Goal: Information Seeking & Learning: Learn about a topic

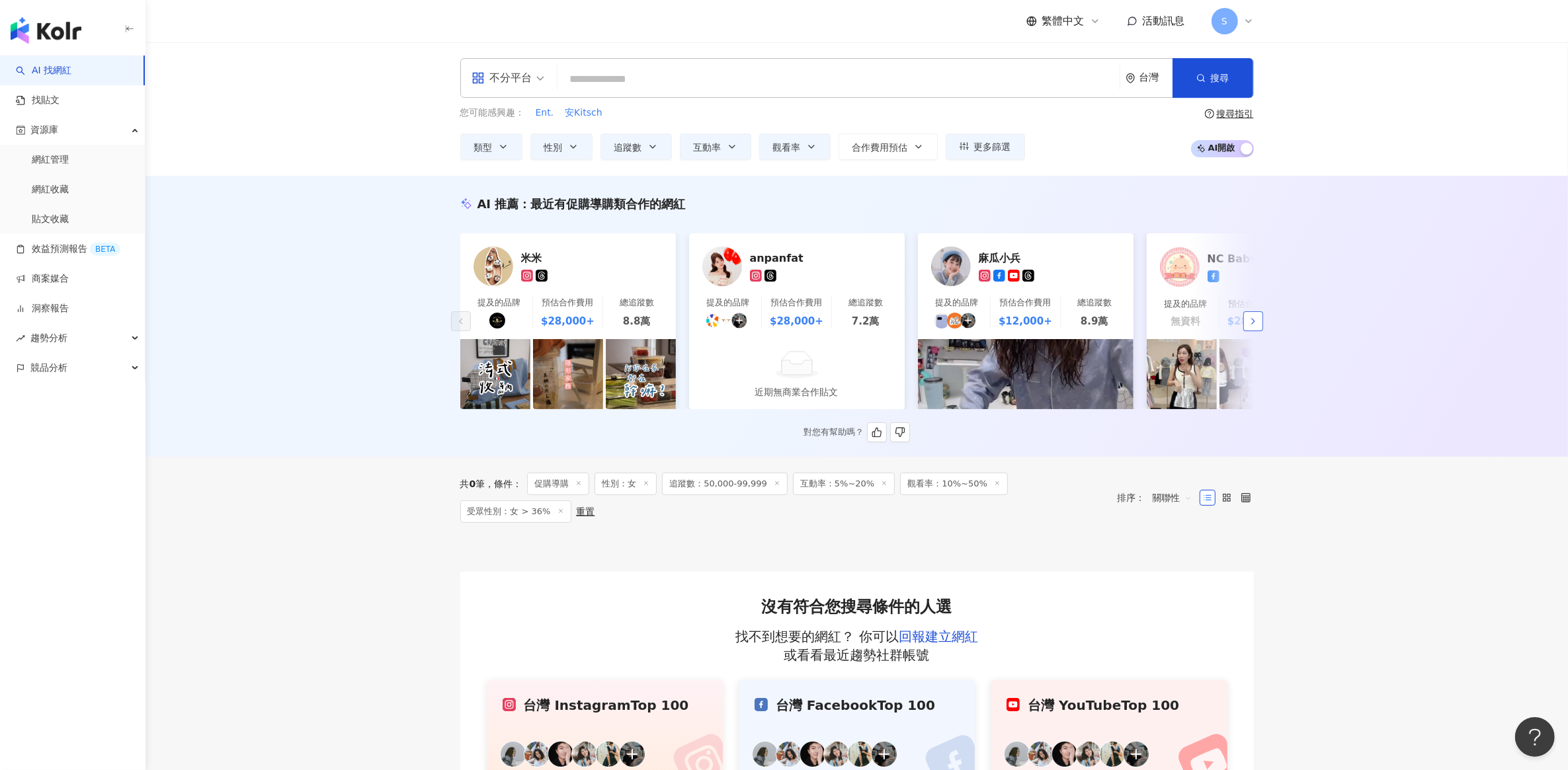
click at [1254, 324] on icon "button" at bounding box center [1252, 321] width 11 height 11
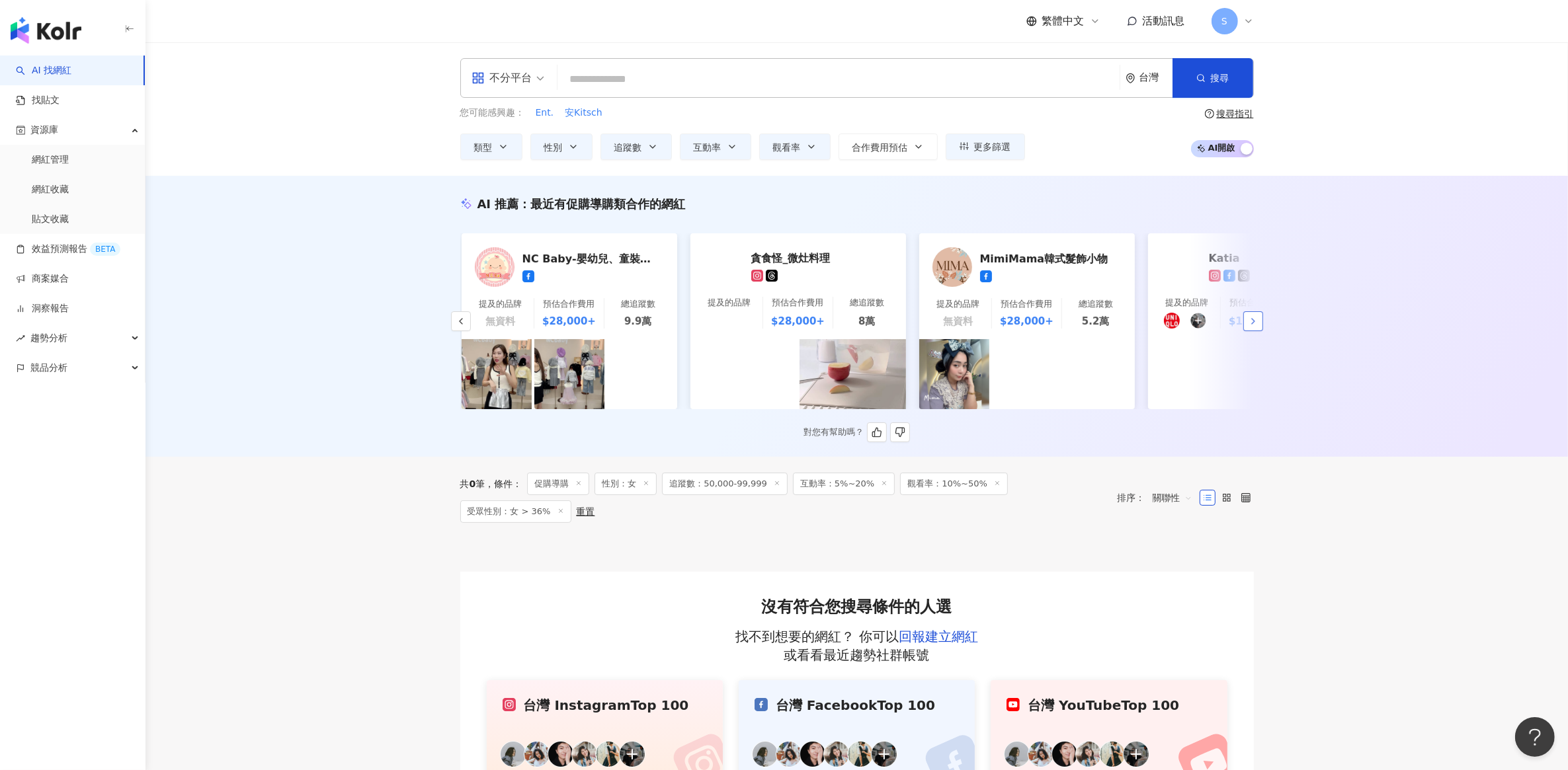
scroll to position [0, 686]
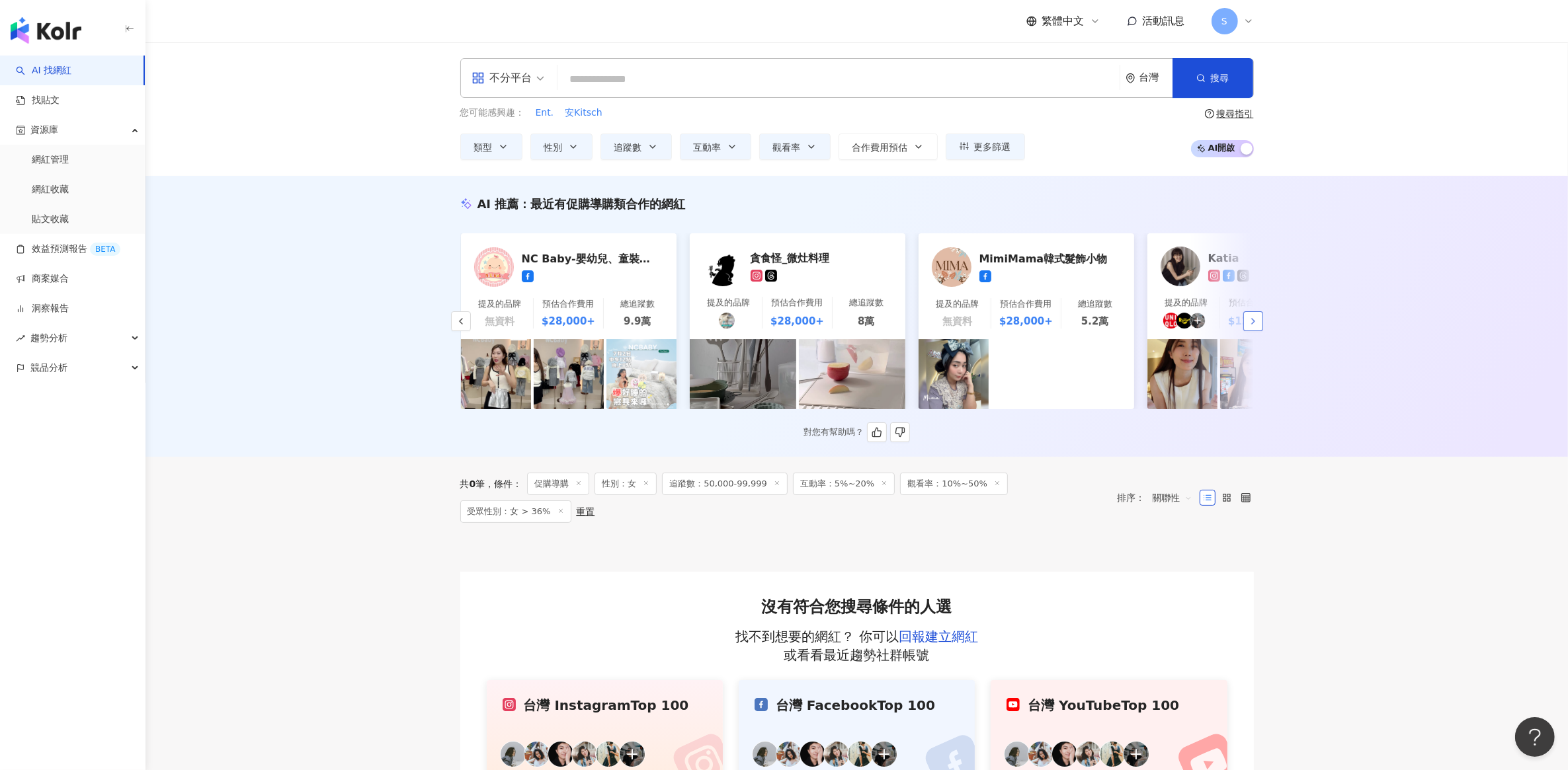
click at [1253, 324] on icon "button" at bounding box center [1252, 321] width 11 height 11
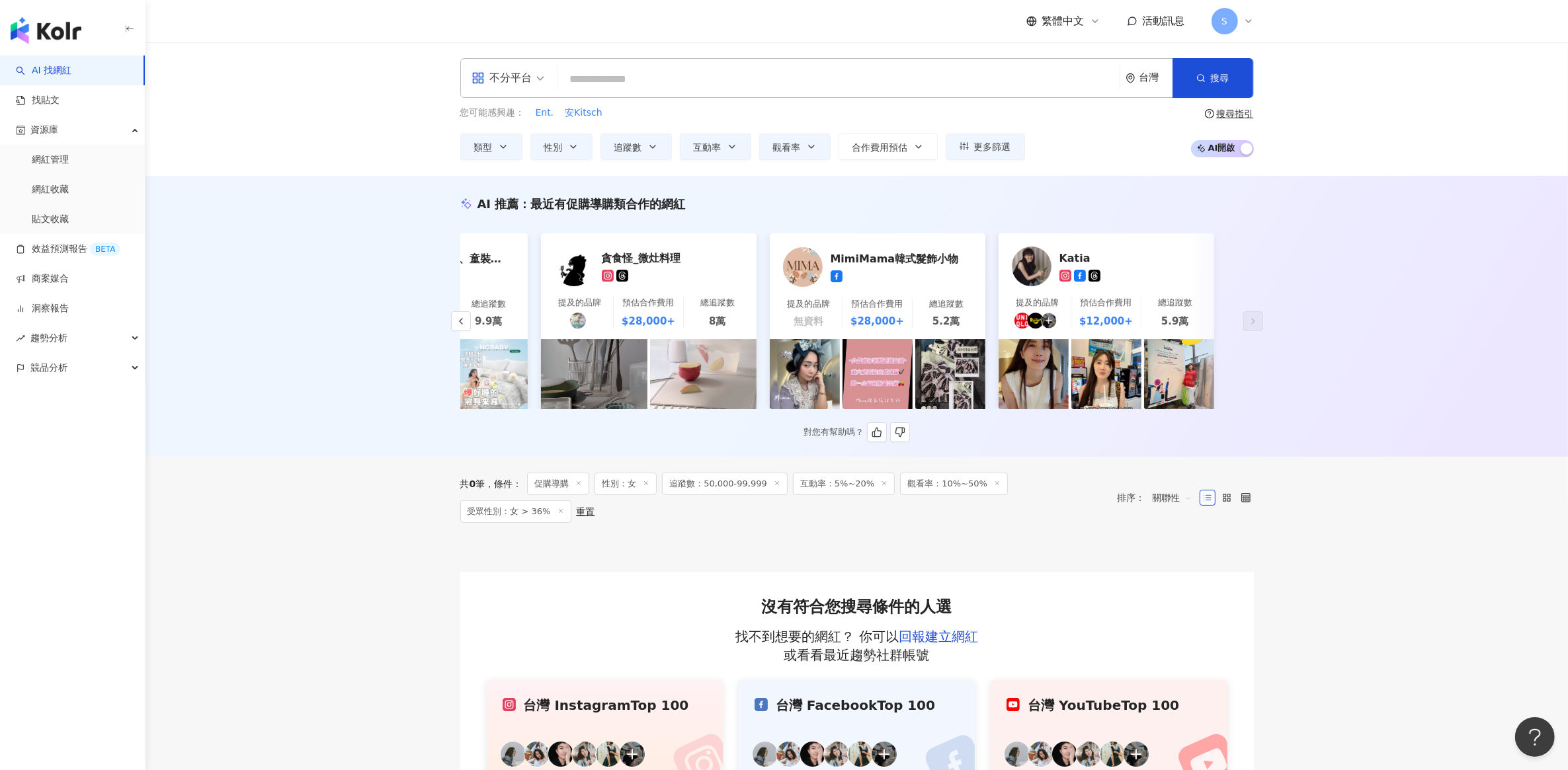
click at [1079, 265] on div "Katia" at bounding box center [1125, 257] width 132 height 13
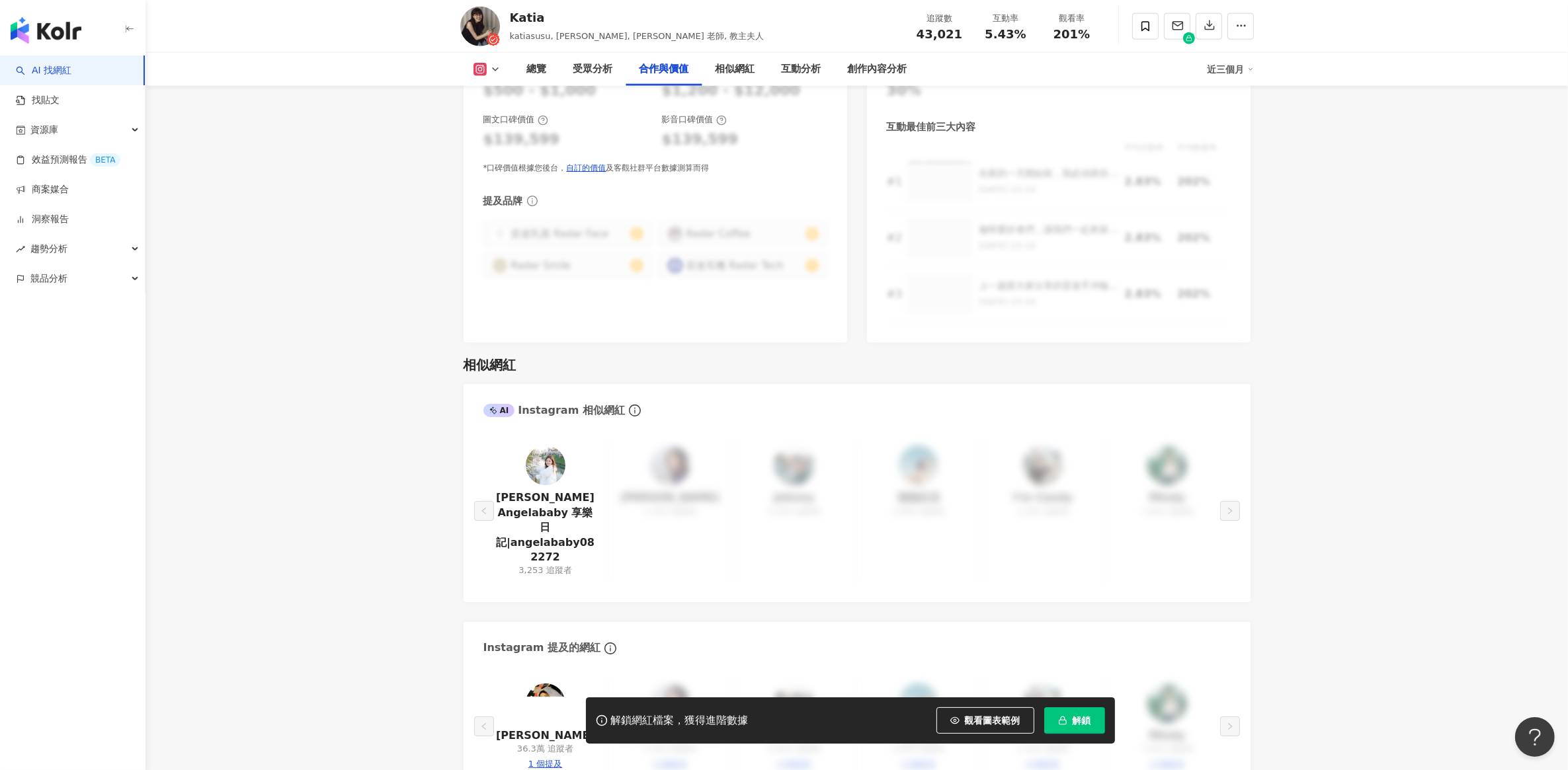
scroll to position [1983, 0]
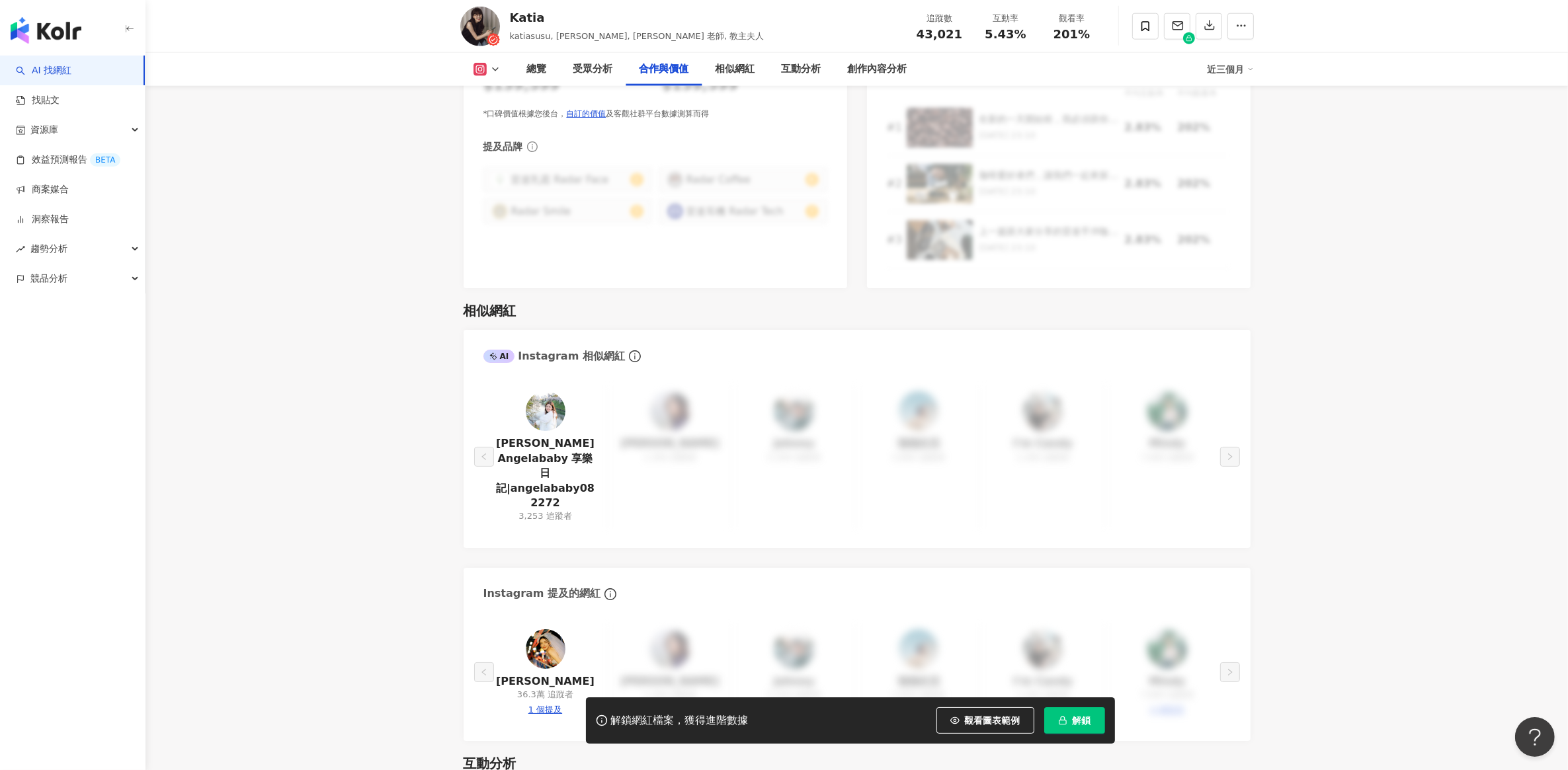
drag, startPoint x: 387, startPoint y: 426, endPoint x: 401, endPoint y: 61, distance: 365.3
click at [387, 426] on main "4.3萬 3,881 1.3萬 Katia katiasusu, 馬克太太, Katia 老師, 教主夫人 追蹤數 43,021 互動率 5.43% 觀看率 …" at bounding box center [856, 307] width 1422 height 4494
click at [546, 408] on img at bounding box center [545, 410] width 39 height 39
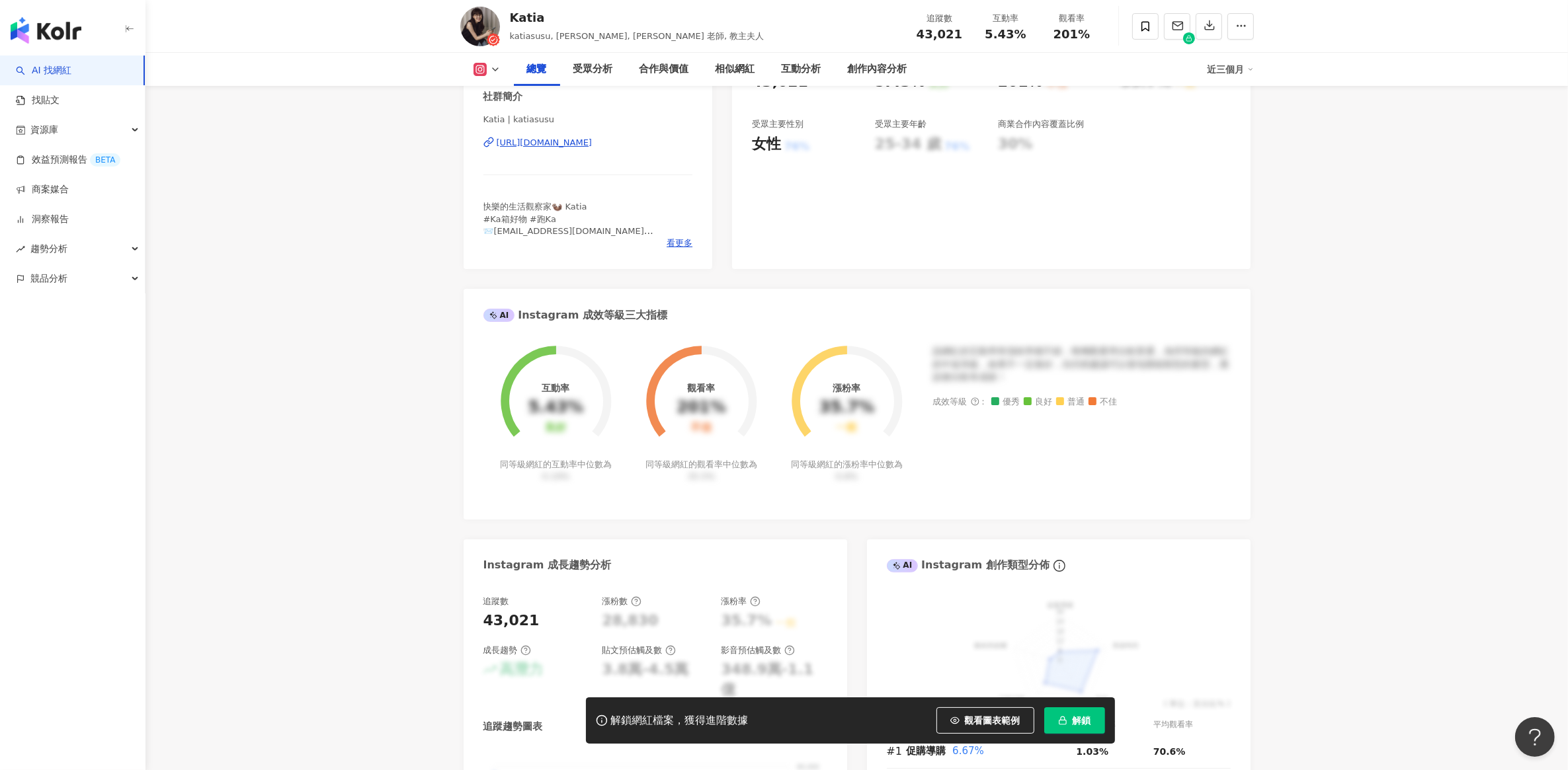
scroll to position [0, 0]
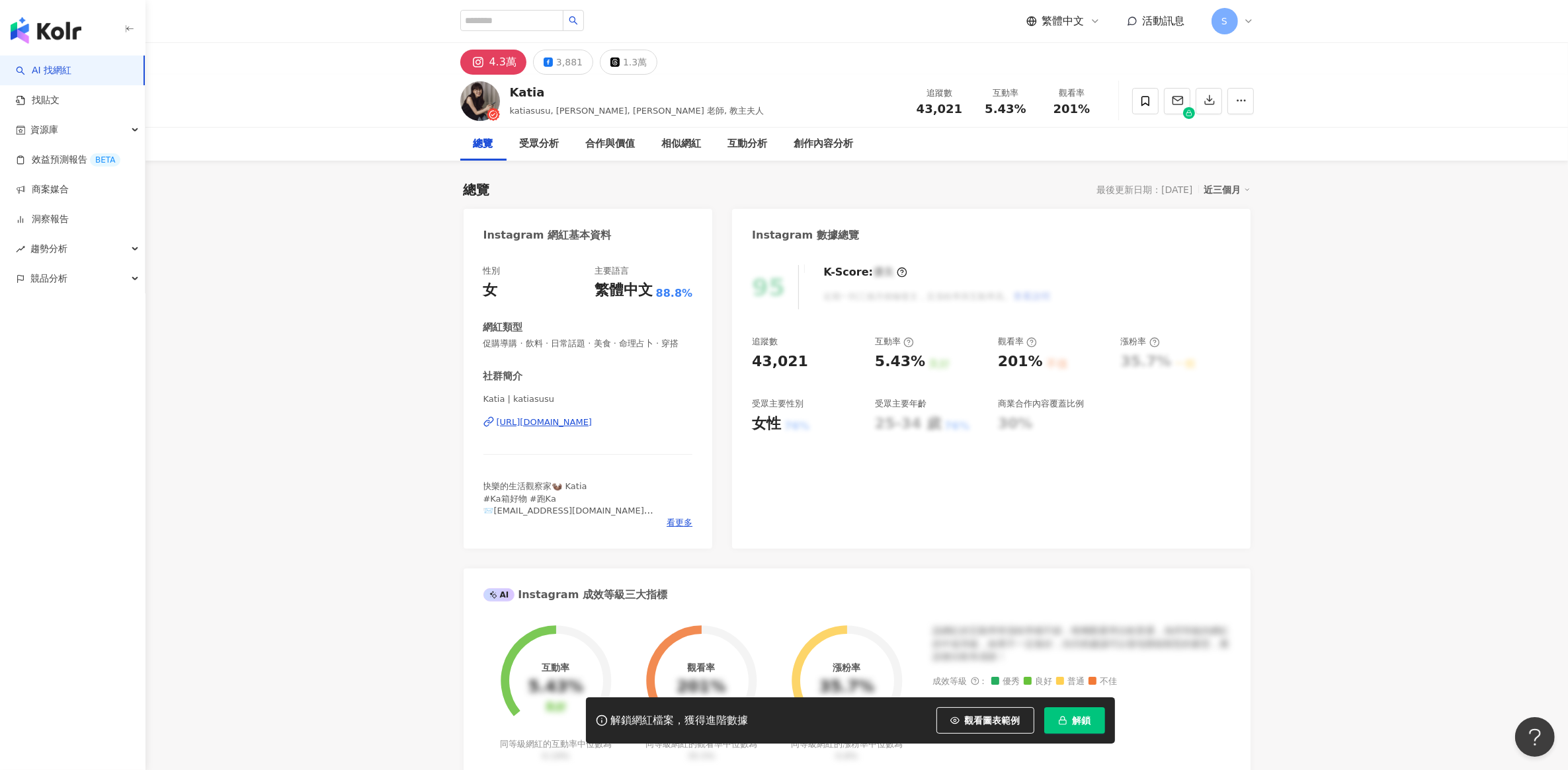
click at [523, 428] on div "https://www.instagram.com/katiasusu/" at bounding box center [545, 422] width 96 height 12
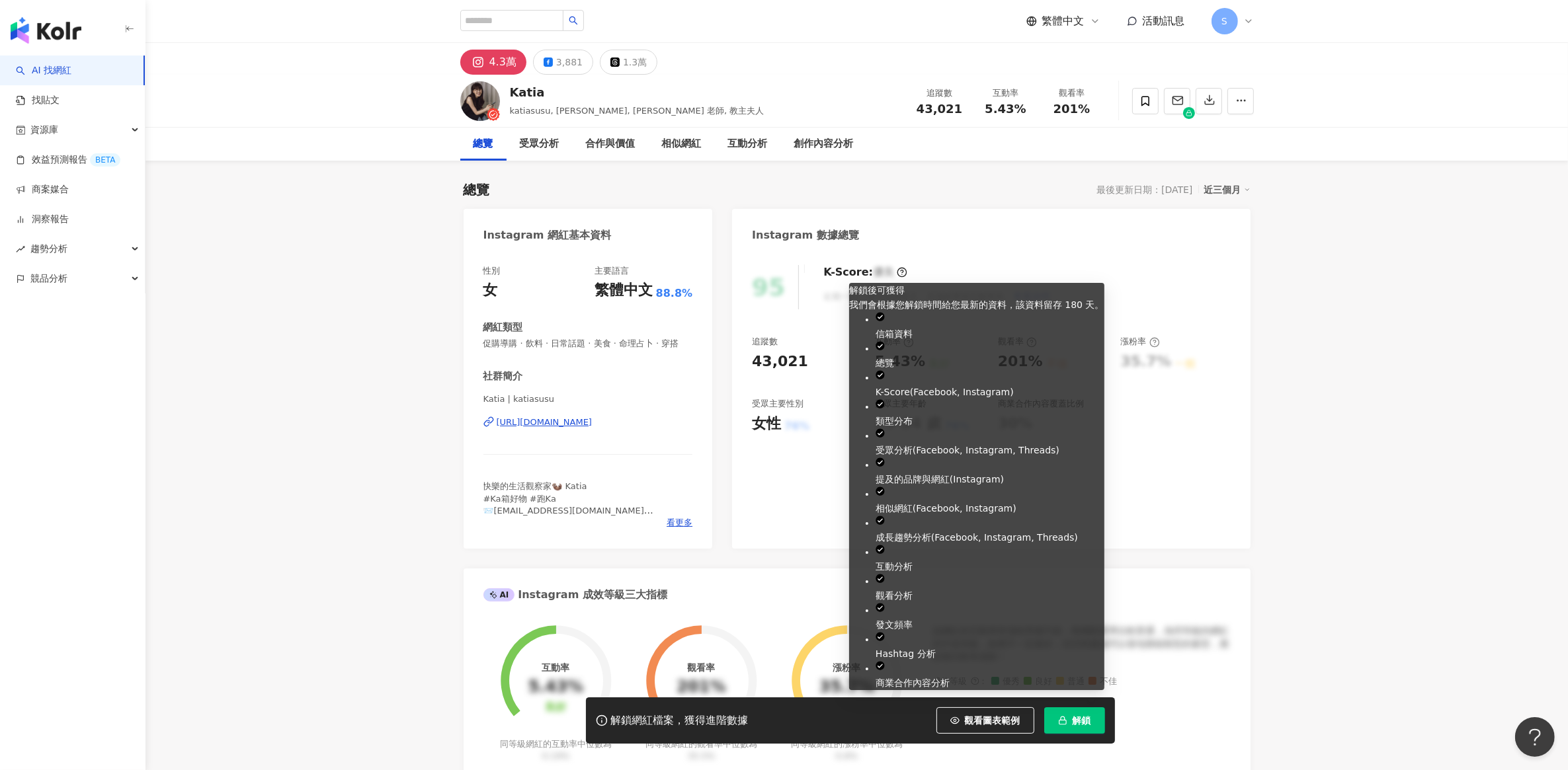
click at [1078, 718] on span "解鎖" at bounding box center [1081, 720] width 19 height 11
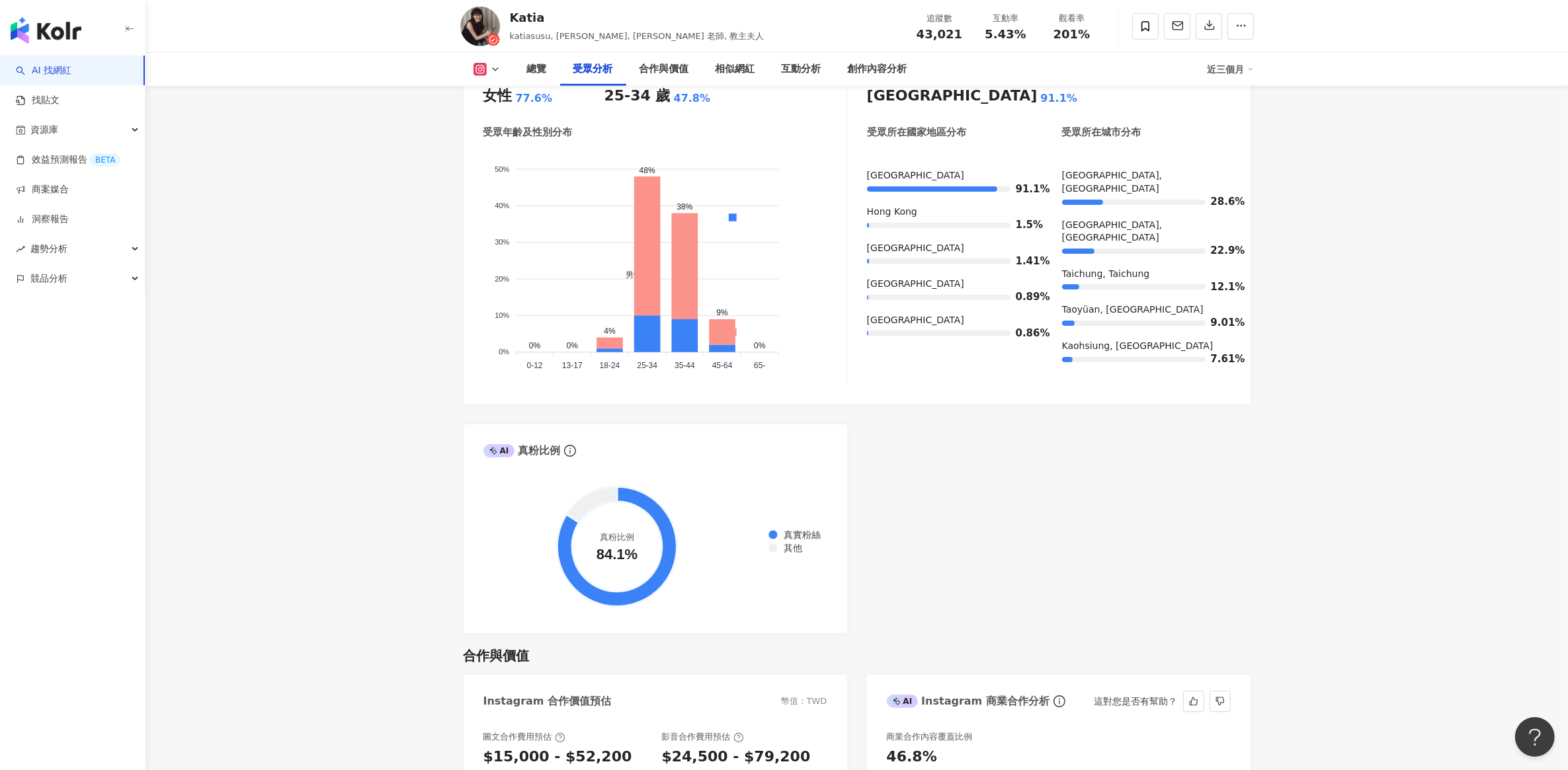
scroll to position [1735, 0]
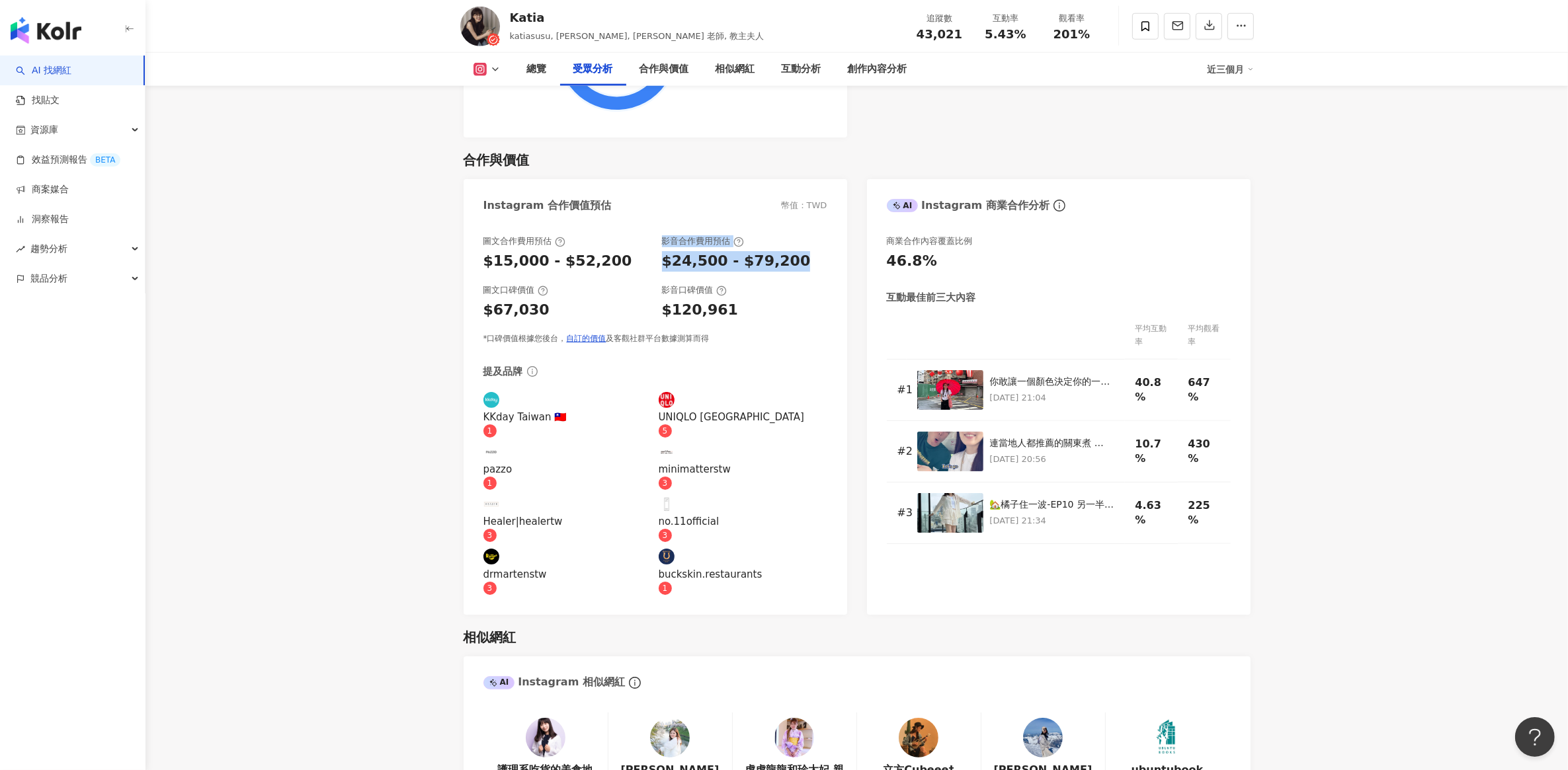
drag, startPoint x: 652, startPoint y: 281, endPoint x: 814, endPoint y: 274, distance: 162.2
click at [814, 271] on div "圖文合作費用預估 $15,000 - $52,200 影音合作費用預估 $24,500 - $79,200" at bounding box center [655, 253] width 344 height 35
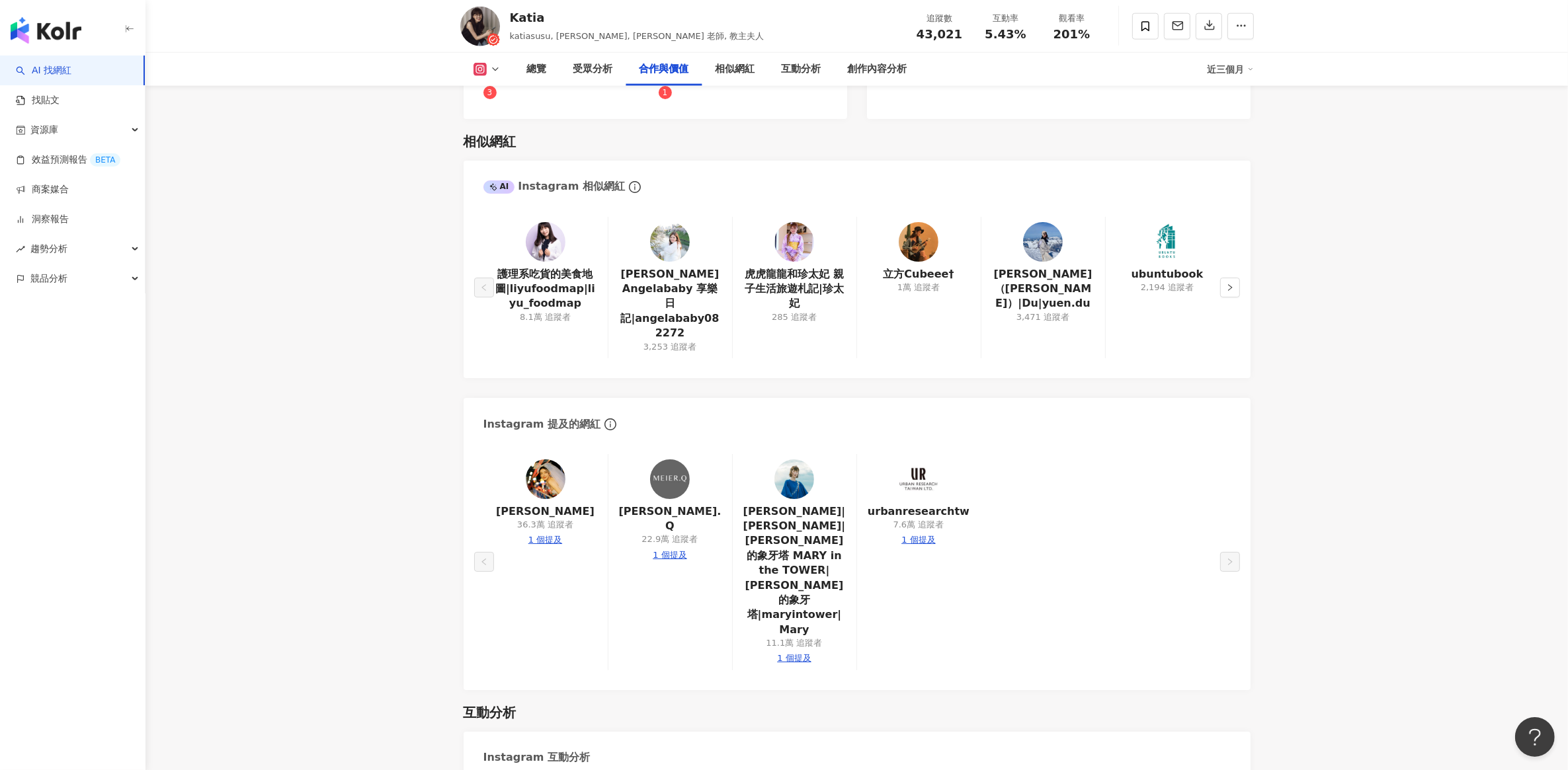
scroll to position [1983, 0]
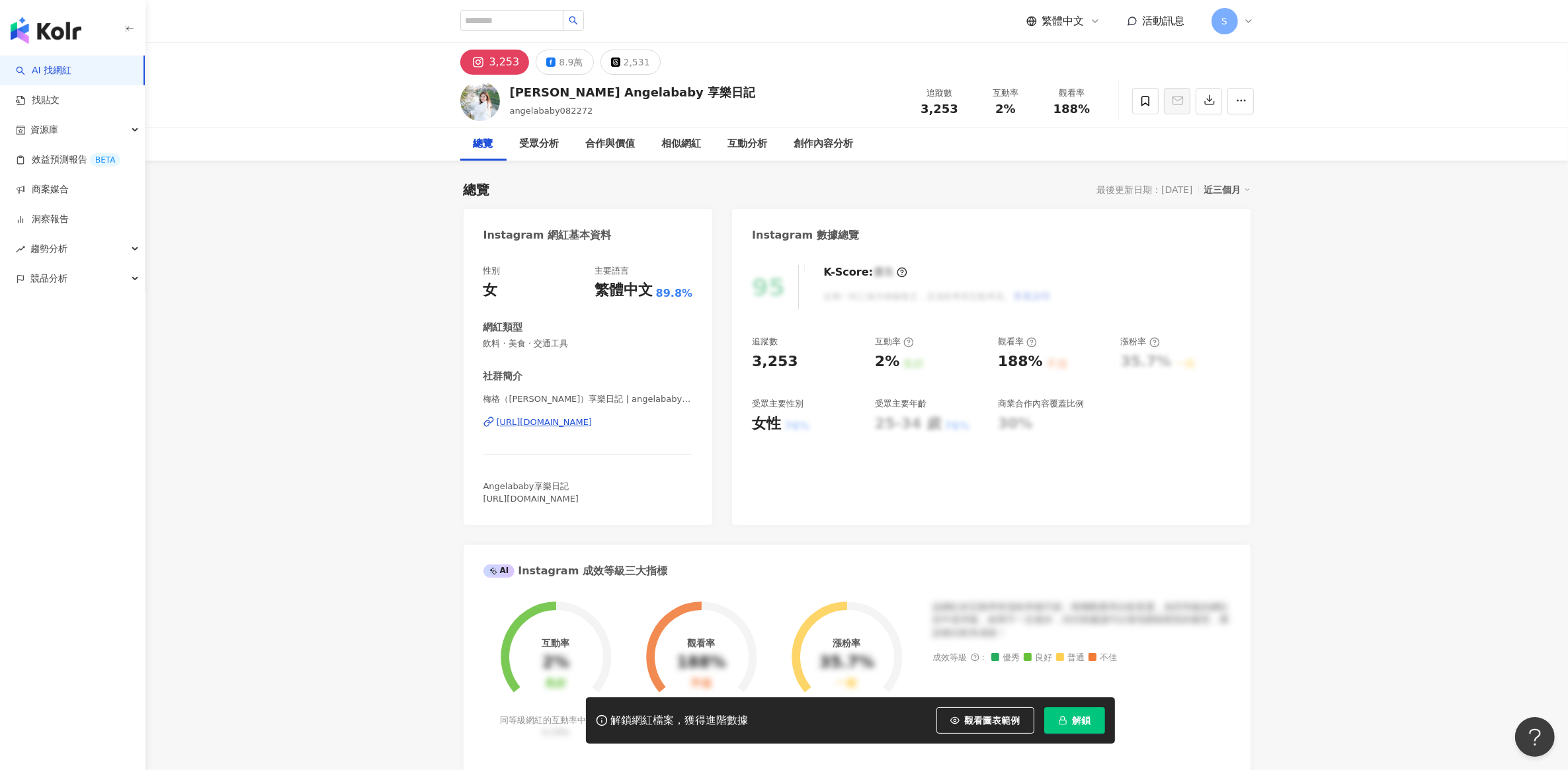
click at [557, 423] on div "https://www.instagram.com/angelababy_0218/" at bounding box center [545, 422] width 96 height 12
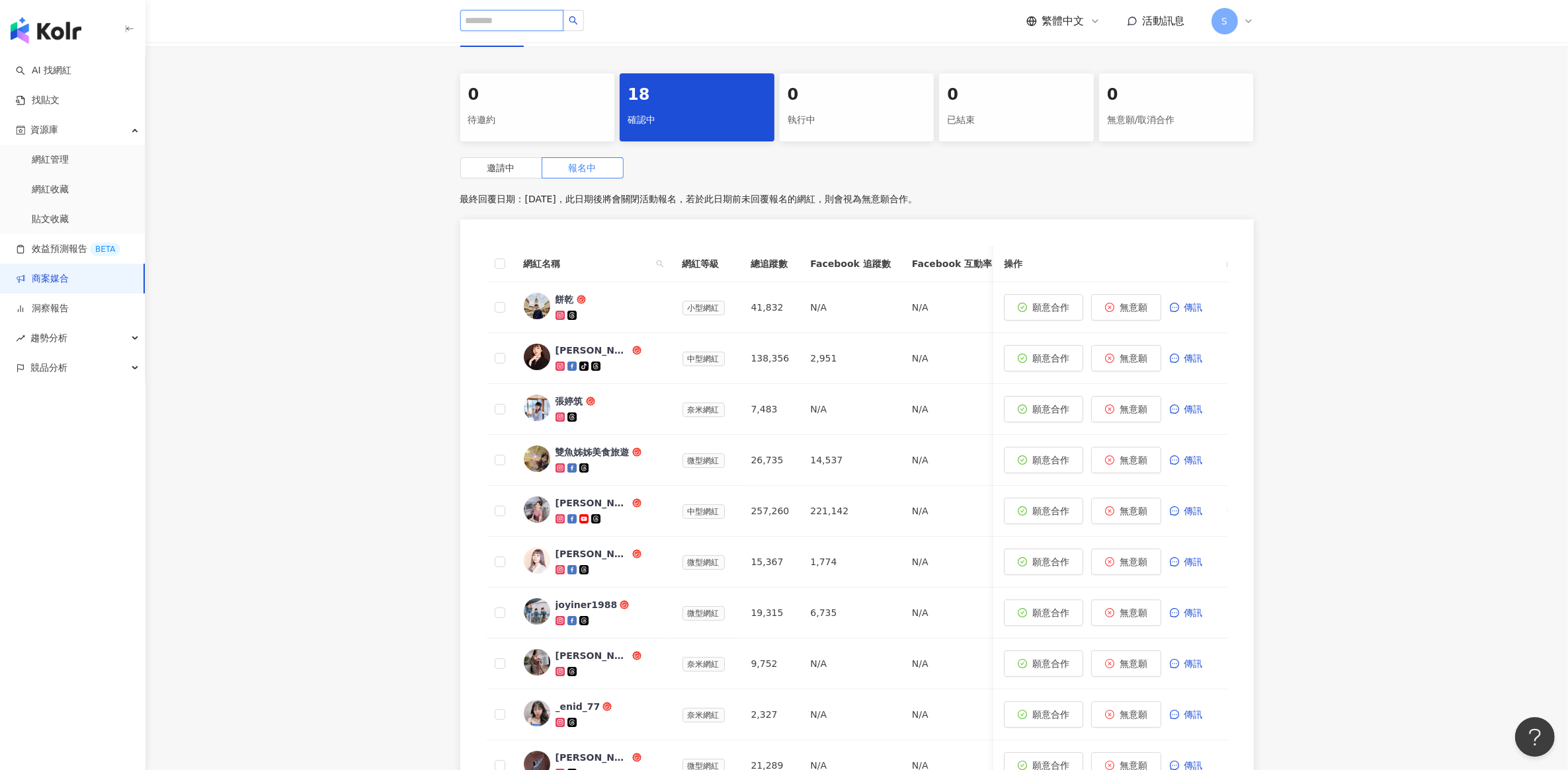
click at [550, 24] on input "search" at bounding box center [512, 21] width 103 height 22
type input "**"
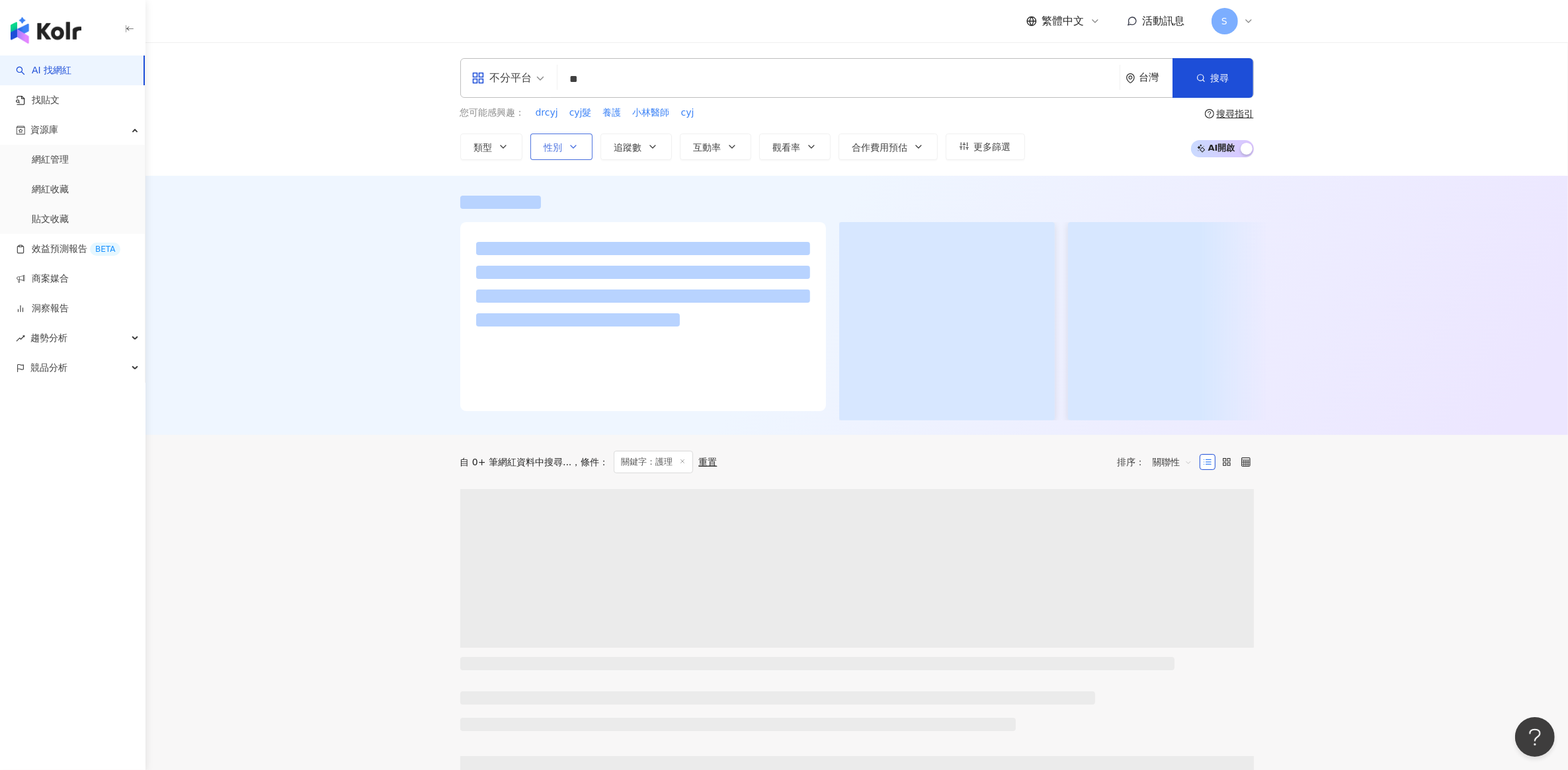
click at [582, 154] on button "性別" at bounding box center [561, 146] width 62 height 26
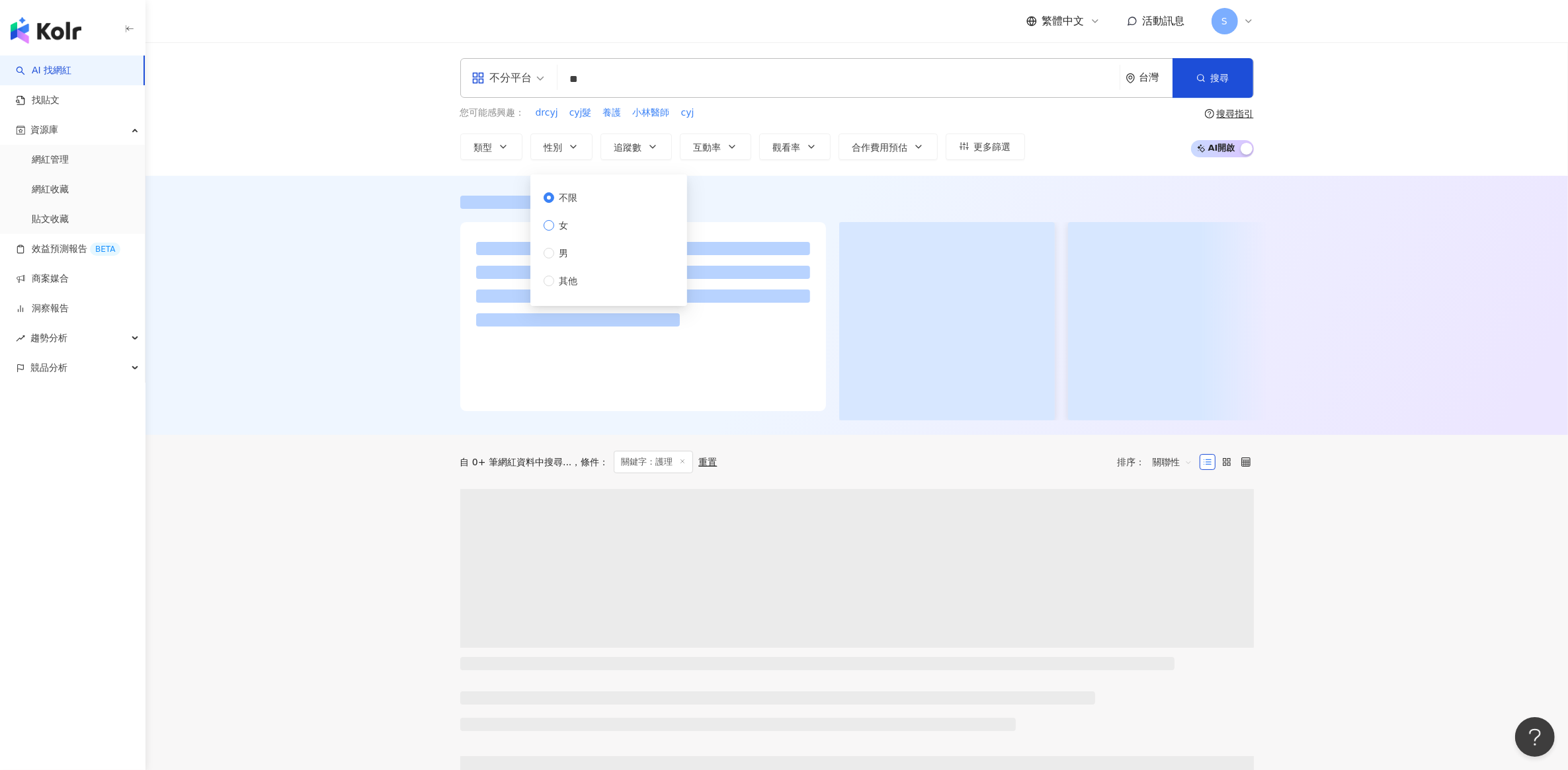
click at [556, 228] on span "女" at bounding box center [564, 225] width 20 height 15
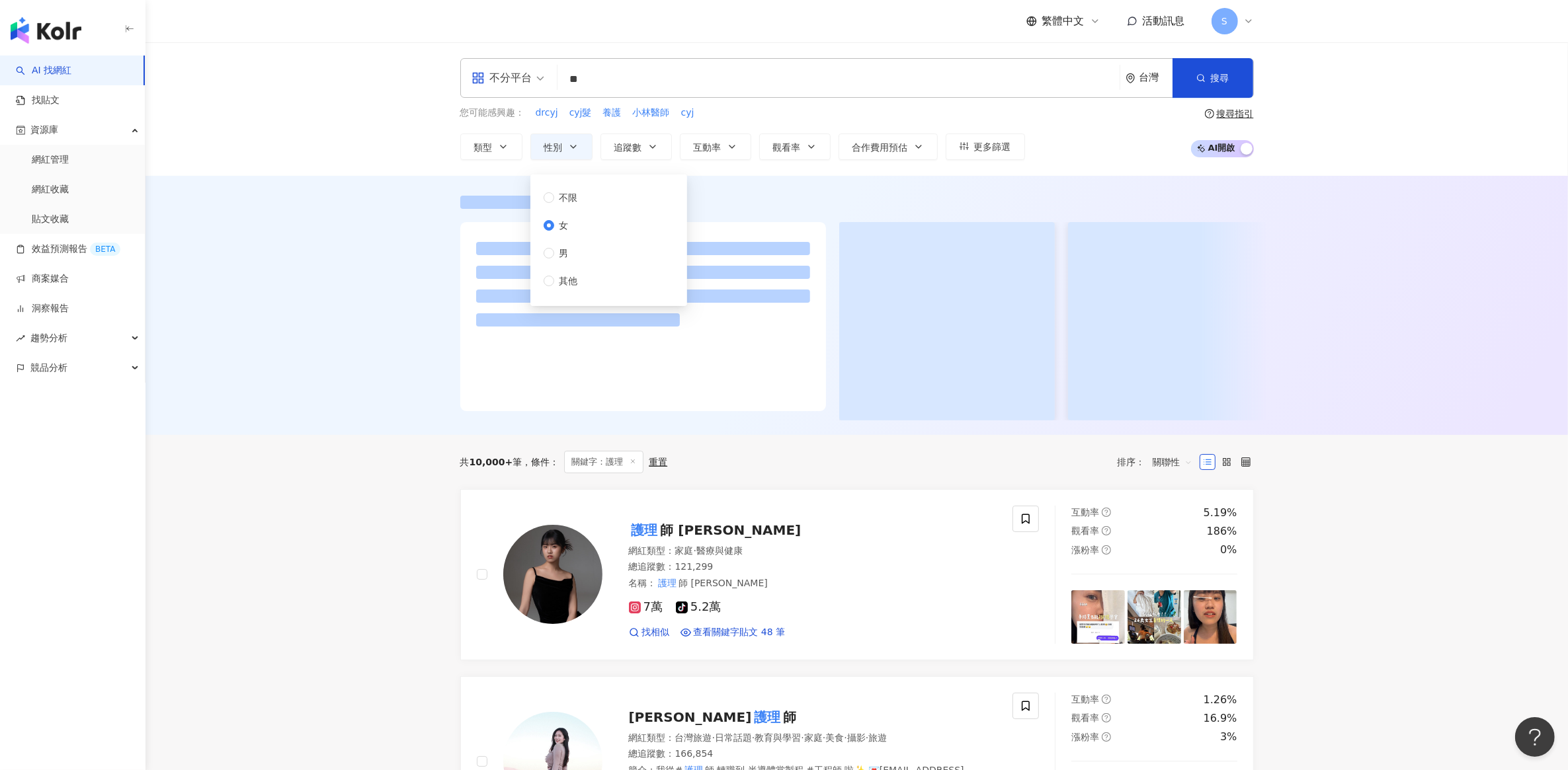
click at [351, 236] on div at bounding box center [856, 305] width 1422 height 259
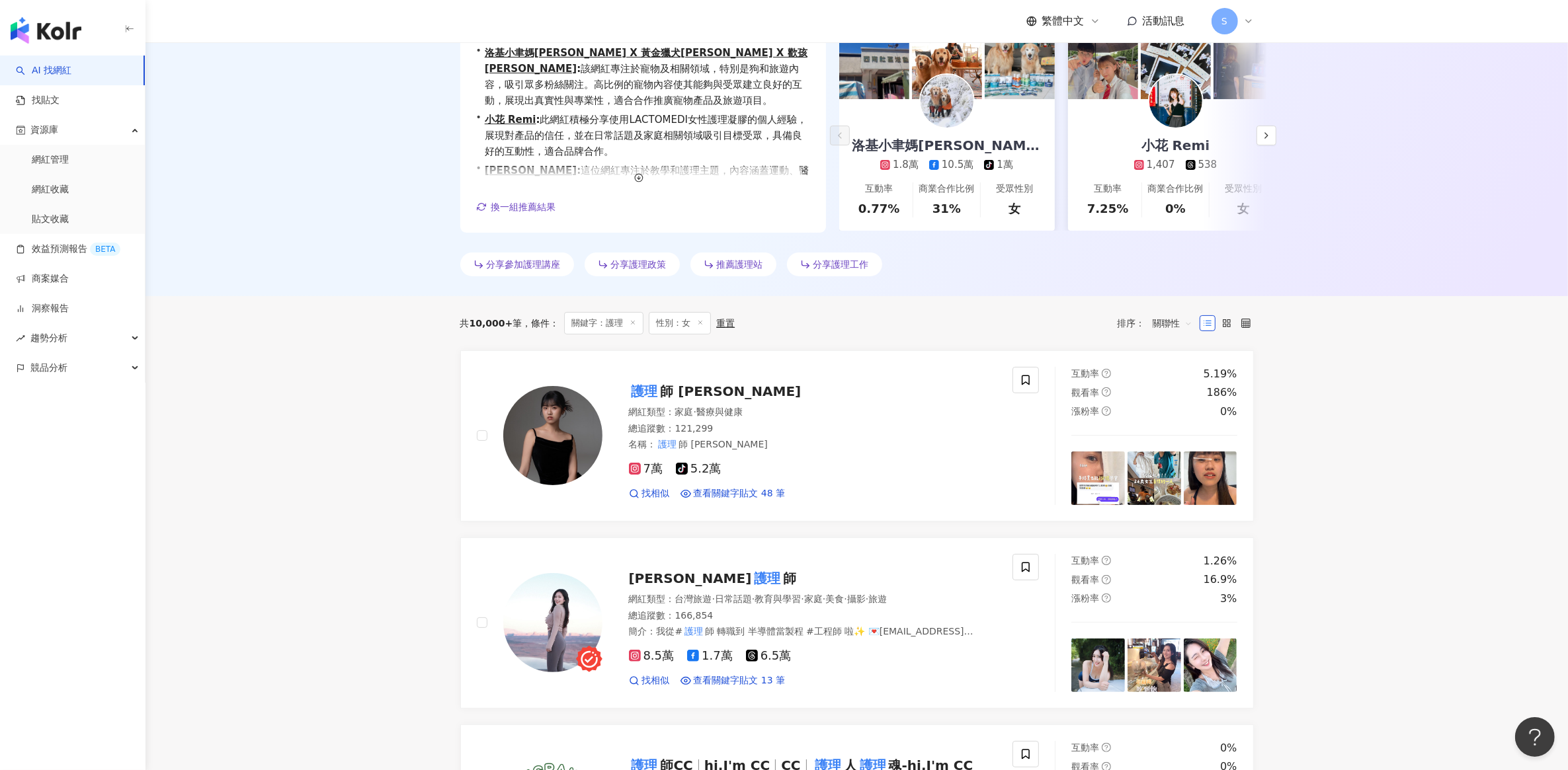
scroll to position [248, 0]
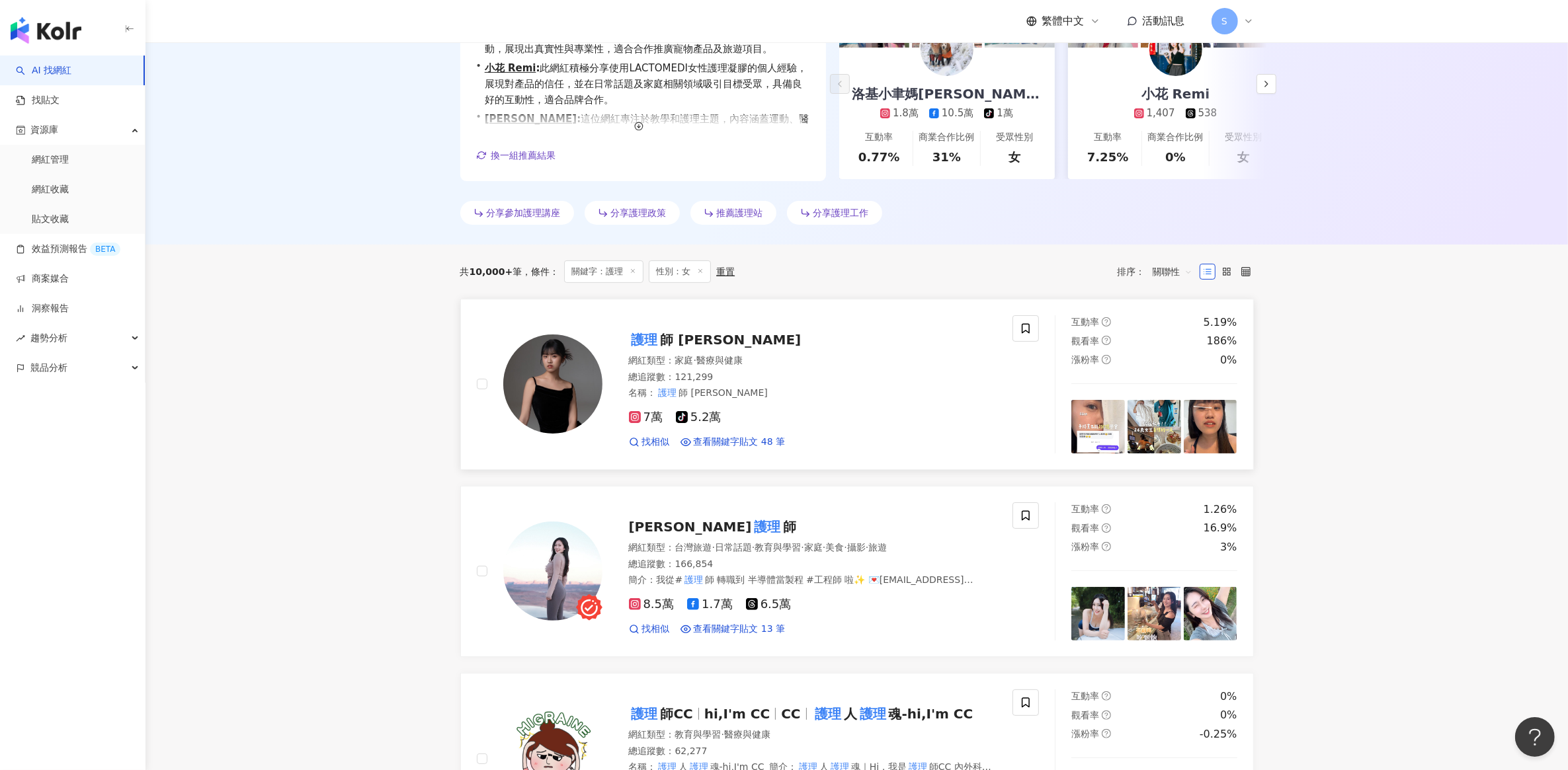
click at [650, 343] on mark "護理" at bounding box center [645, 340] width 31 height 22
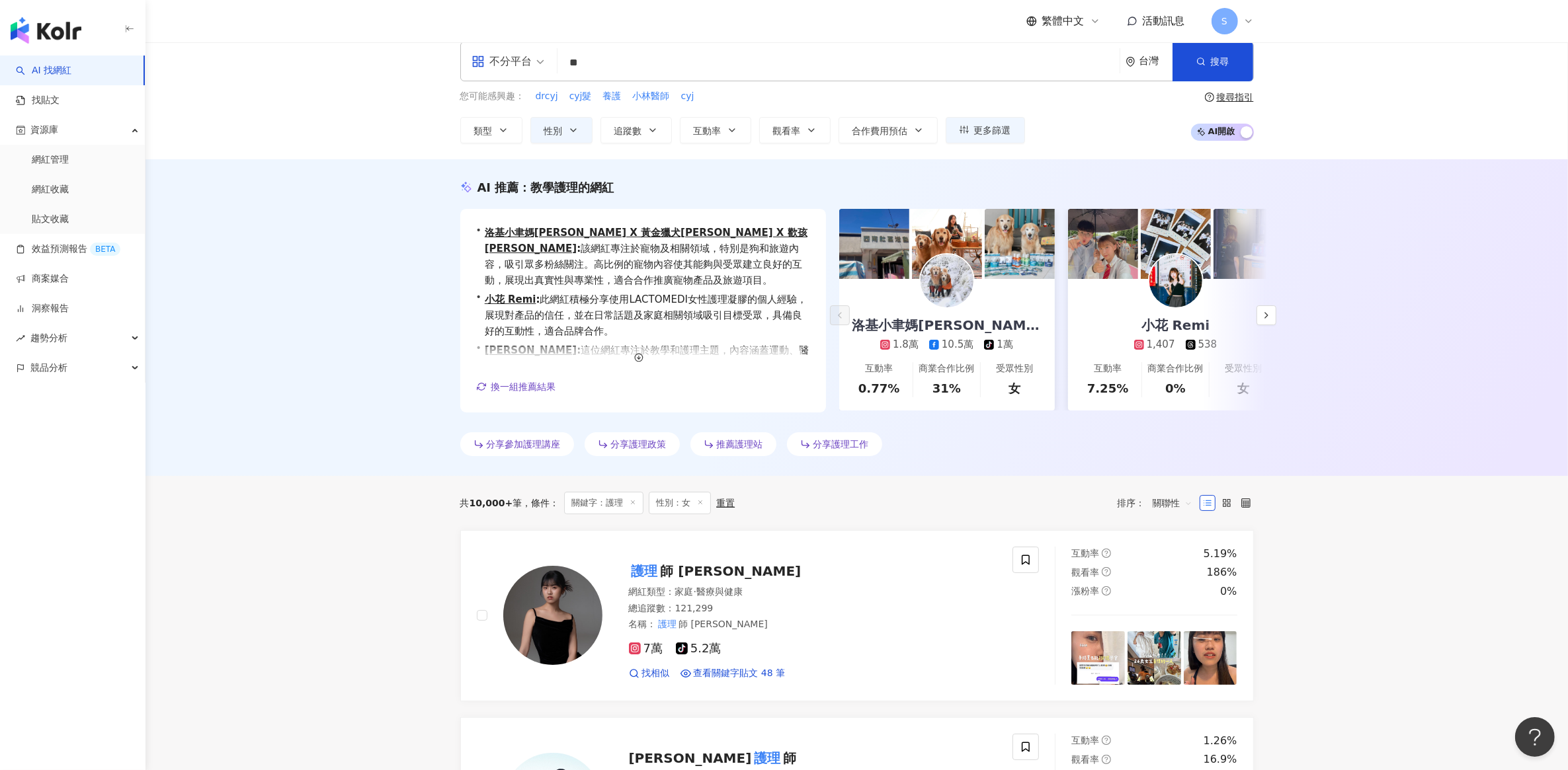
scroll to position [0, 0]
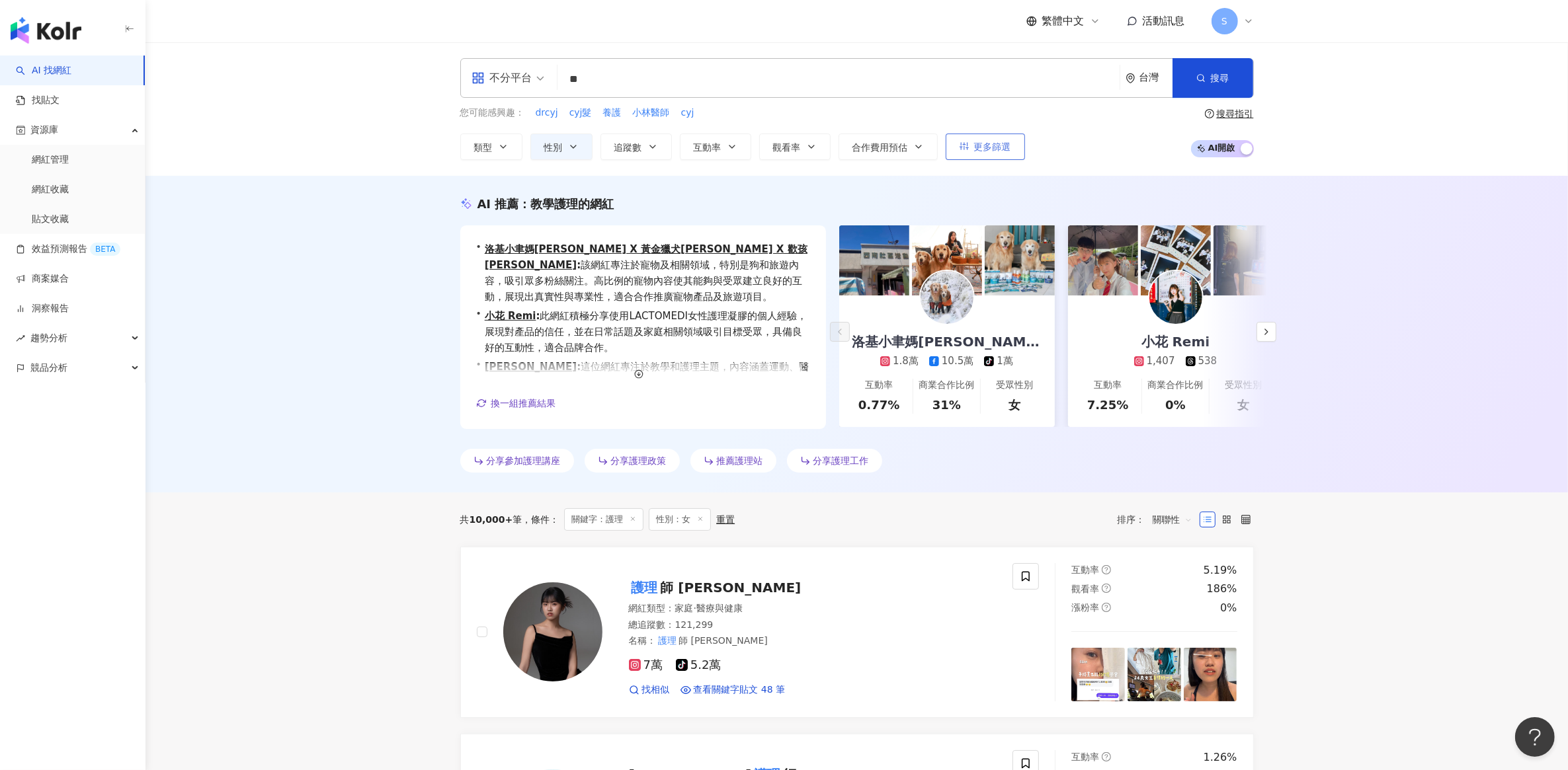
click at [981, 152] on span "更多篩選" at bounding box center [993, 146] width 37 height 11
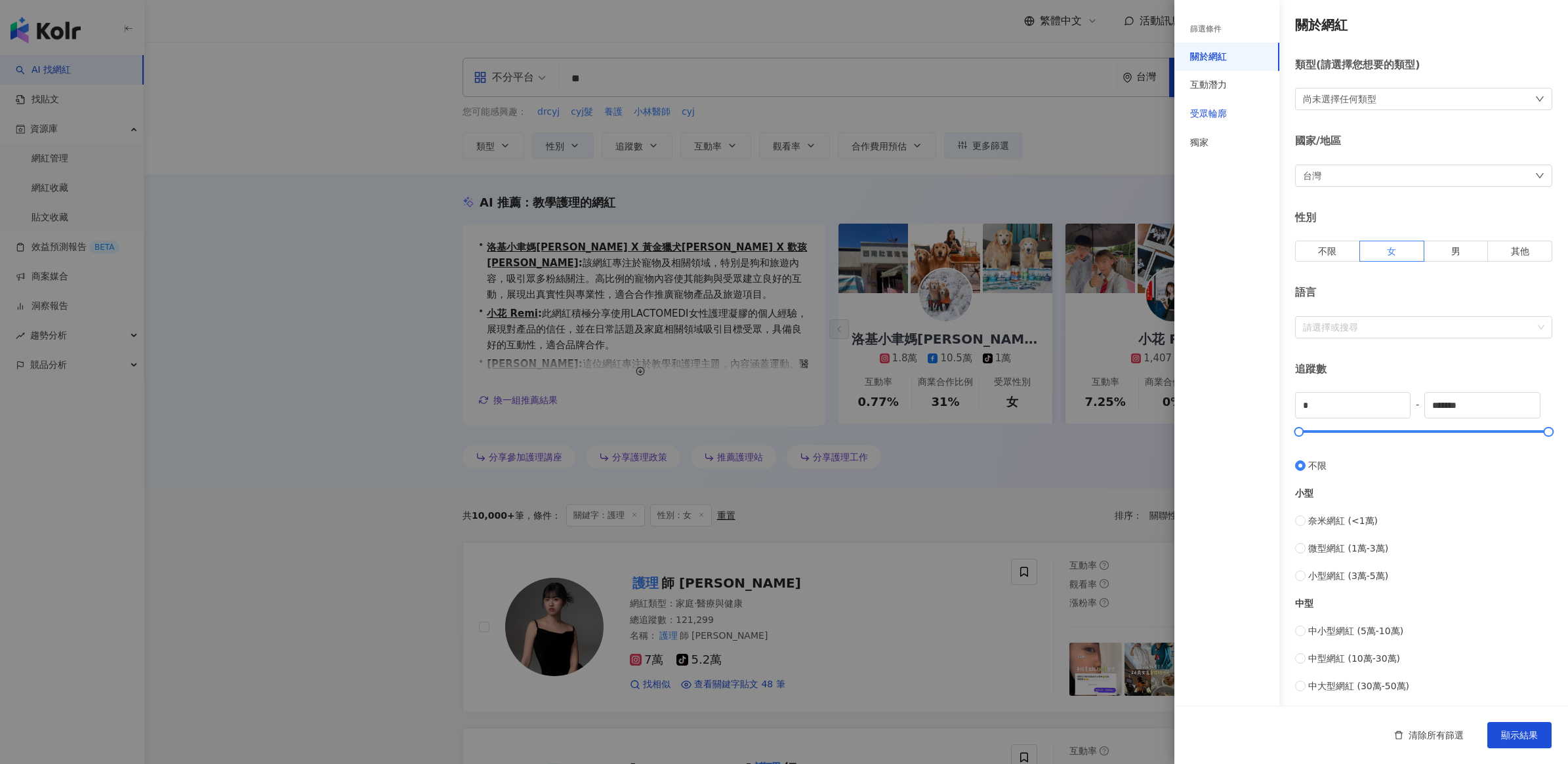
click at [1207, 116] on div "受眾輪廓" at bounding box center [1208, 114] width 37 height 13
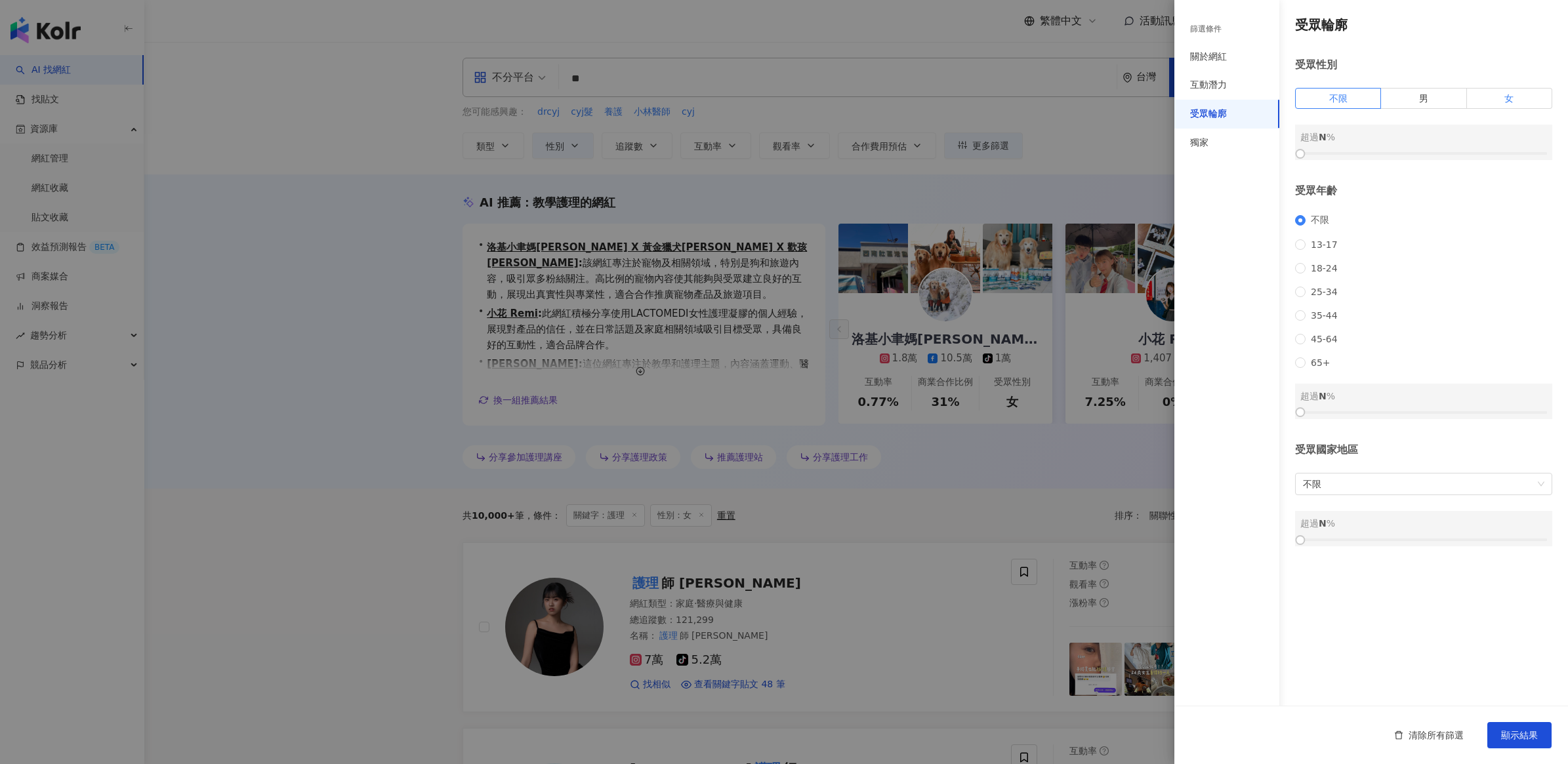
click at [1510, 93] on span "女" at bounding box center [1508, 98] width 9 height 11
click at [1407, 155] on div at bounding box center [1423, 154] width 247 height 3
click at [1427, 156] on div at bounding box center [1423, 154] width 247 height 8
click at [1499, 102] on label "女" at bounding box center [1510, 98] width 86 height 21
click at [1418, 148] on div "女 超過 0 %" at bounding box center [1423, 142] width 257 height 35
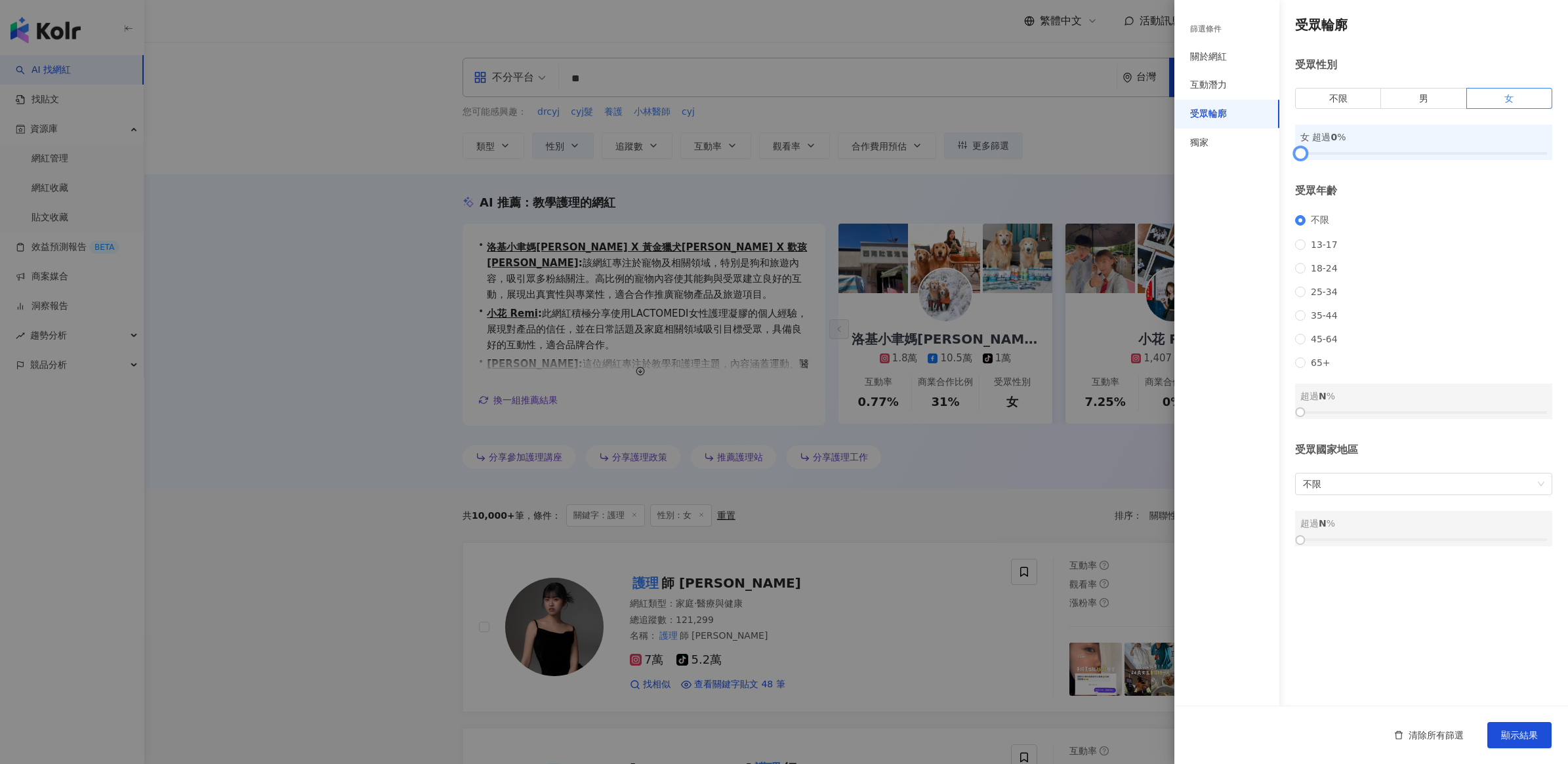
click at [1422, 152] on div at bounding box center [1423, 154] width 247 height 8
drag, startPoint x: 1439, startPoint y: 153, endPoint x: 1457, endPoint y: 153, distance: 18.0
click at [1445, 153] on div at bounding box center [1423, 154] width 247 height 8
click at [1434, 153] on div at bounding box center [1423, 154] width 247 height 8
click at [1530, 730] on span "顯示結果" at bounding box center [1519, 735] width 37 height 11
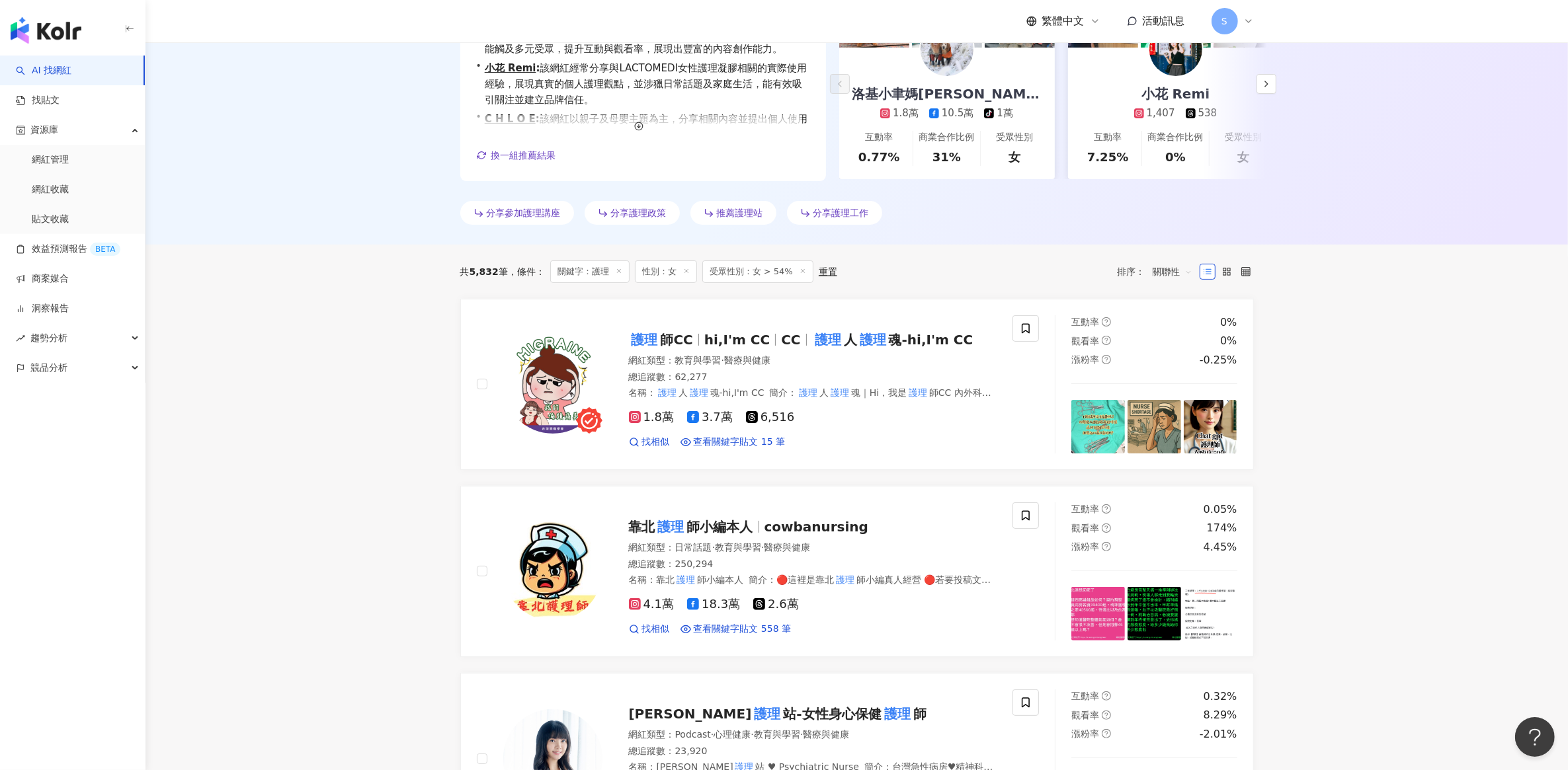
scroll to position [744, 0]
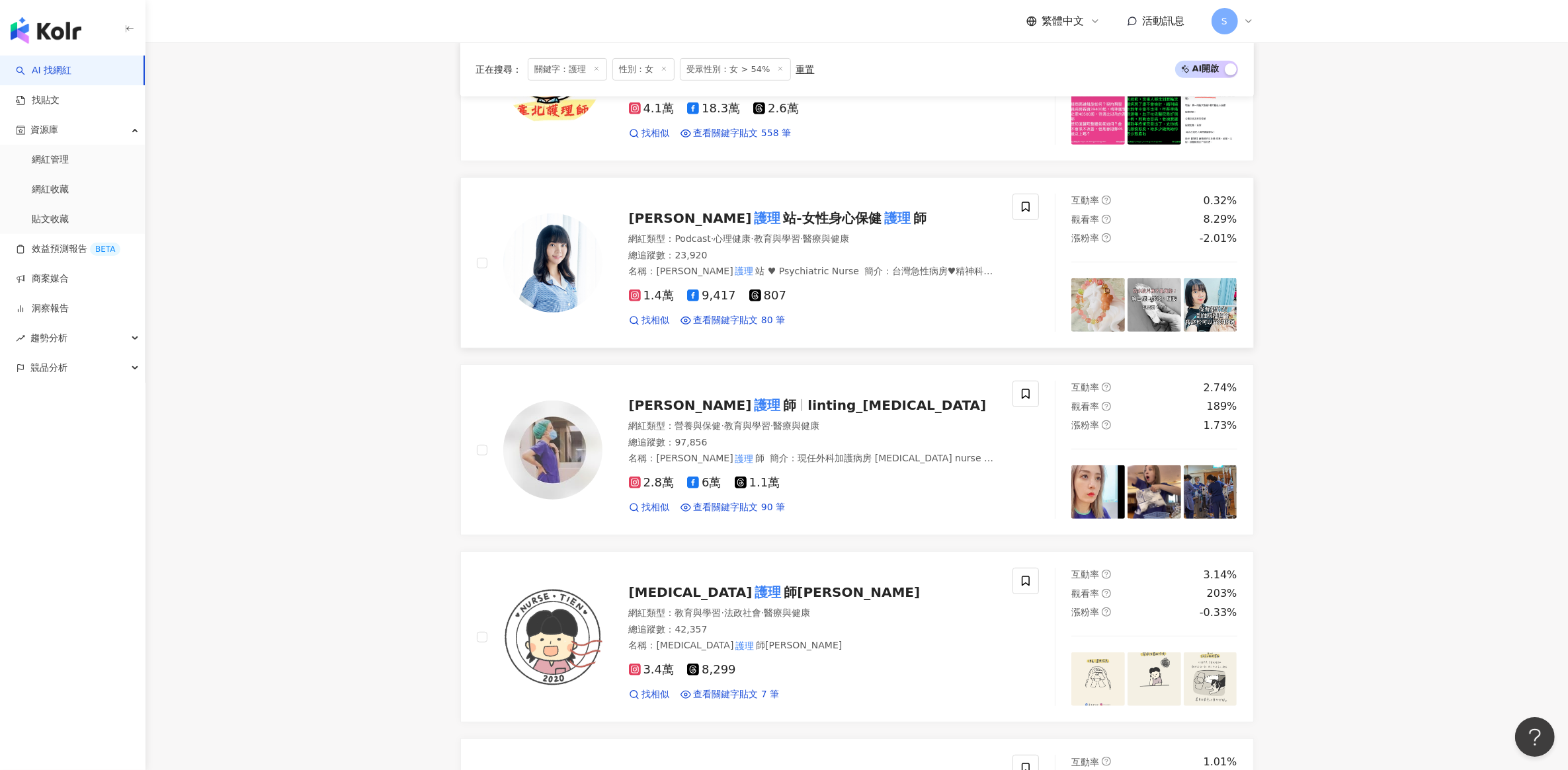
click at [783, 219] on span "站-女性身心保健" at bounding box center [832, 218] width 98 height 16
click at [808, 407] on span "linting_icu" at bounding box center [897, 406] width 178 height 16
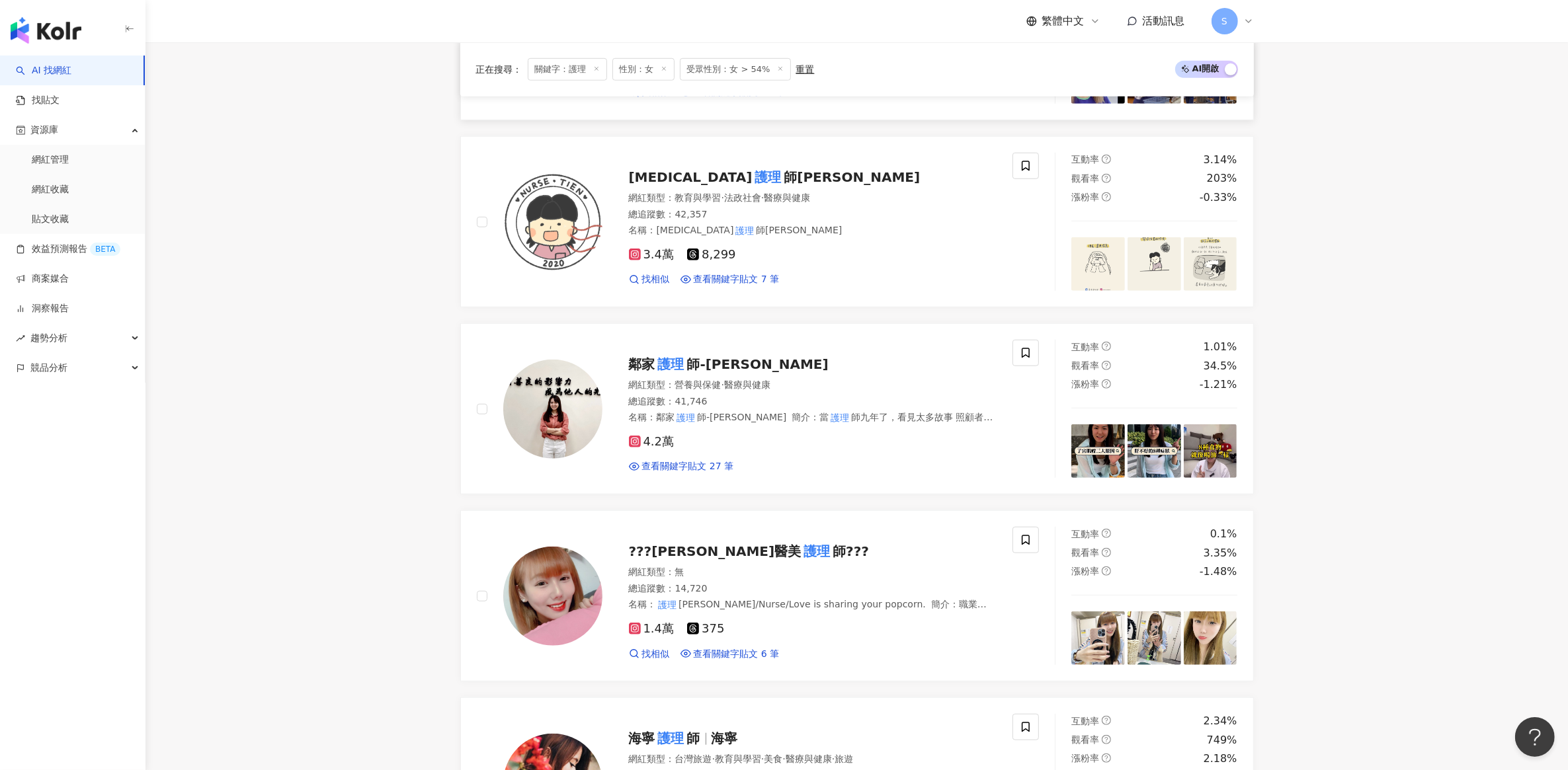
scroll to position [1239, 0]
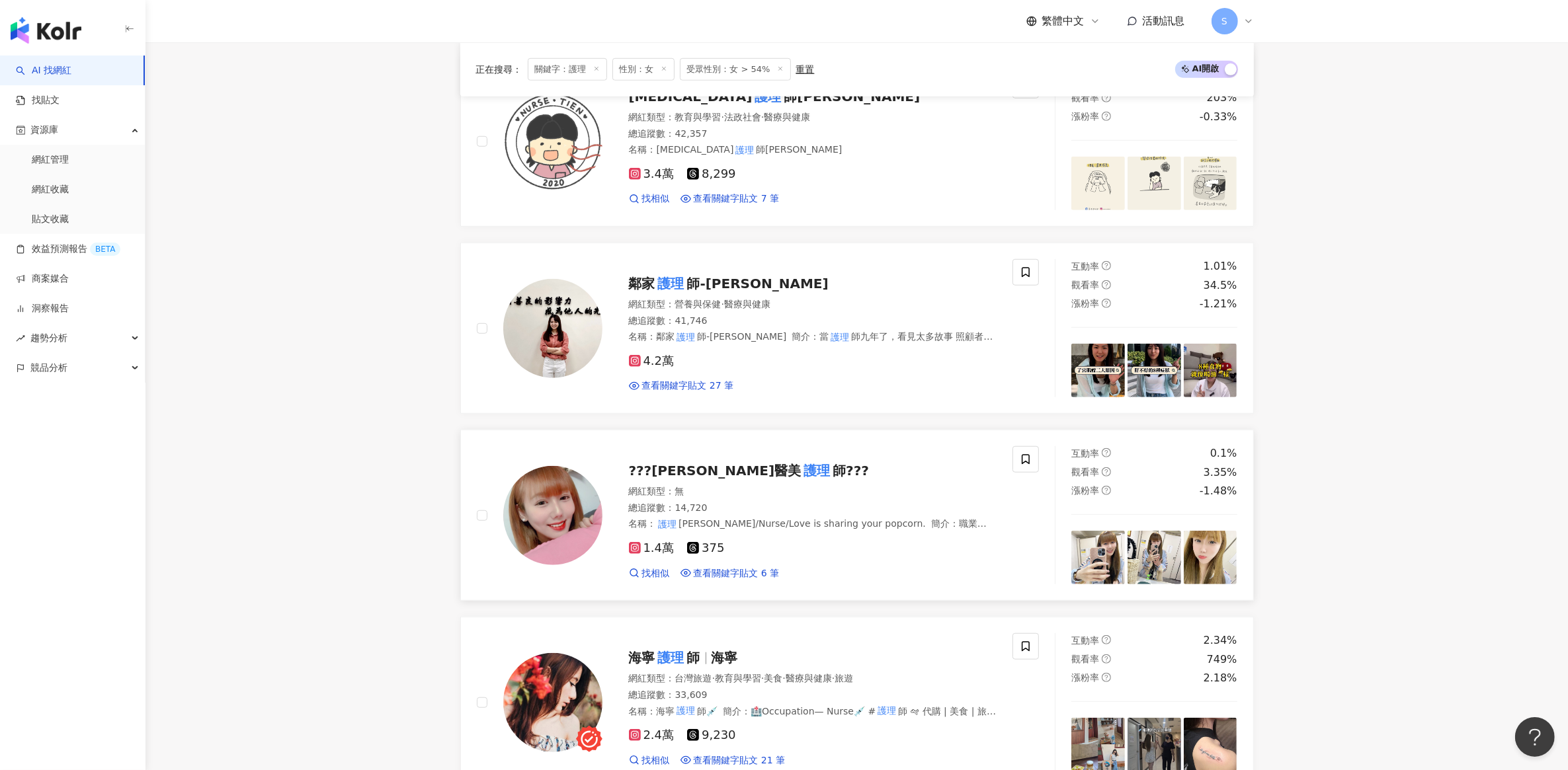
click at [680, 473] on span "???琳琳醫美" at bounding box center [715, 470] width 172 height 16
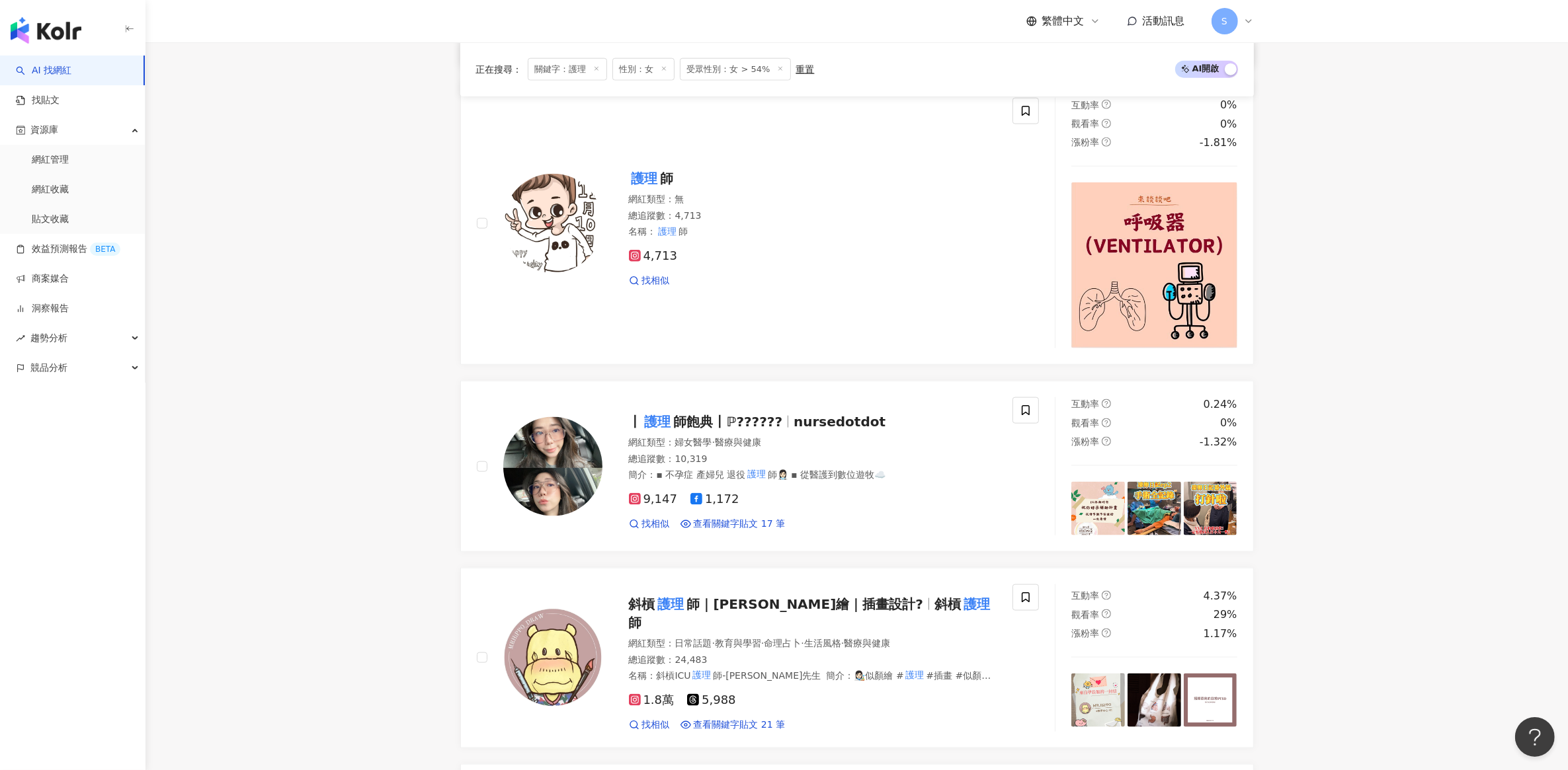
scroll to position [1983, 0]
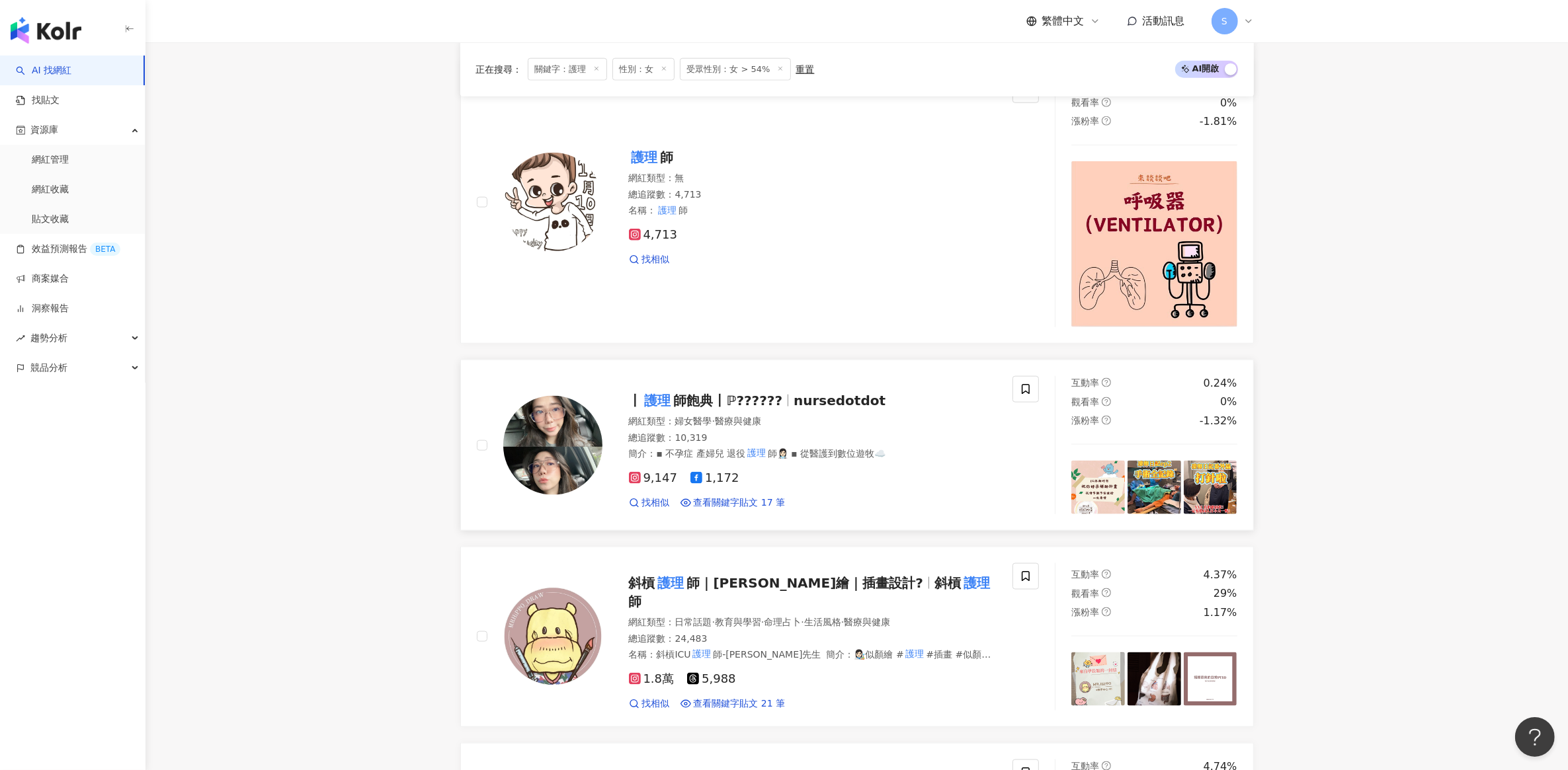
click at [760, 402] on span "師飽典〡ℙ??????" at bounding box center [728, 401] width 109 height 16
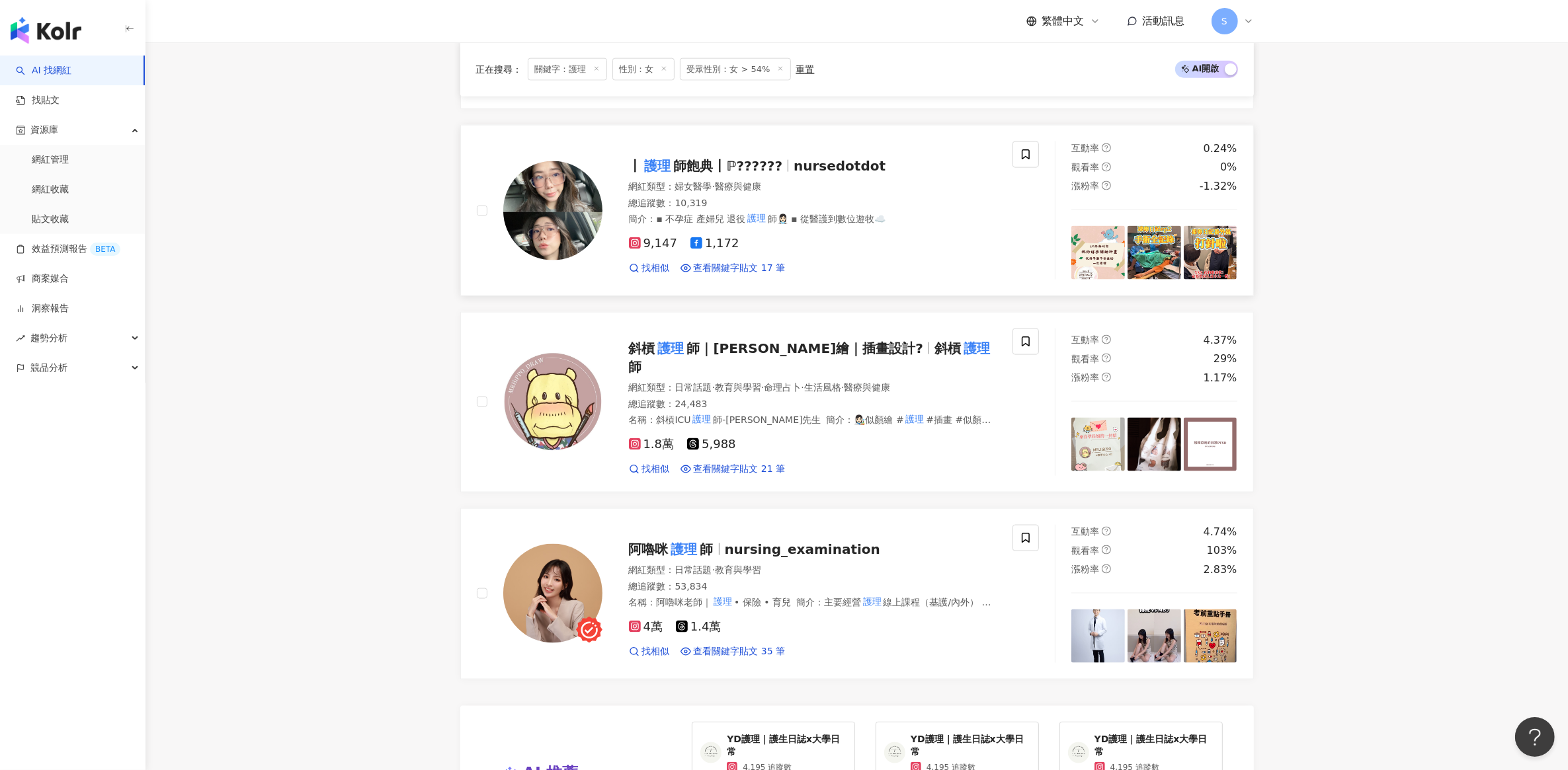
scroll to position [2478, 0]
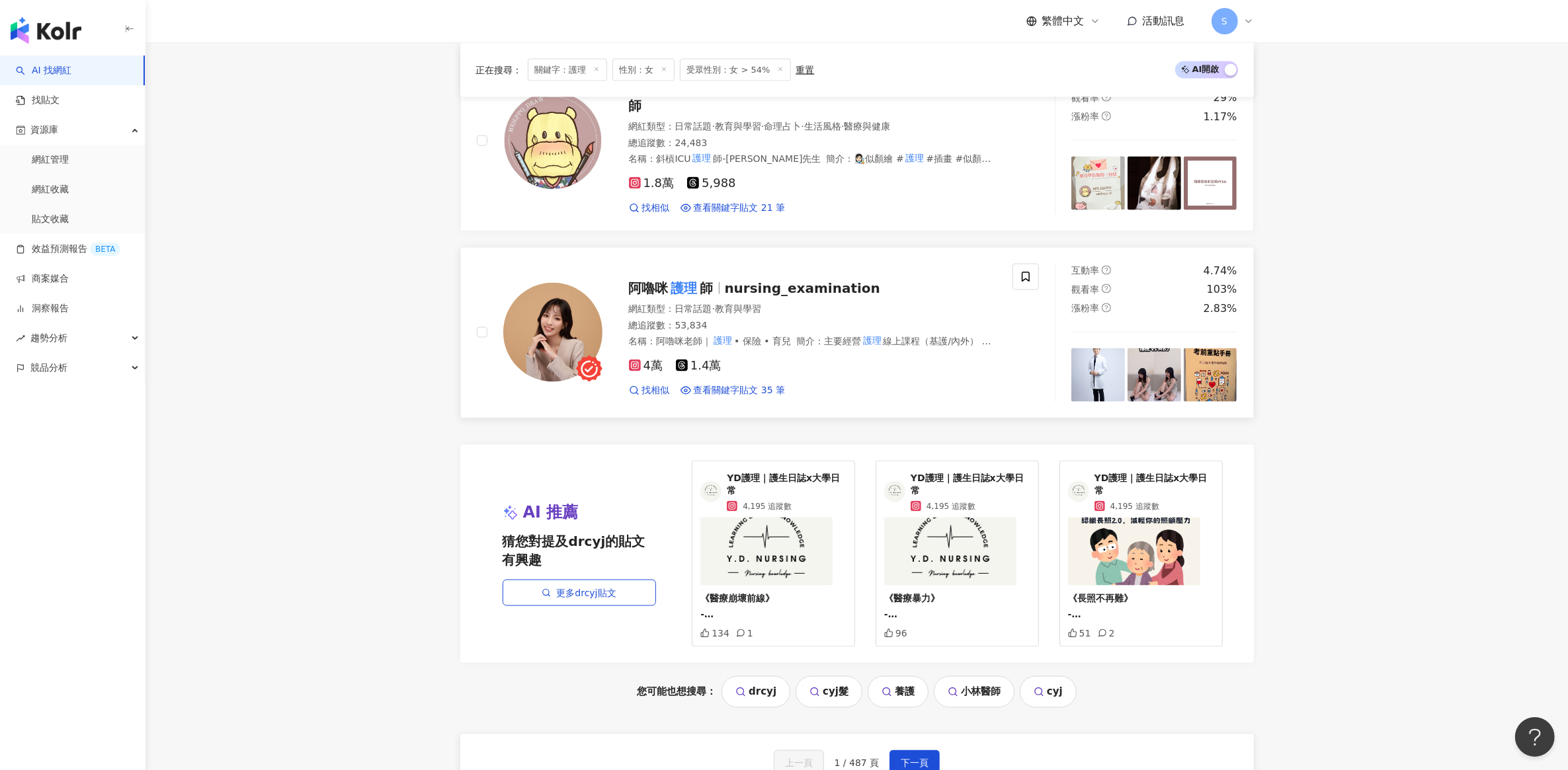
click at [694, 284] on mark "護理" at bounding box center [684, 288] width 31 height 22
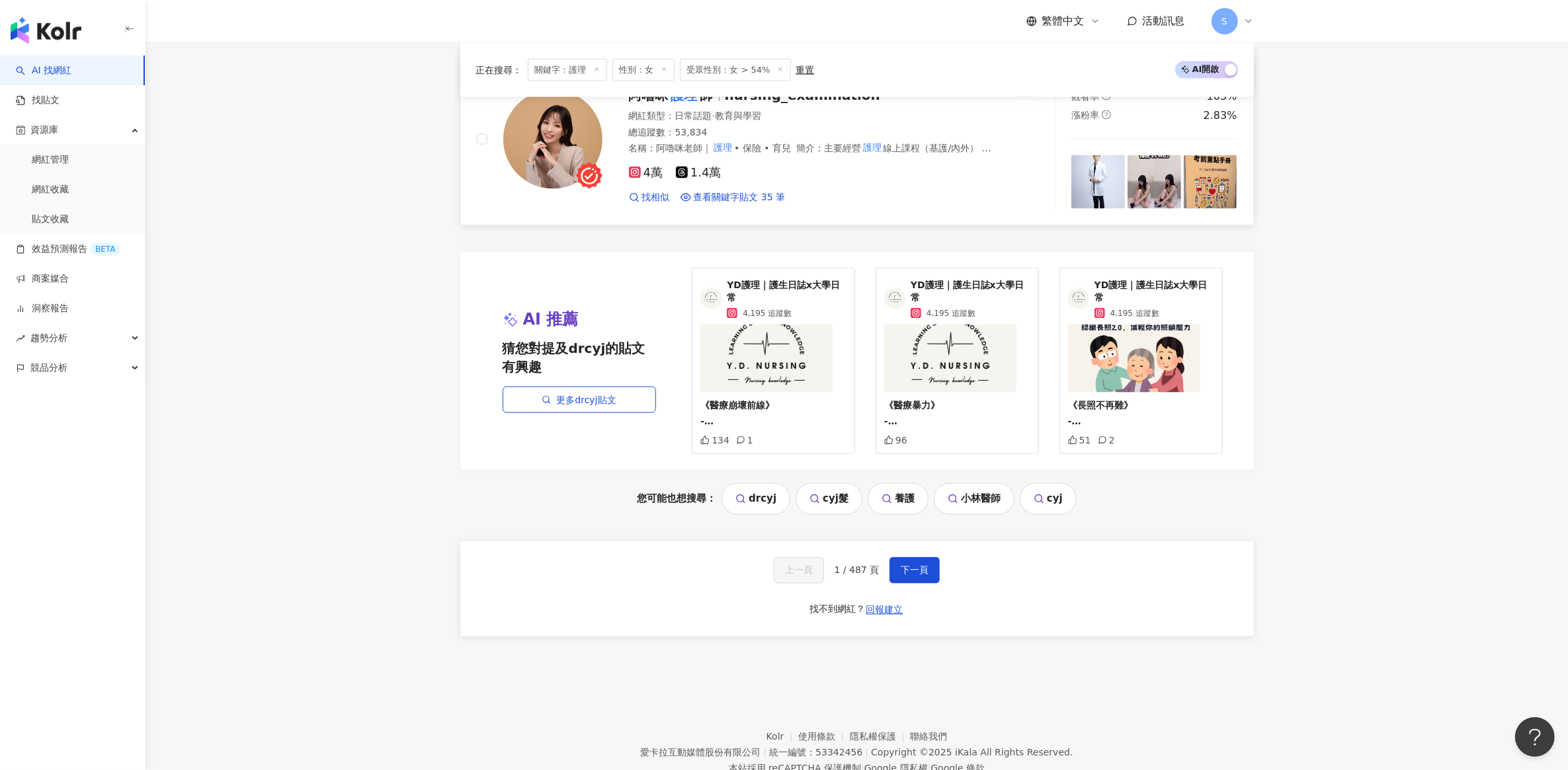
scroll to position [2702, 0]
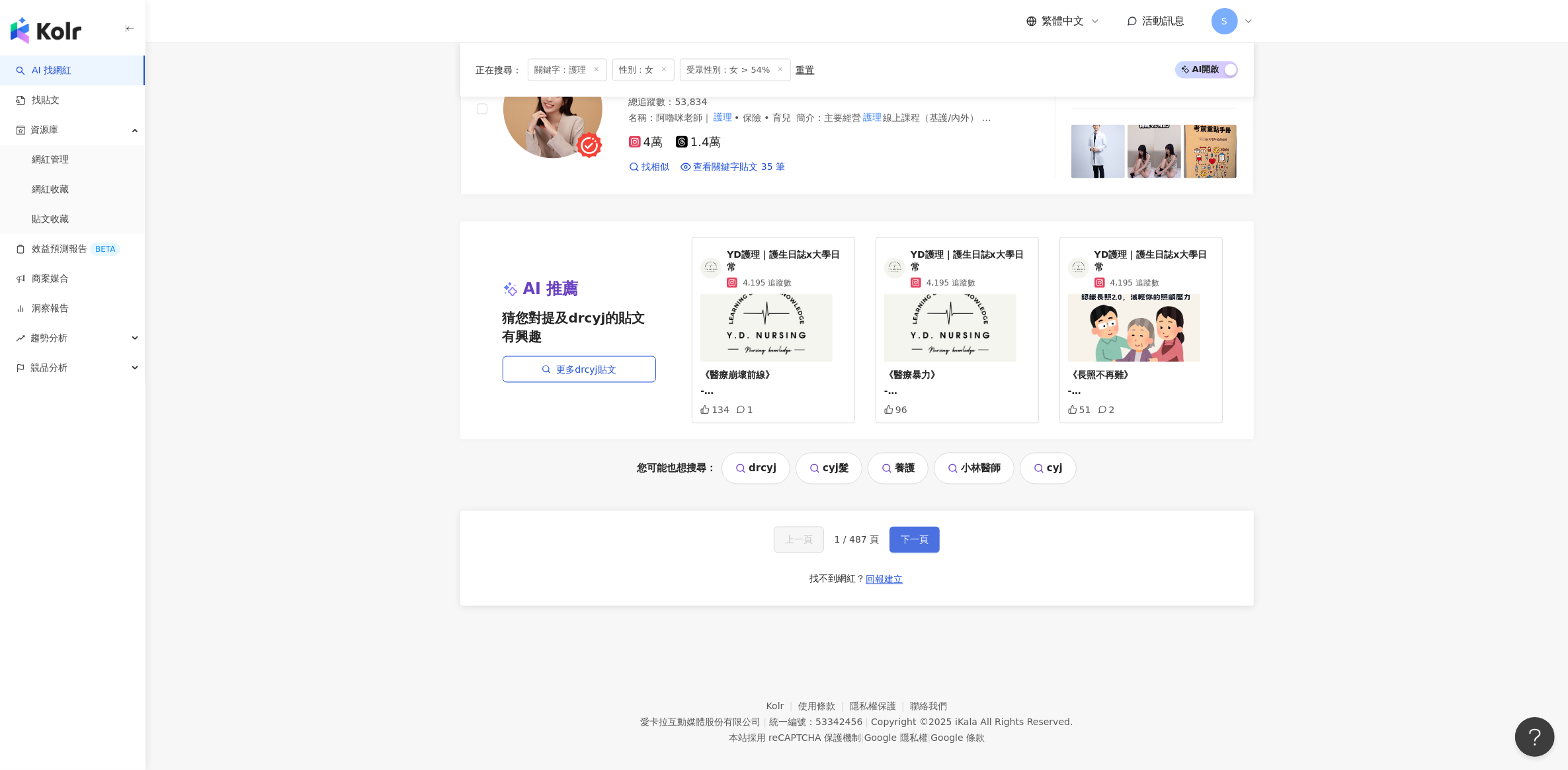
click at [913, 535] on span "下一頁" at bounding box center [914, 540] width 27 height 11
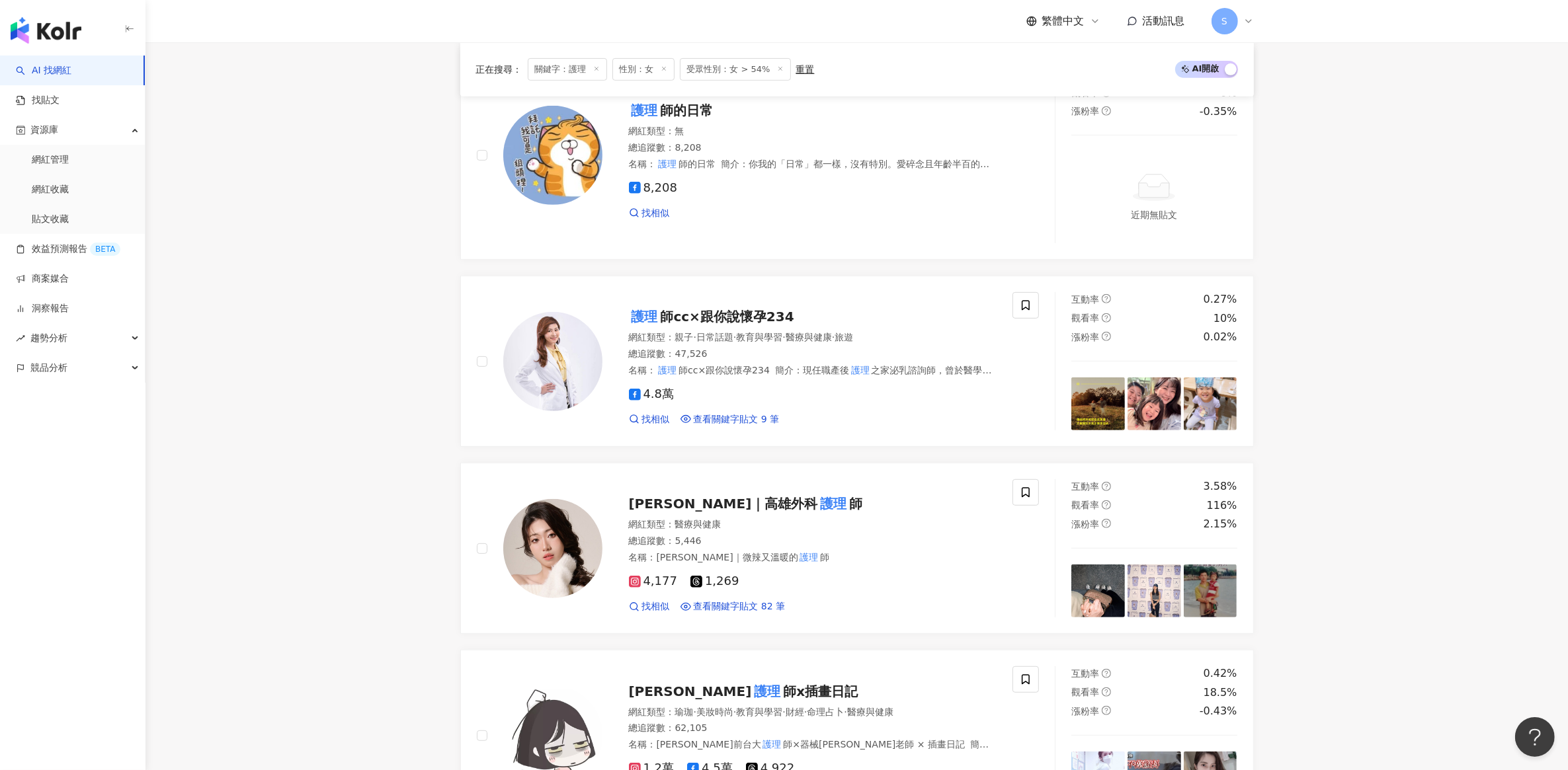
scroll to position [744, 0]
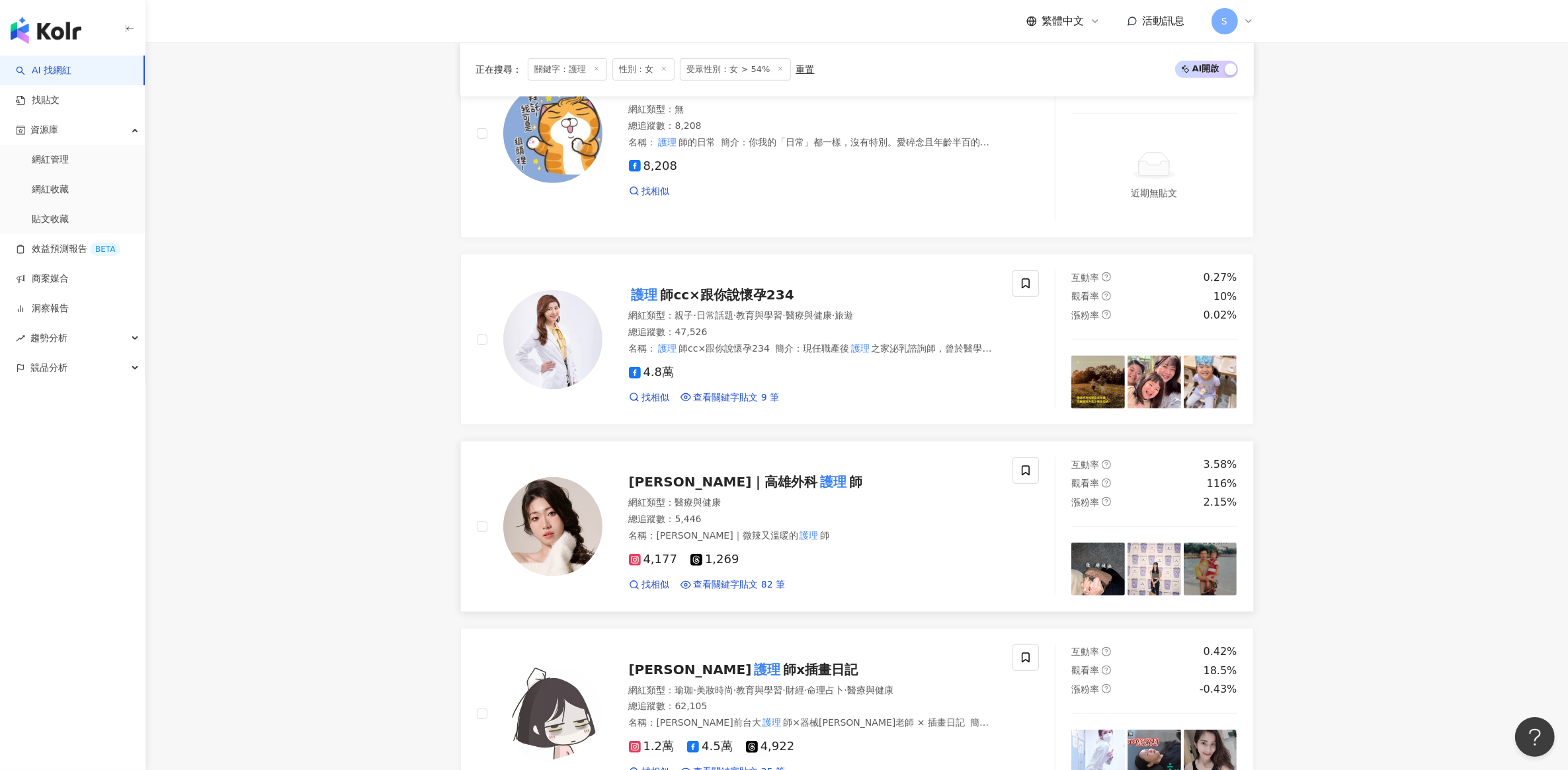
click at [676, 484] on span "永蓁｜高雄外科" at bounding box center [723, 482] width 189 height 16
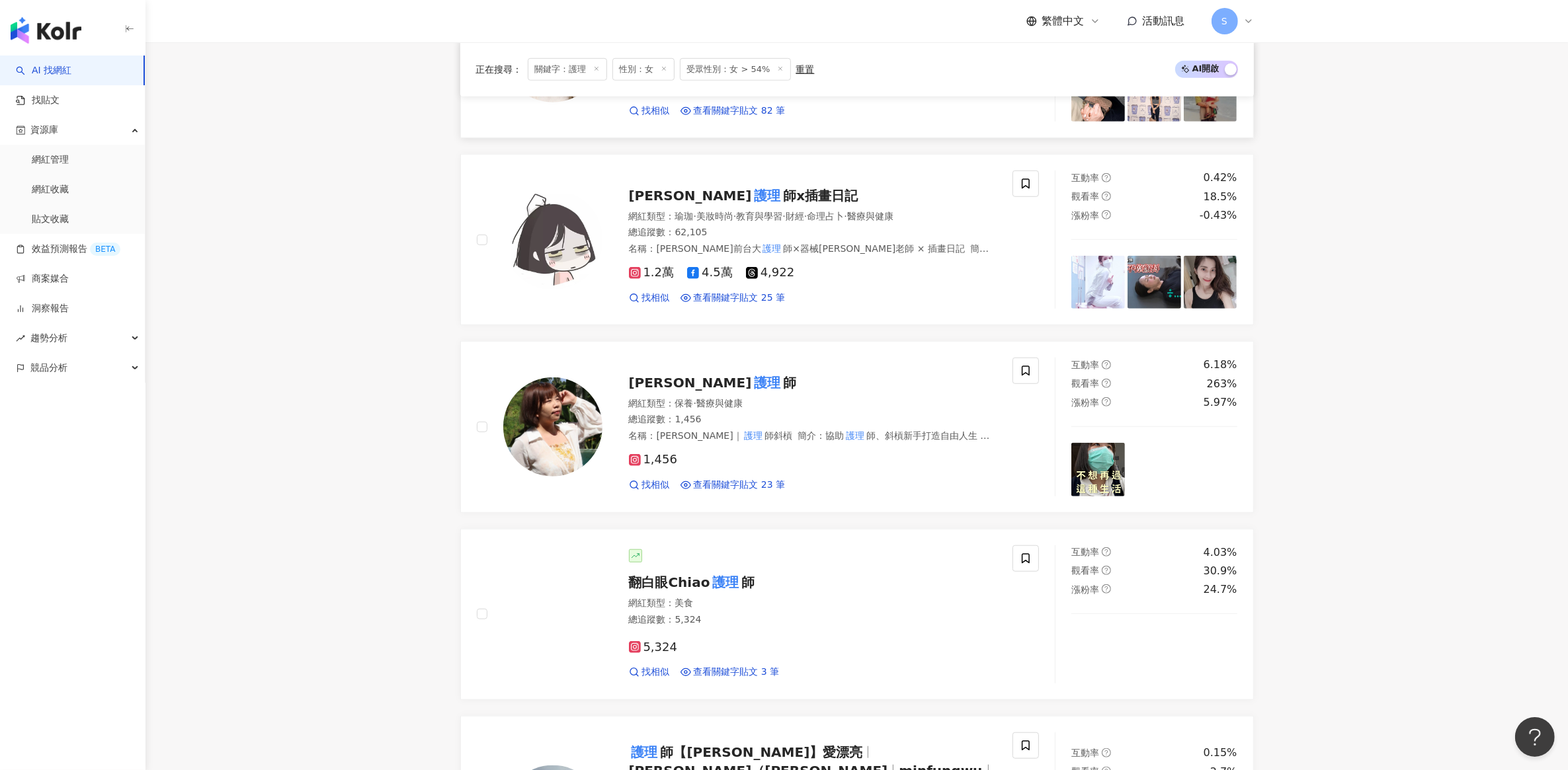
scroll to position [1239, 0]
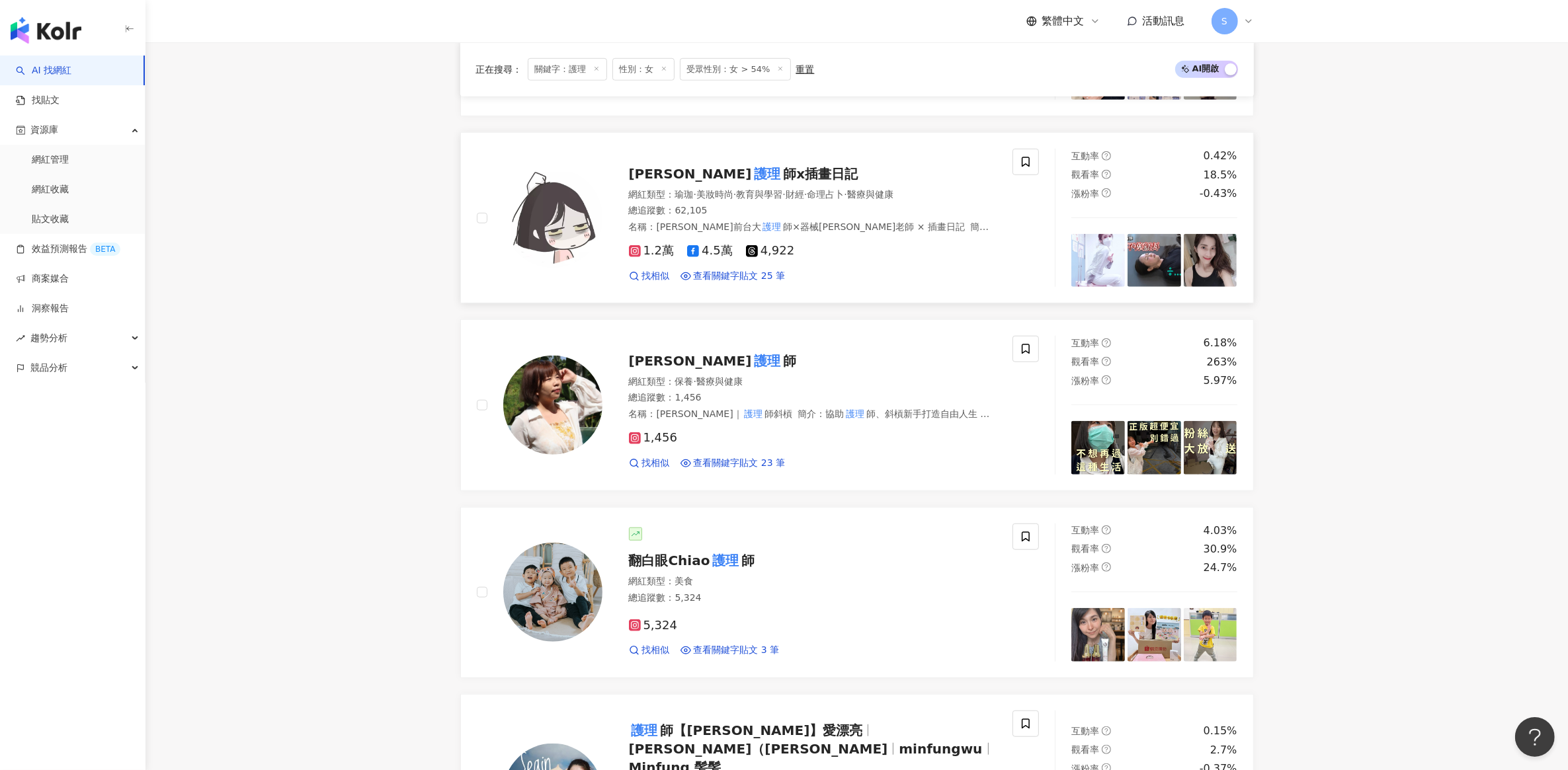
click at [783, 173] on span "師x插畫日記" at bounding box center [820, 173] width 74 height 16
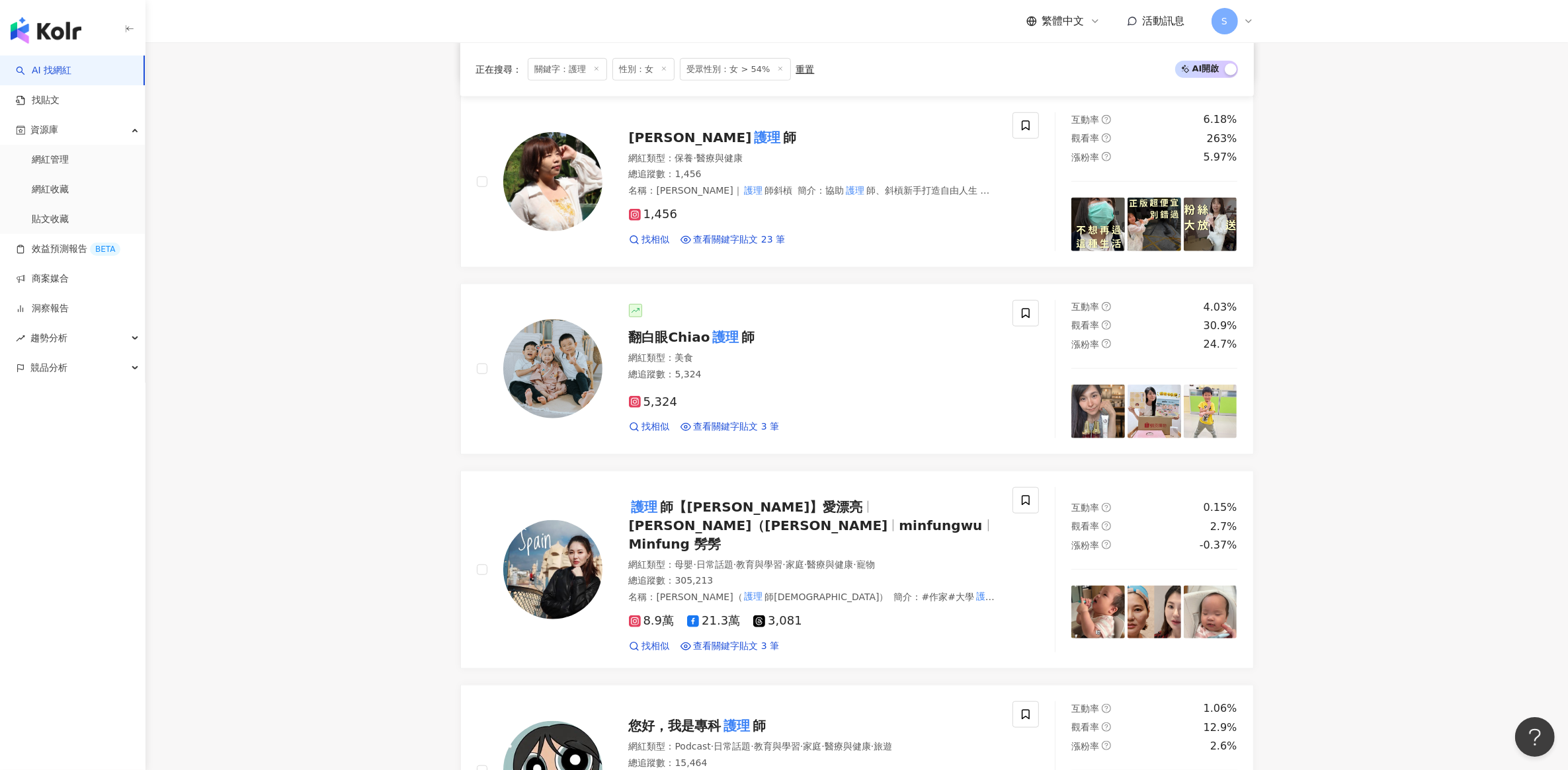
scroll to position [1487, 0]
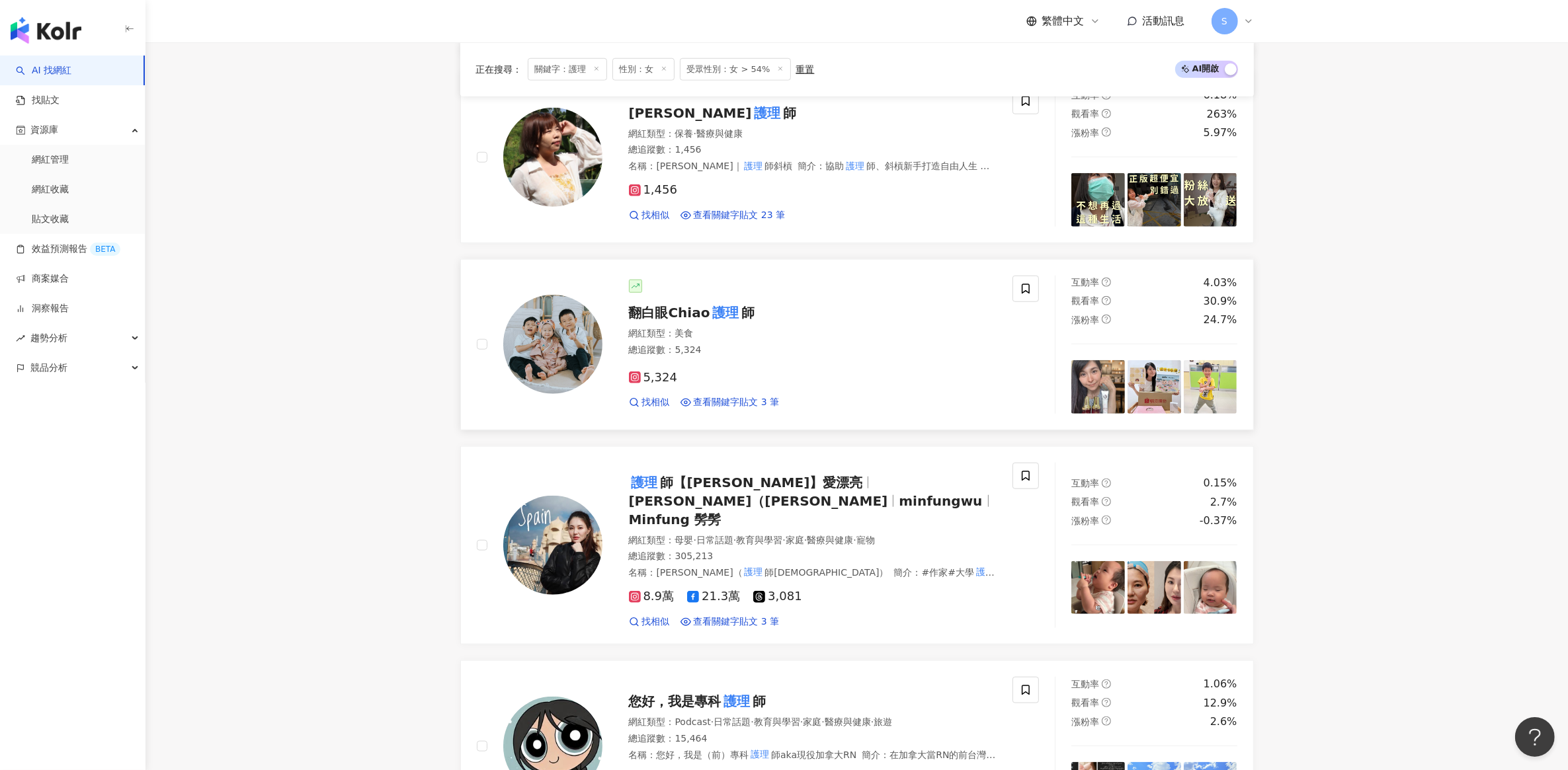
click at [700, 319] on span "翻白眼Chiao" at bounding box center [669, 313] width 81 height 16
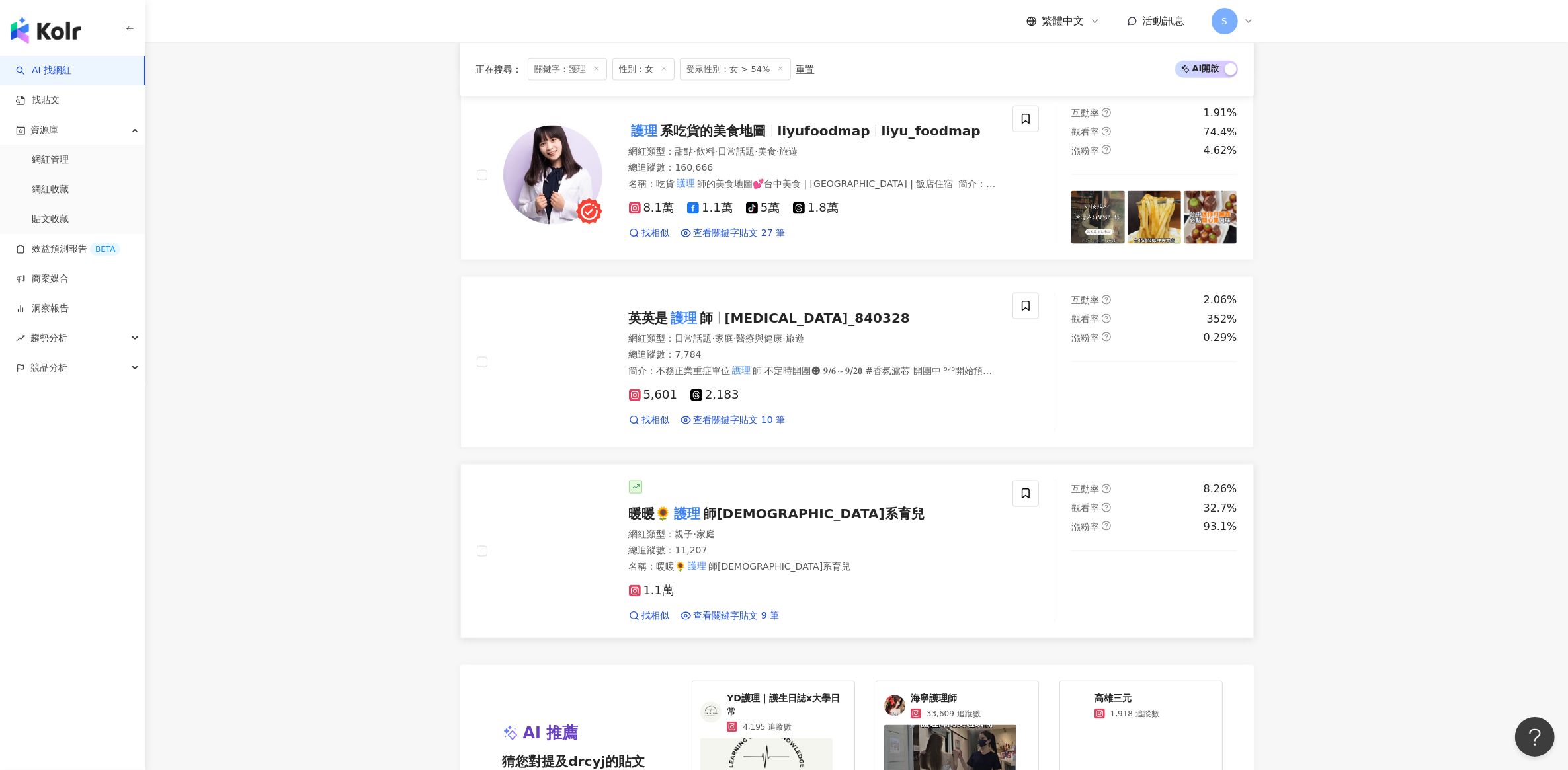
scroll to position [2231, 0]
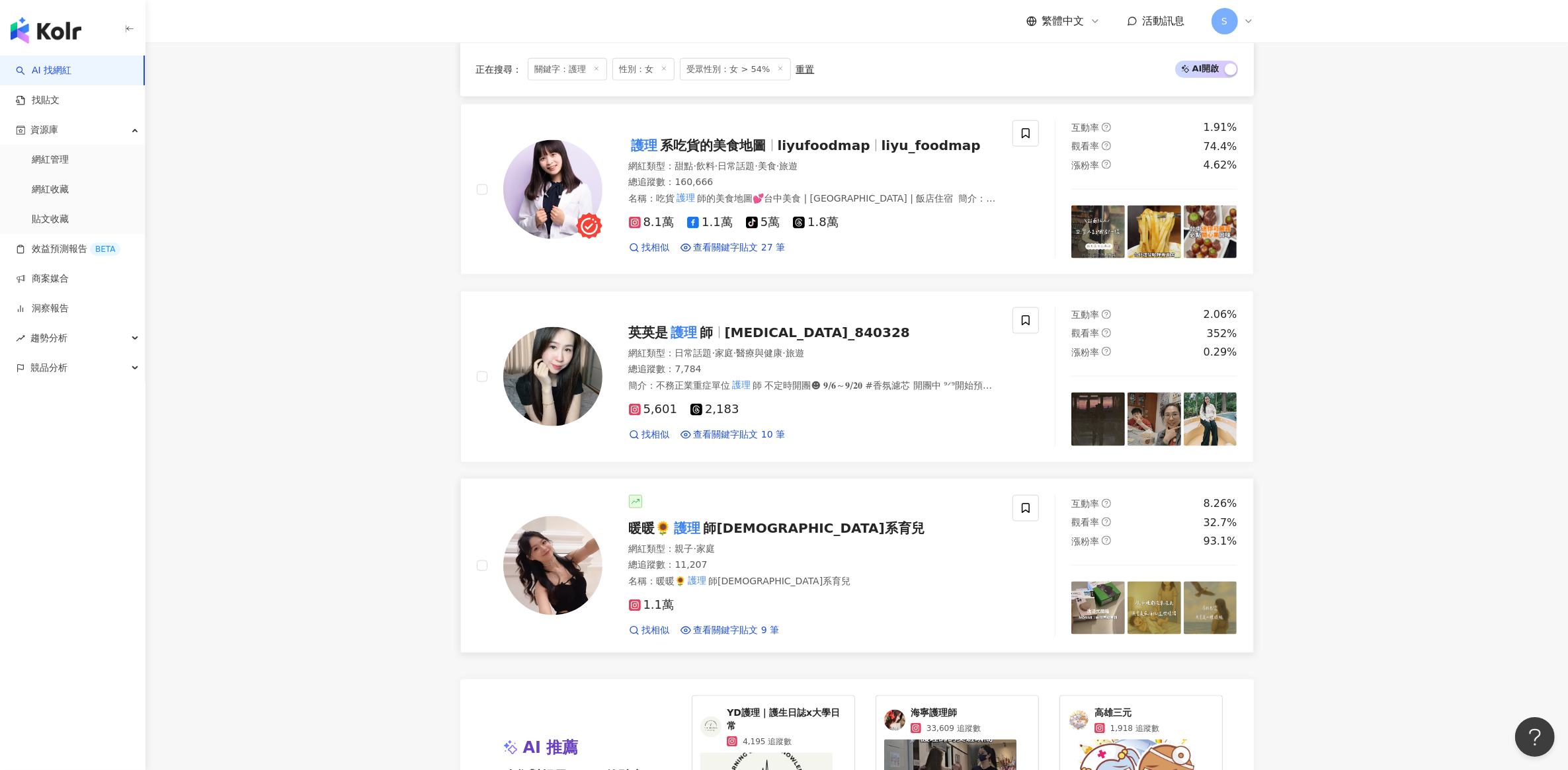
click at [731, 520] on span "師佛系育兒" at bounding box center [813, 528] width 220 height 16
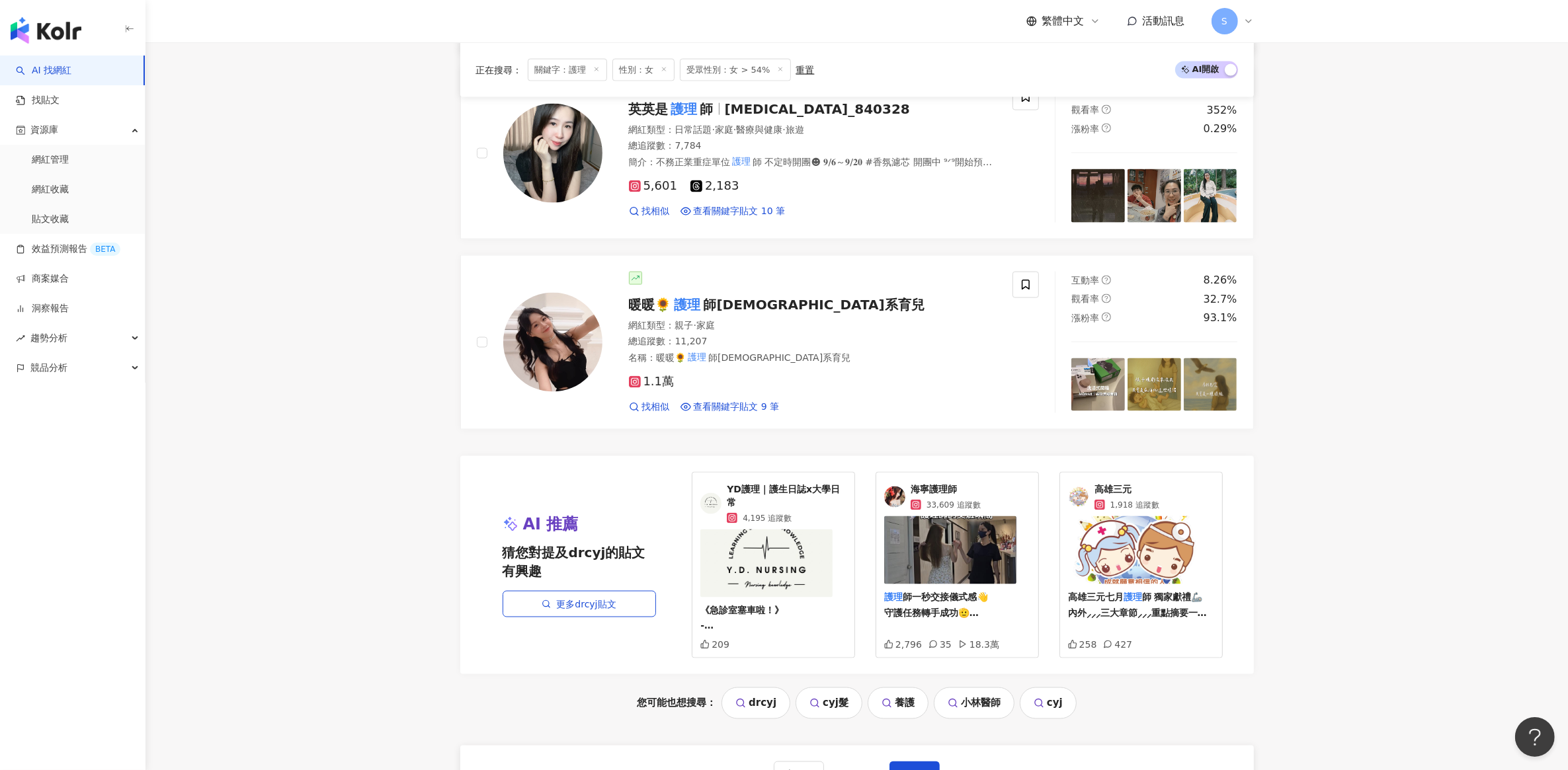
scroll to position [2478, 0]
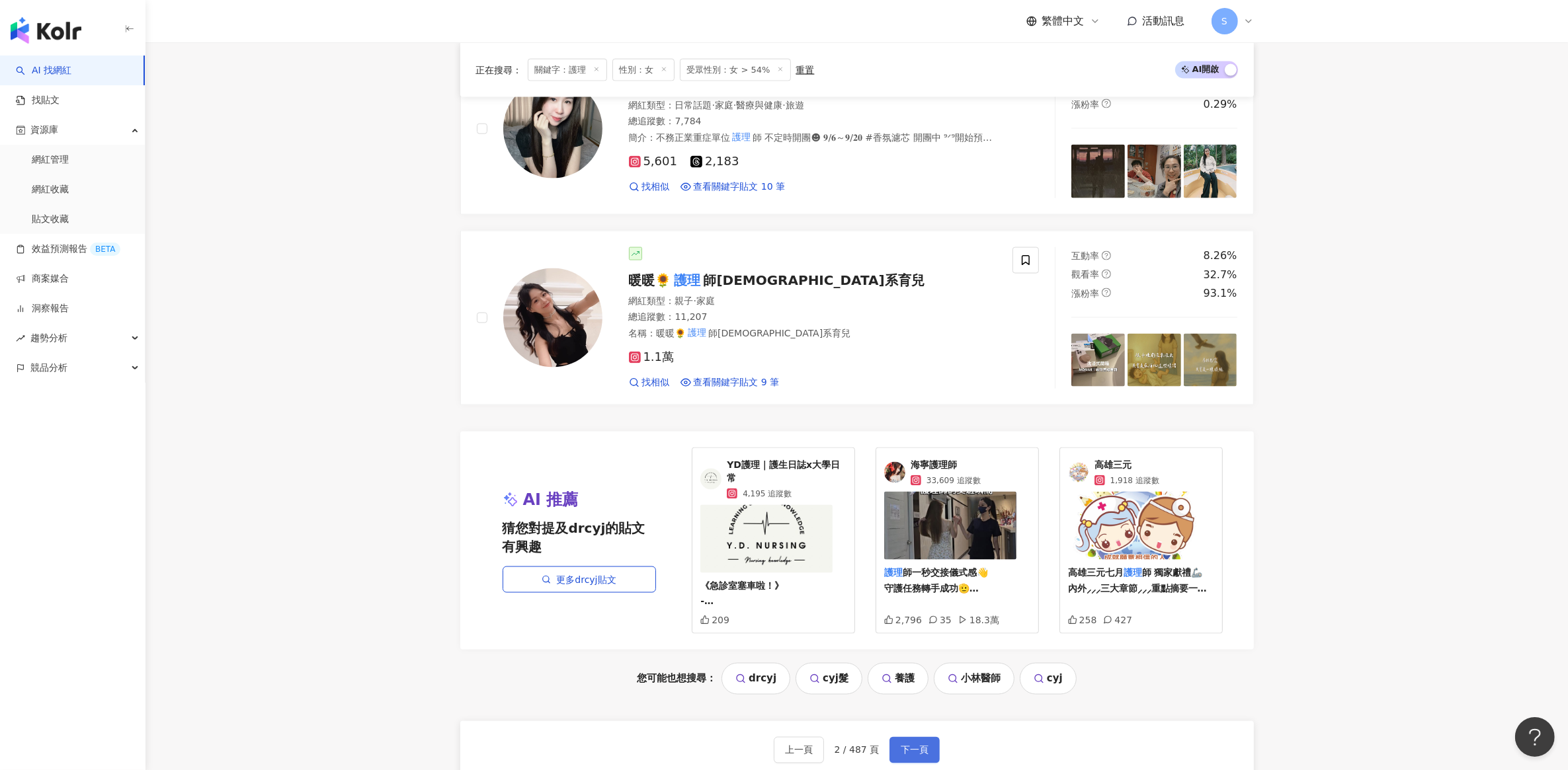
click at [916, 745] on span "下一頁" at bounding box center [914, 749] width 27 height 11
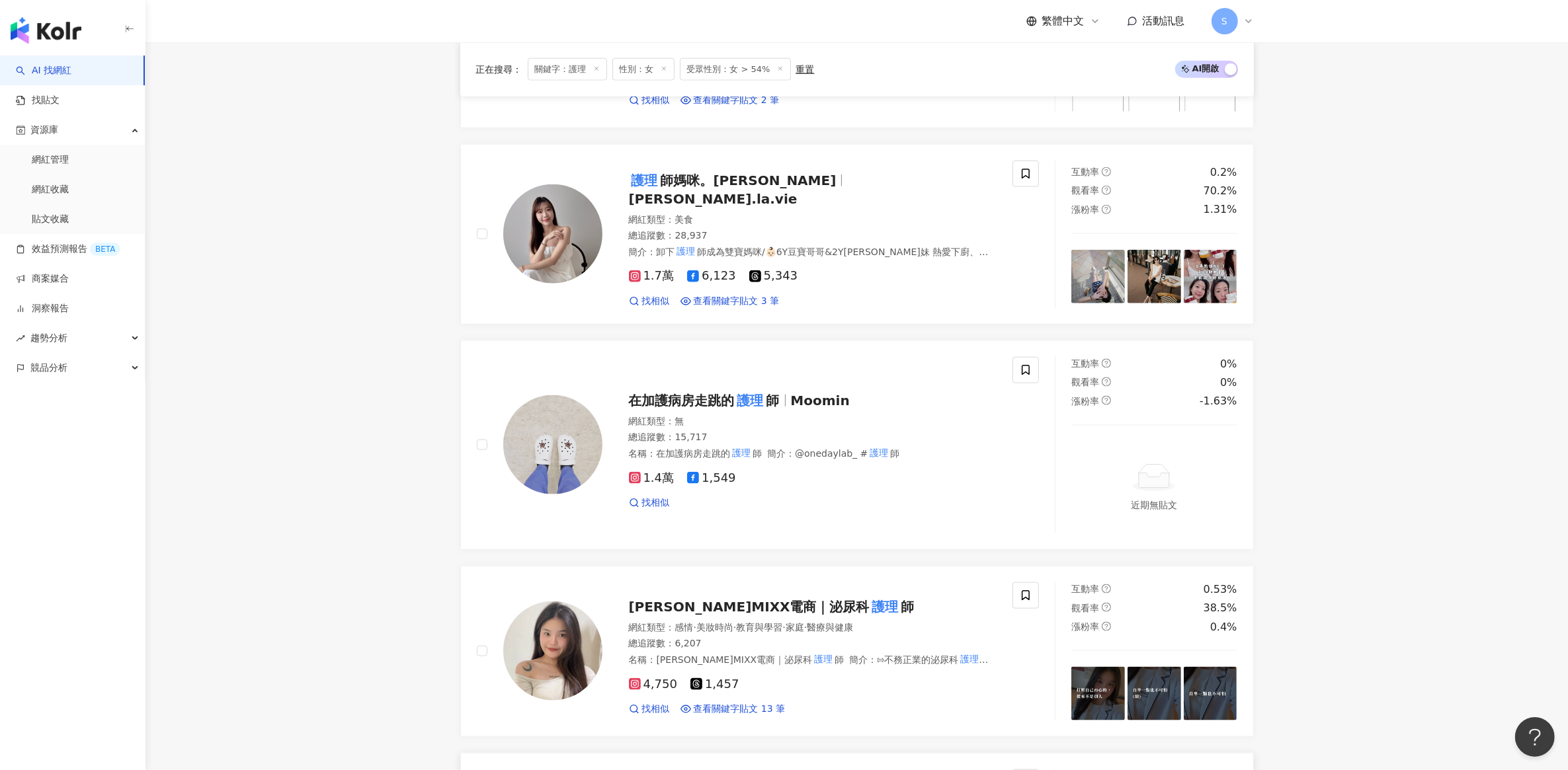
scroll to position [1997, 0]
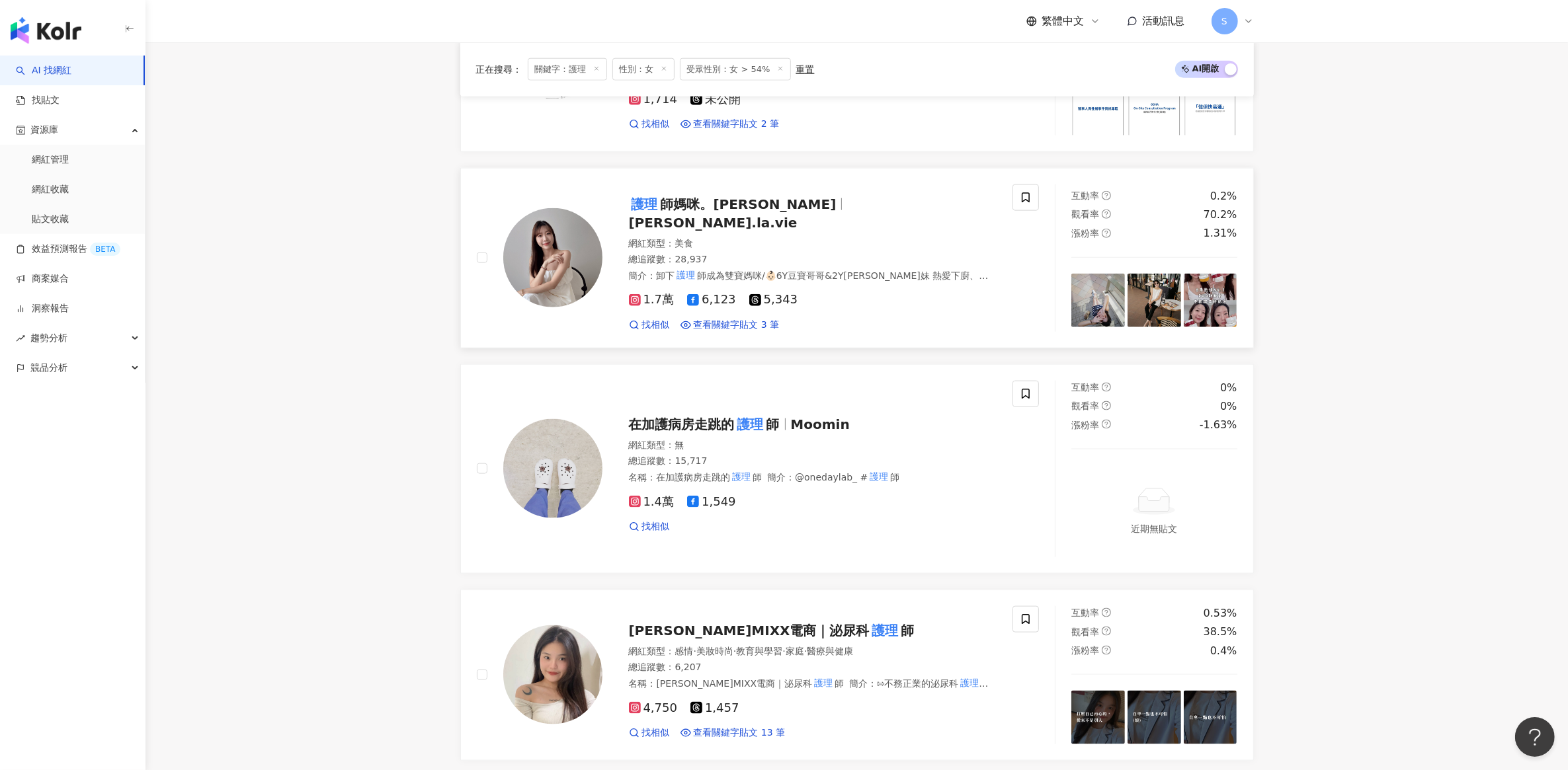
click at [760, 200] on span "護理 師媽咪。凱薩琳" at bounding box center [738, 204] width 219 height 16
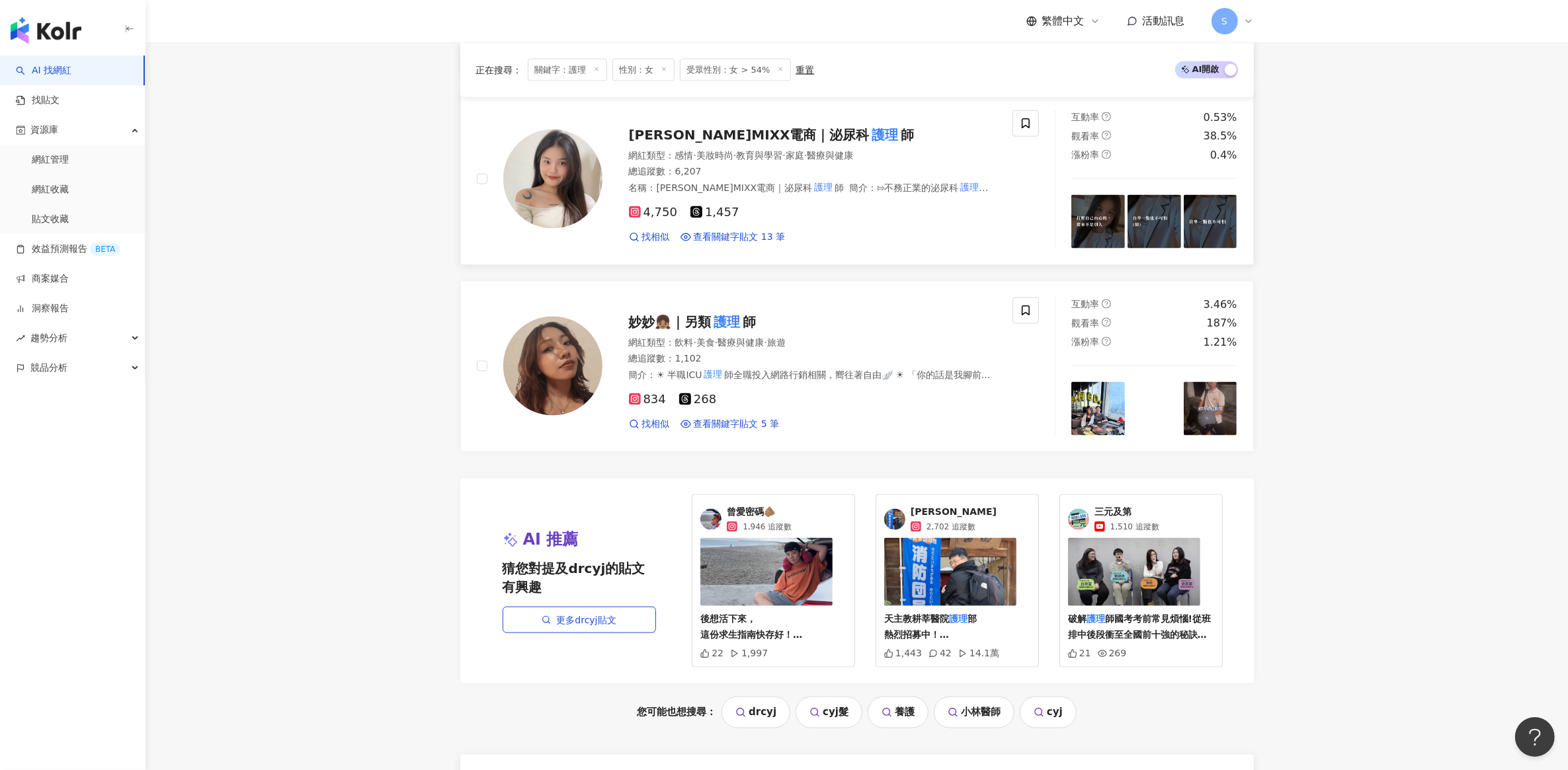
scroll to position [2740, 0]
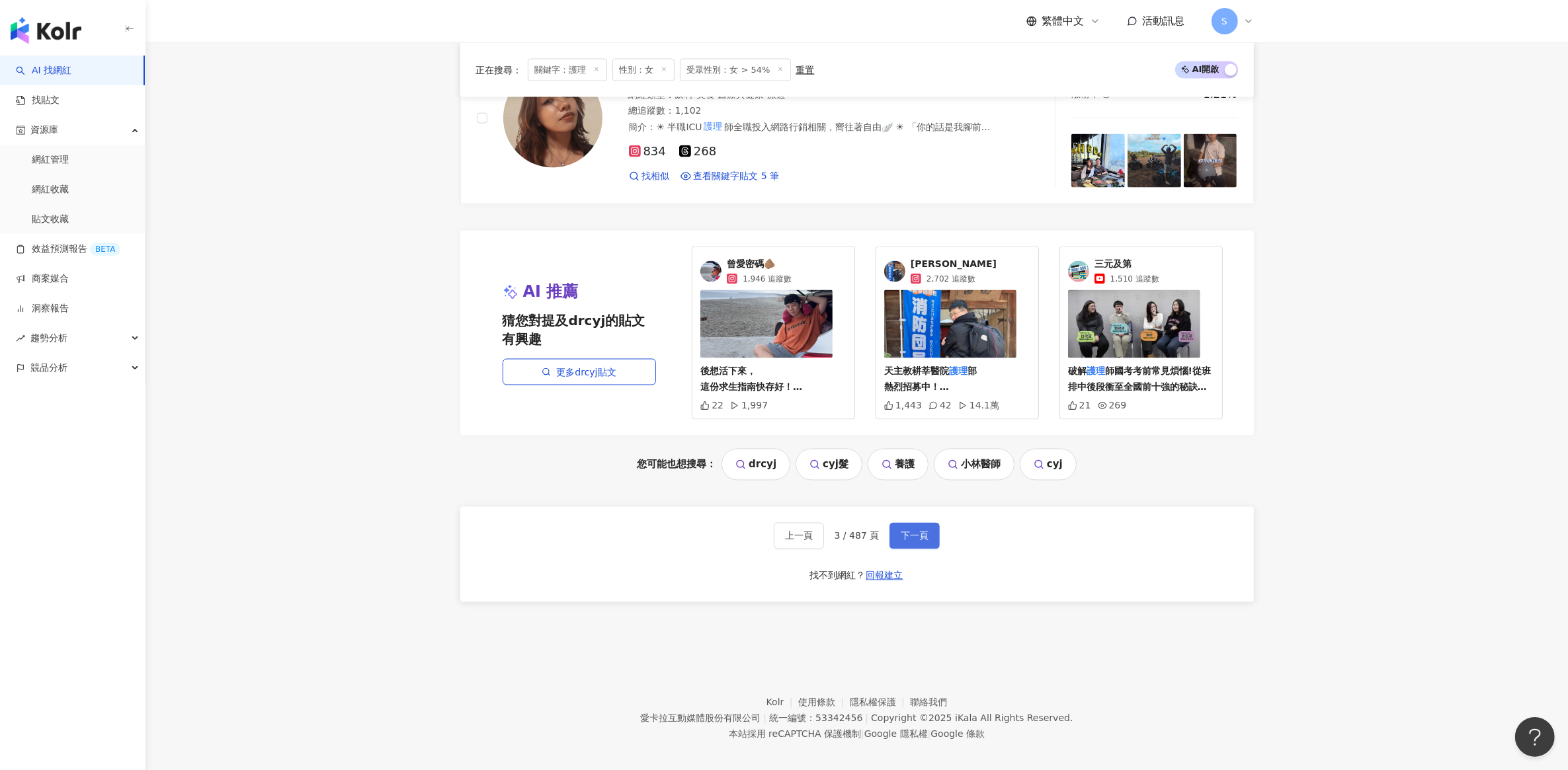
click at [921, 523] on button "下一頁" at bounding box center [914, 536] width 50 height 26
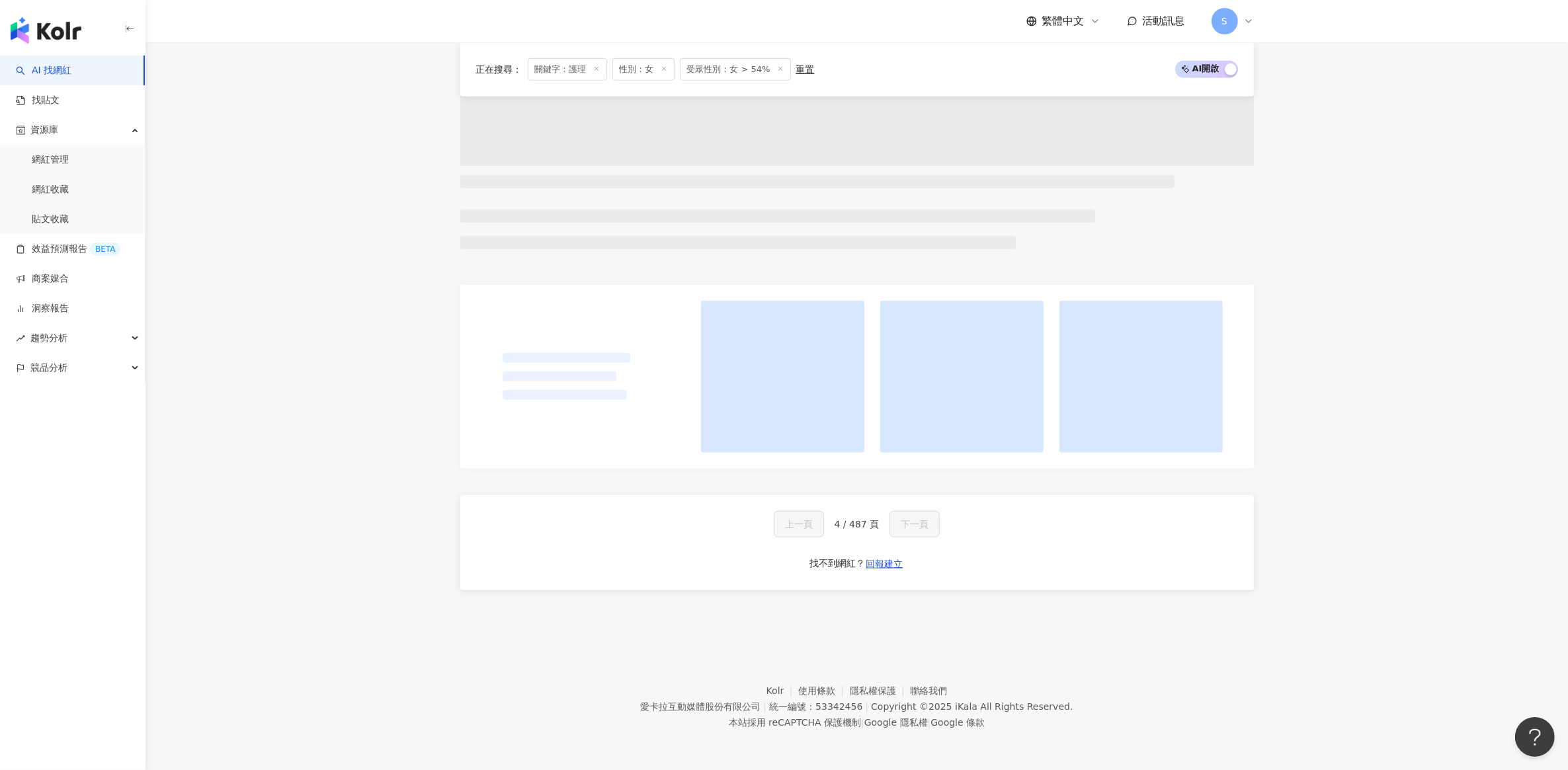
scroll to position [1075, 0]
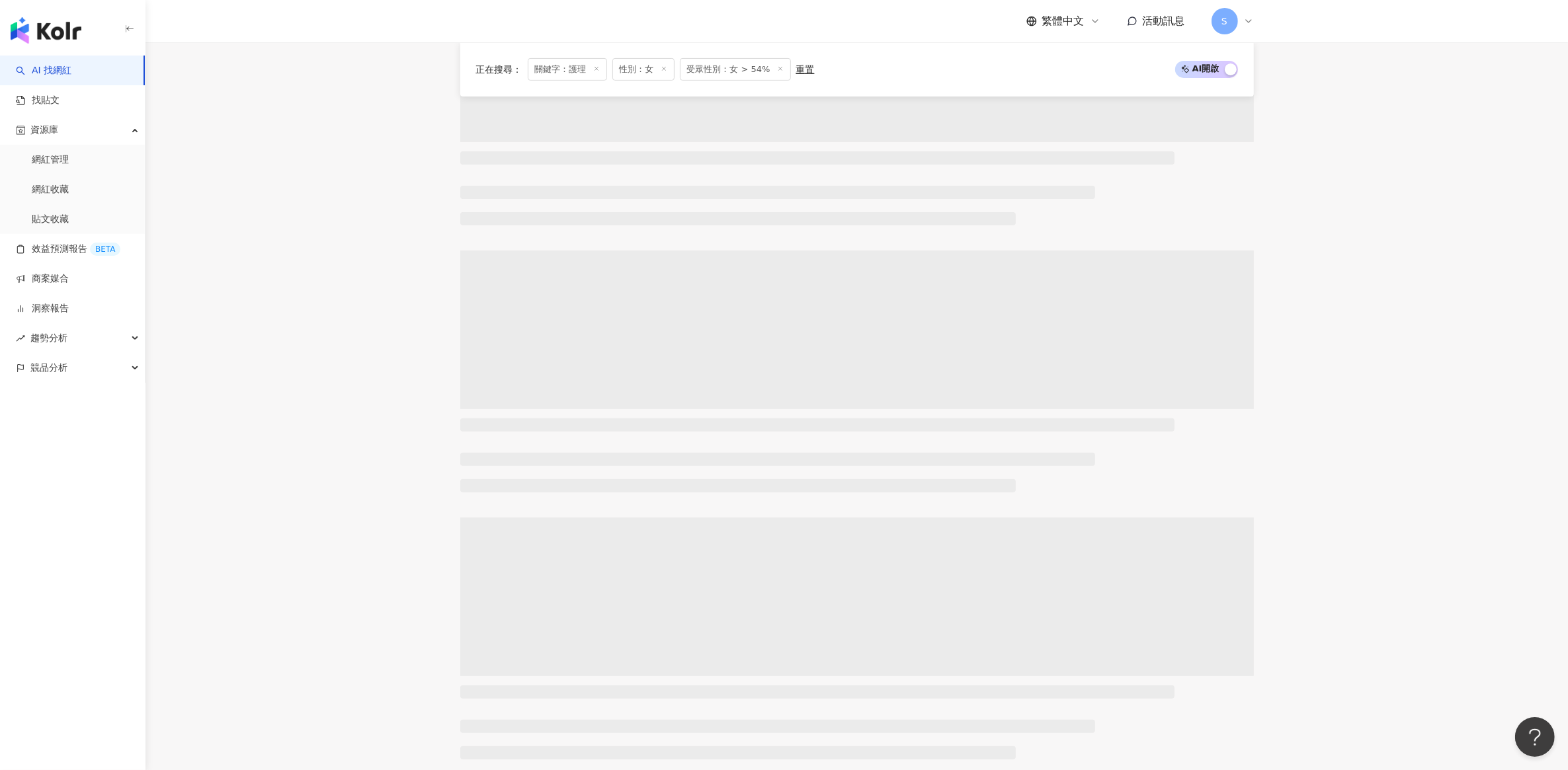
scroll to position [398, 0]
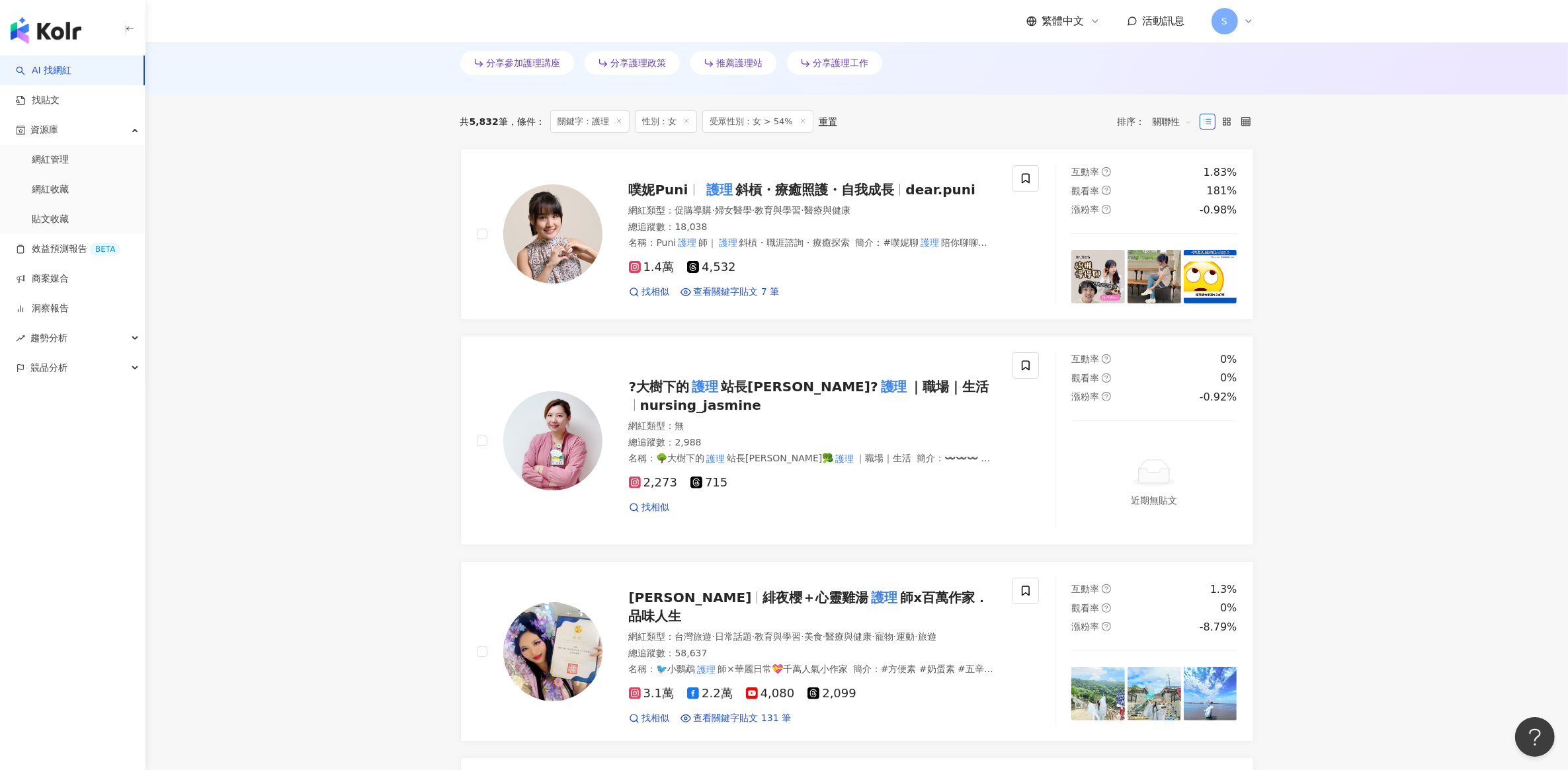
click at [814, 186] on span "斜槓・療癒照護・自我成長" at bounding box center [814, 190] width 159 height 16
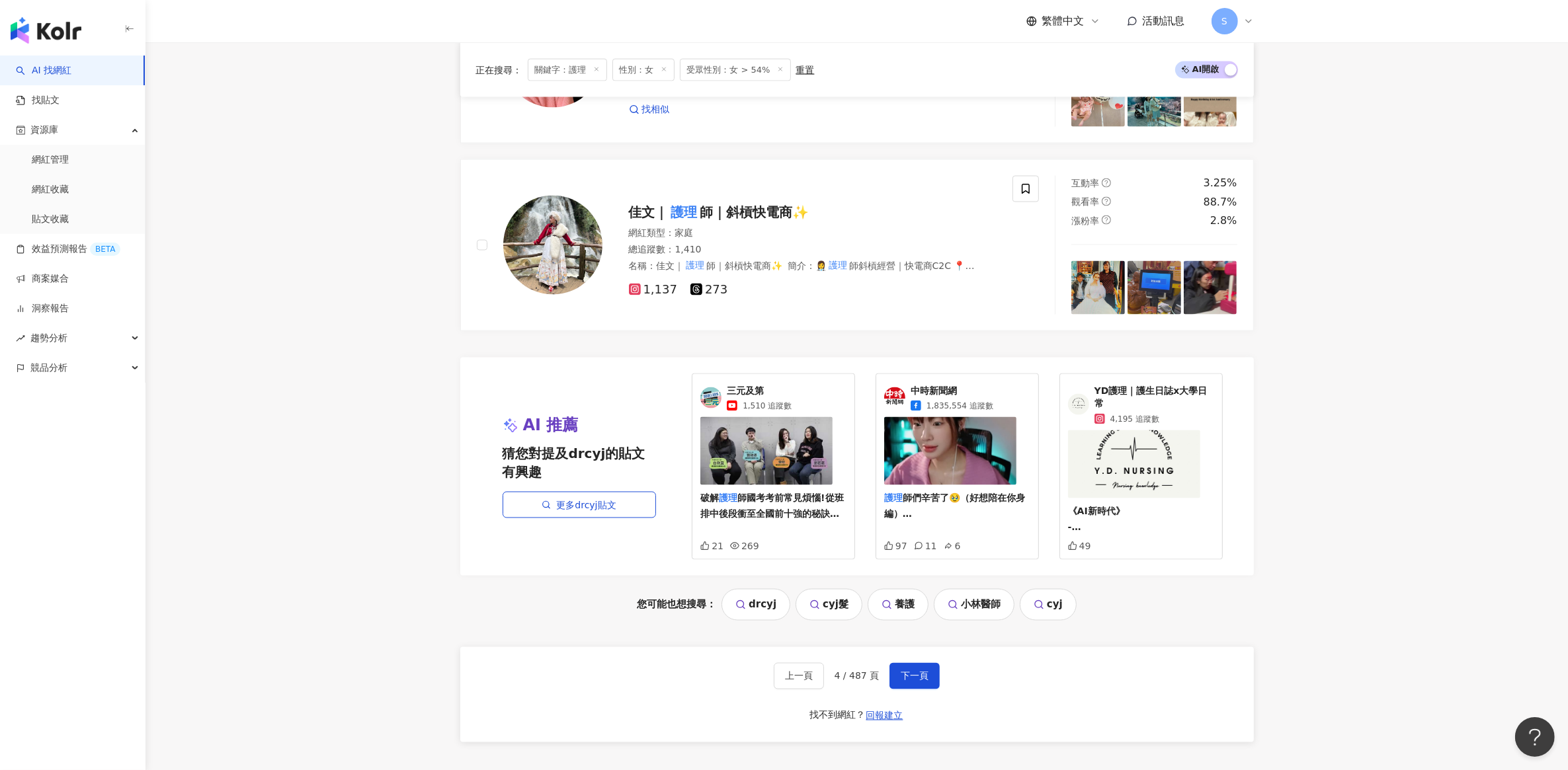
scroll to position [2718, 0]
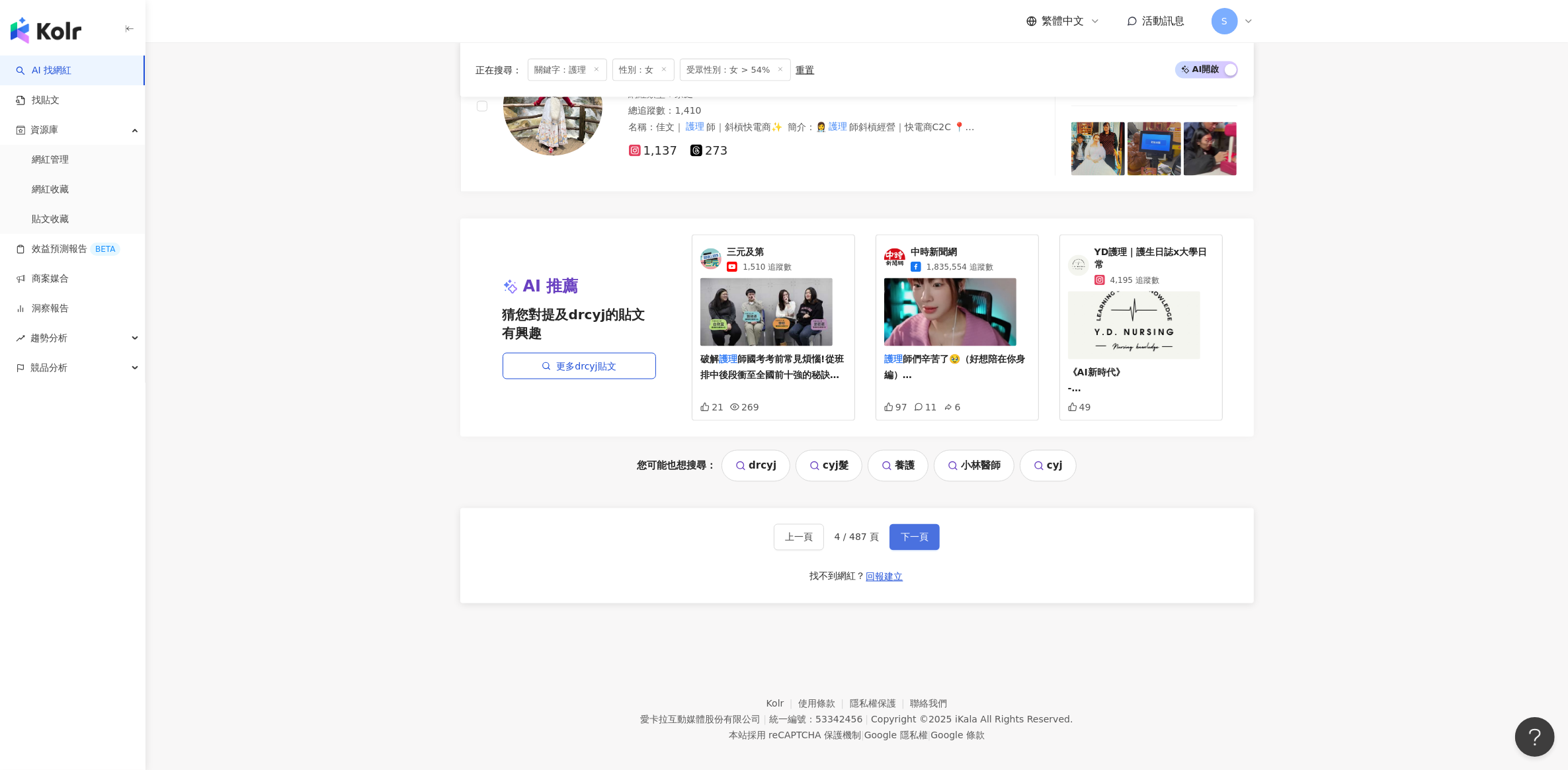
click at [923, 532] on span "下一頁" at bounding box center [914, 537] width 27 height 11
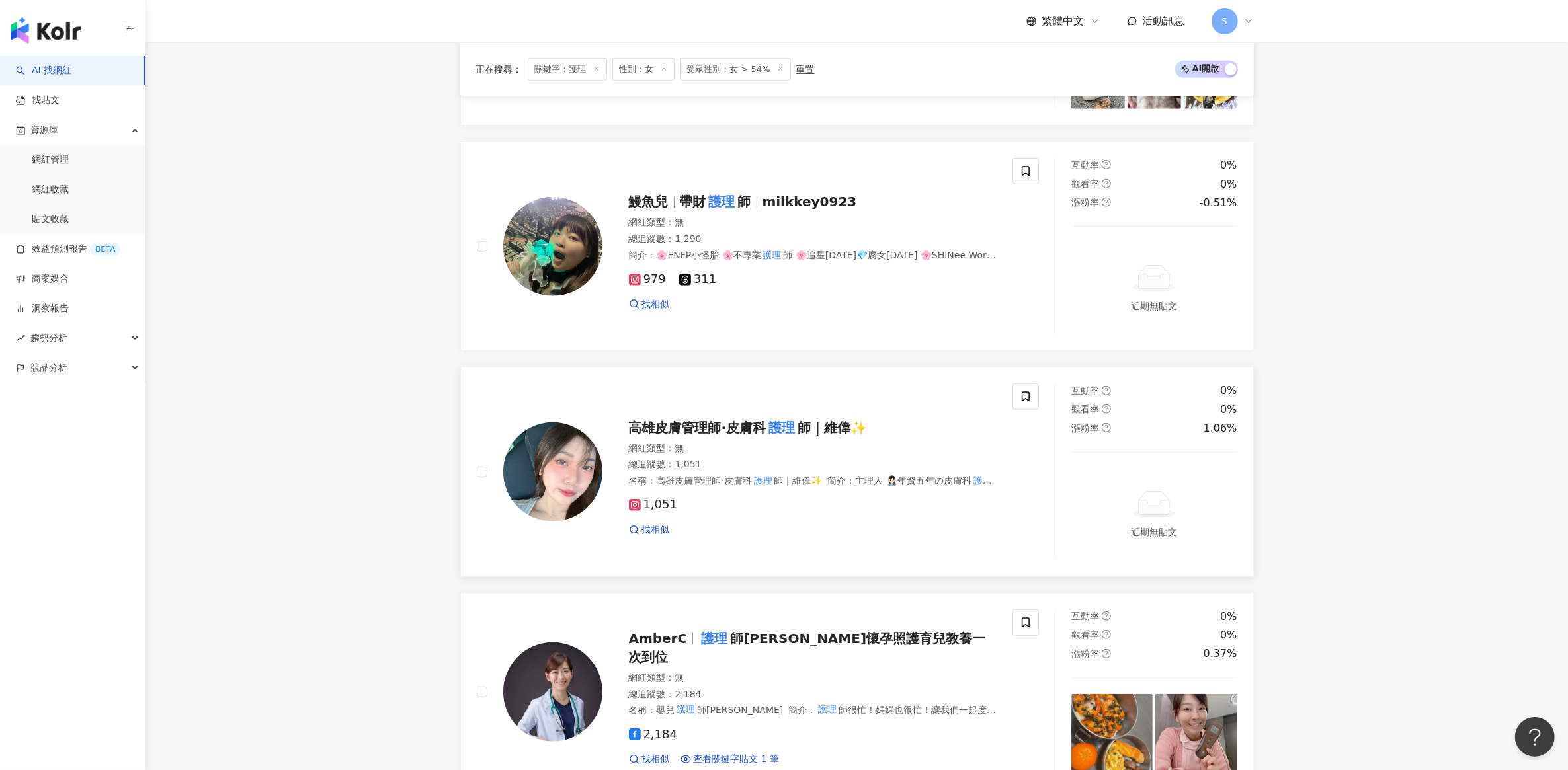
scroll to position [1487, 0]
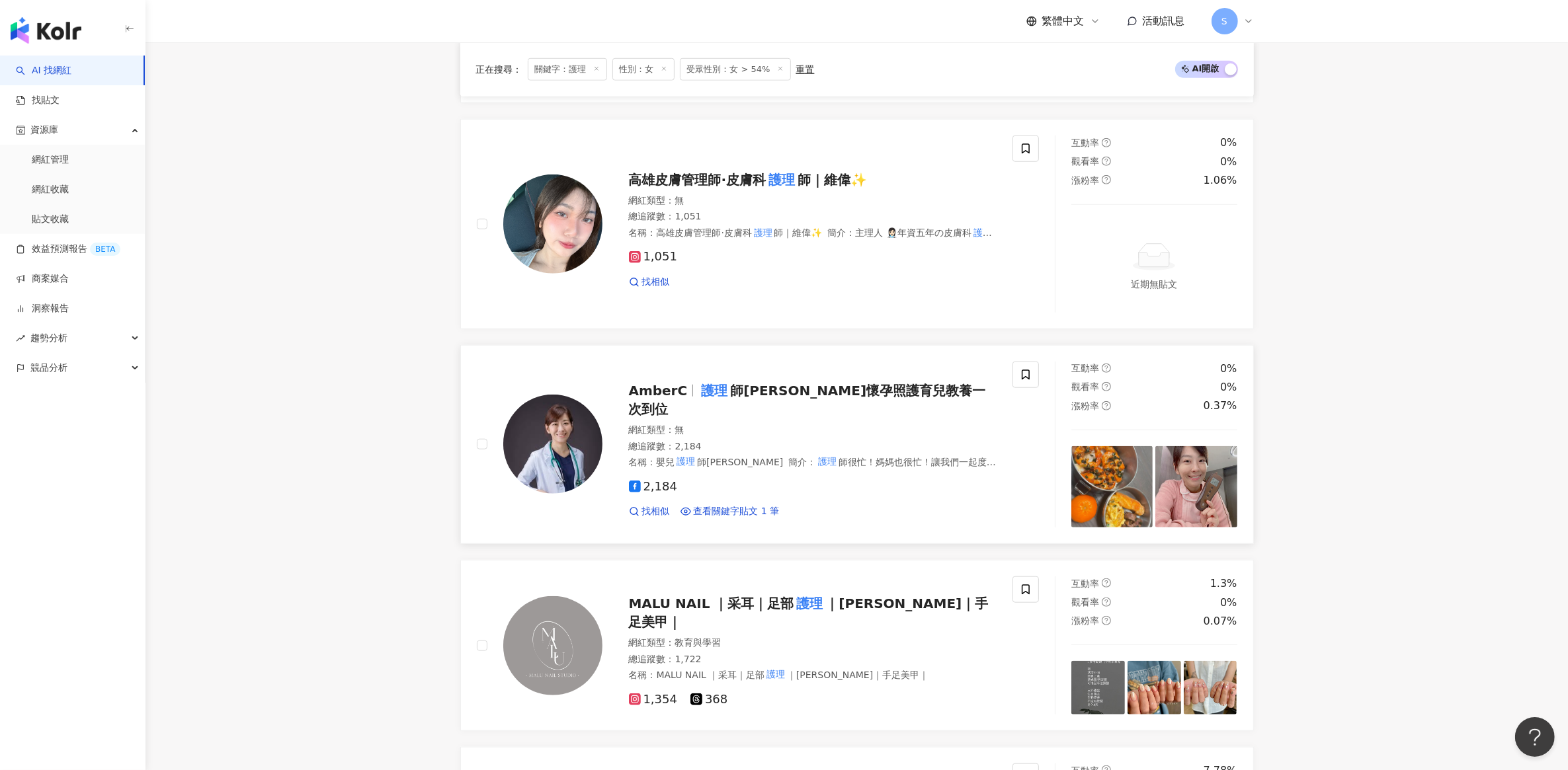
click at [709, 392] on mark "護理" at bounding box center [714, 391] width 31 height 22
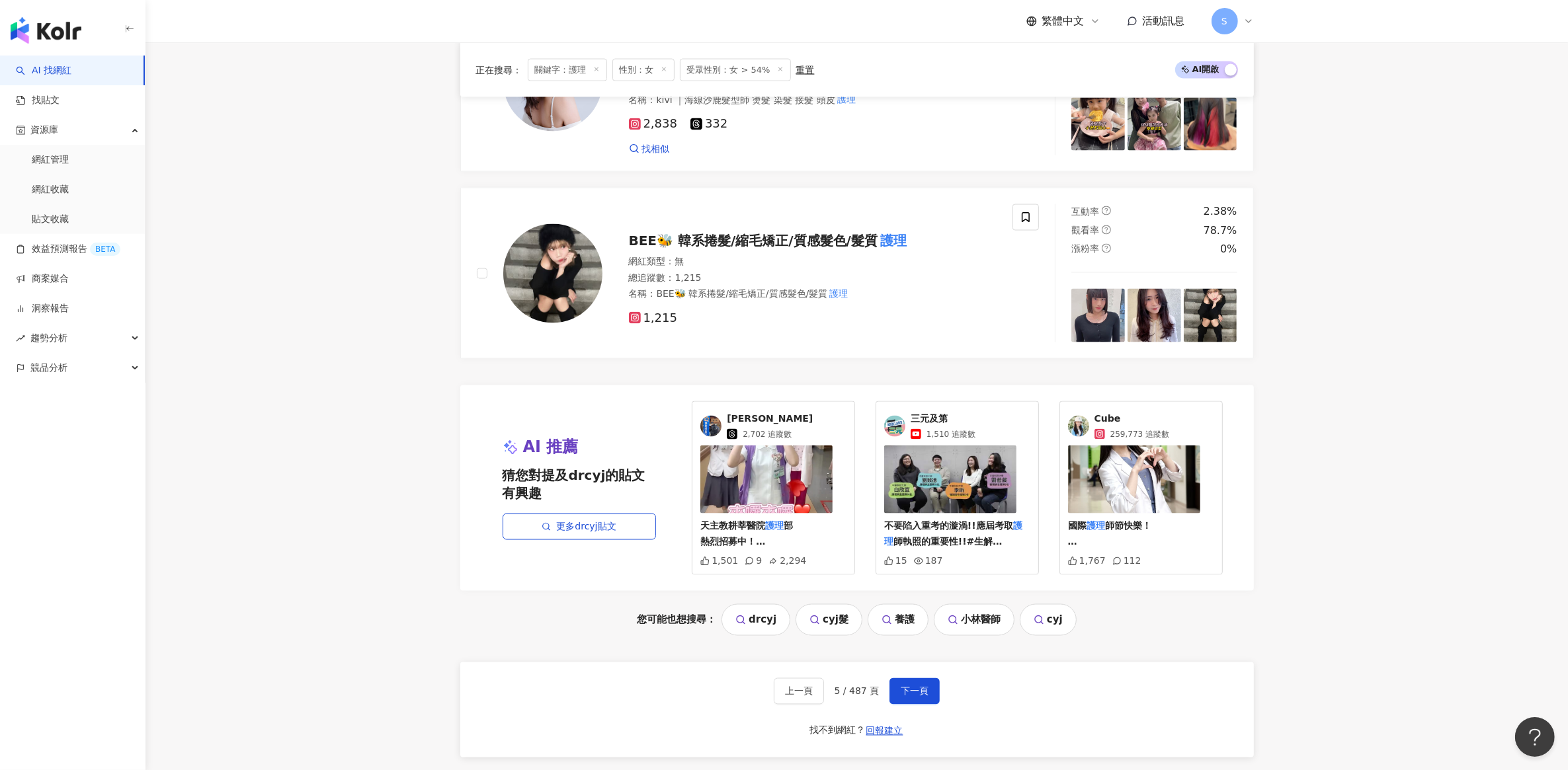
scroll to position [2726, 0]
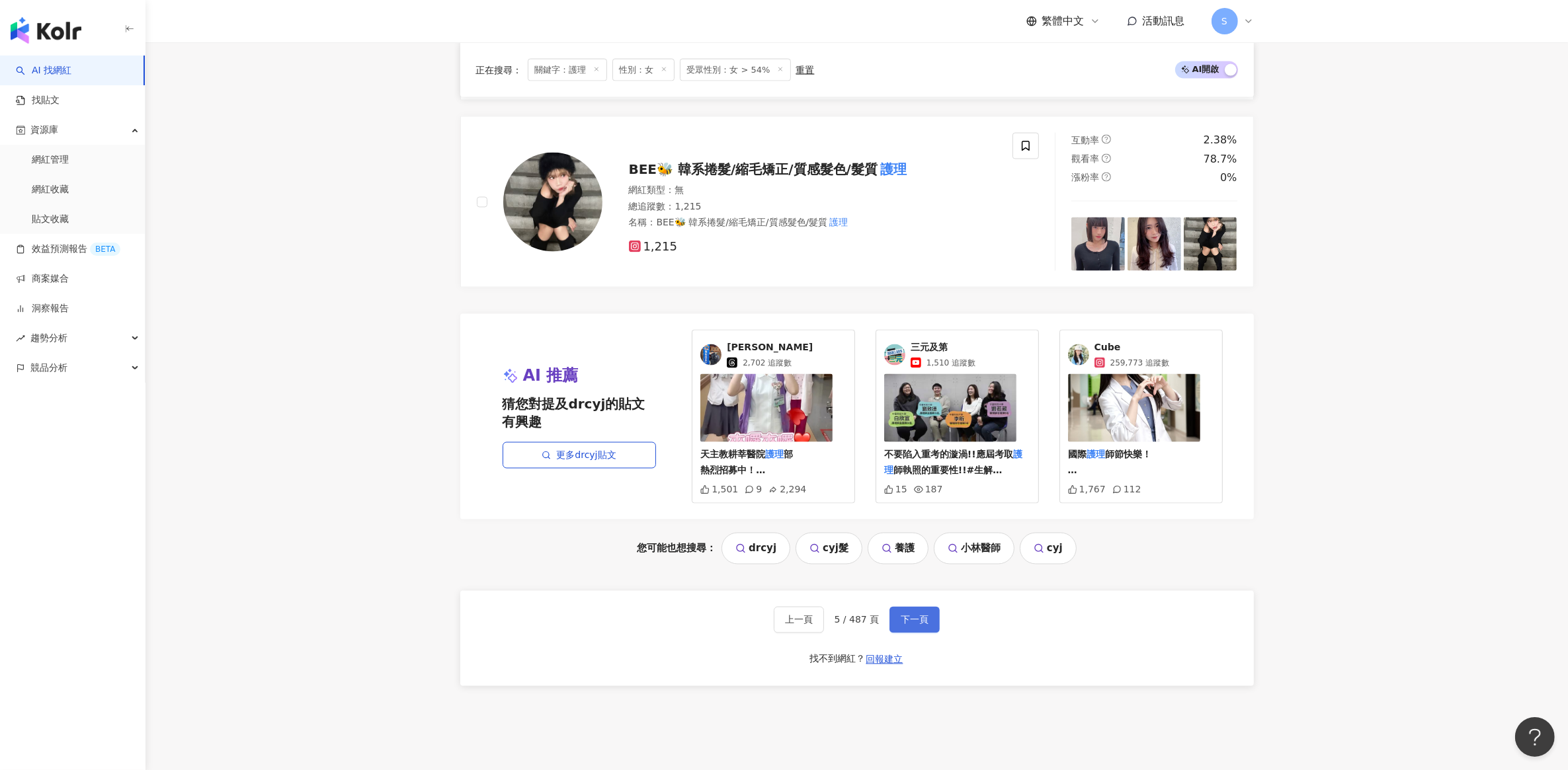
click at [924, 615] on span "下一頁" at bounding box center [914, 620] width 27 height 11
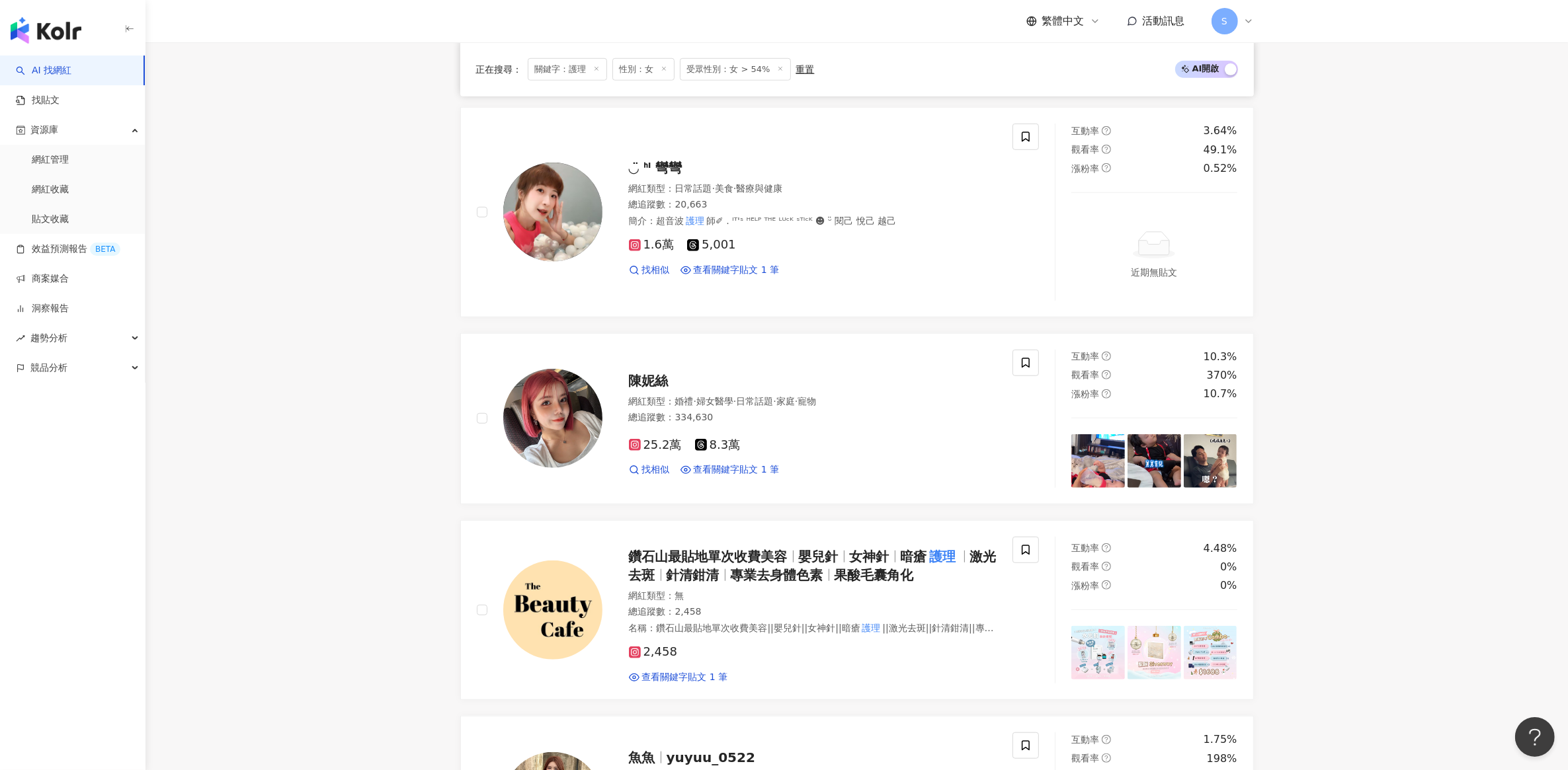
scroll to position [1239, 0]
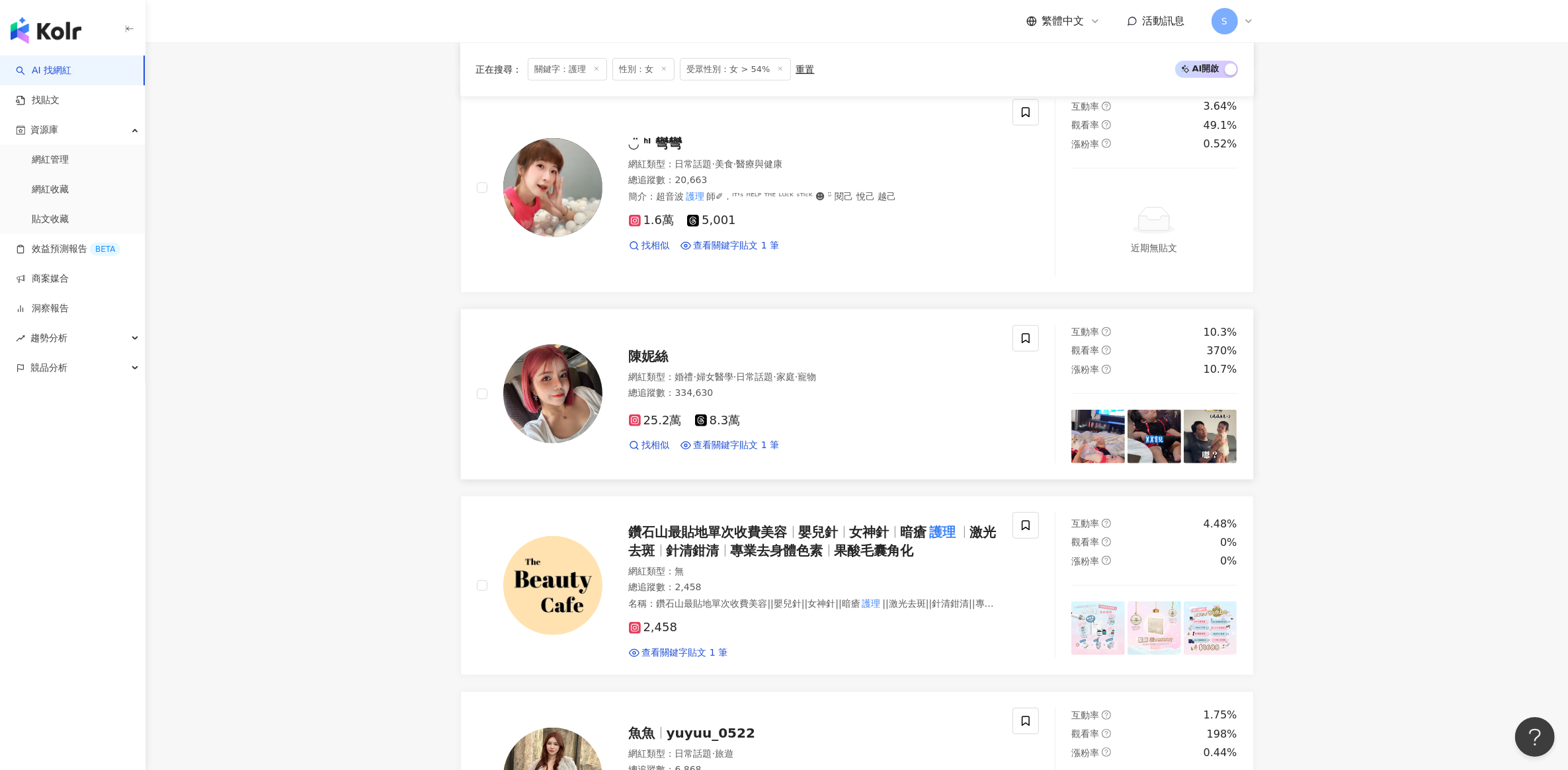
click at [639, 349] on span "陳妮絲" at bounding box center [649, 357] width 39 height 16
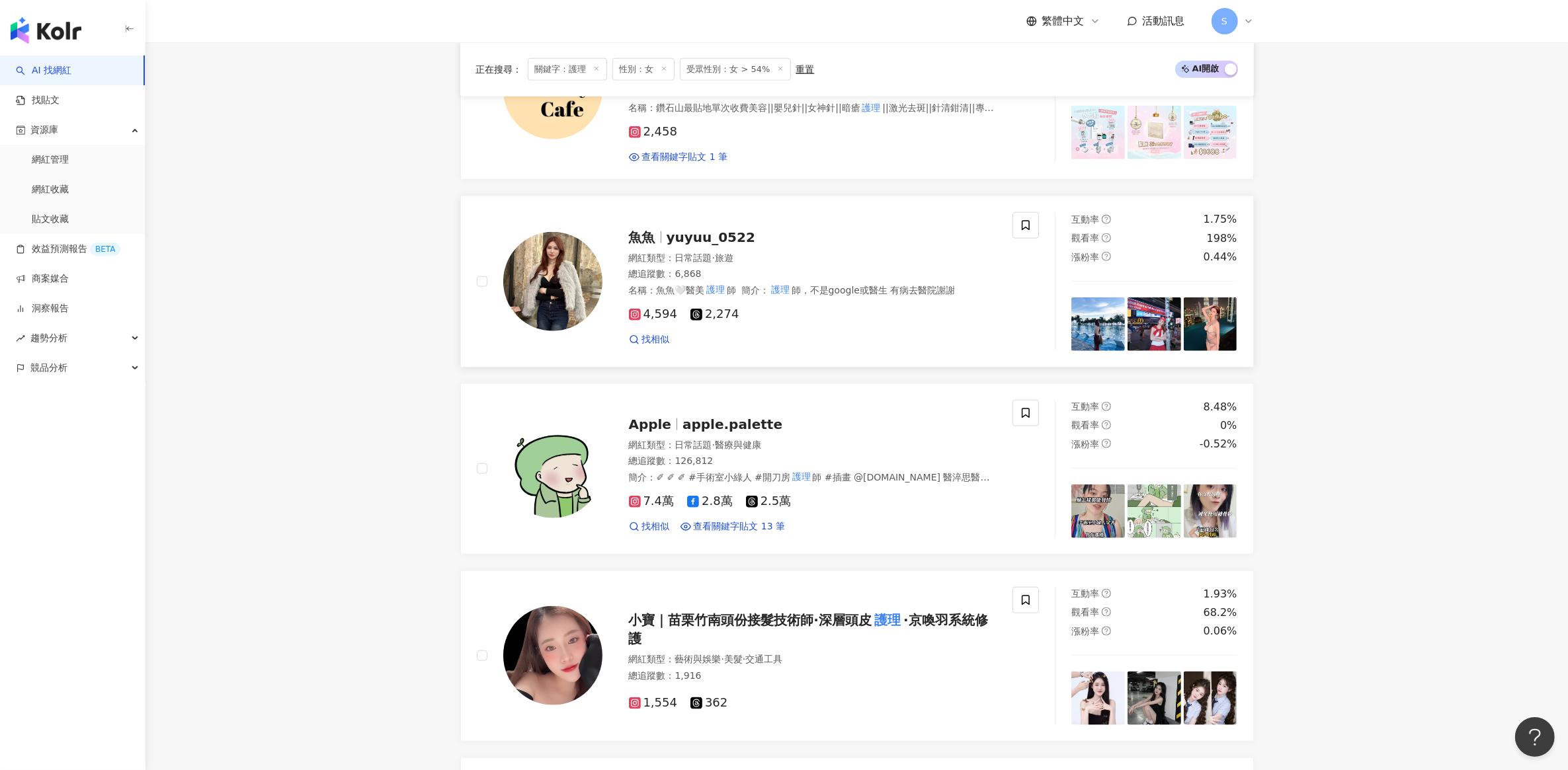
click at [630, 313] on icon at bounding box center [635, 314] width 12 height 12
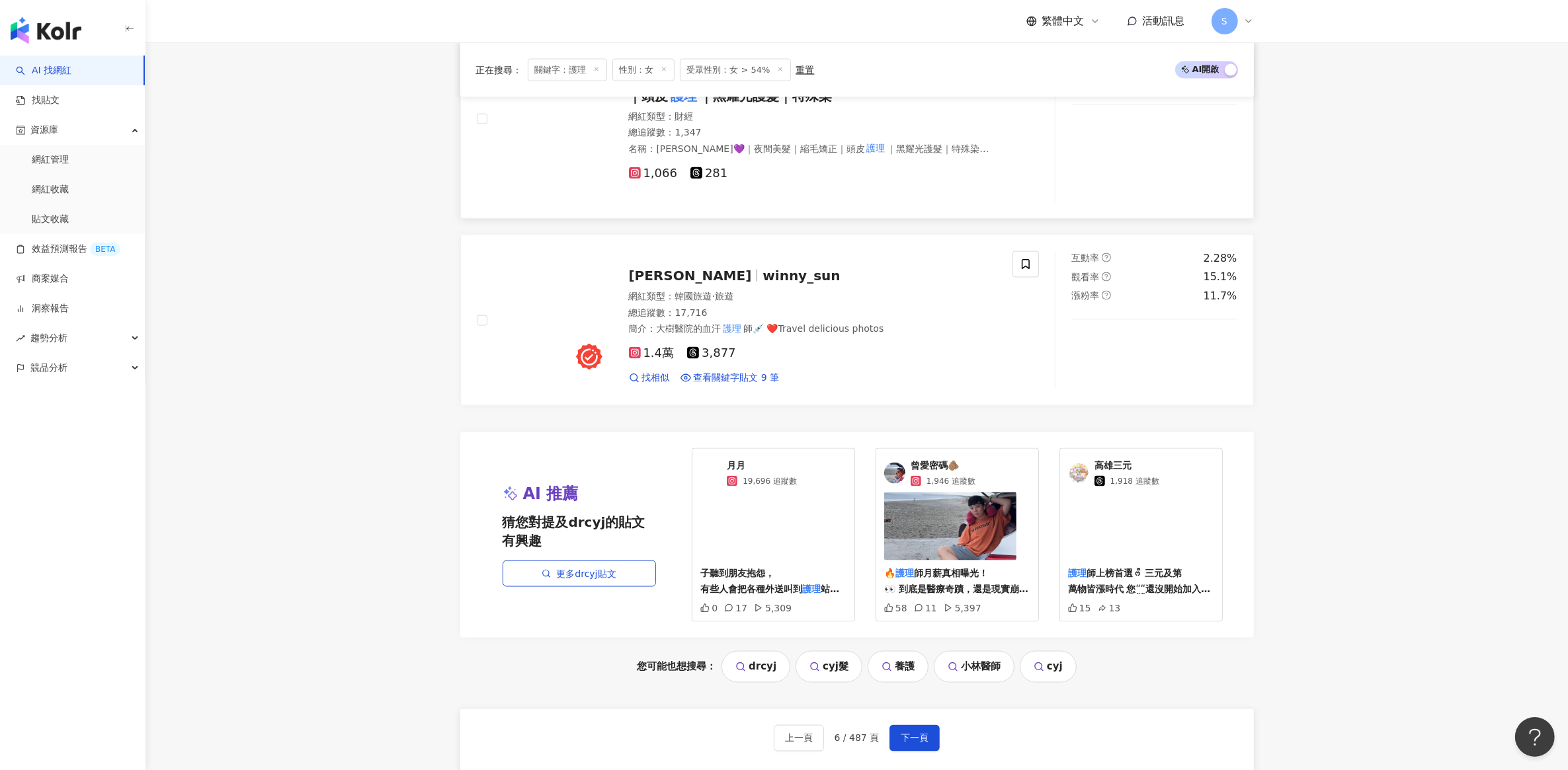
scroll to position [2478, 0]
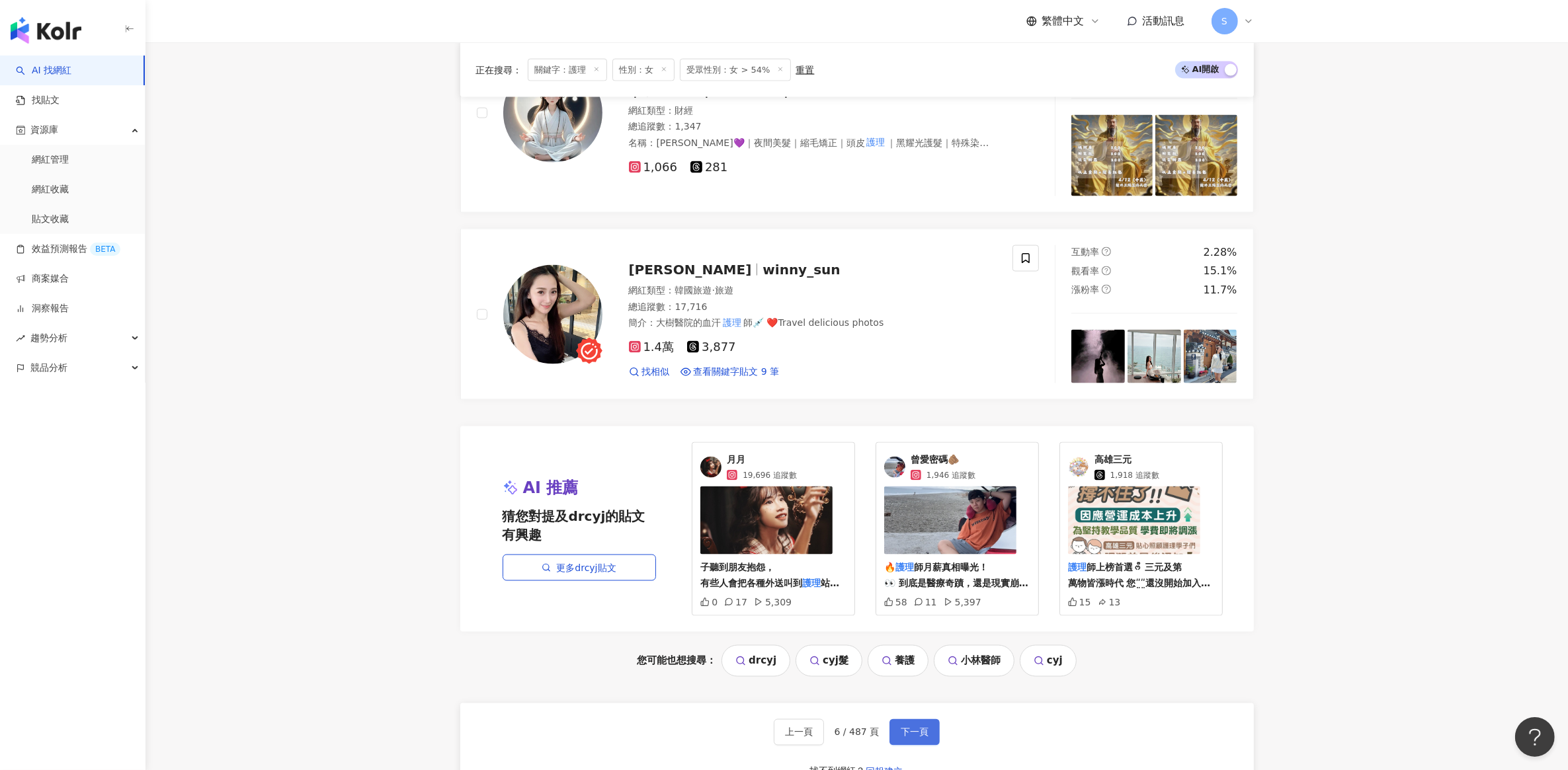
click at [920, 727] on span "下一頁" at bounding box center [914, 732] width 27 height 11
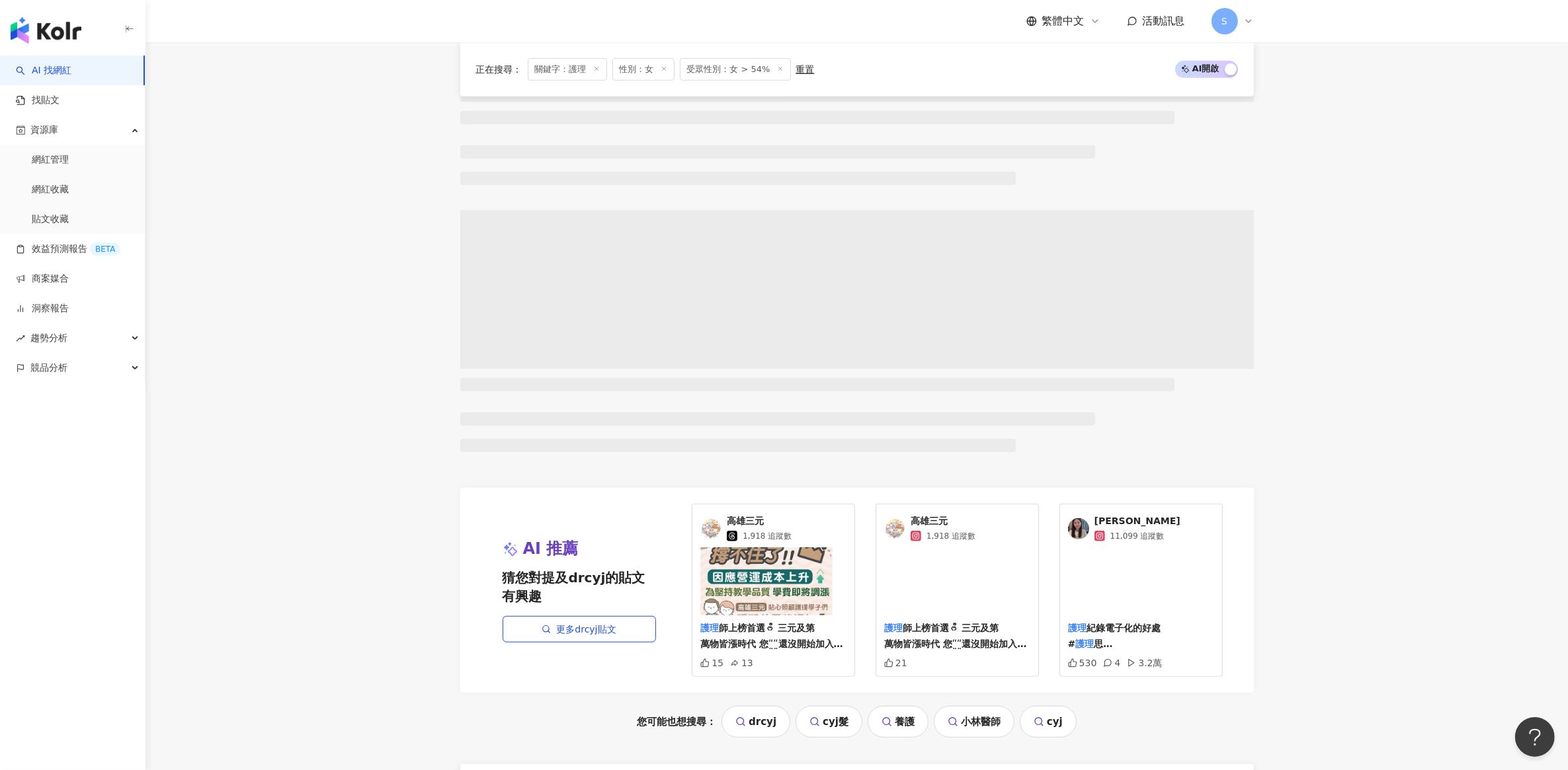
scroll to position [938, 0]
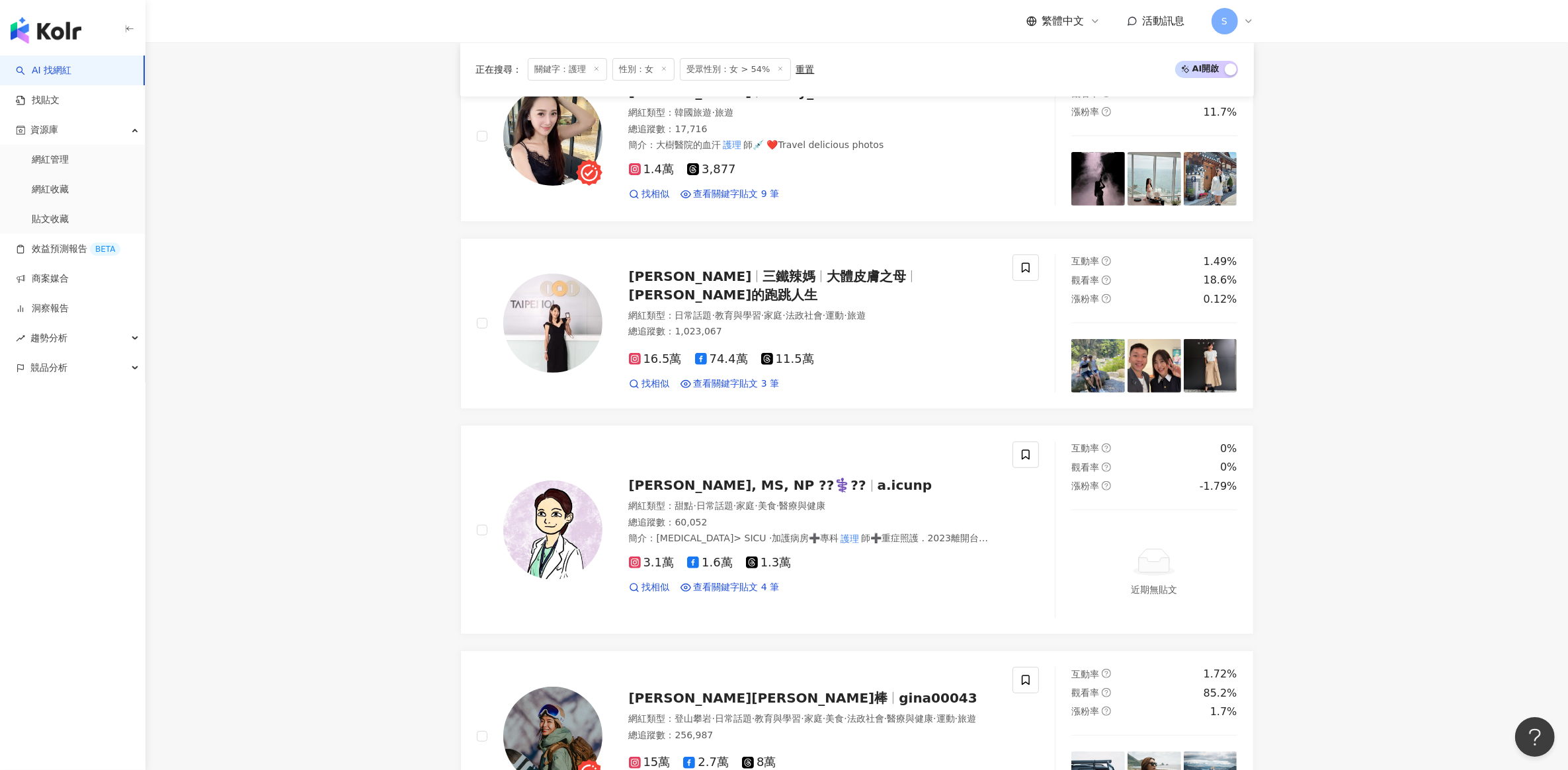
scroll to position [991, 0]
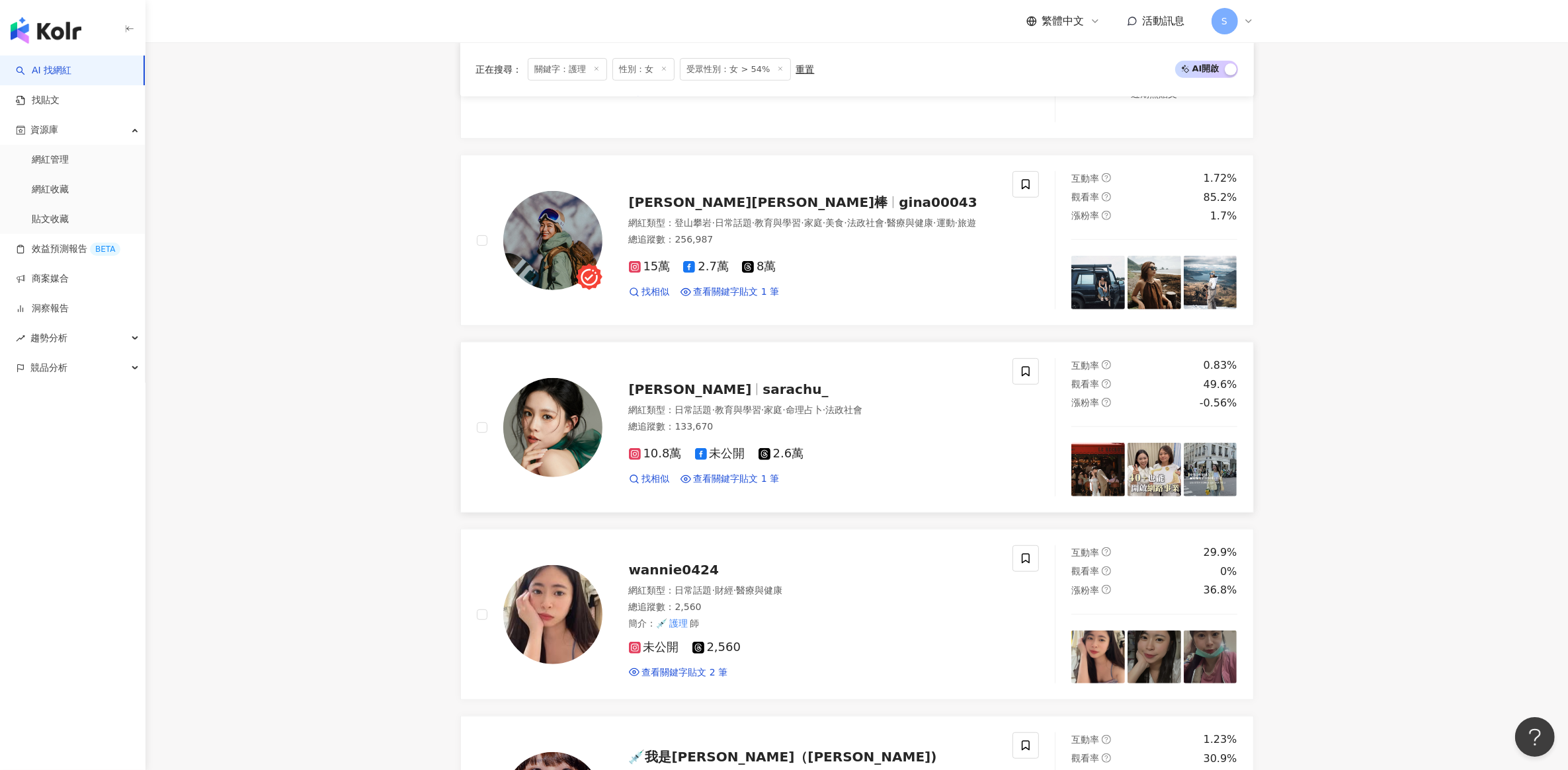
click at [653, 455] on span "10.8萬" at bounding box center [656, 454] width 53 height 14
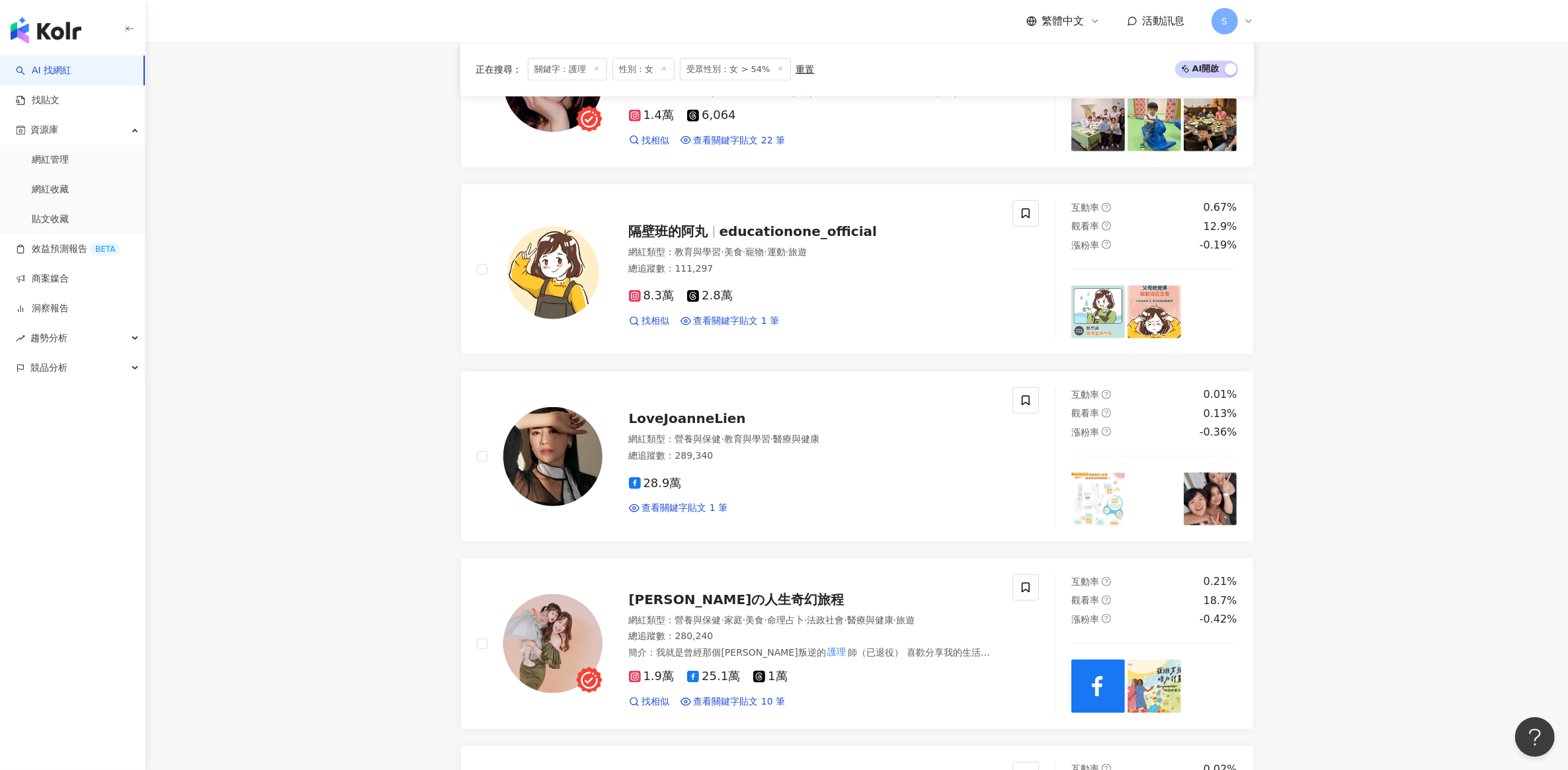
scroll to position [1735, 0]
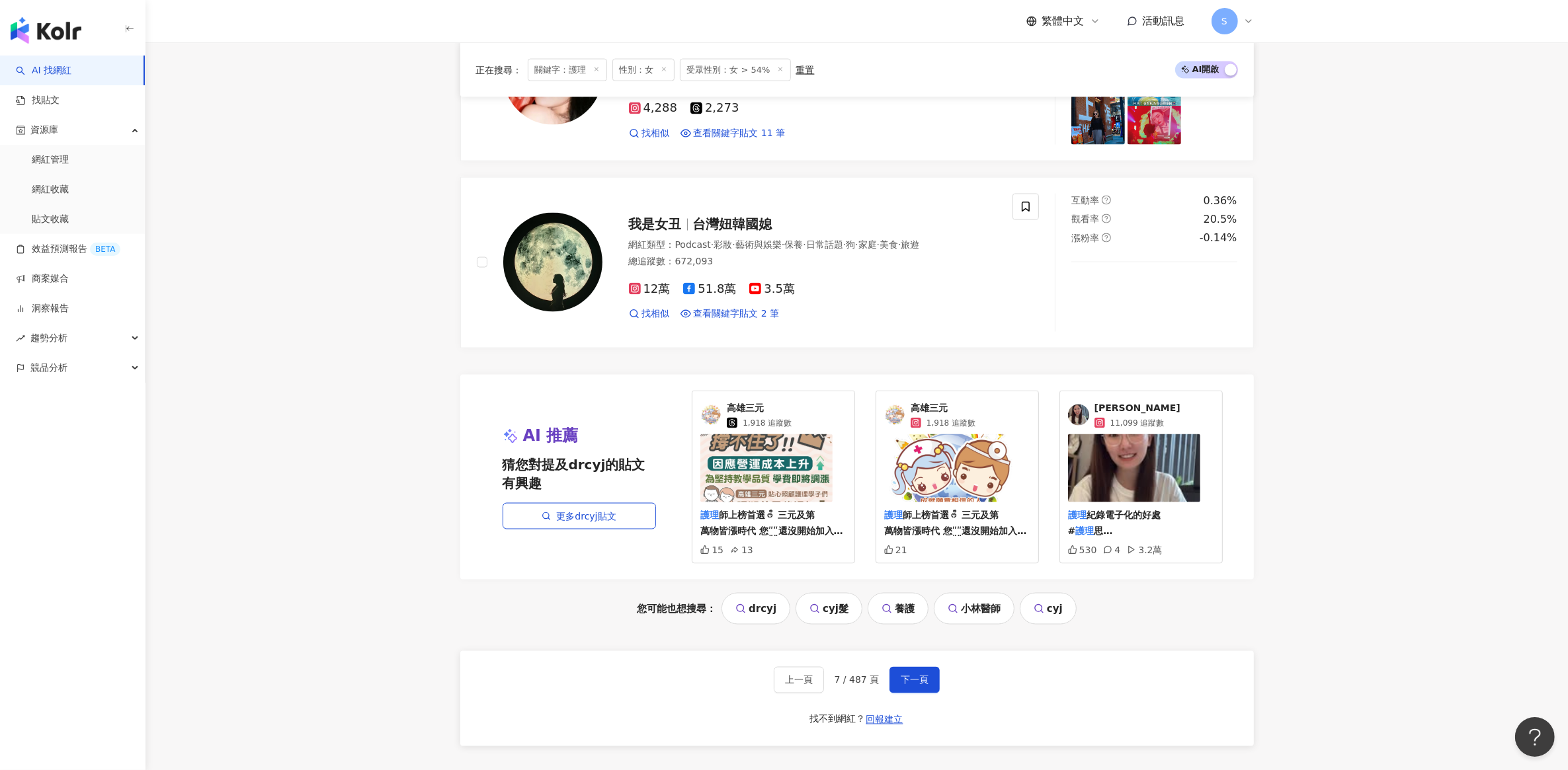
scroll to position [2478, 0]
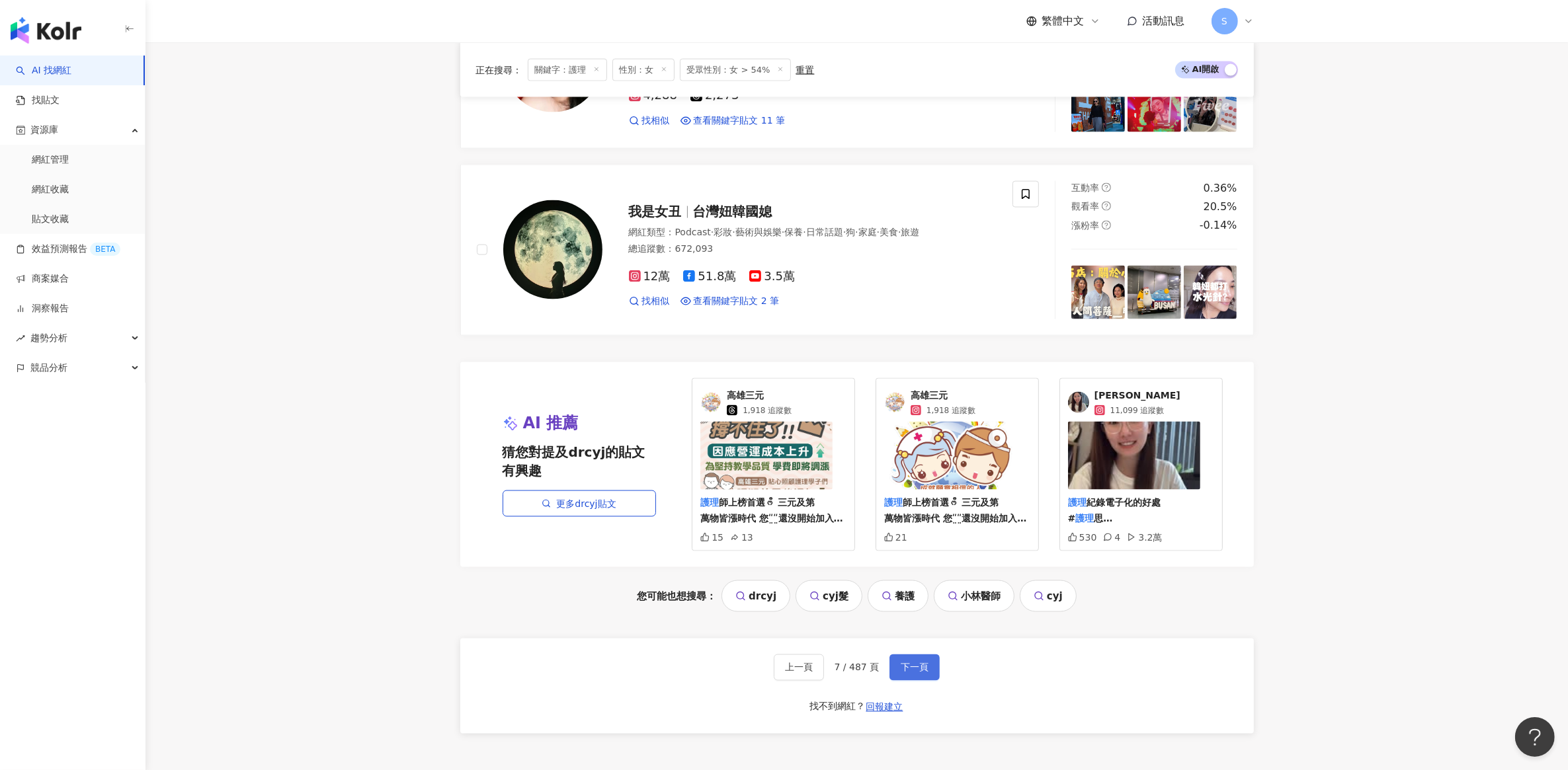
click at [894, 673] on button "下一頁" at bounding box center [914, 667] width 50 height 26
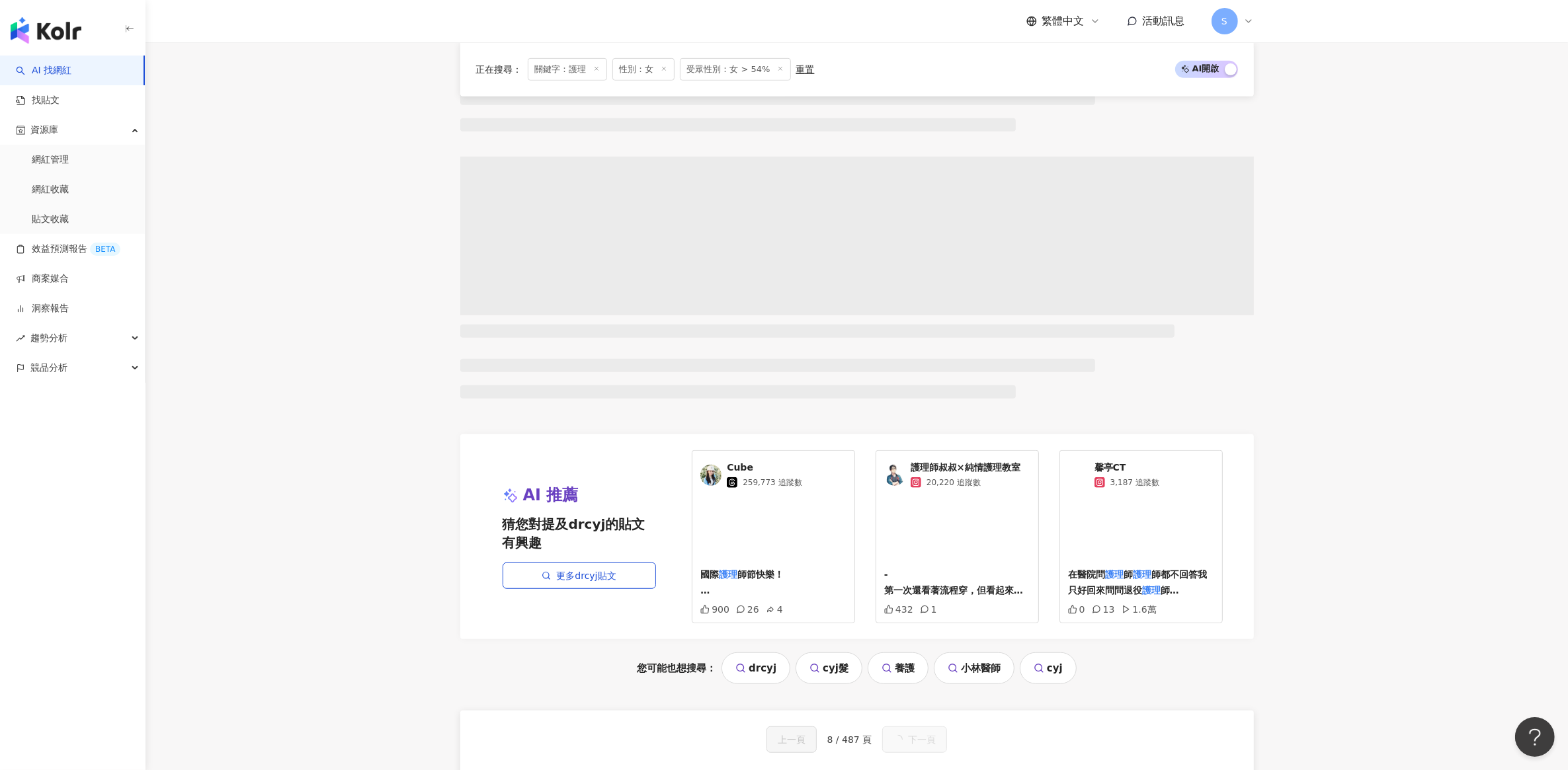
scroll to position [991, 0]
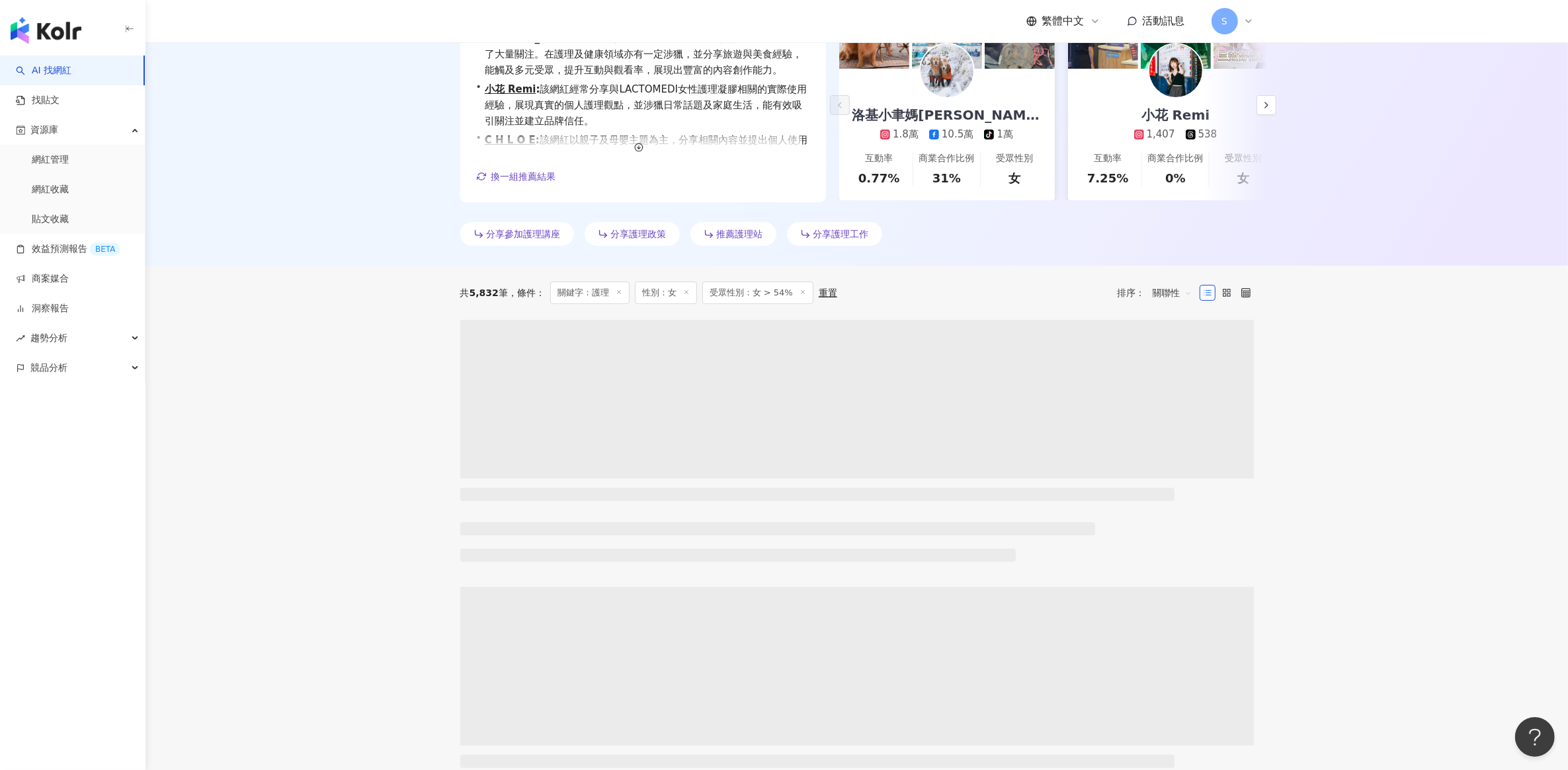
scroll to position [248, 0]
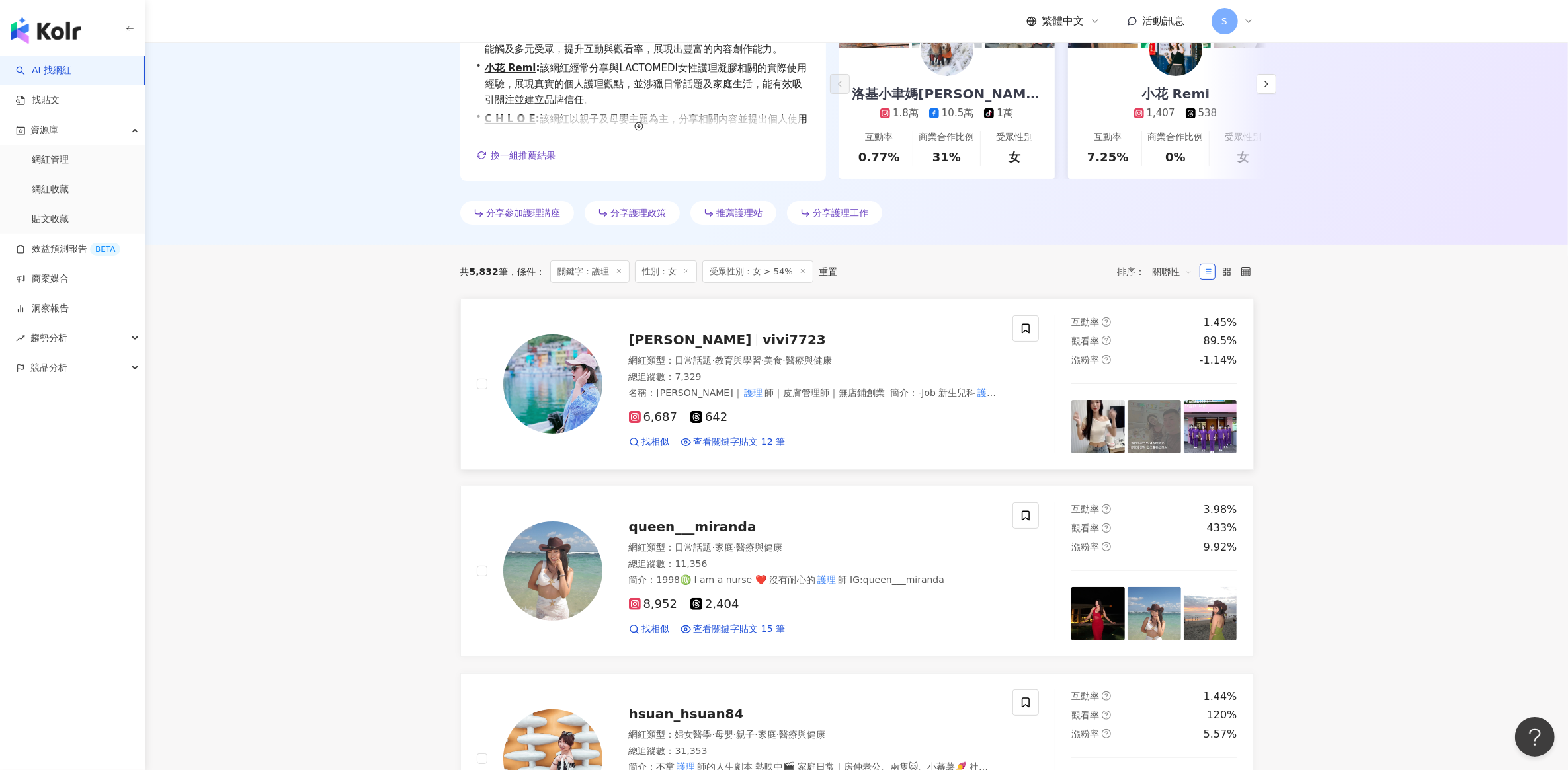
click at [656, 411] on span "6,687" at bounding box center [654, 417] width 49 height 14
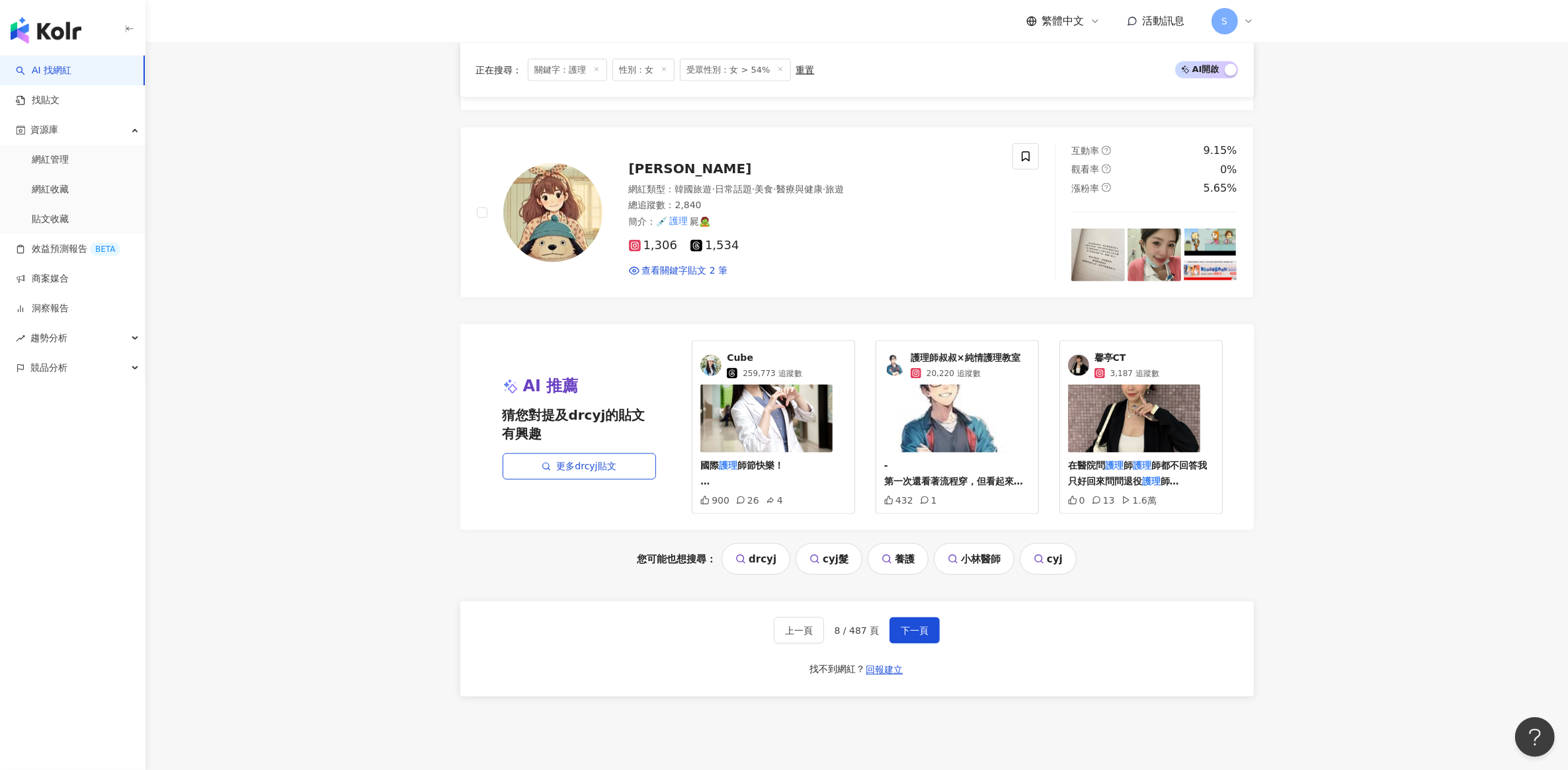
scroll to position [2478, 0]
click at [909, 635] on span "下一頁" at bounding box center [914, 629] width 27 height 11
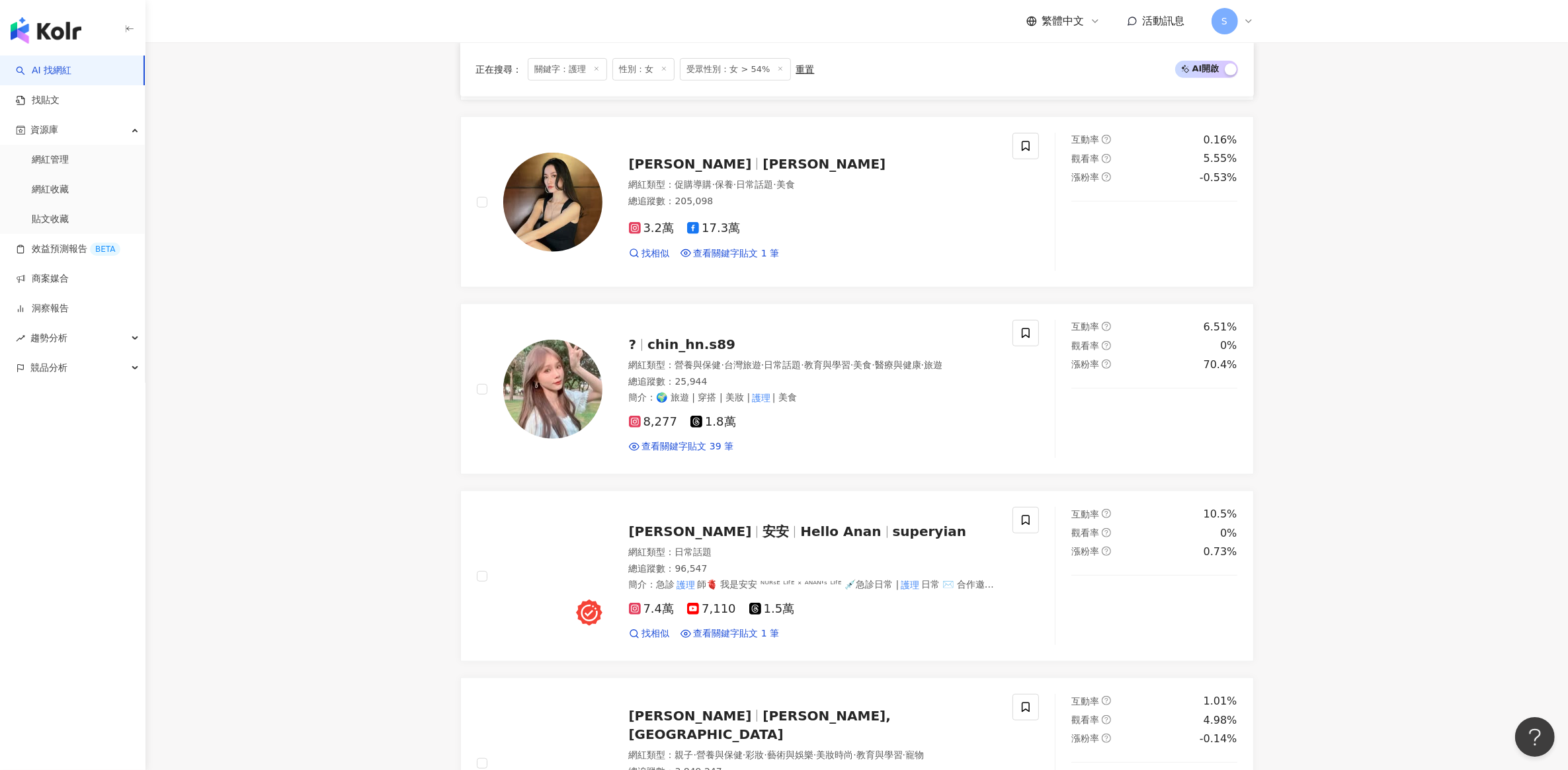
scroll to position [1239, 0]
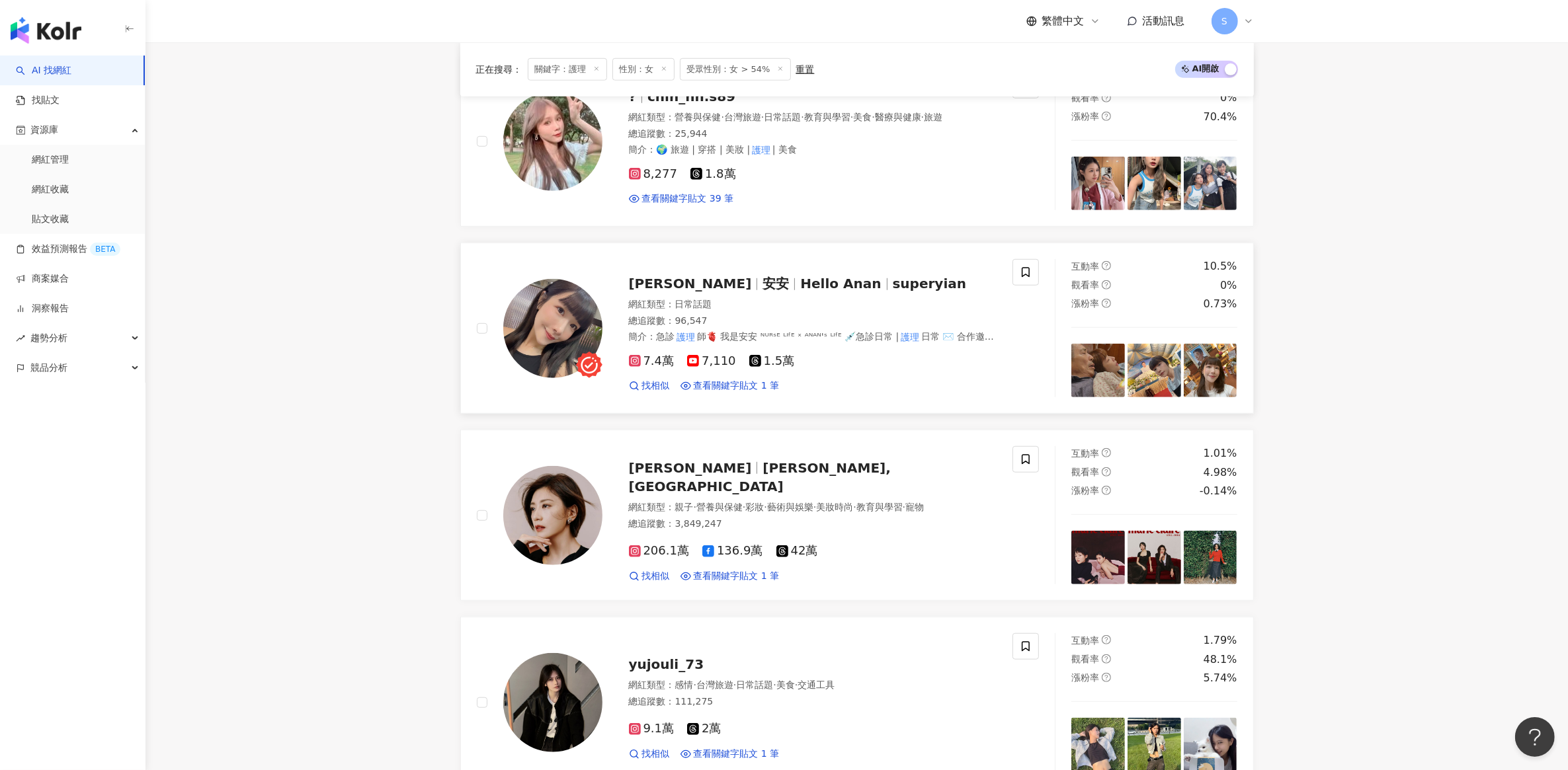
click at [800, 292] on span "Hello Anan" at bounding box center [840, 283] width 80 height 16
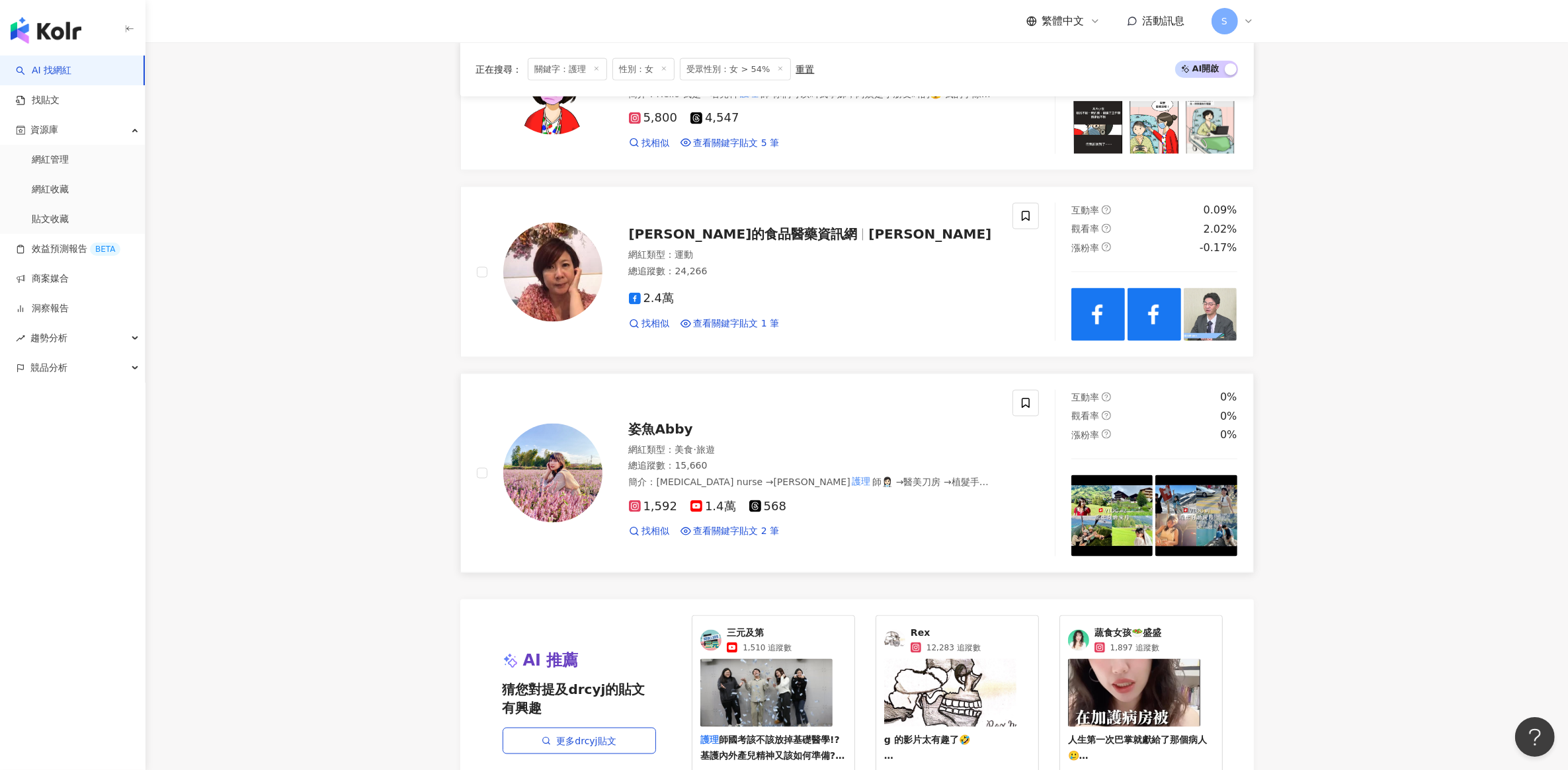
scroll to position [2478, 0]
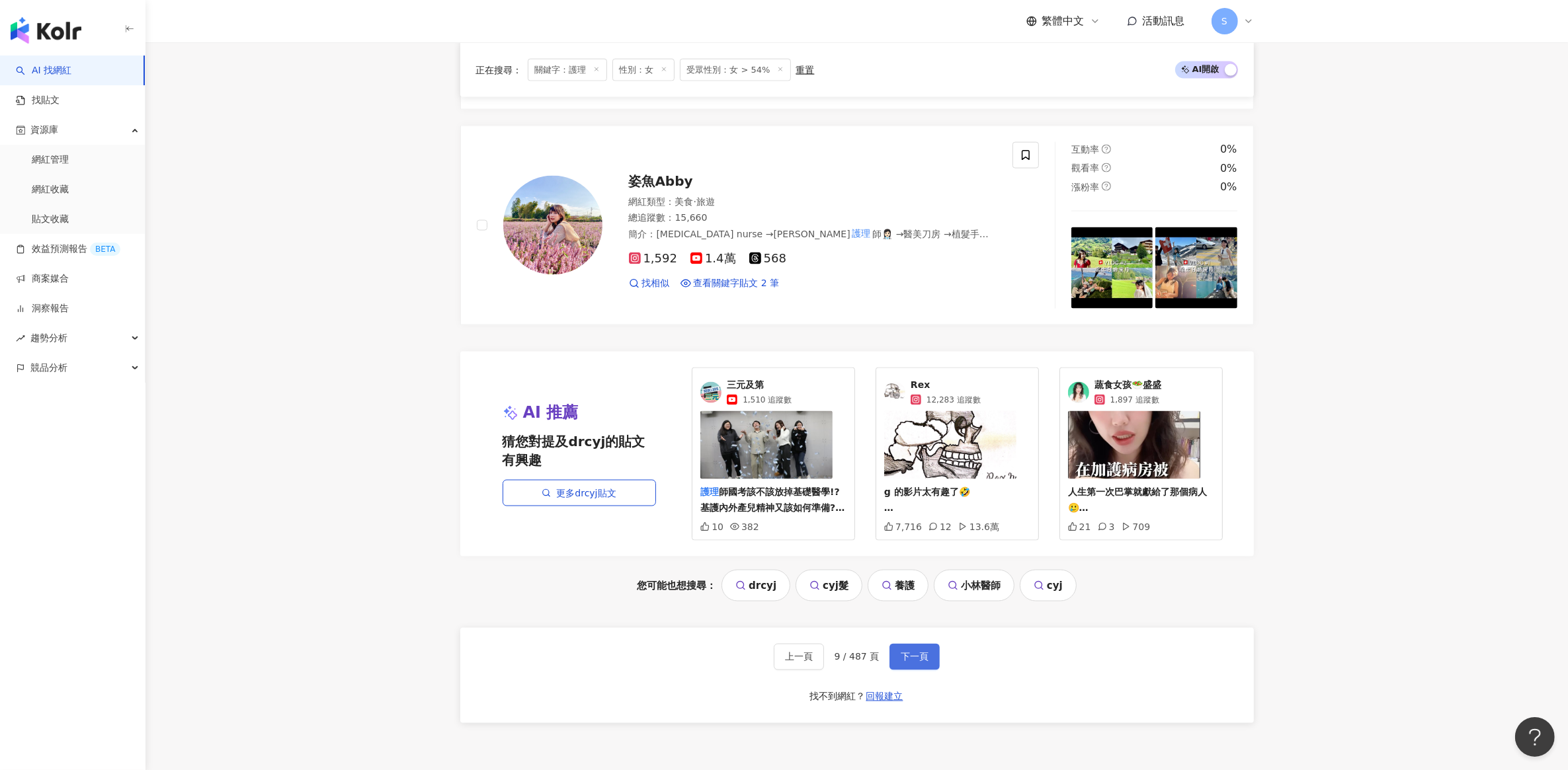
click at [913, 662] on span "下一頁" at bounding box center [914, 656] width 27 height 11
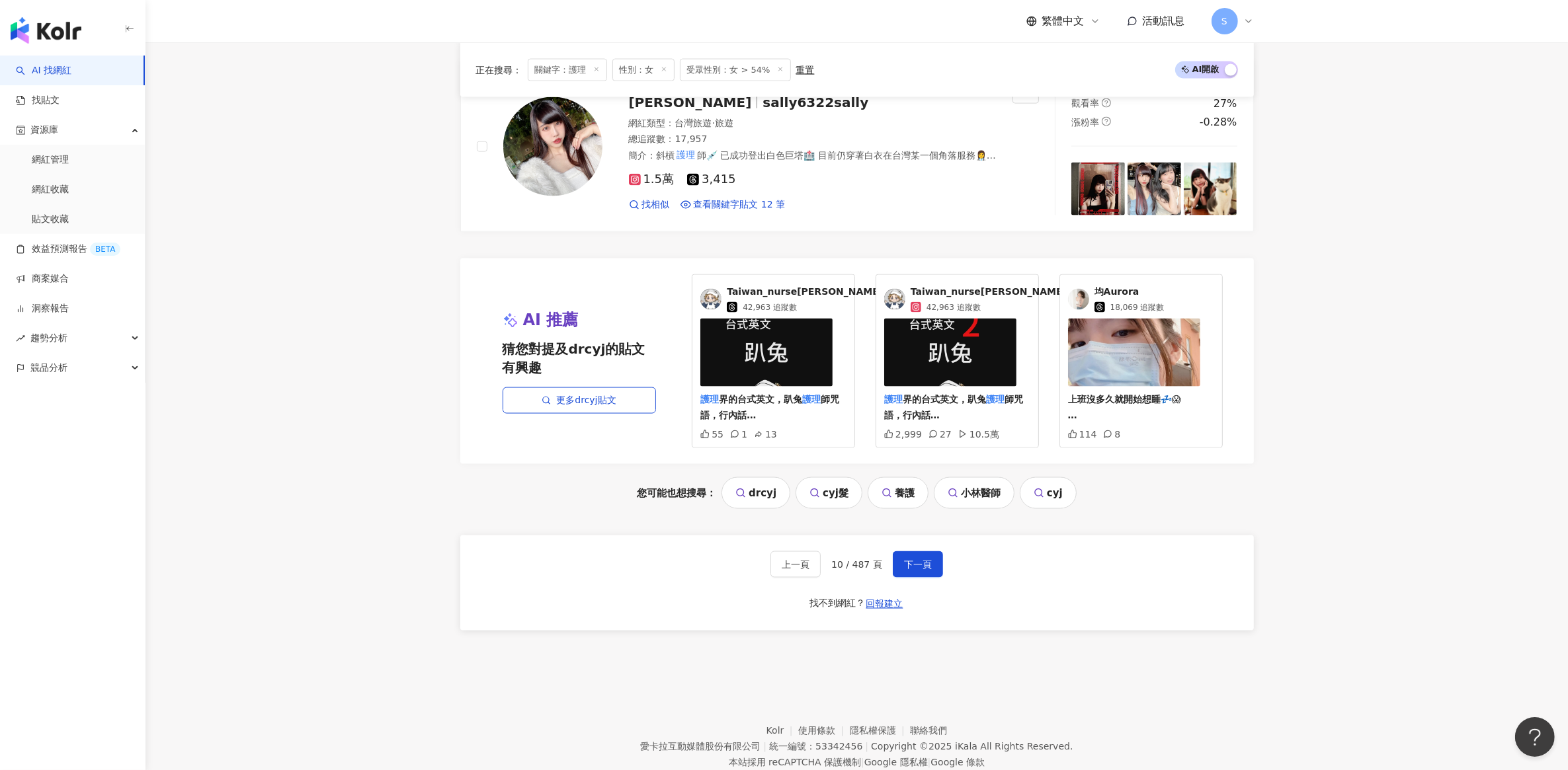
scroll to position [2603, 0]
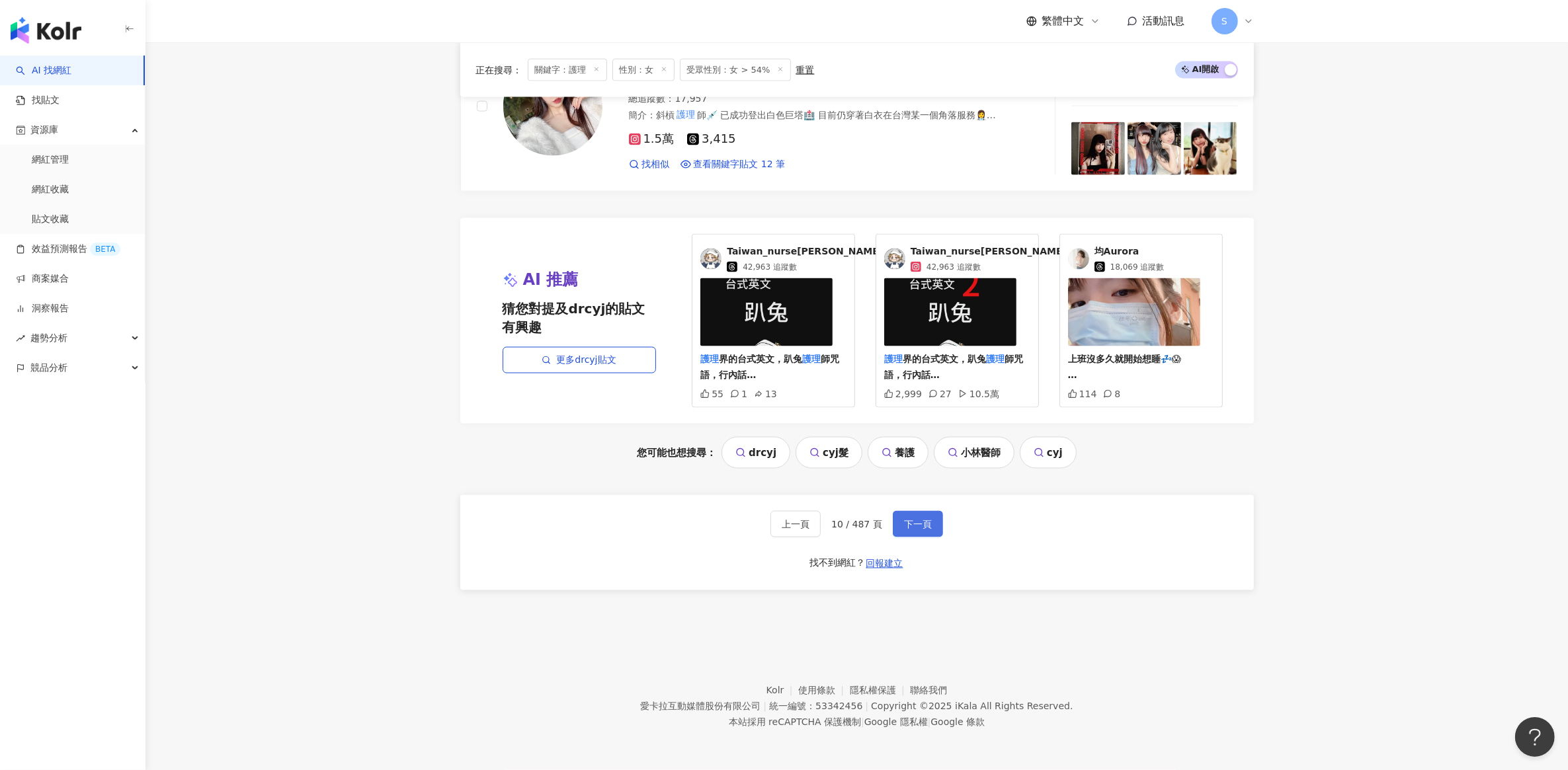
click at [906, 519] on span "下一頁" at bounding box center [917, 524] width 27 height 11
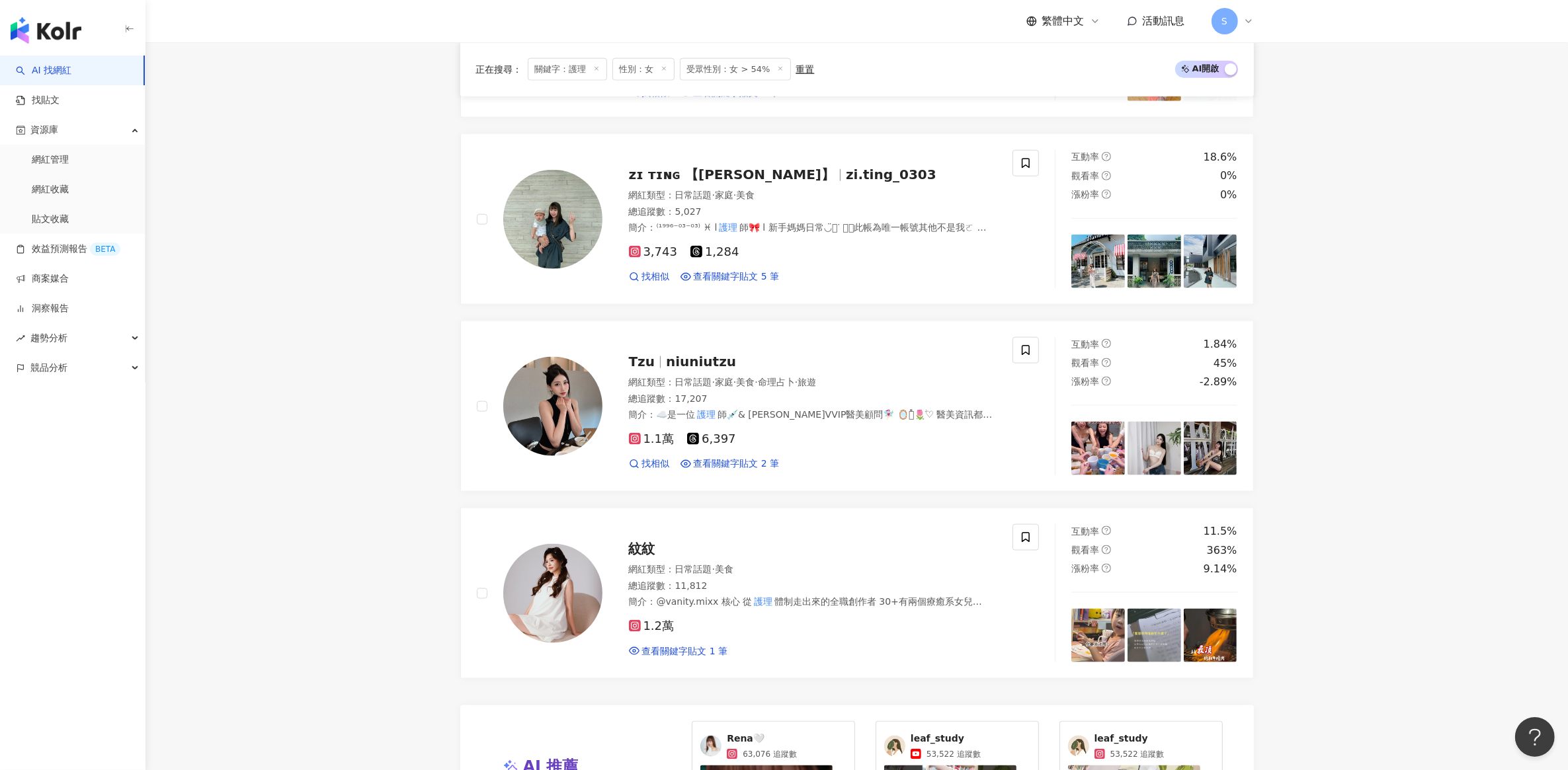
scroll to position [2097, 0]
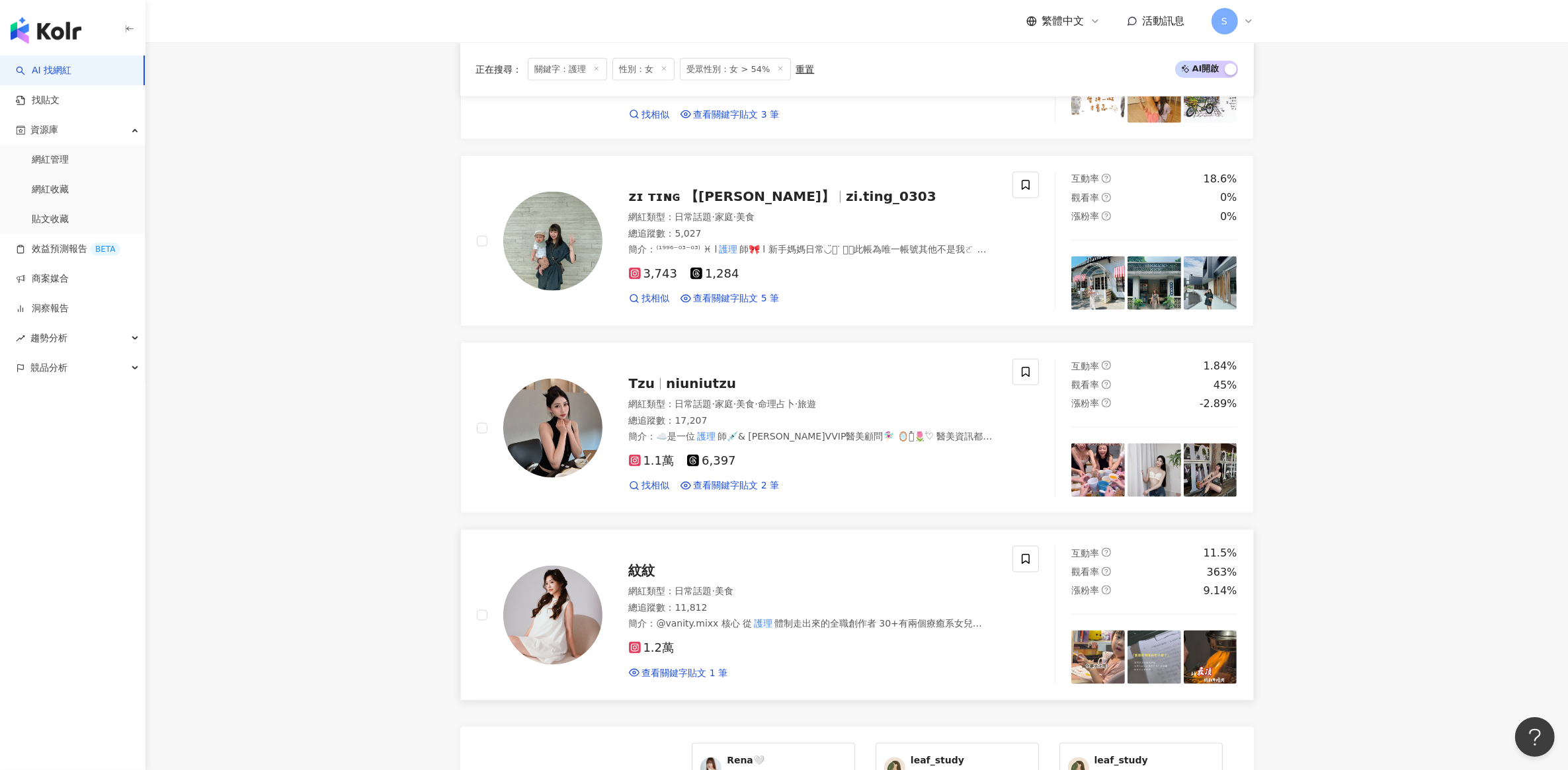
click at [641, 562] on span "紋紋" at bounding box center [642, 570] width 26 height 16
click at [672, 375] on span "niuniutzu" at bounding box center [701, 383] width 71 height 16
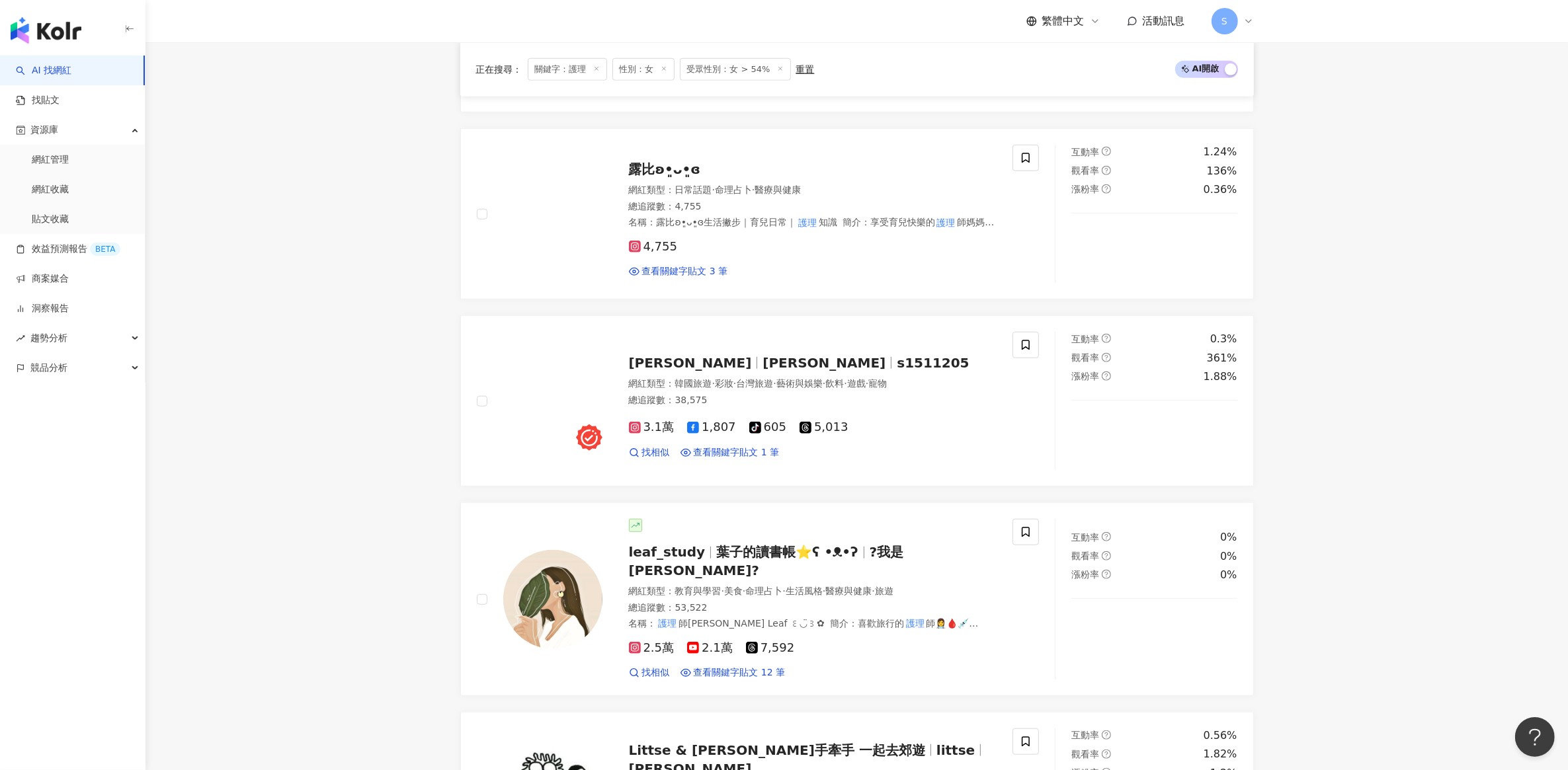
scroll to position [1106, 0]
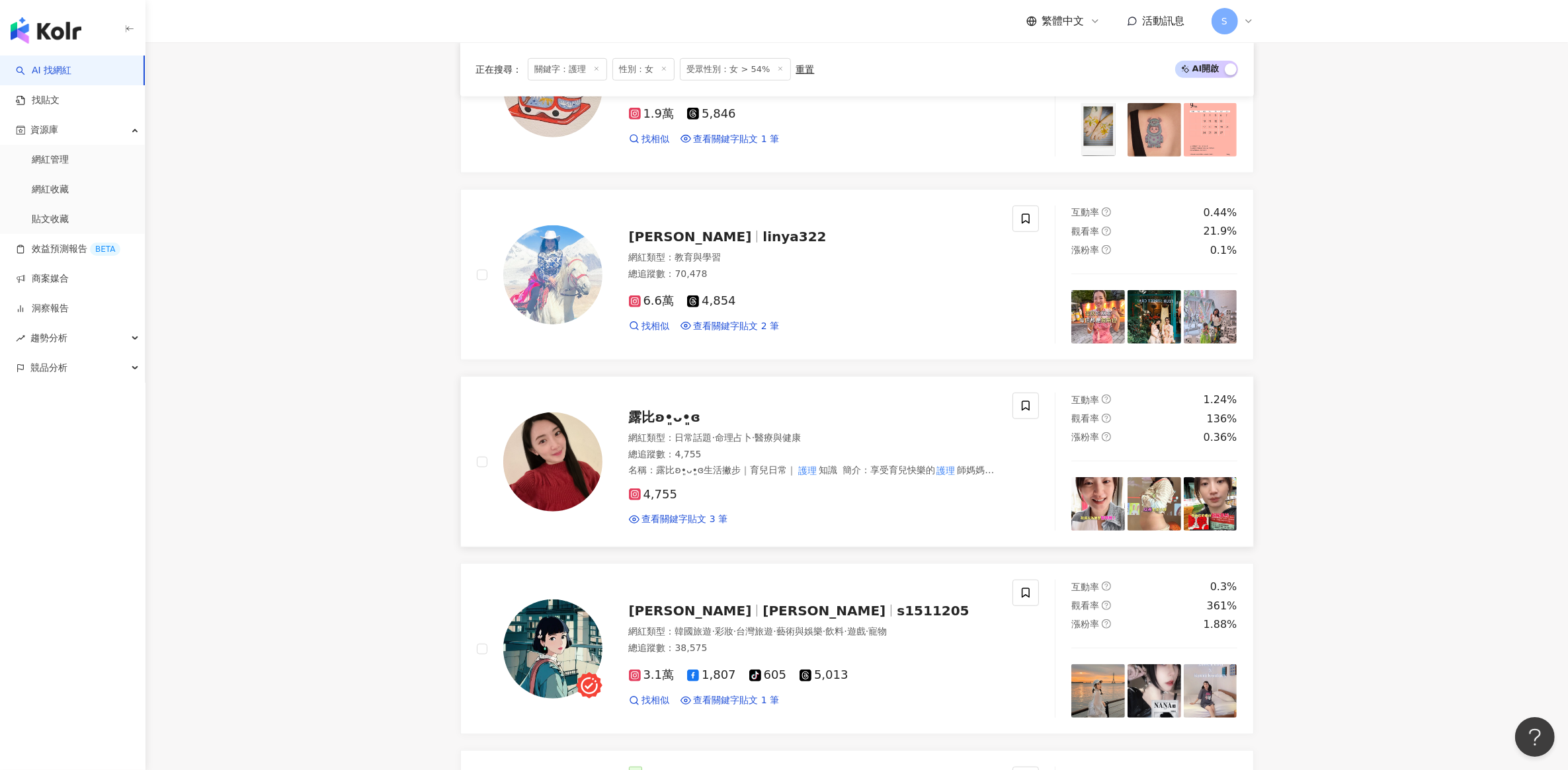
click at [642, 417] on span "露比ʚ•͈ᴗ•͈ɞ" at bounding box center [665, 417] width 73 height 16
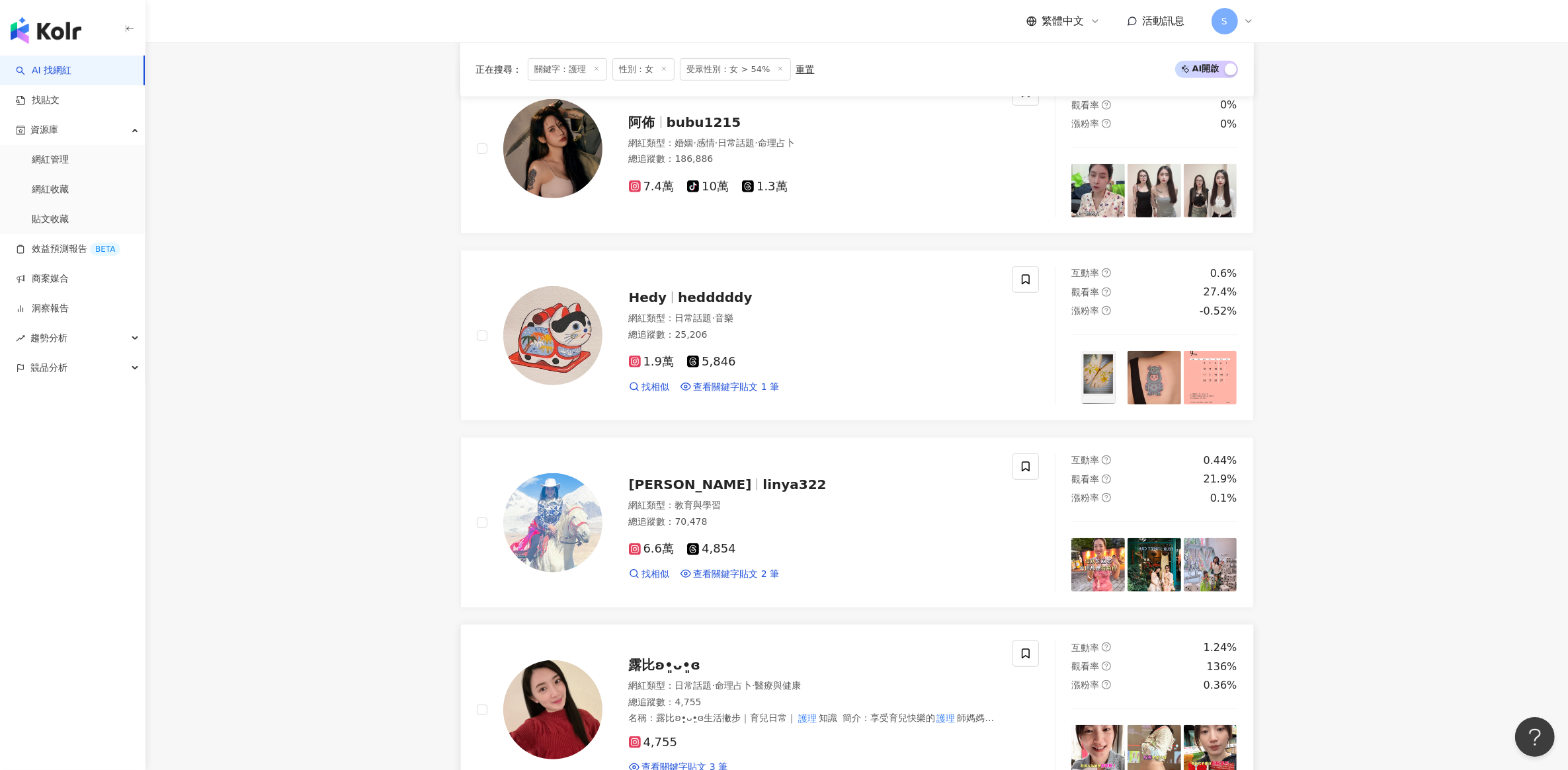
scroll to position [610, 0]
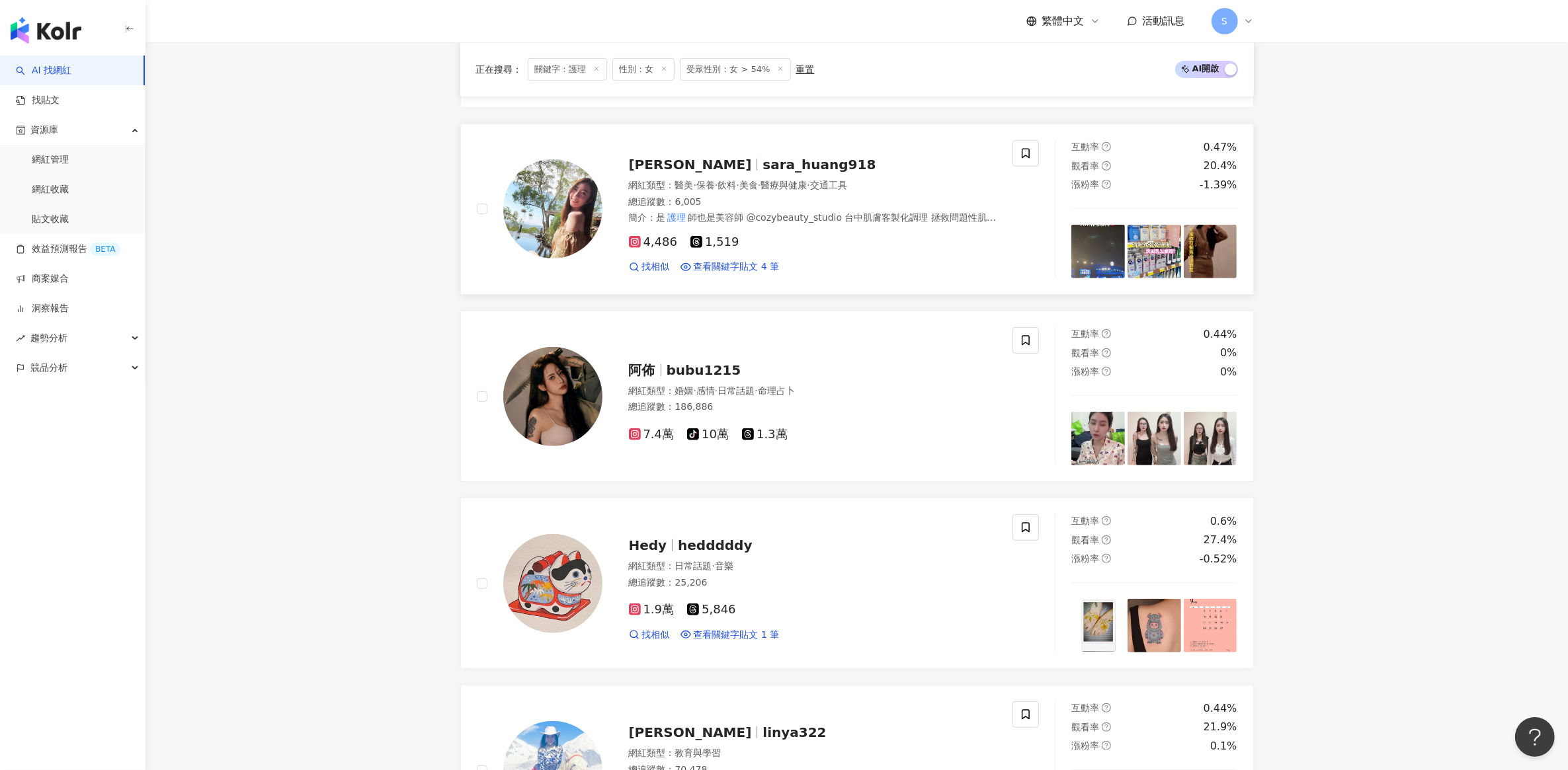
click at [762, 164] on span "sara_huang918" at bounding box center [818, 165] width 113 height 16
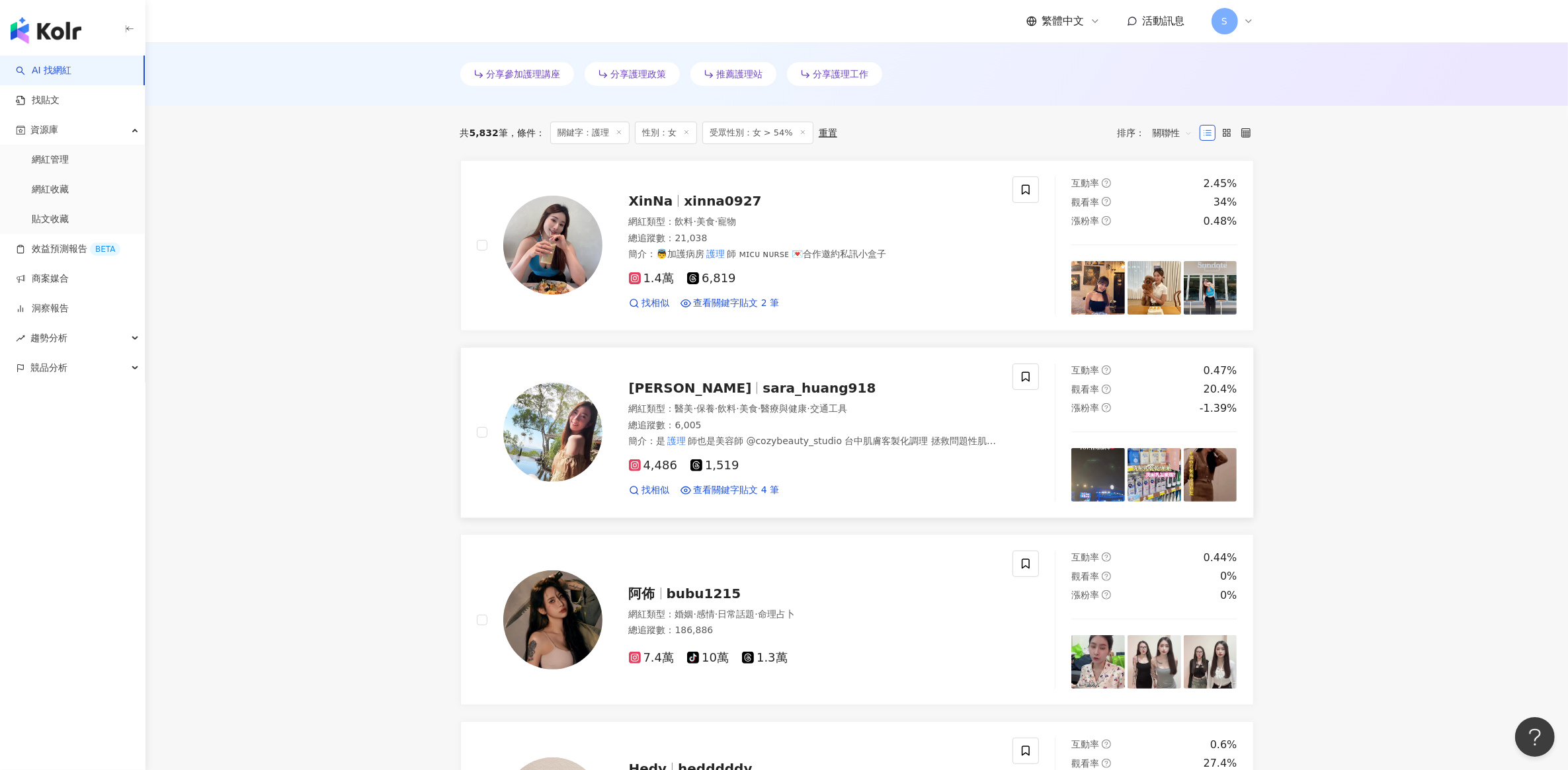
scroll to position [362, 0]
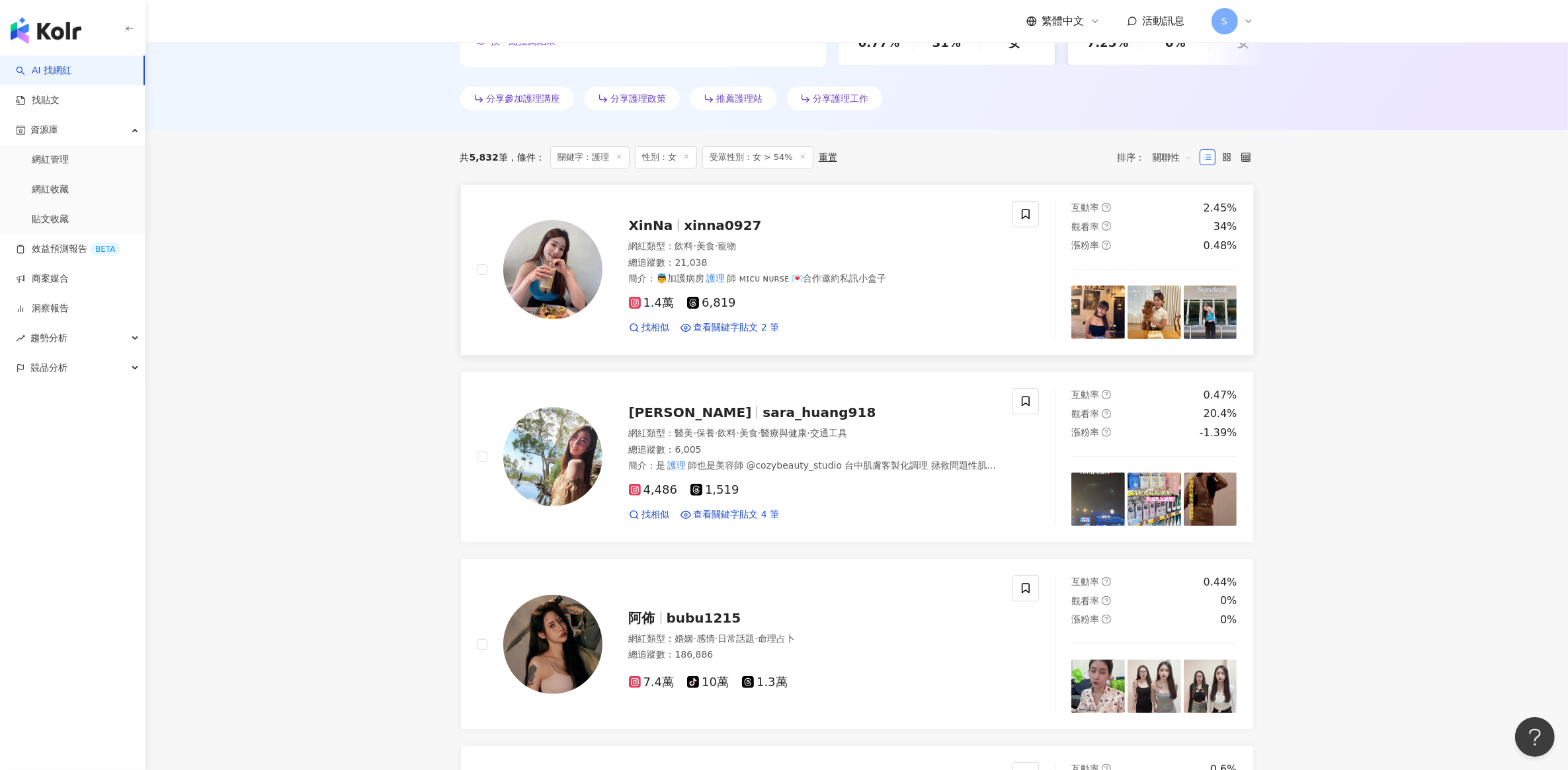
click at [702, 226] on span "xinna0927" at bounding box center [722, 225] width 77 height 16
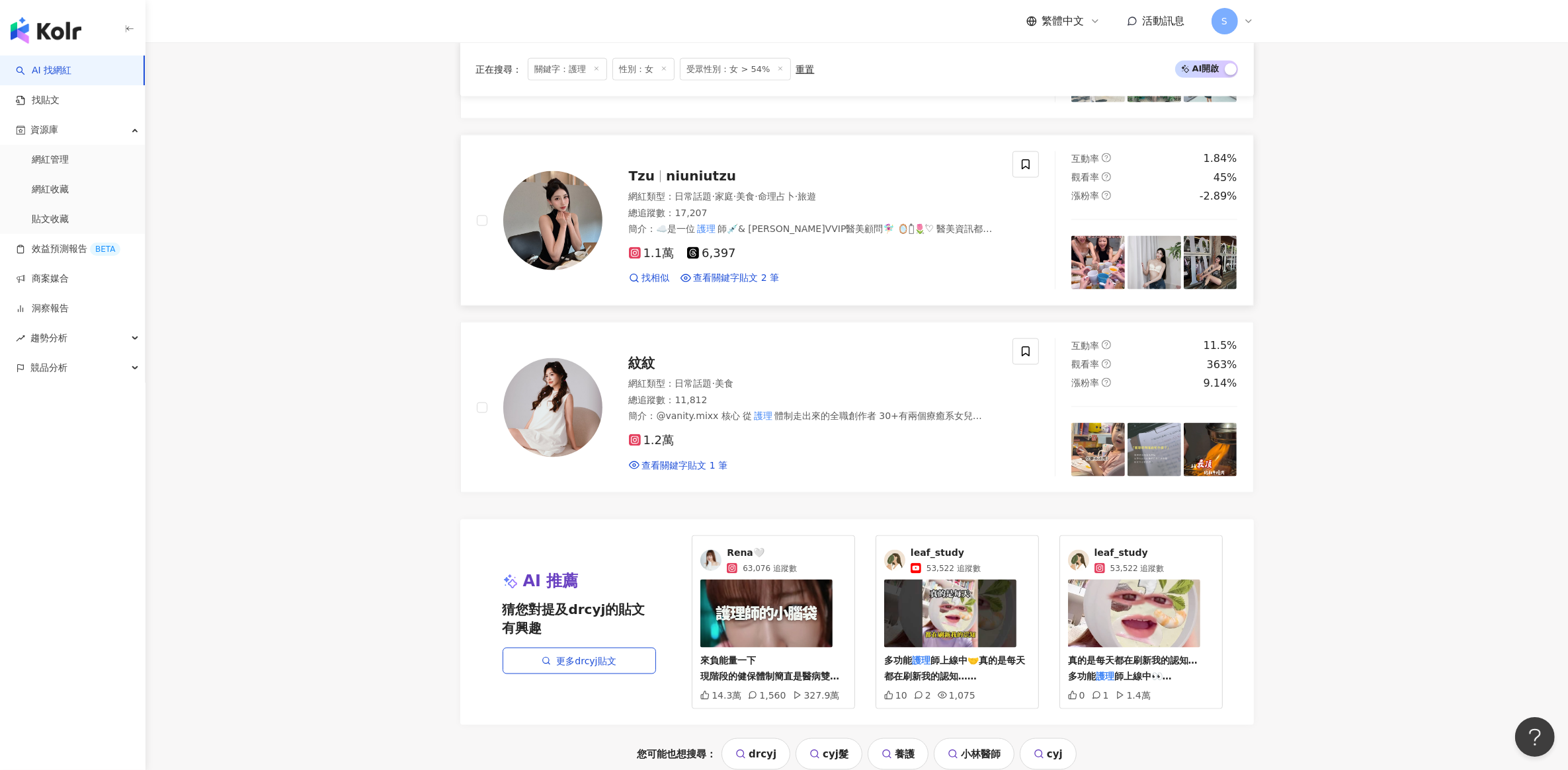
scroll to position [2593, 0]
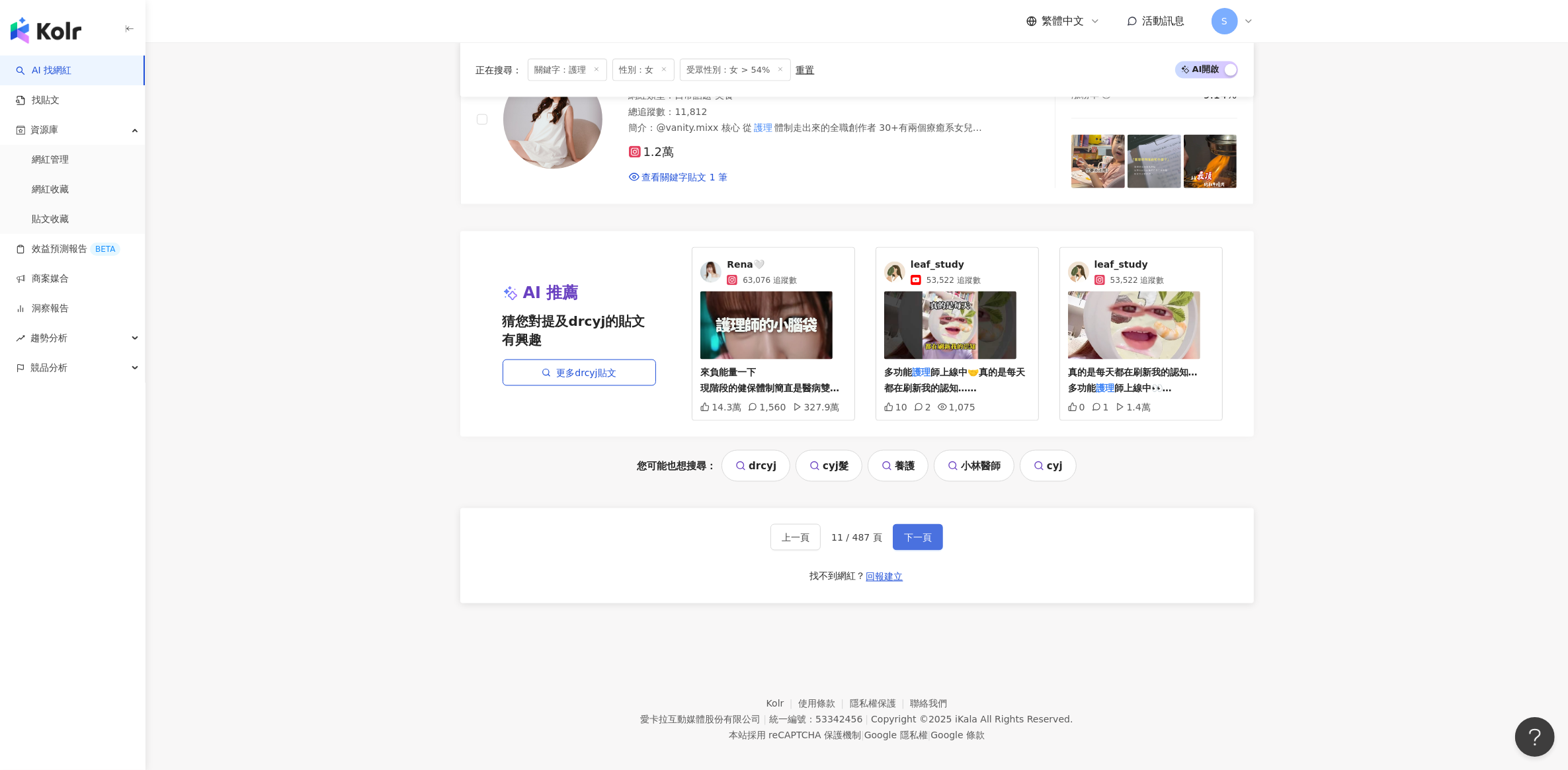
click at [921, 532] on span "下一頁" at bounding box center [917, 537] width 27 height 11
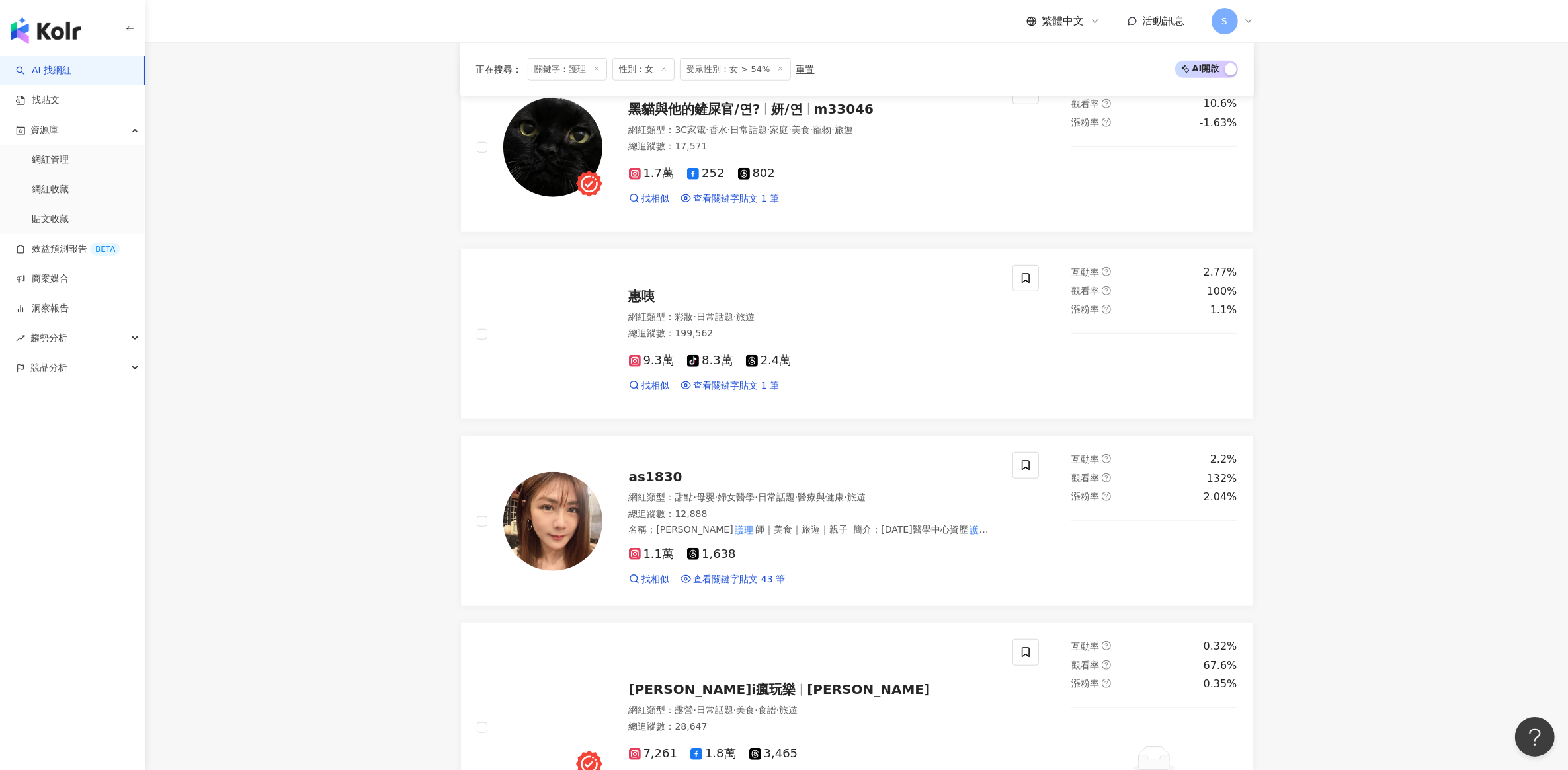
scroll to position [1239, 0]
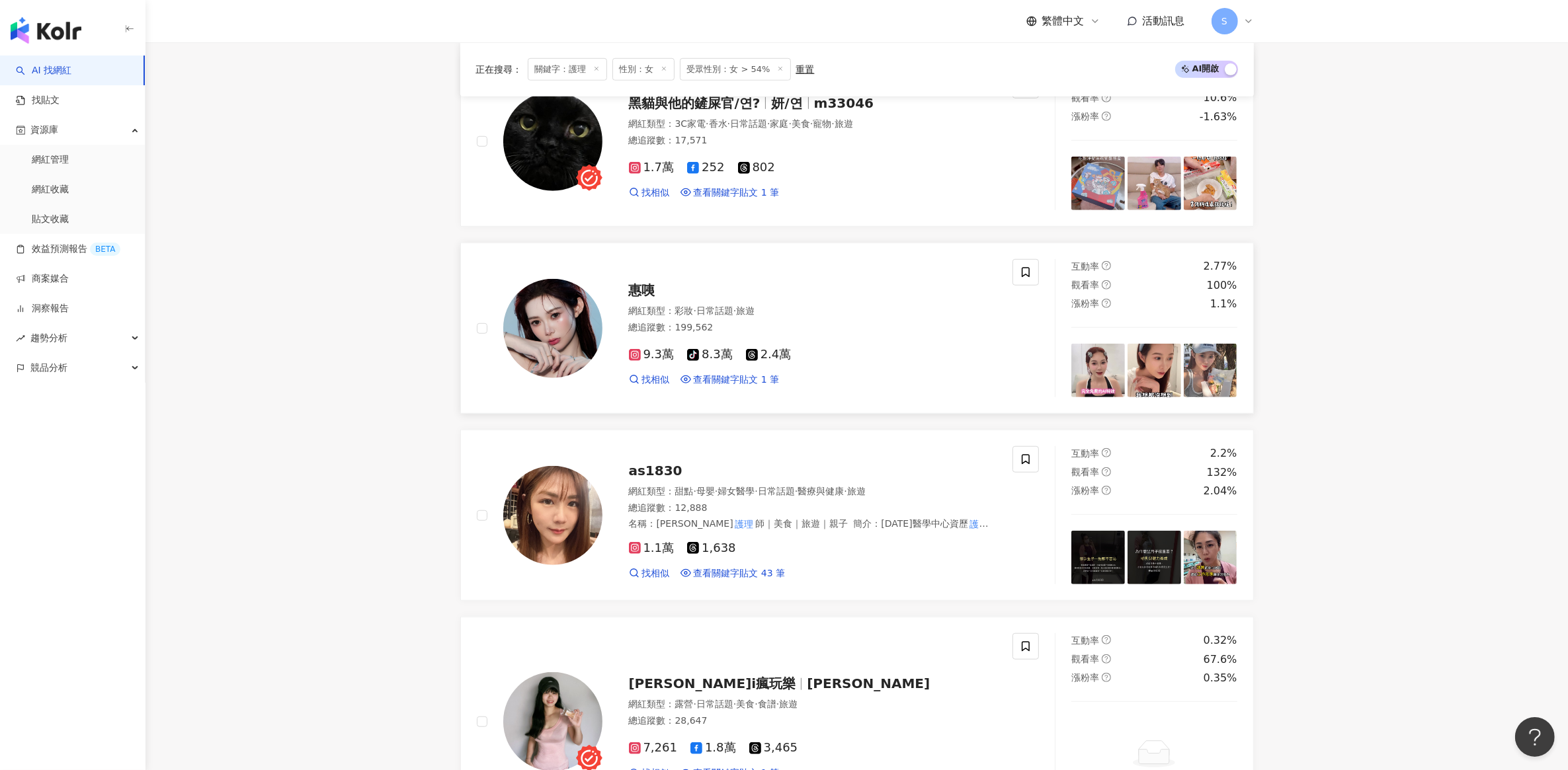
click at [637, 288] on span "惠咦" at bounding box center [642, 290] width 26 height 16
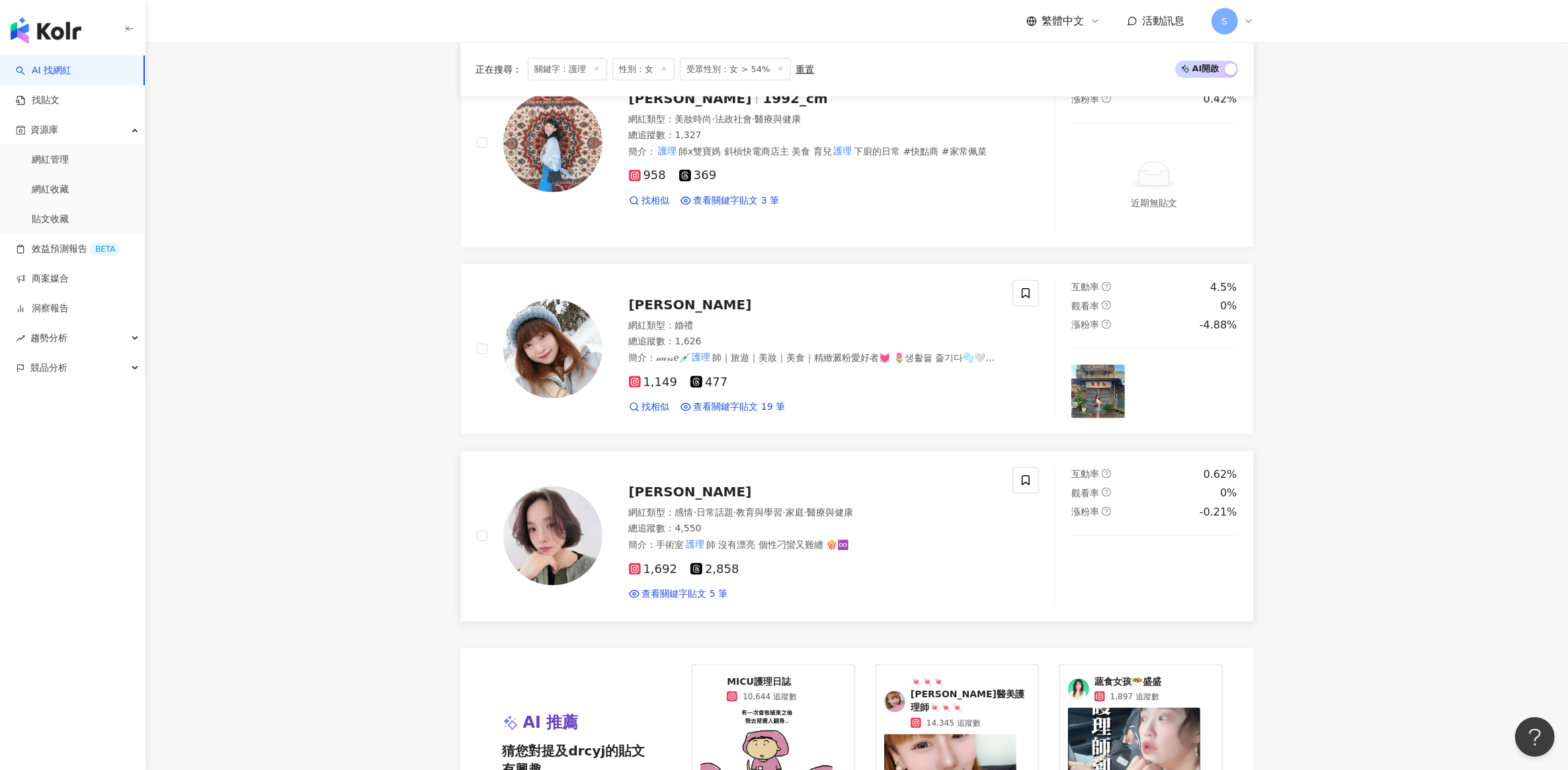
scroll to position [1735, 0]
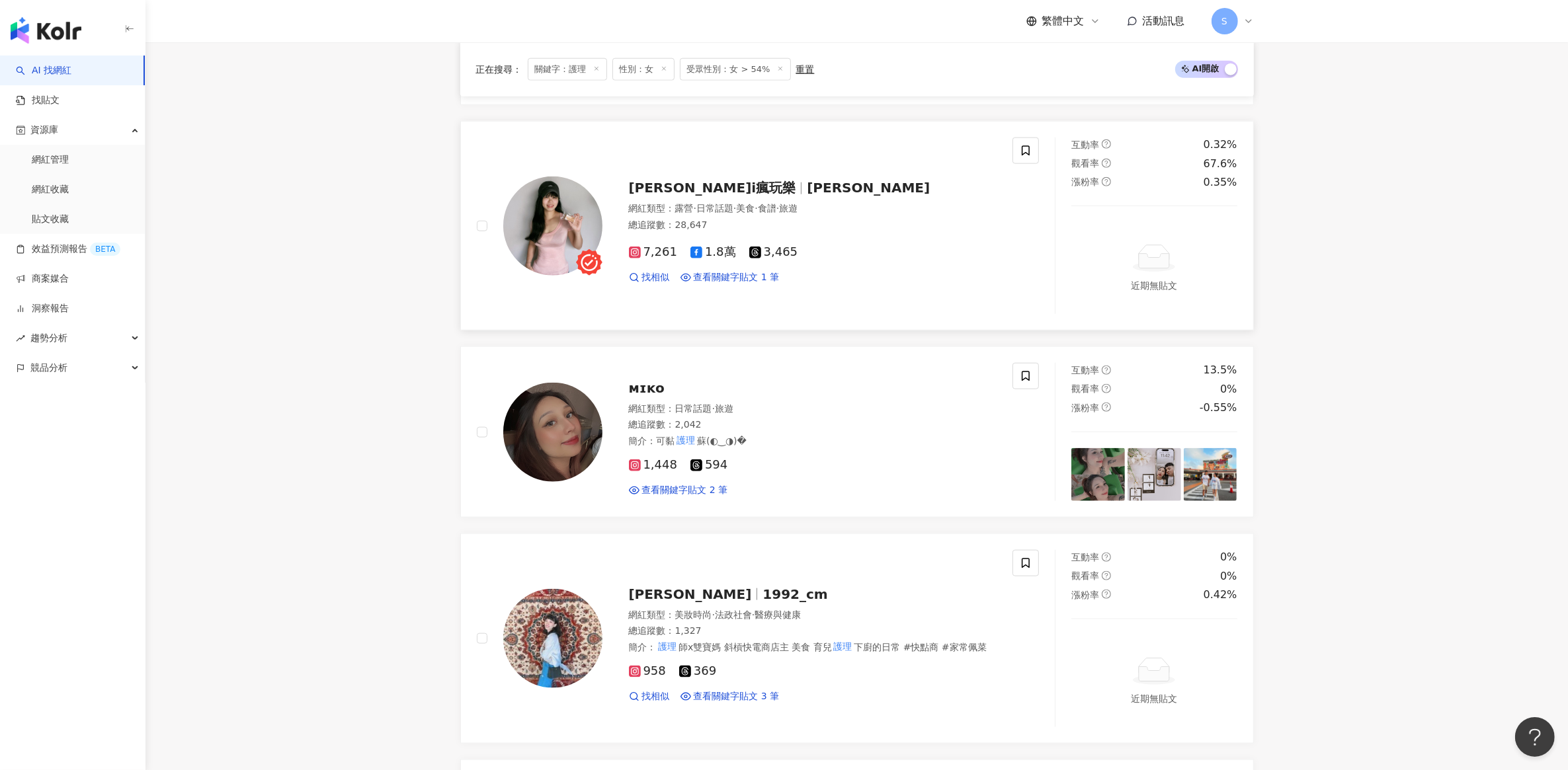
click at [681, 192] on span "岑岑彤彤i瘋玩樂" at bounding box center [712, 188] width 168 height 16
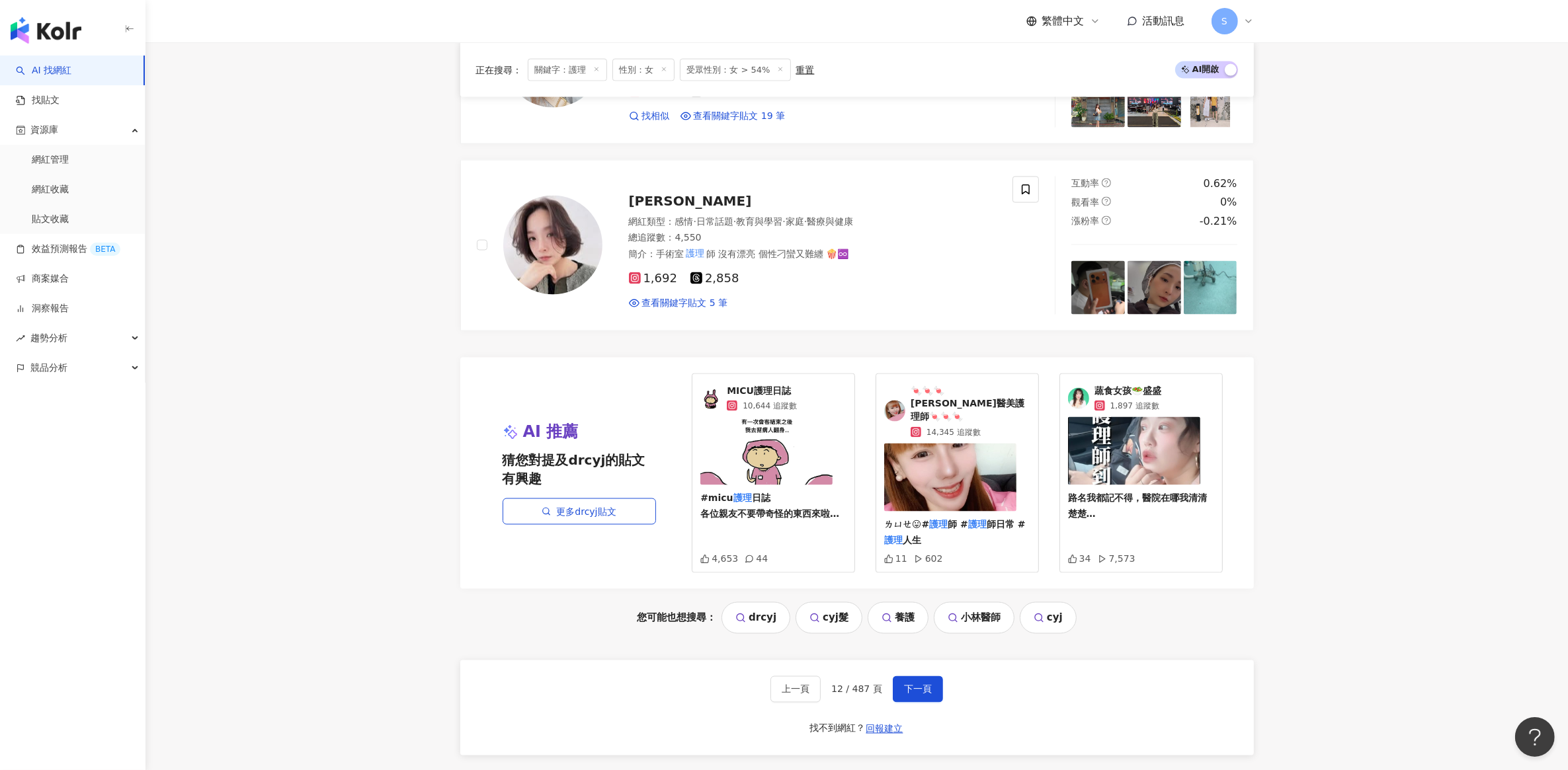
scroll to position [2680, 0]
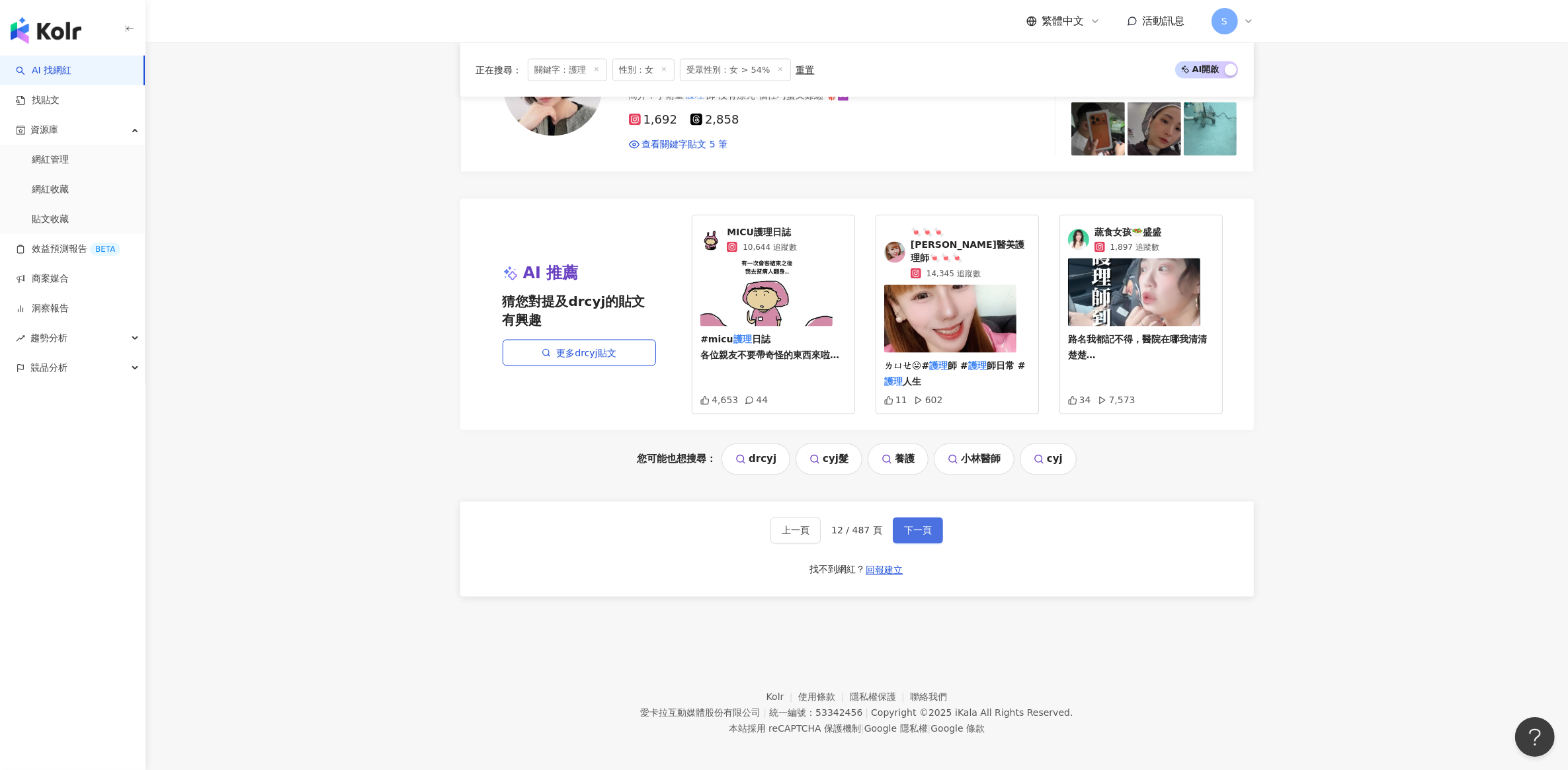
click at [912, 525] on span "下一頁" at bounding box center [917, 530] width 27 height 11
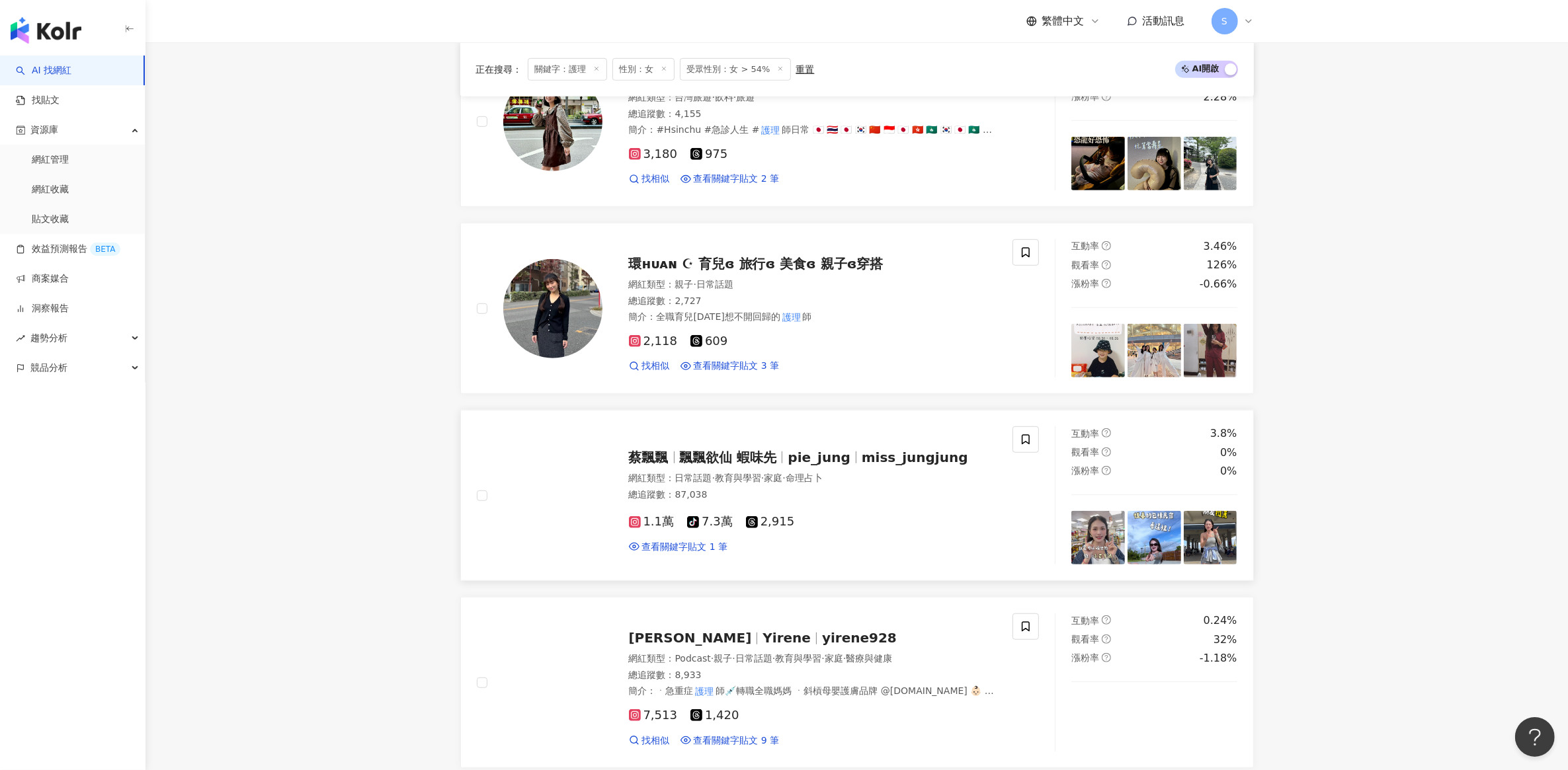
scroll to position [824, 0]
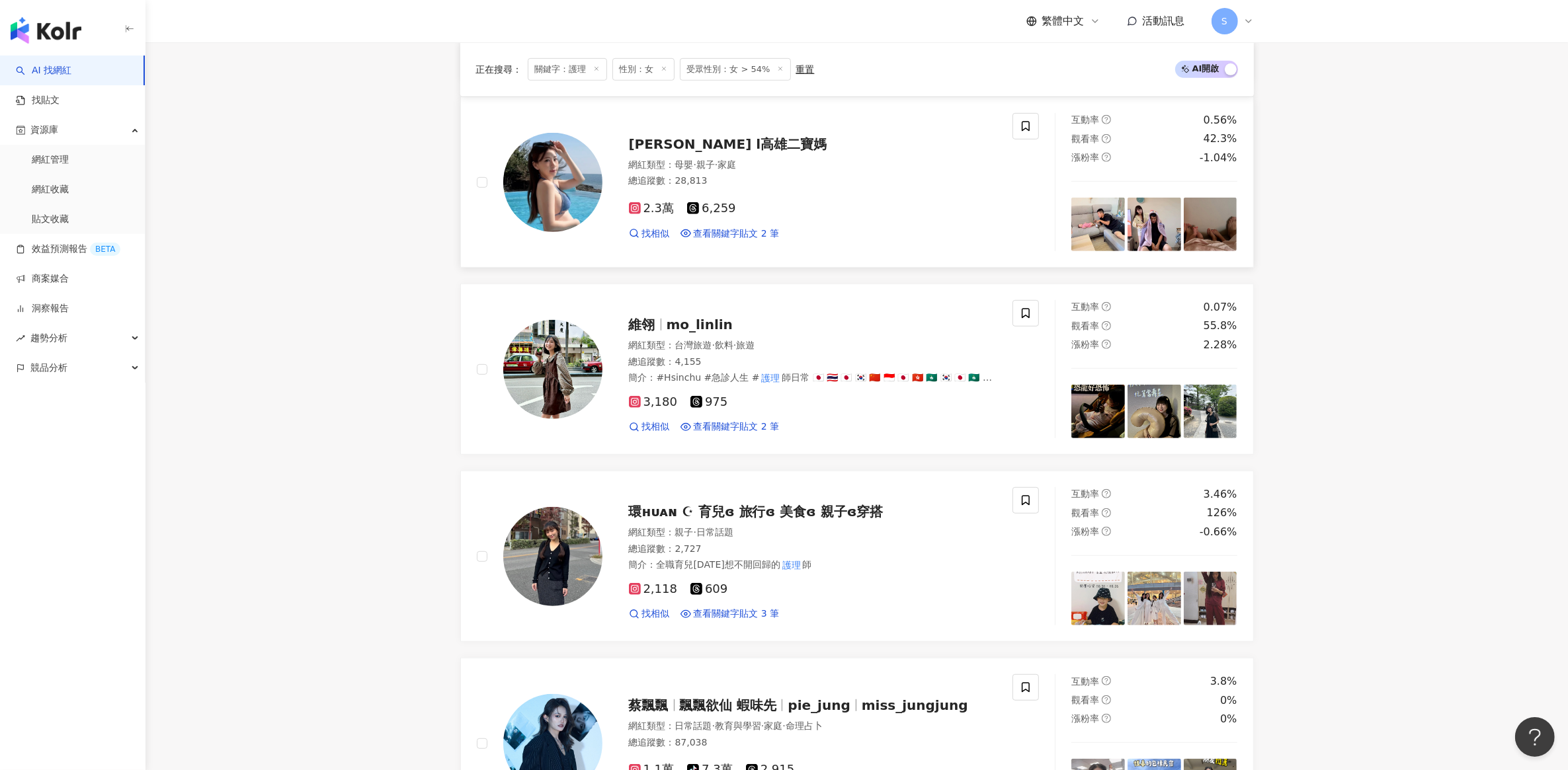
click at [706, 143] on span "黃怡珊Sammi l高雄二寶媽" at bounding box center [728, 144] width 198 height 16
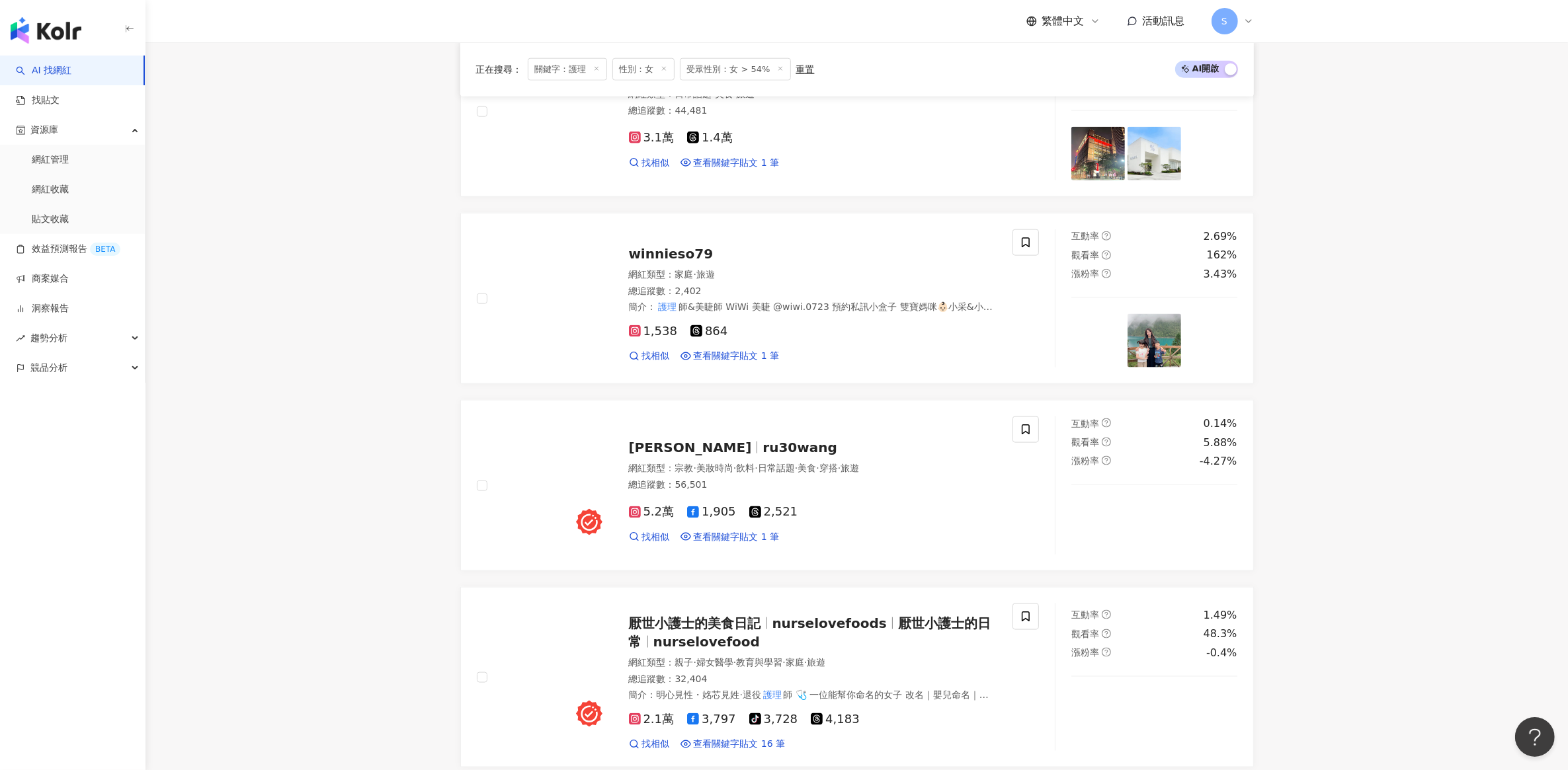
scroll to position [2620, 0]
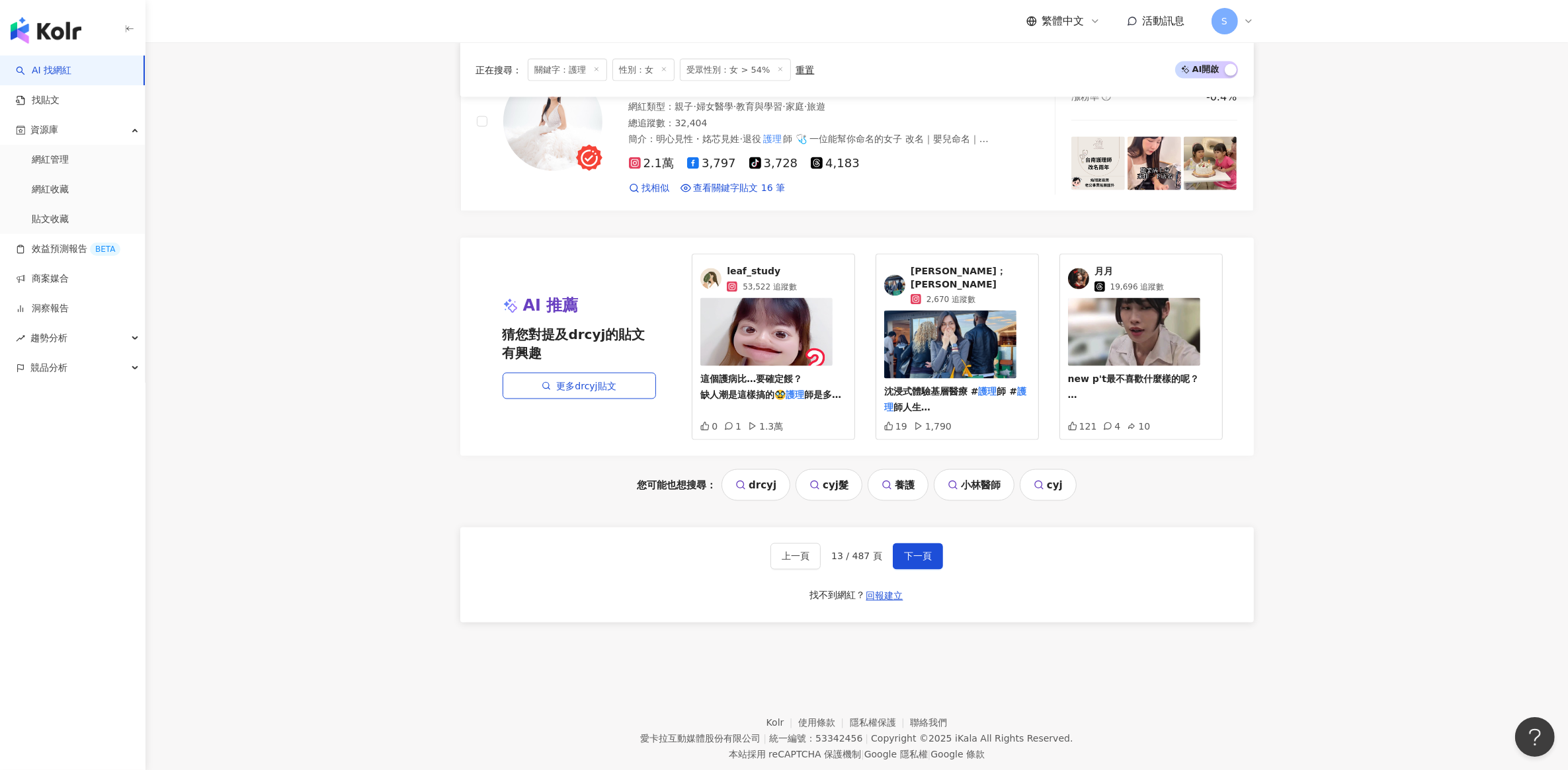
click at [914, 552] on span "下一頁" at bounding box center [917, 556] width 27 height 11
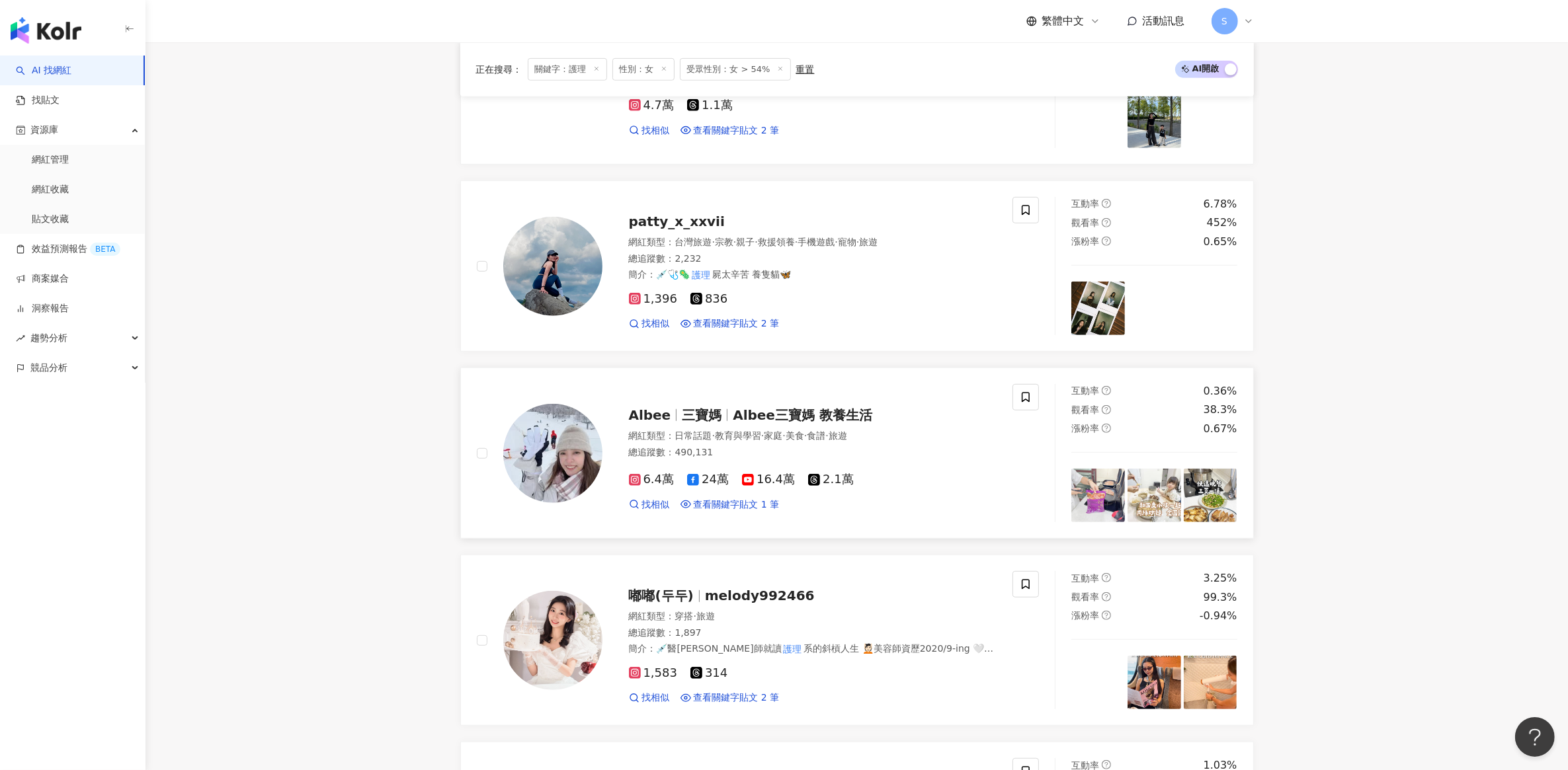
scroll to position [952, 0]
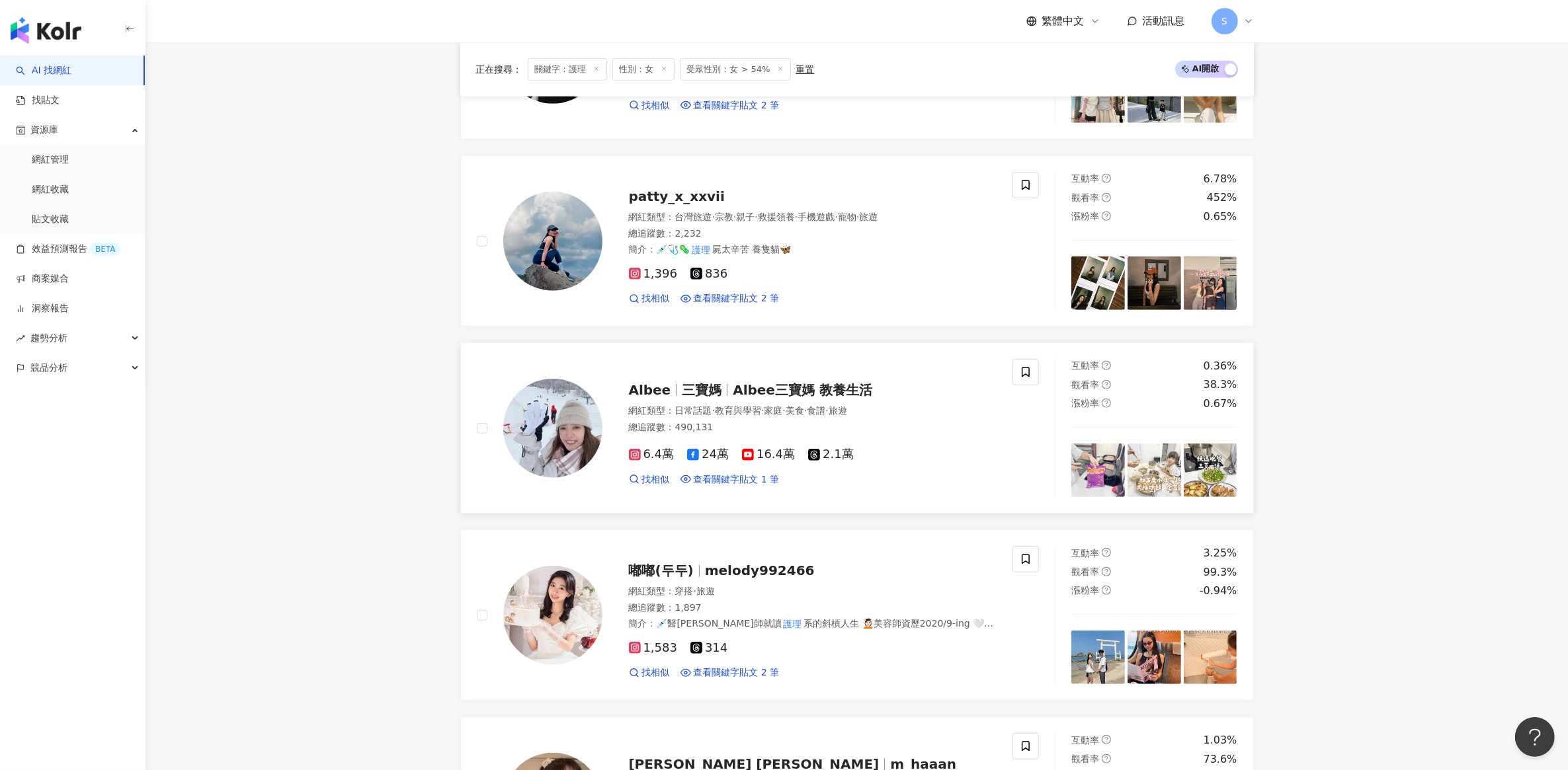
click at [699, 395] on span "三寶媽" at bounding box center [702, 390] width 39 height 16
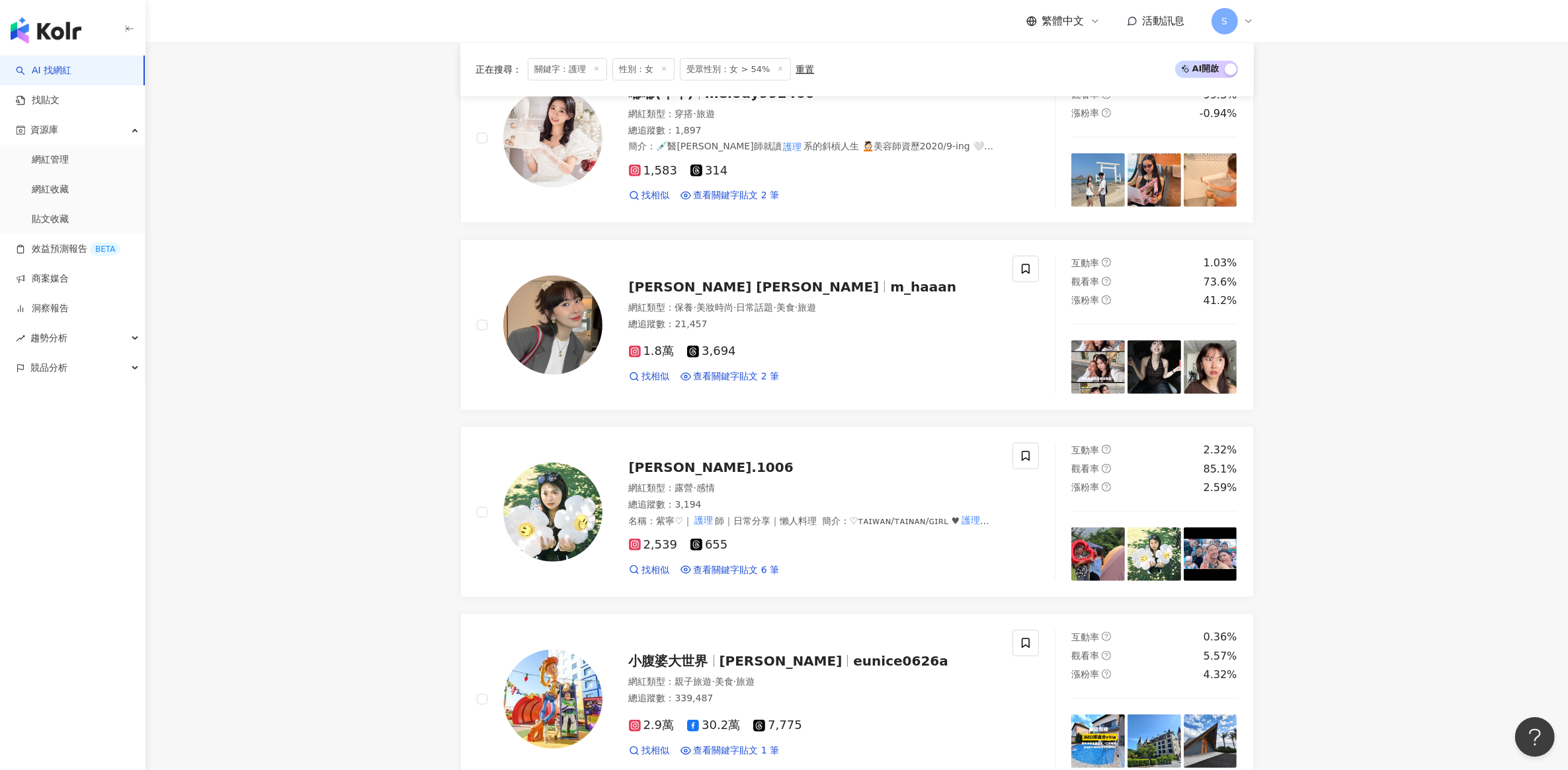
scroll to position [1448, 0]
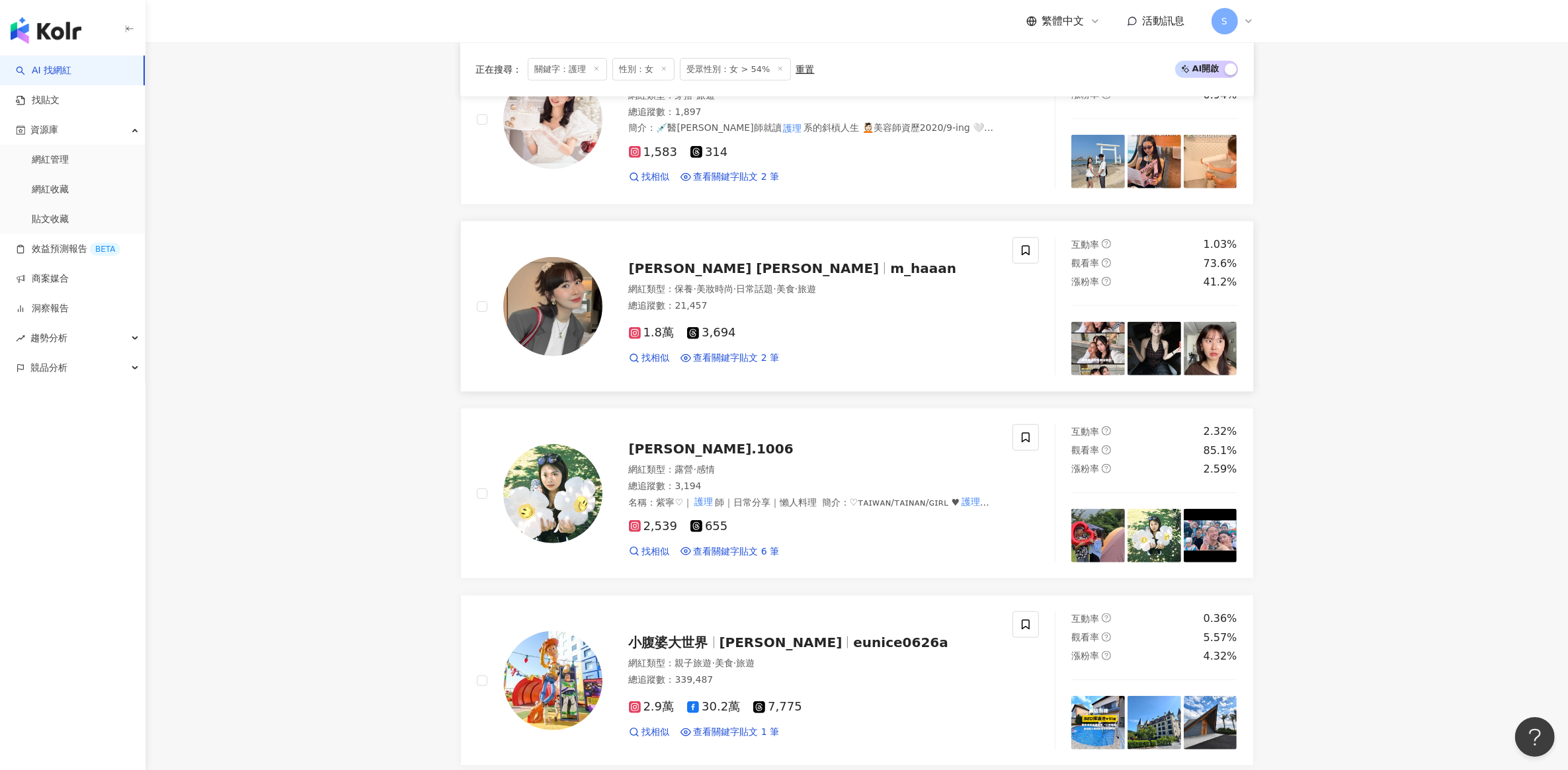
click at [890, 269] on span "m_haaan" at bounding box center [922, 268] width 66 height 16
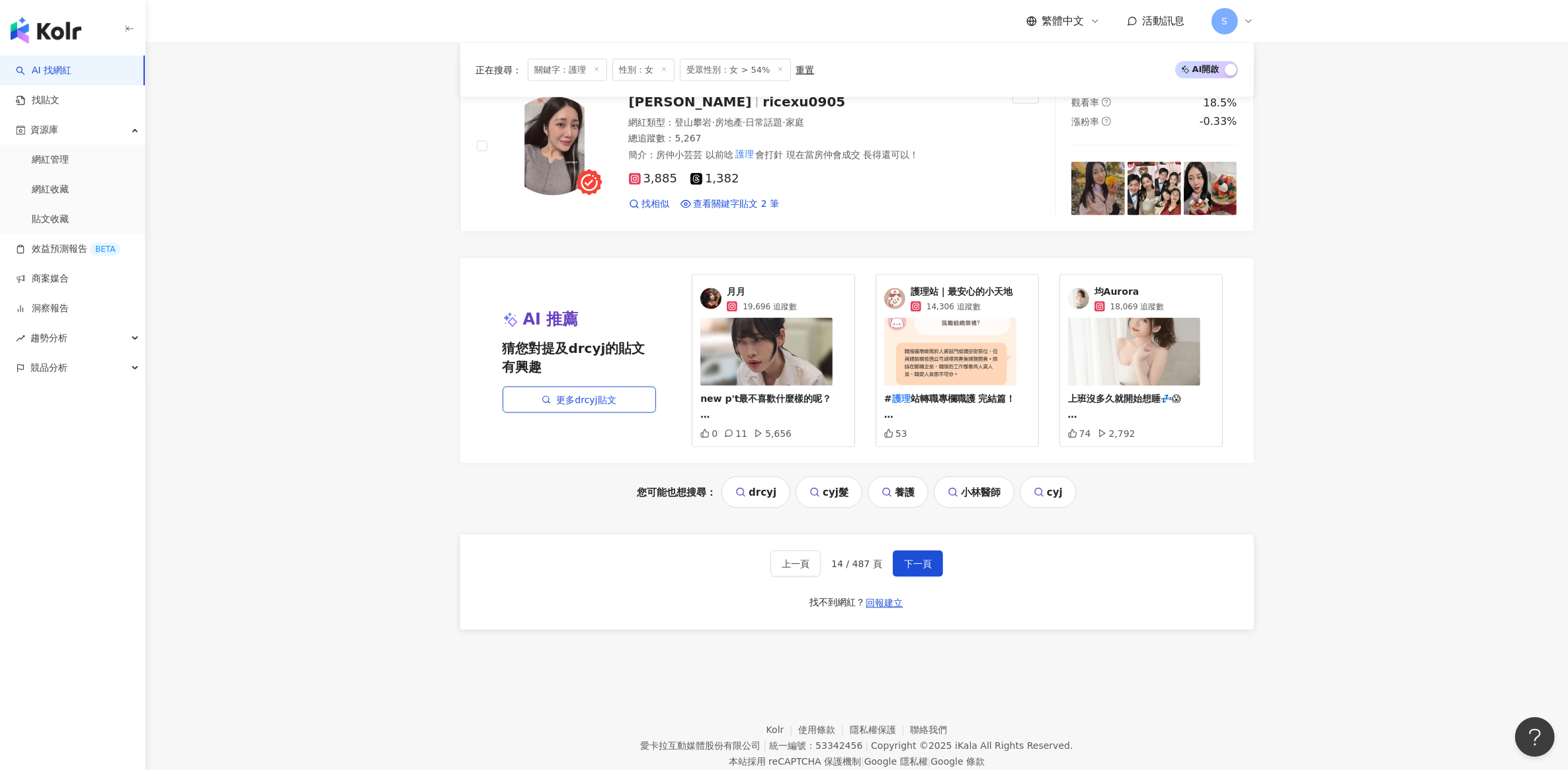
scroll to position [2590, 0]
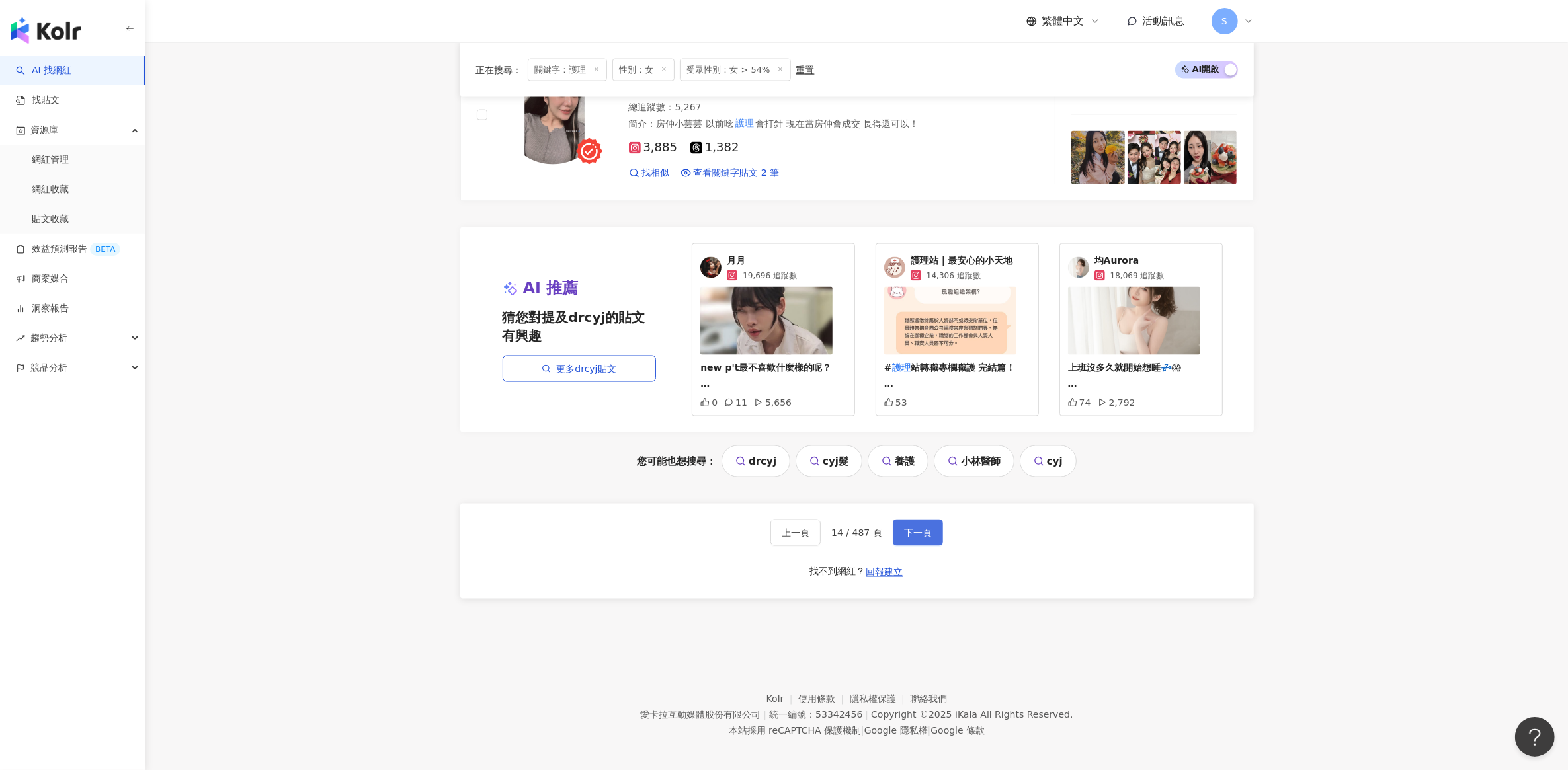
click at [913, 529] on span "下一頁" at bounding box center [917, 532] width 27 height 11
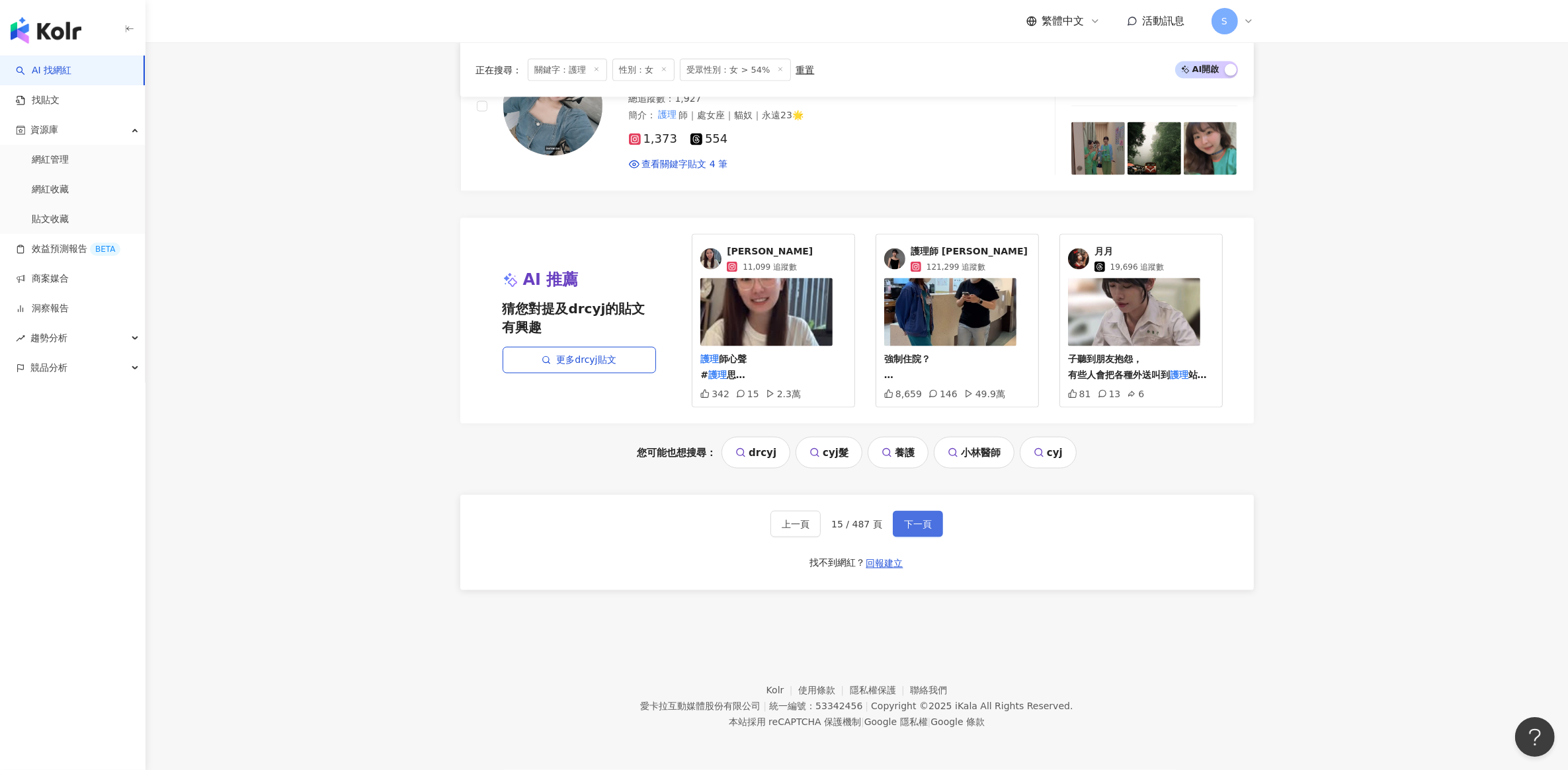
click at [916, 524] on span "下一頁" at bounding box center [917, 524] width 27 height 11
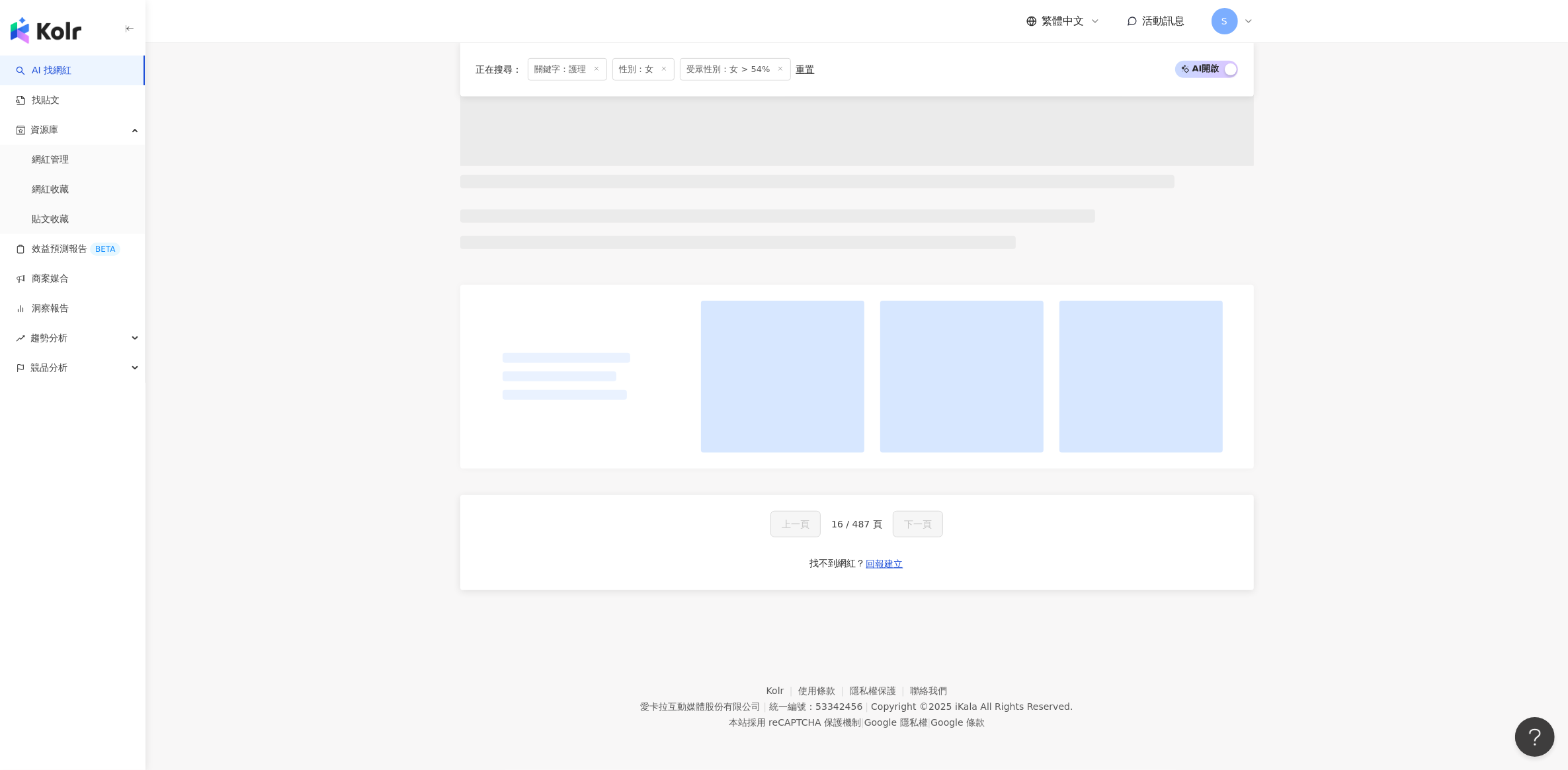
scroll to position [1075, 0]
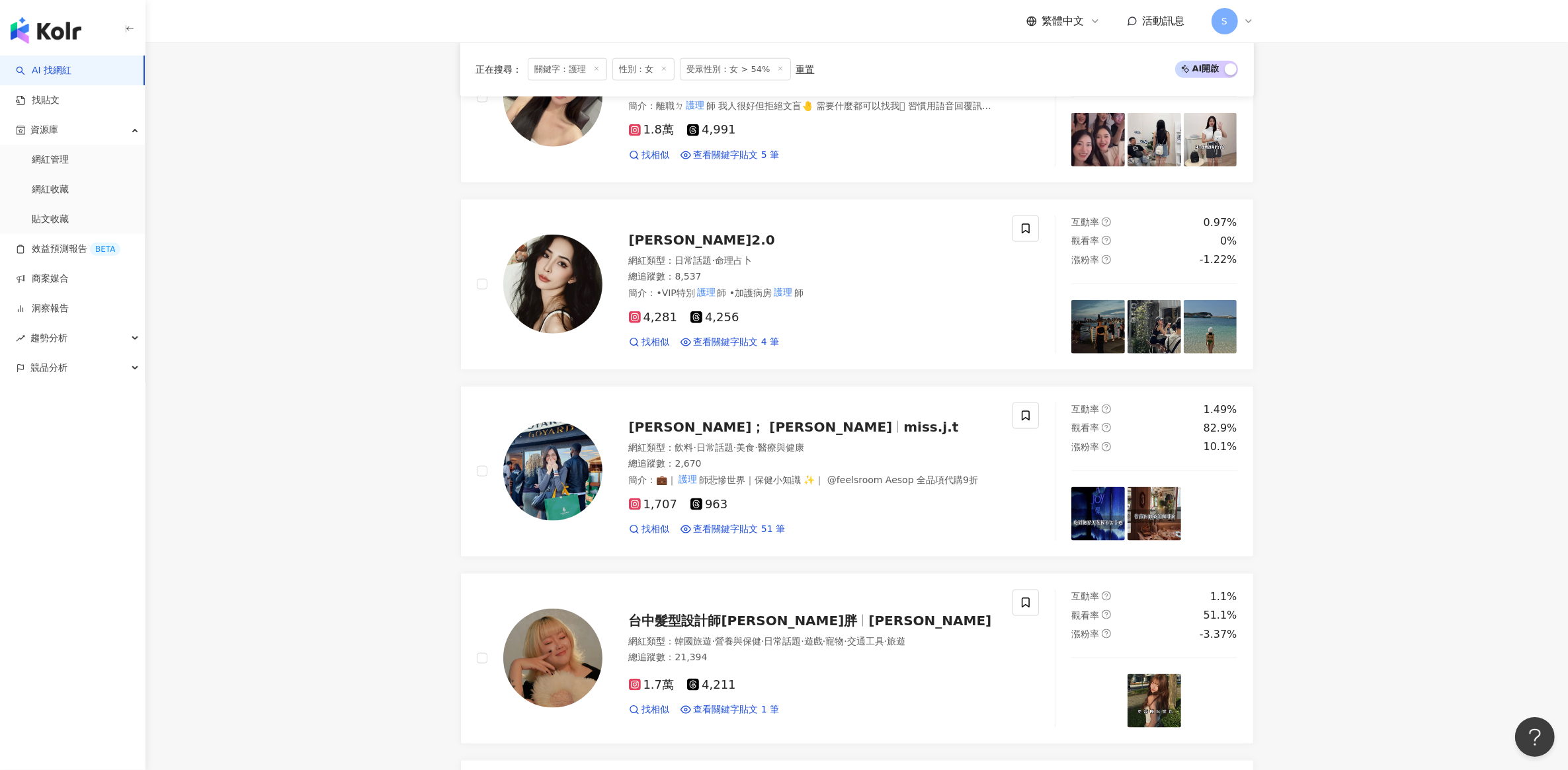
scroll to position [1650, 0]
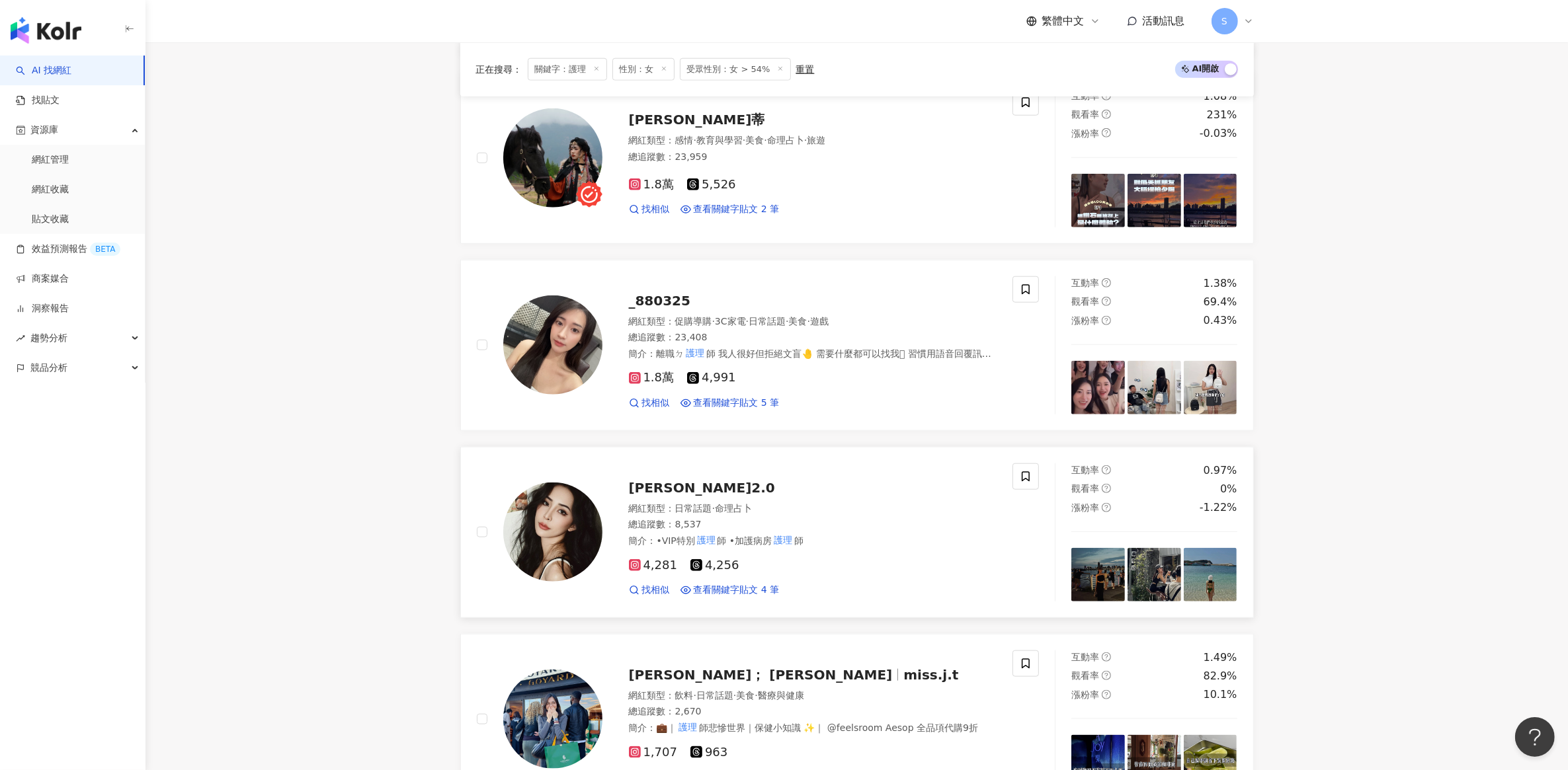
click at [652, 481] on span "葉婷2.0" at bounding box center [702, 488] width 146 height 16
click at [656, 293] on span "_880325" at bounding box center [660, 301] width 62 height 16
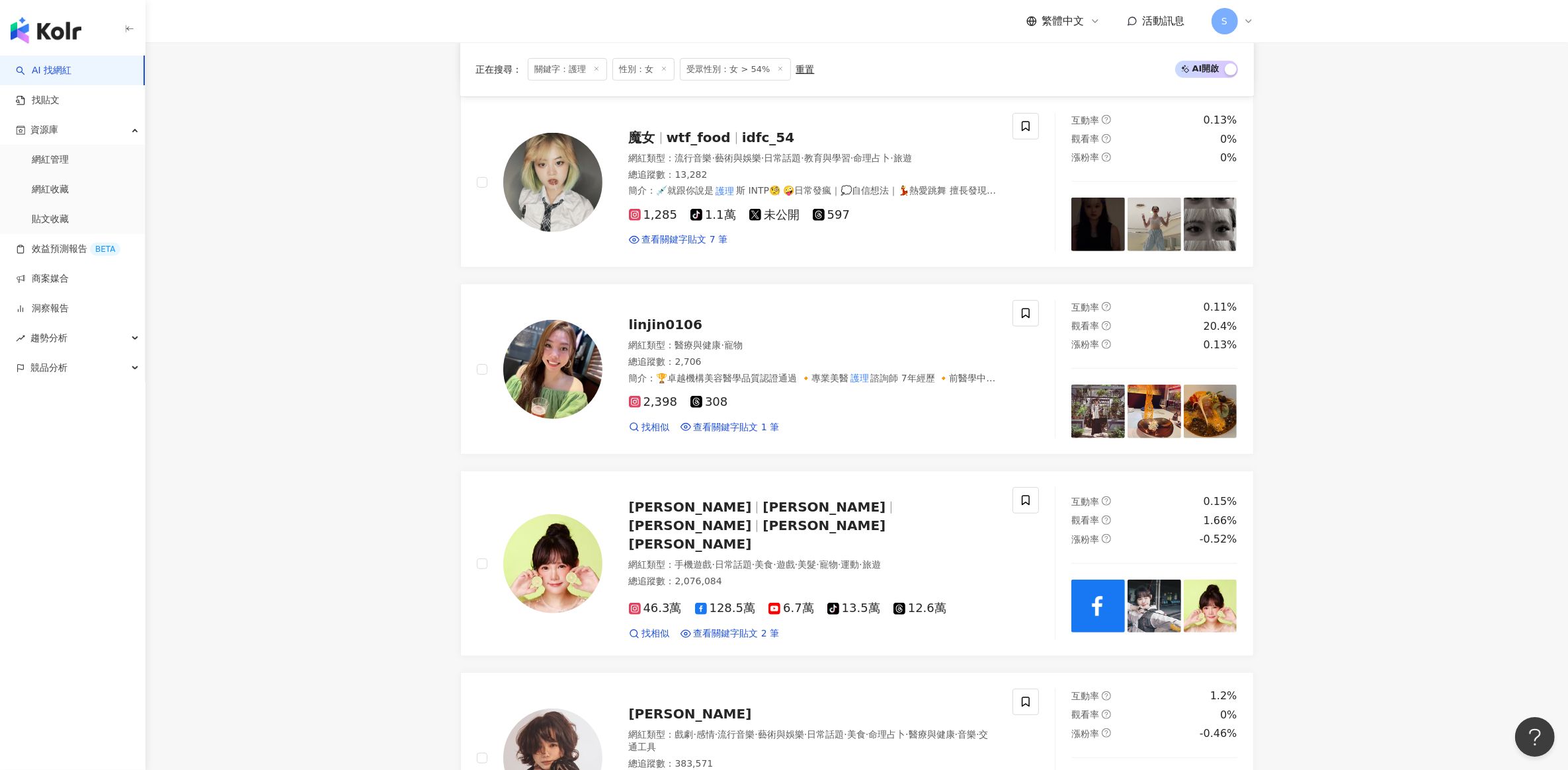
scroll to position [906, 0]
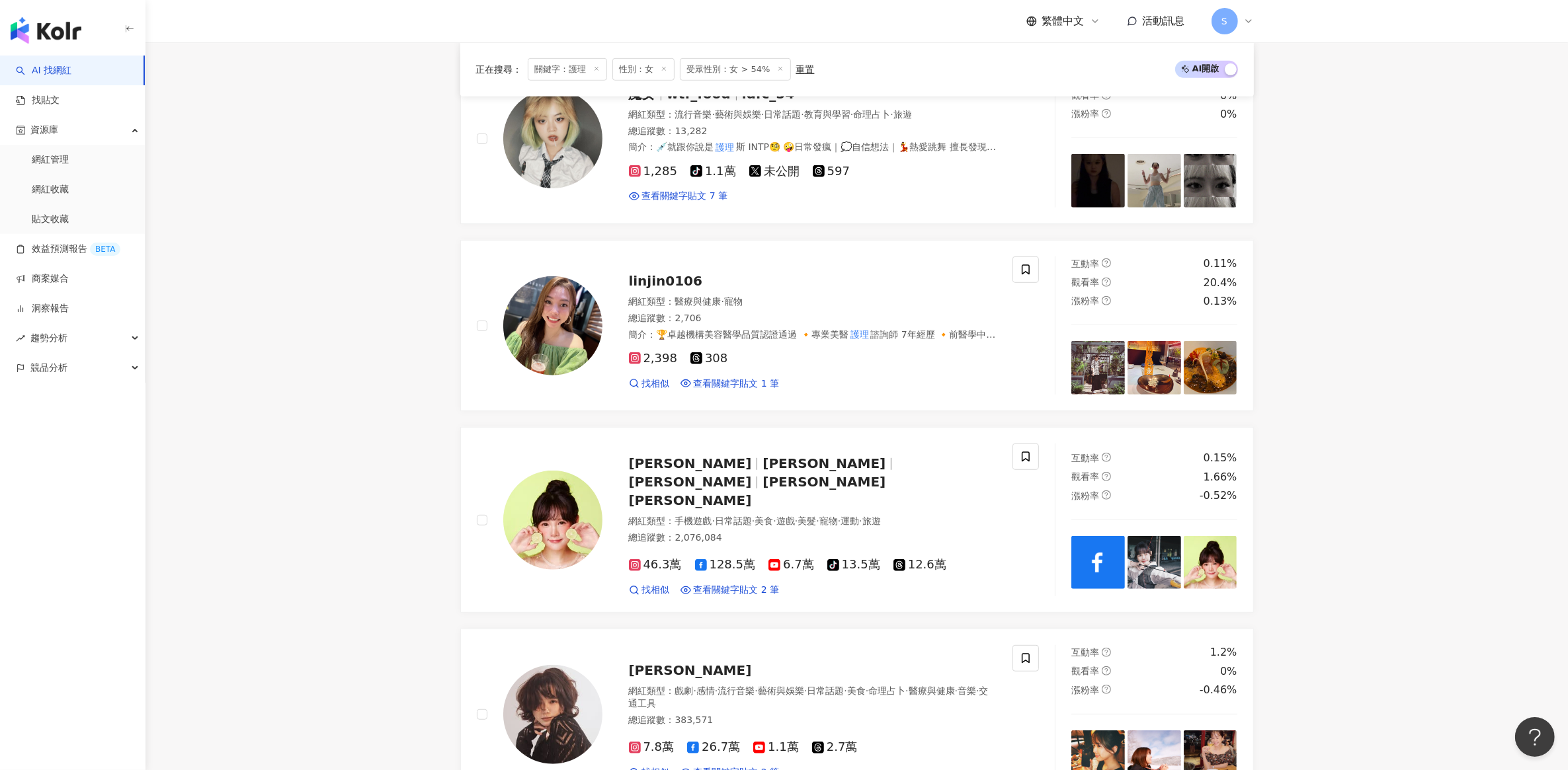
click at [301, 391] on main "不分平台 ** 台灣 搜尋 您可能感興趣： drcyj cyj髮 養護 小林醫師 cyj 類型 性別 追蹤數 互動率 觀看率 合作費用預估 更多篩選 篩選條件…" at bounding box center [856, 764] width 1422 height 3256
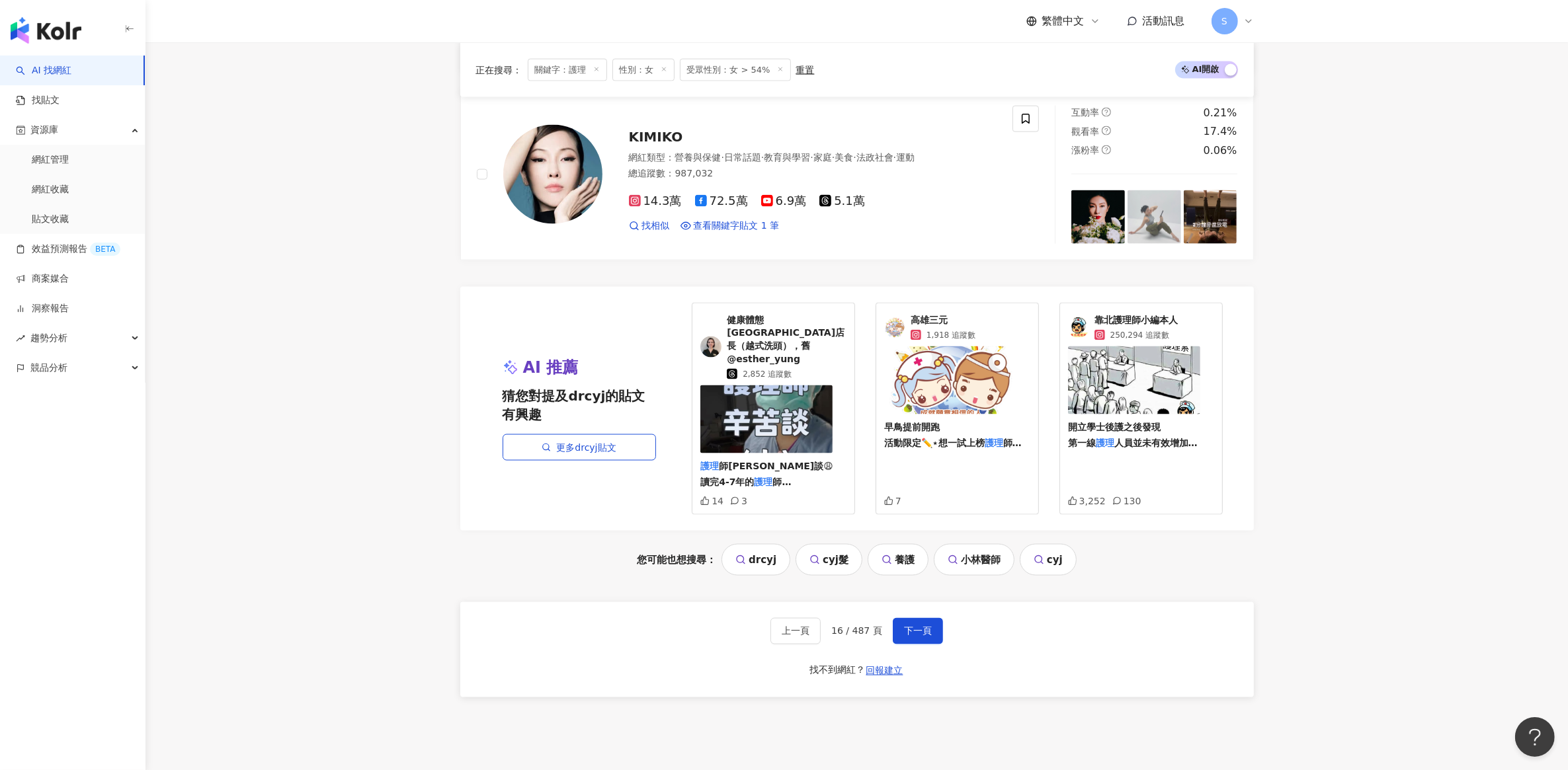
scroll to position [2641, 0]
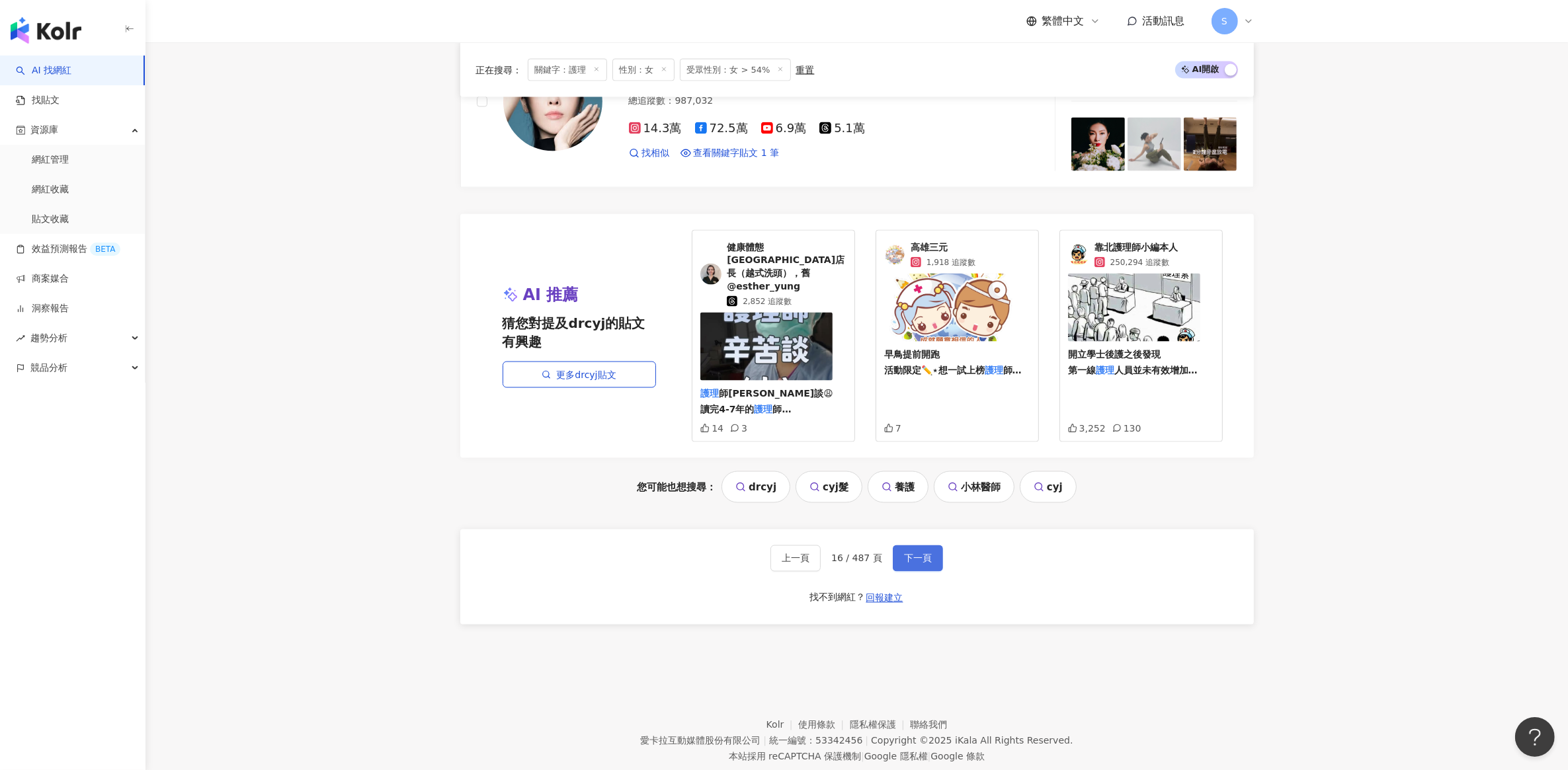
click at [910, 553] on span "下一頁" at bounding box center [917, 558] width 27 height 11
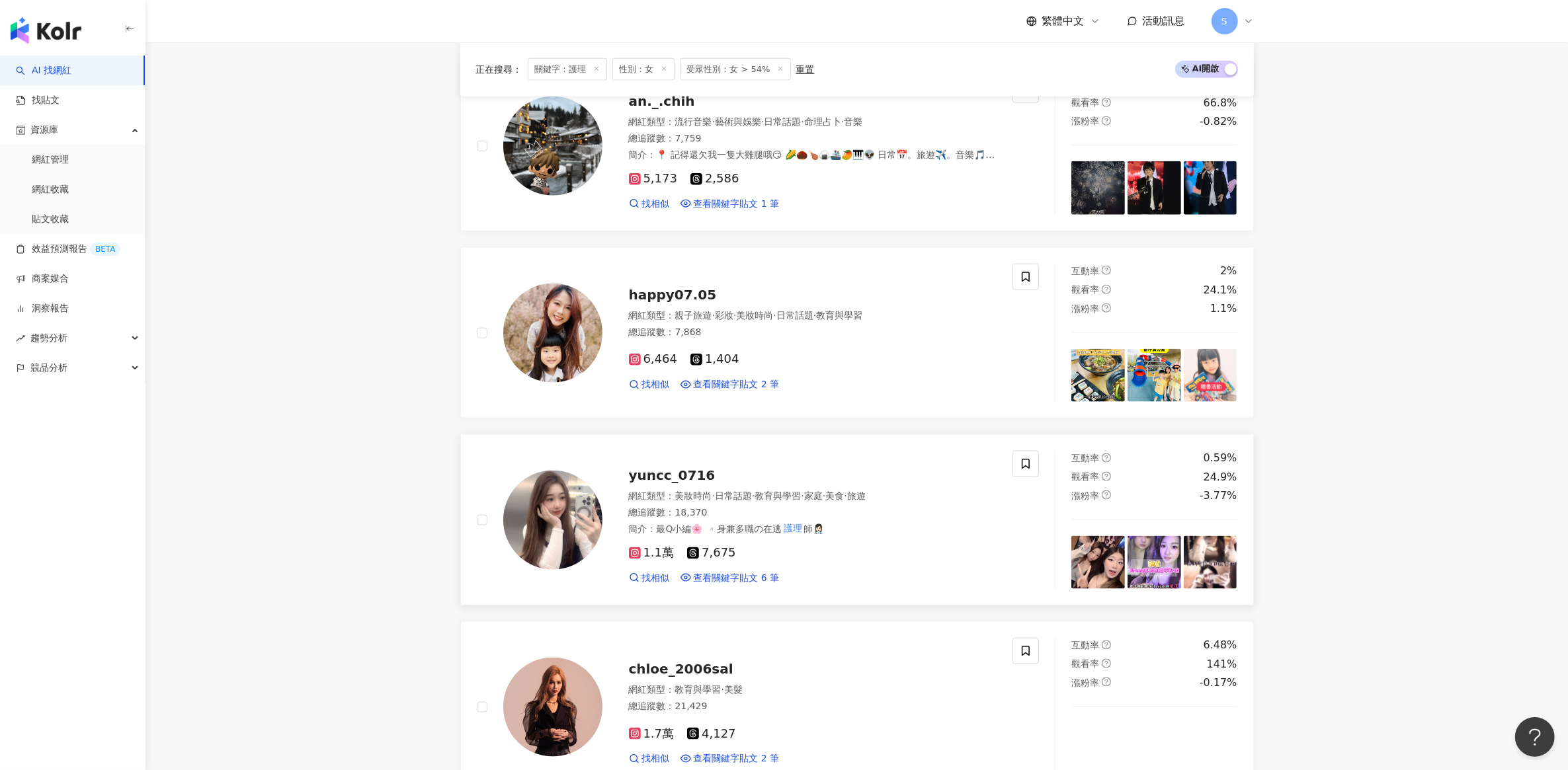
scroll to position [2590, 0]
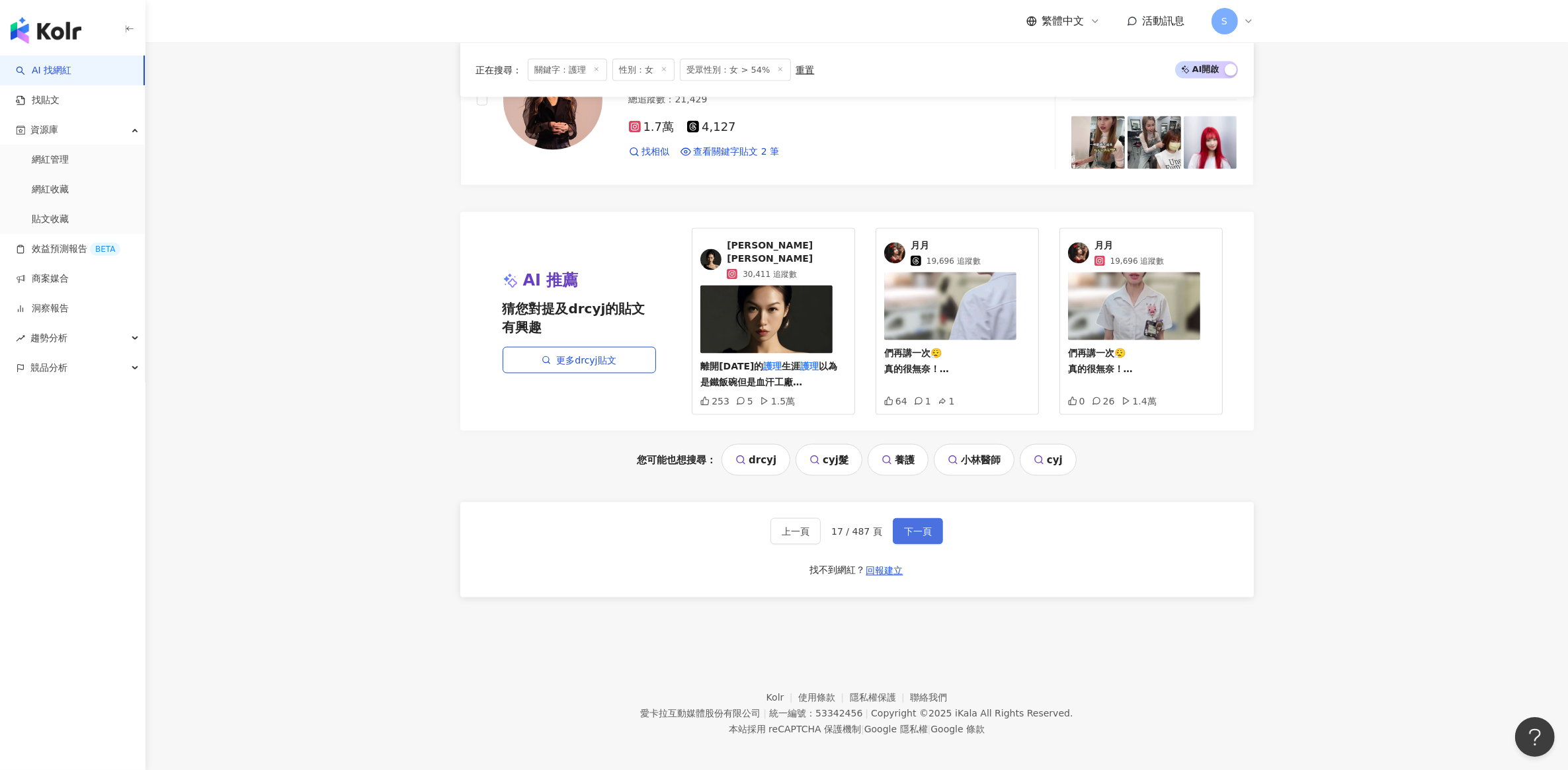
click at [916, 527] on span "下一頁" at bounding box center [917, 531] width 27 height 11
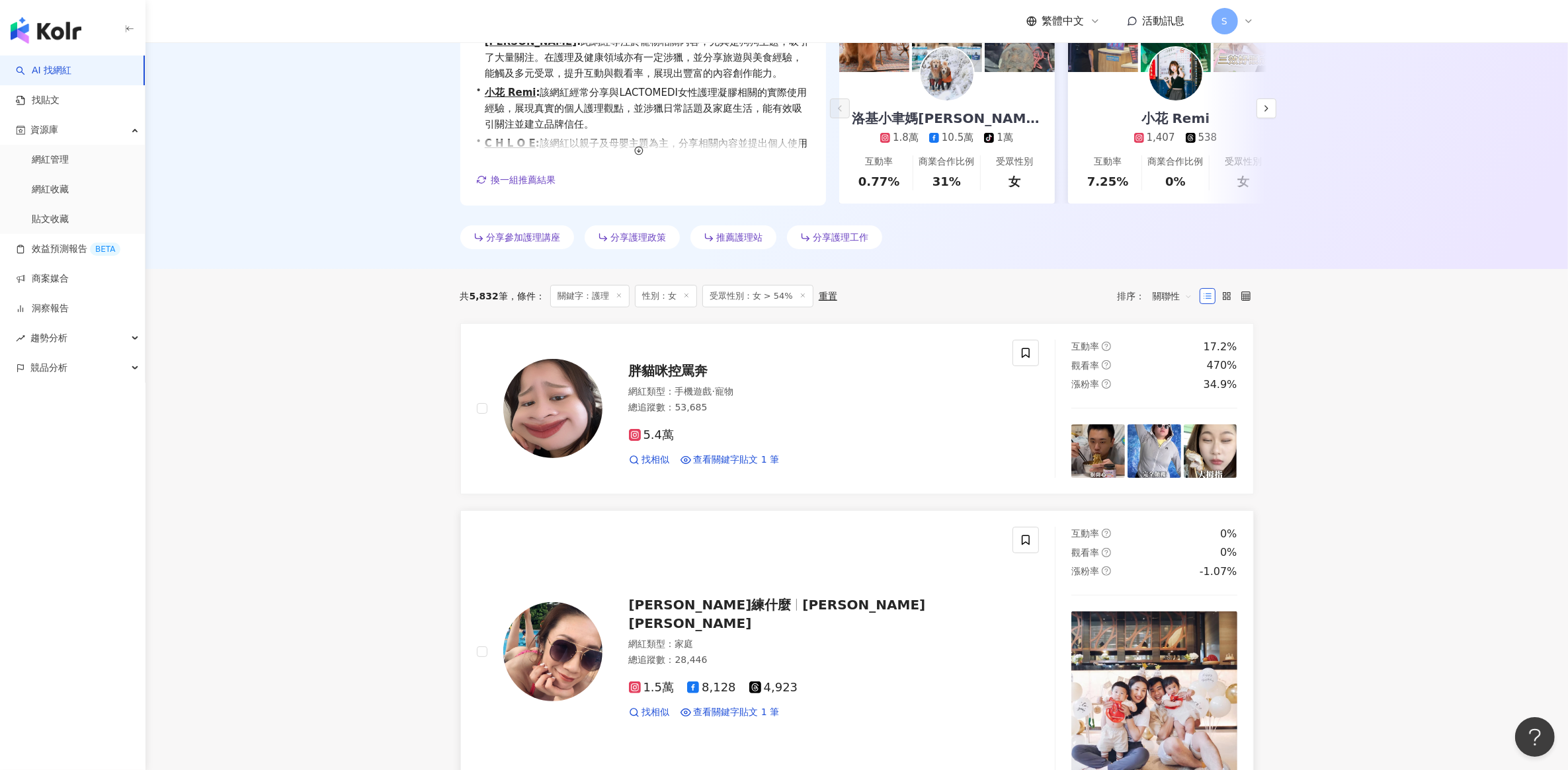
scroll to position [0, 0]
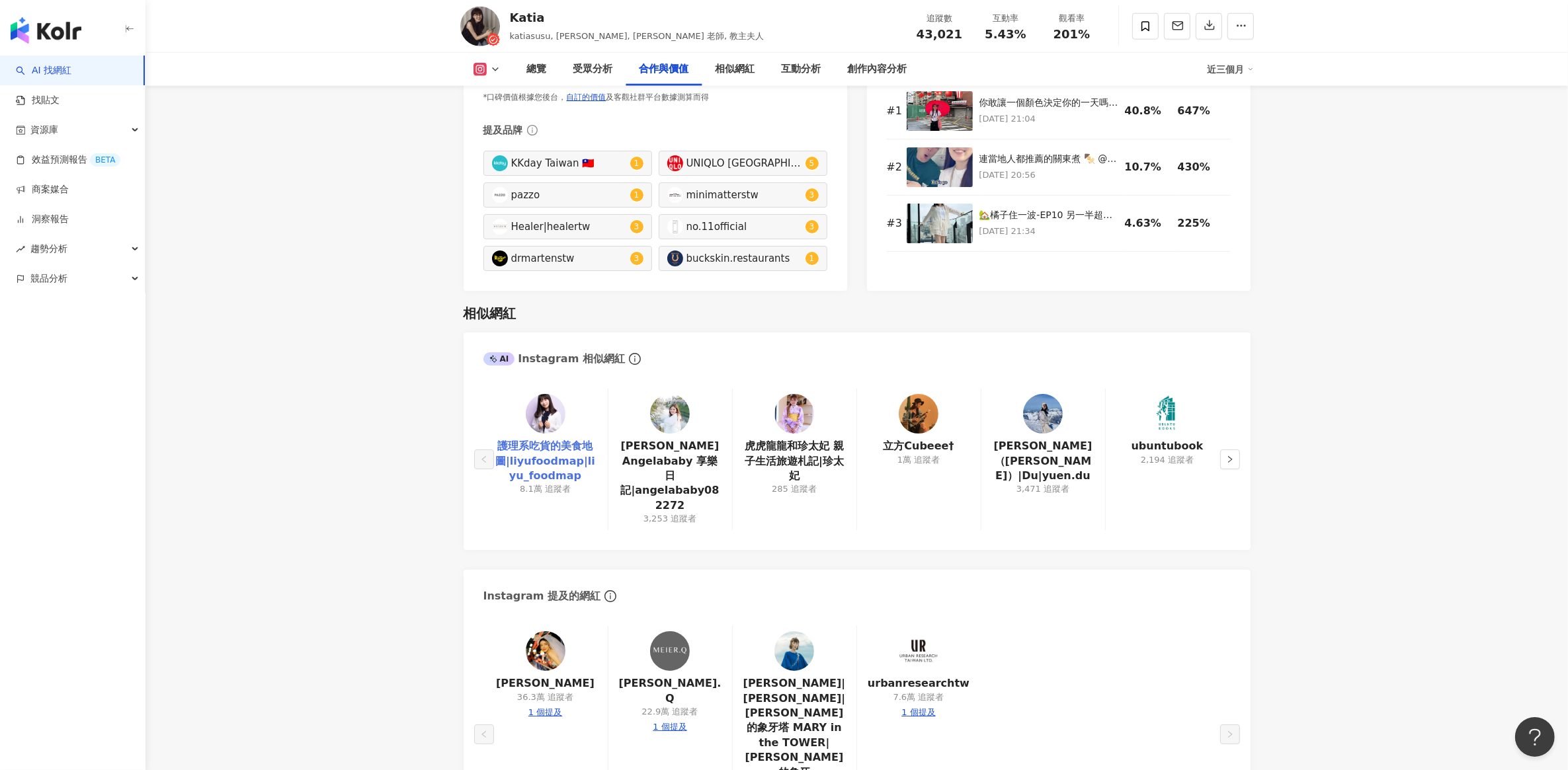
click at [540, 464] on link "護理系吃貨的美食地圖|liyufoodmap|liyu_foodmap" at bounding box center [545, 460] width 103 height 44
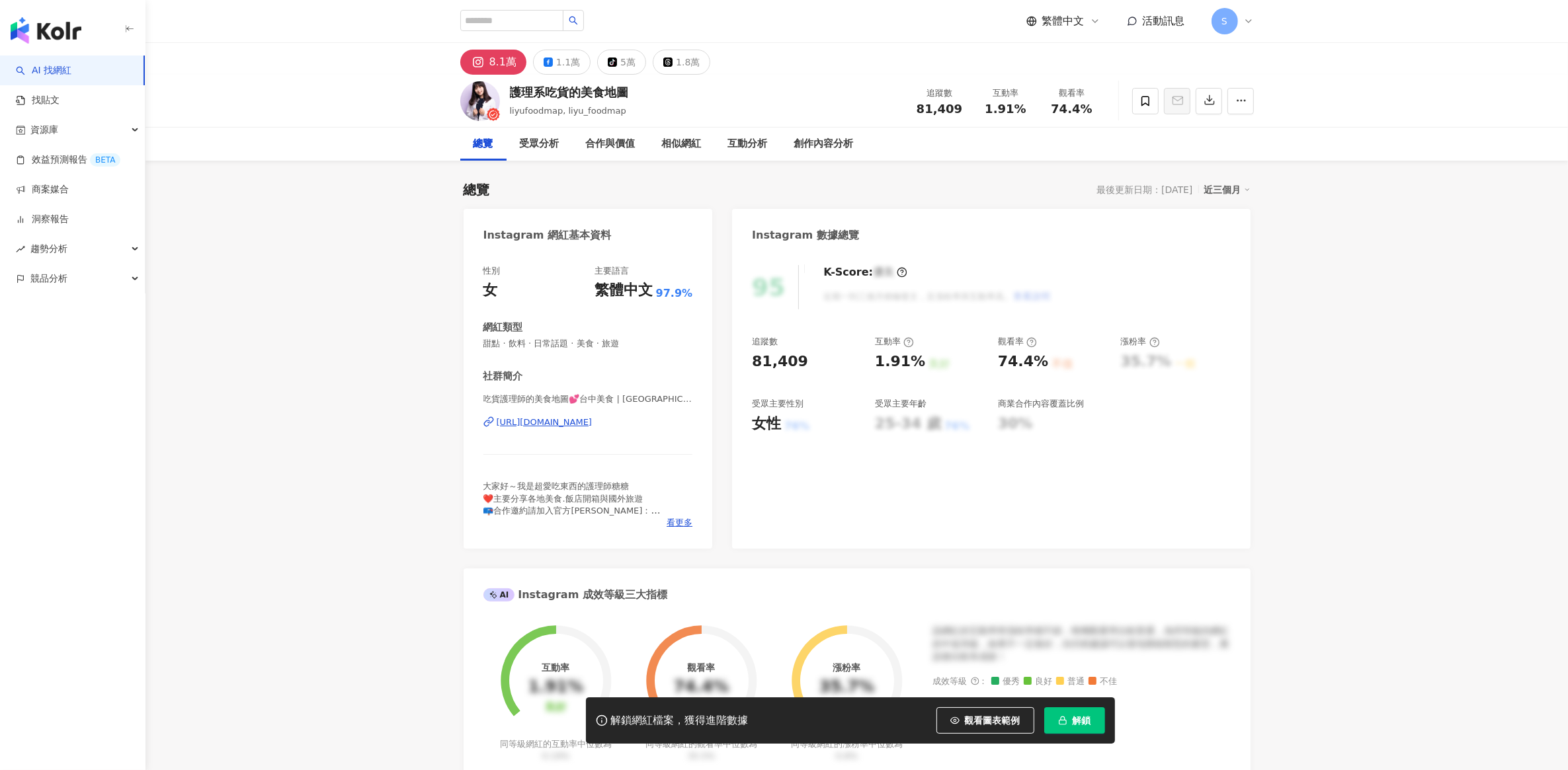
click at [556, 423] on div "https://www.instagram.com/liyu_foodmap/" at bounding box center [545, 422] width 96 height 12
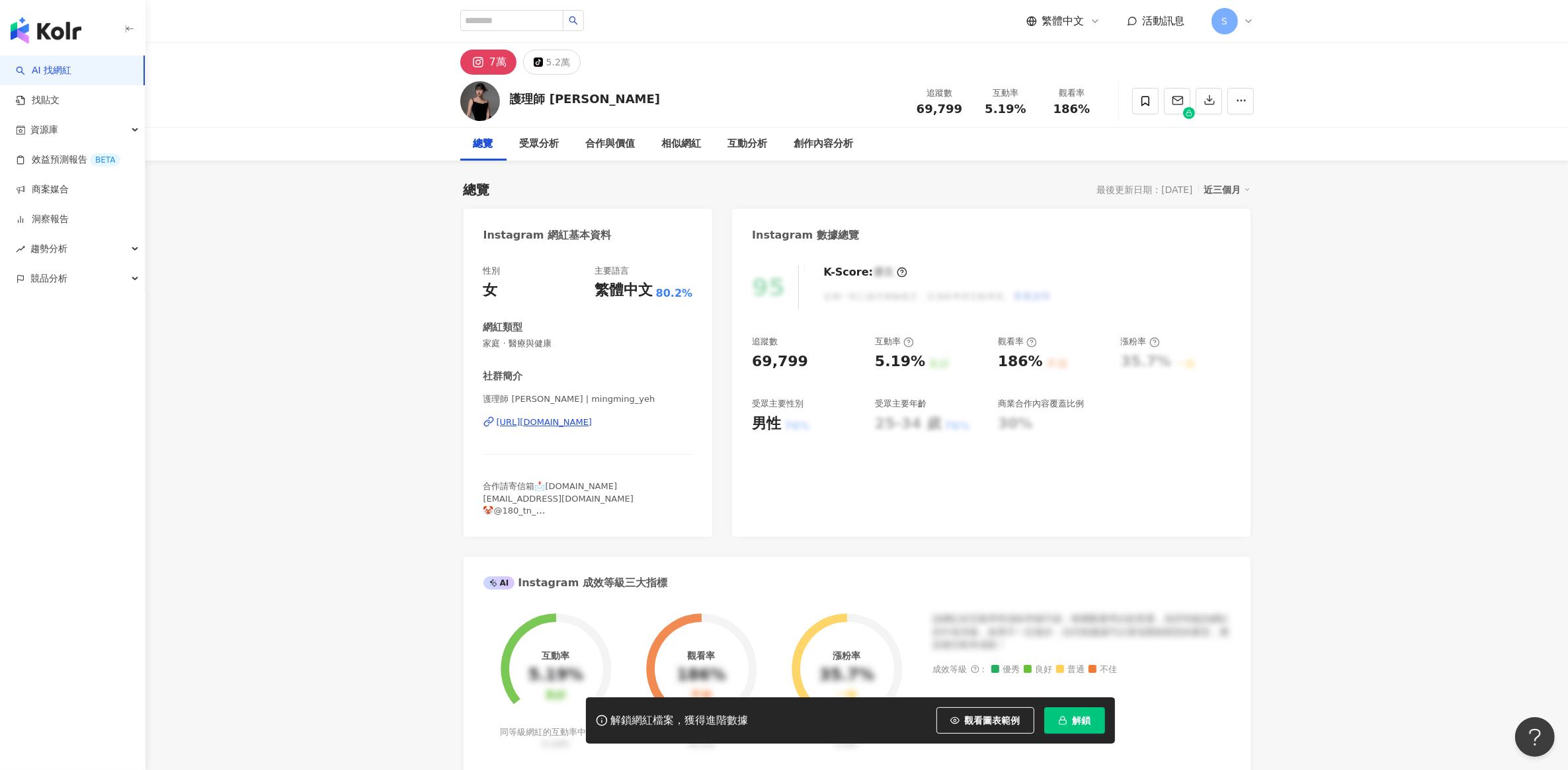
click at [593, 420] on div "https://www.instagram.com/mingming_yeh/" at bounding box center [545, 422] width 96 height 12
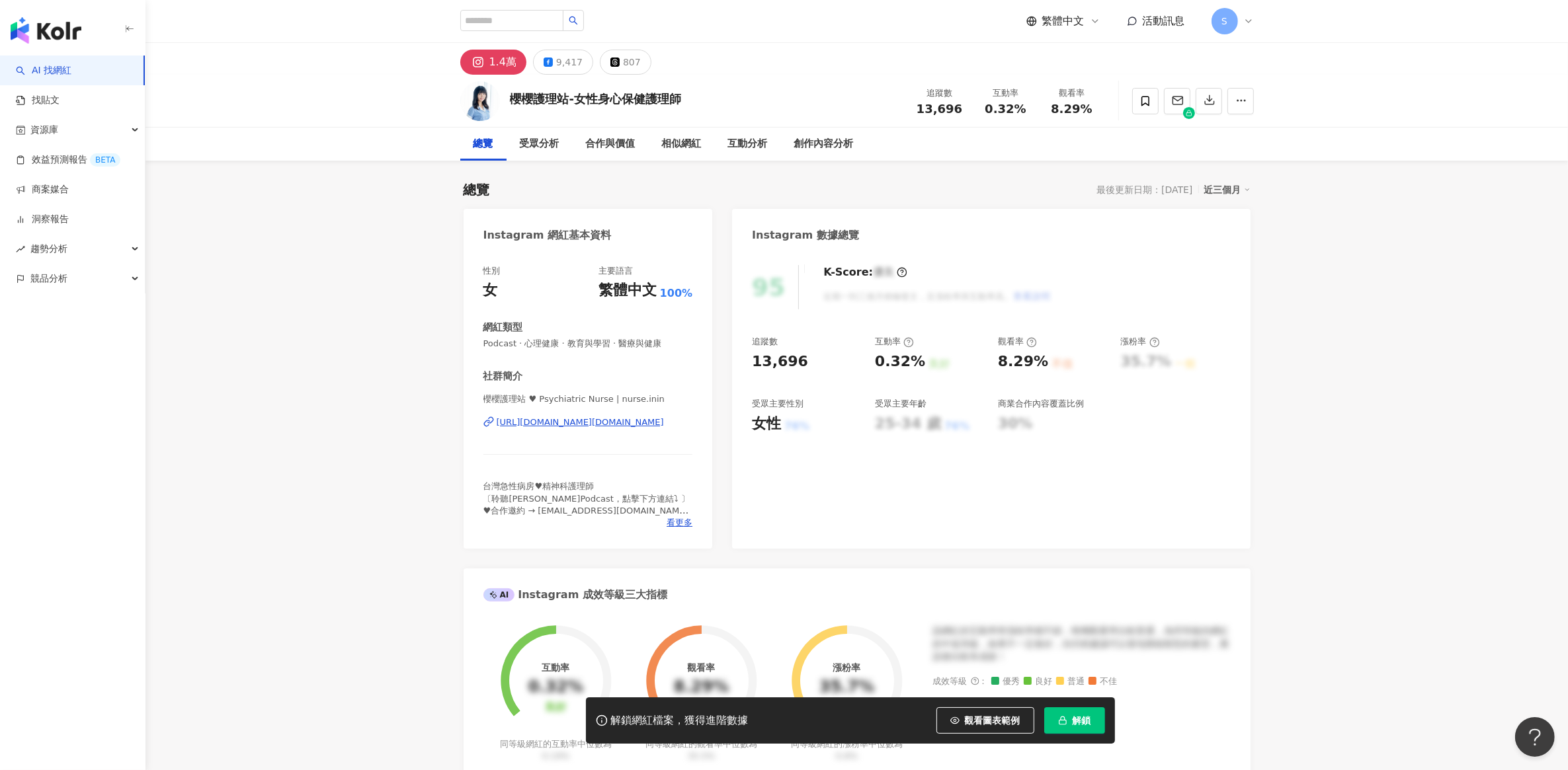
click at [540, 420] on div "[URL][DOMAIN_NAME][DOMAIN_NAME]" at bounding box center [580, 422] width 168 height 12
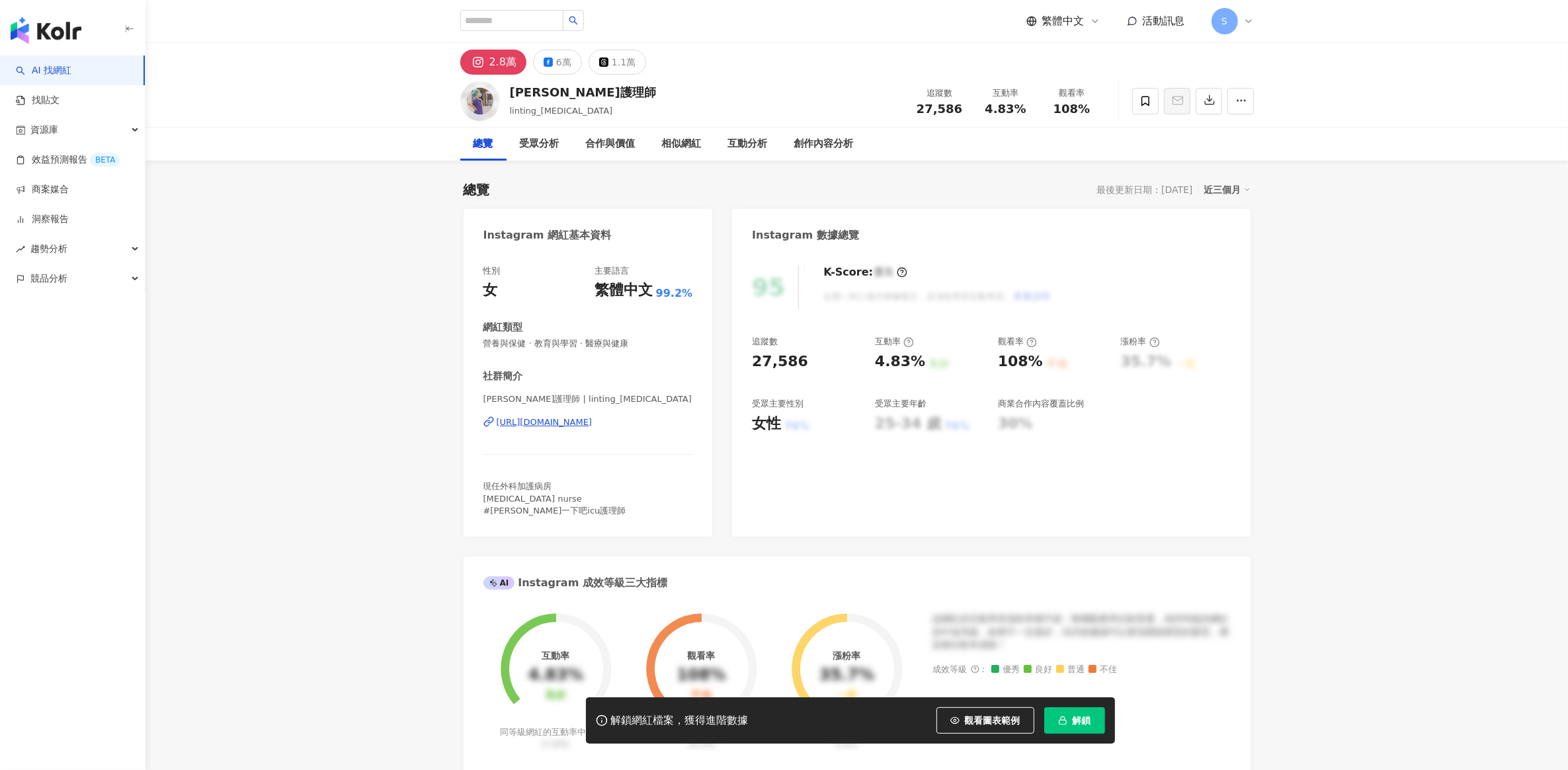
click at [593, 417] on div "https://www.instagram.com/linting_icu/" at bounding box center [545, 422] width 96 height 12
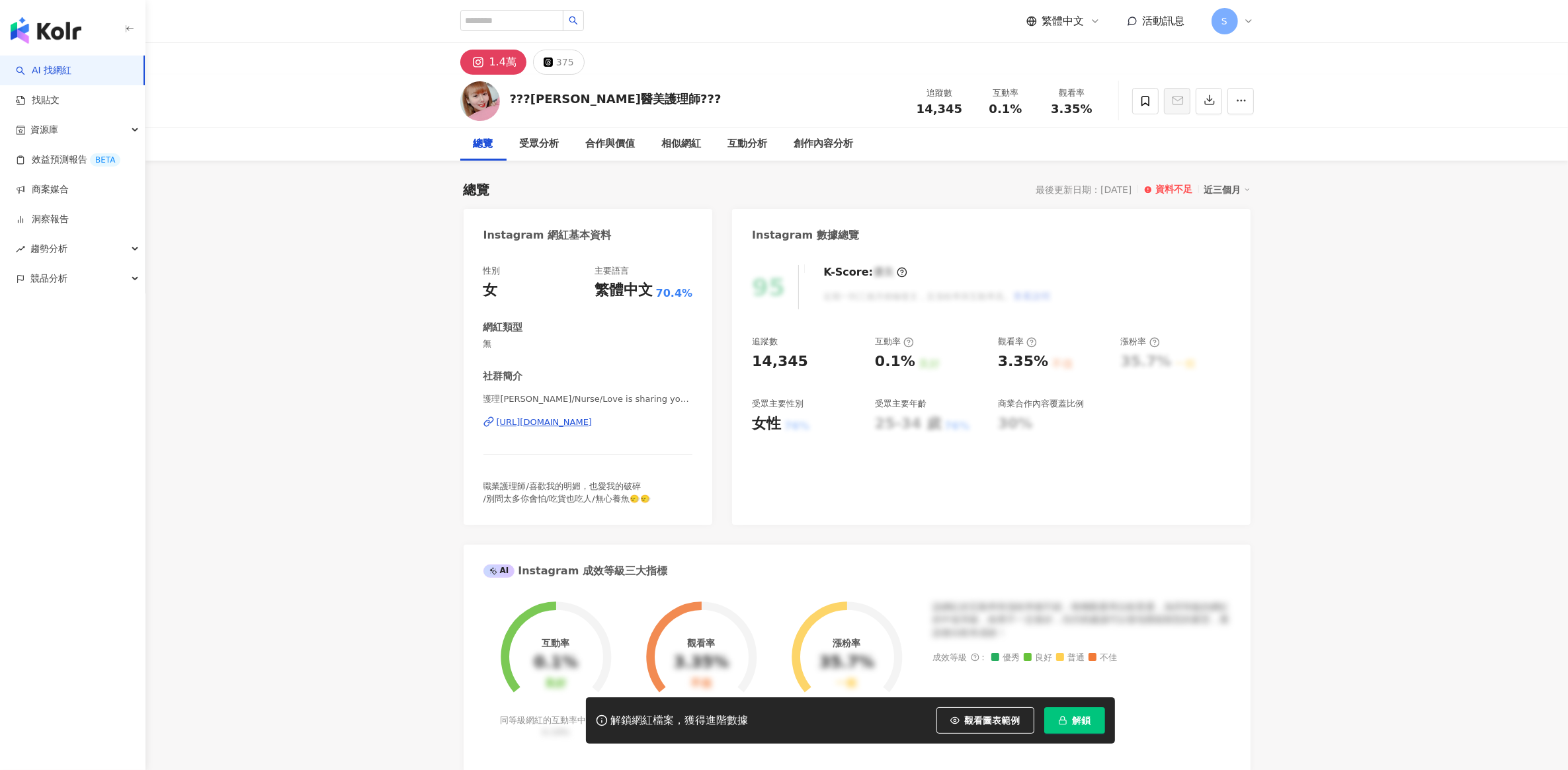
click at [593, 418] on div "[URL][DOMAIN_NAME]" at bounding box center [545, 422] width 96 height 12
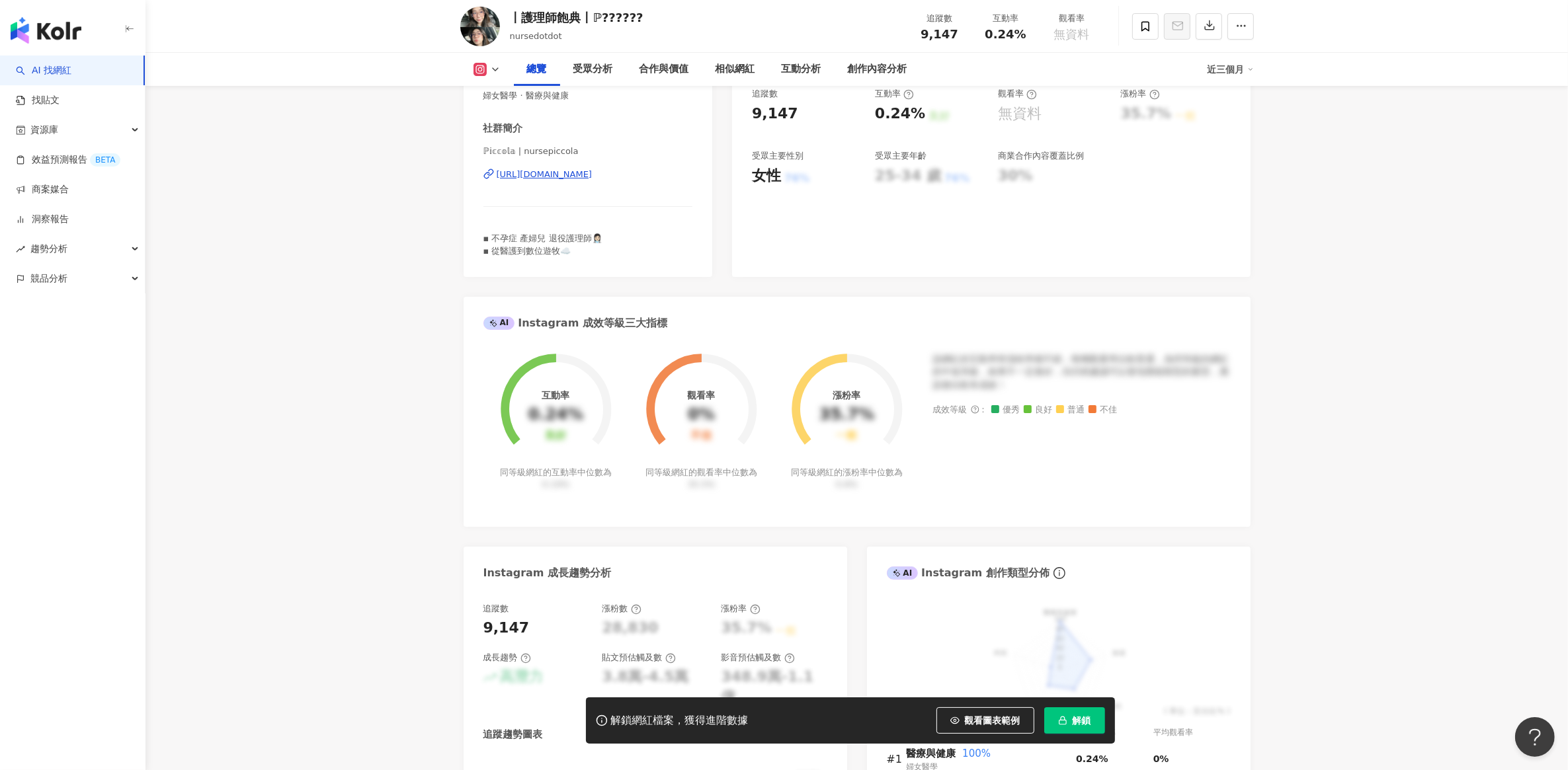
click at [590, 173] on div "https://www.instagram.com/nursepiccola/" at bounding box center [545, 174] width 96 height 12
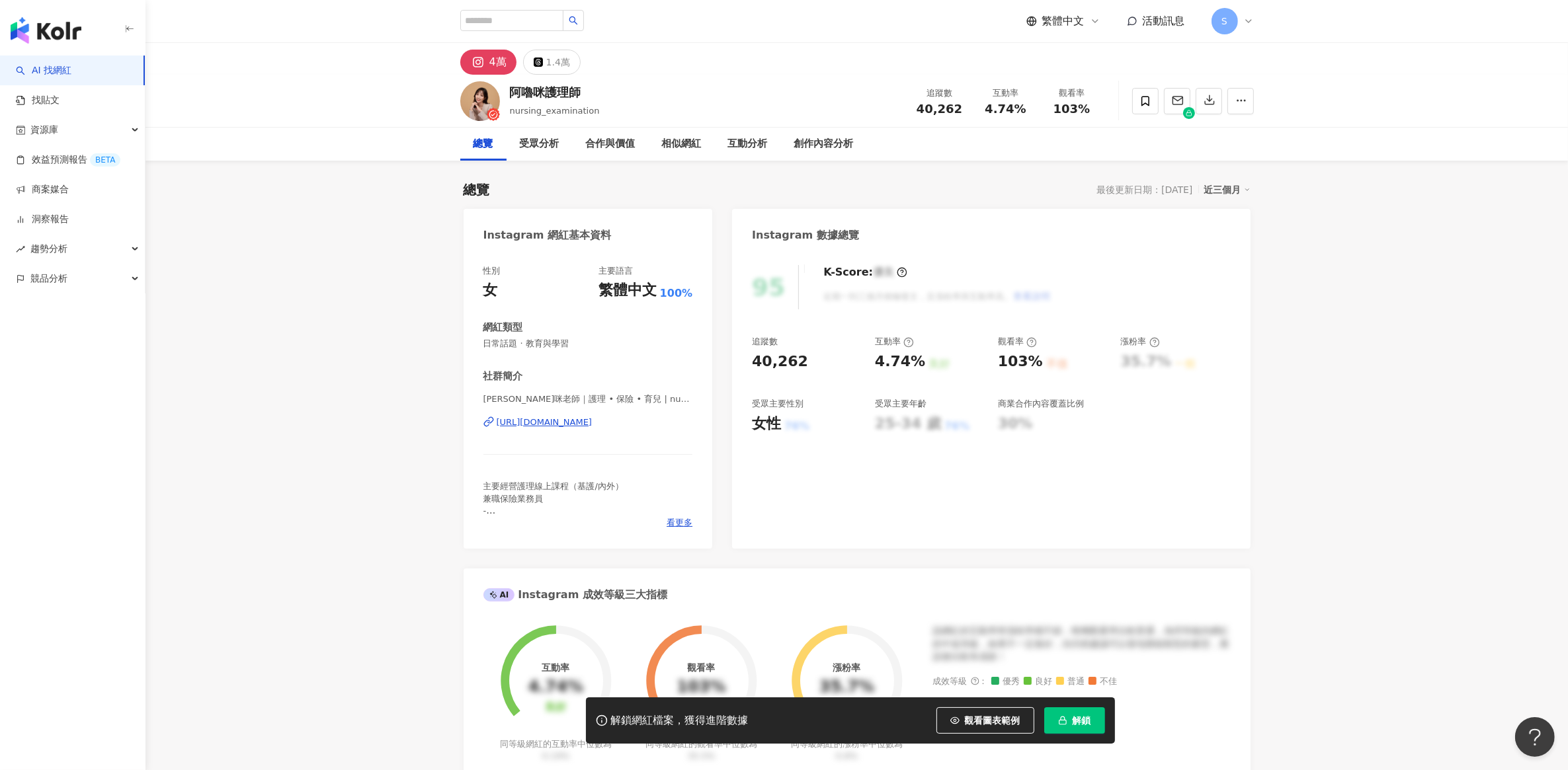
click at [561, 423] on div "https://www.instagram.com/nursing_examination/" at bounding box center [545, 422] width 96 height 12
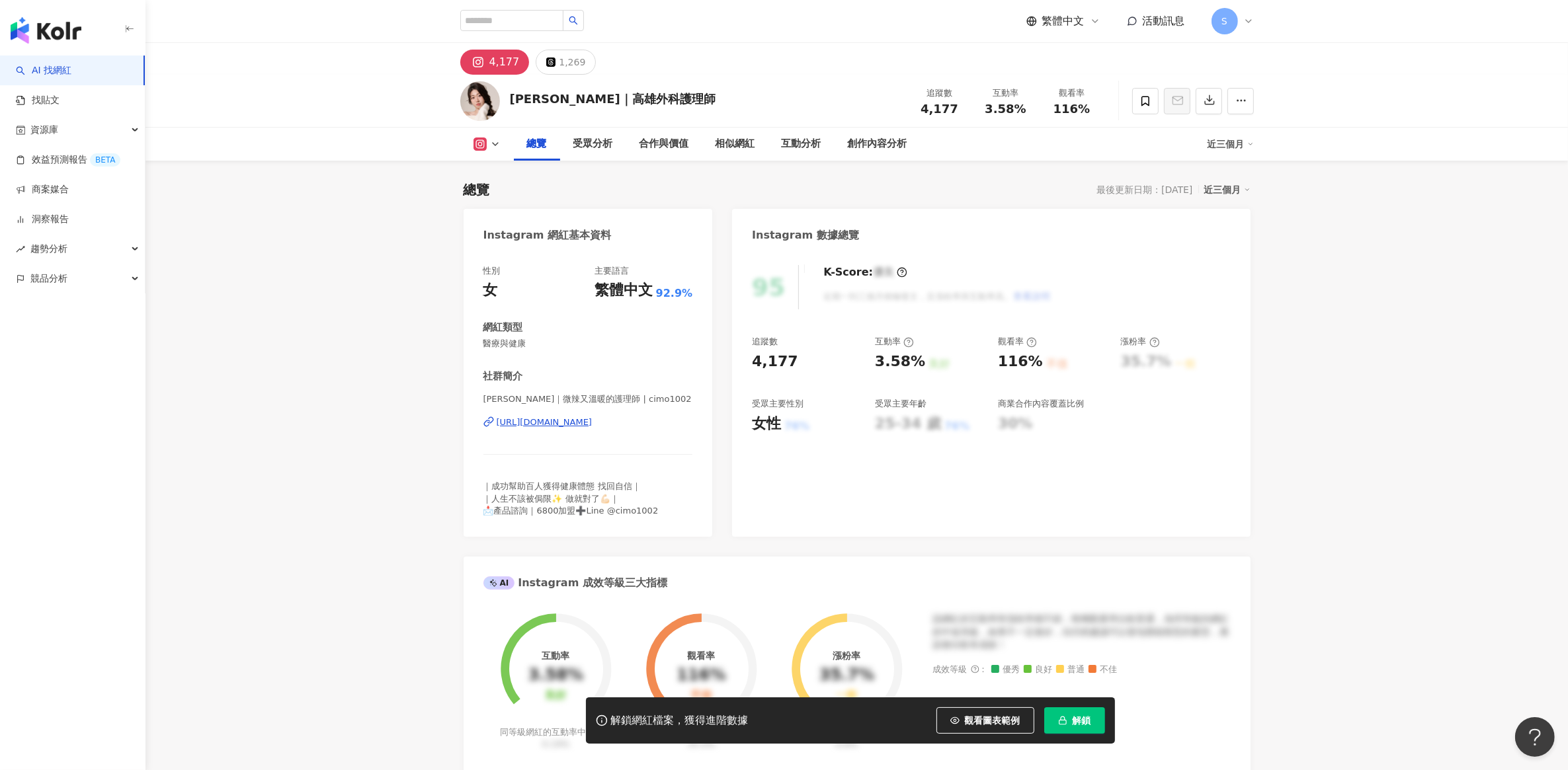
scroll to position [248, 0]
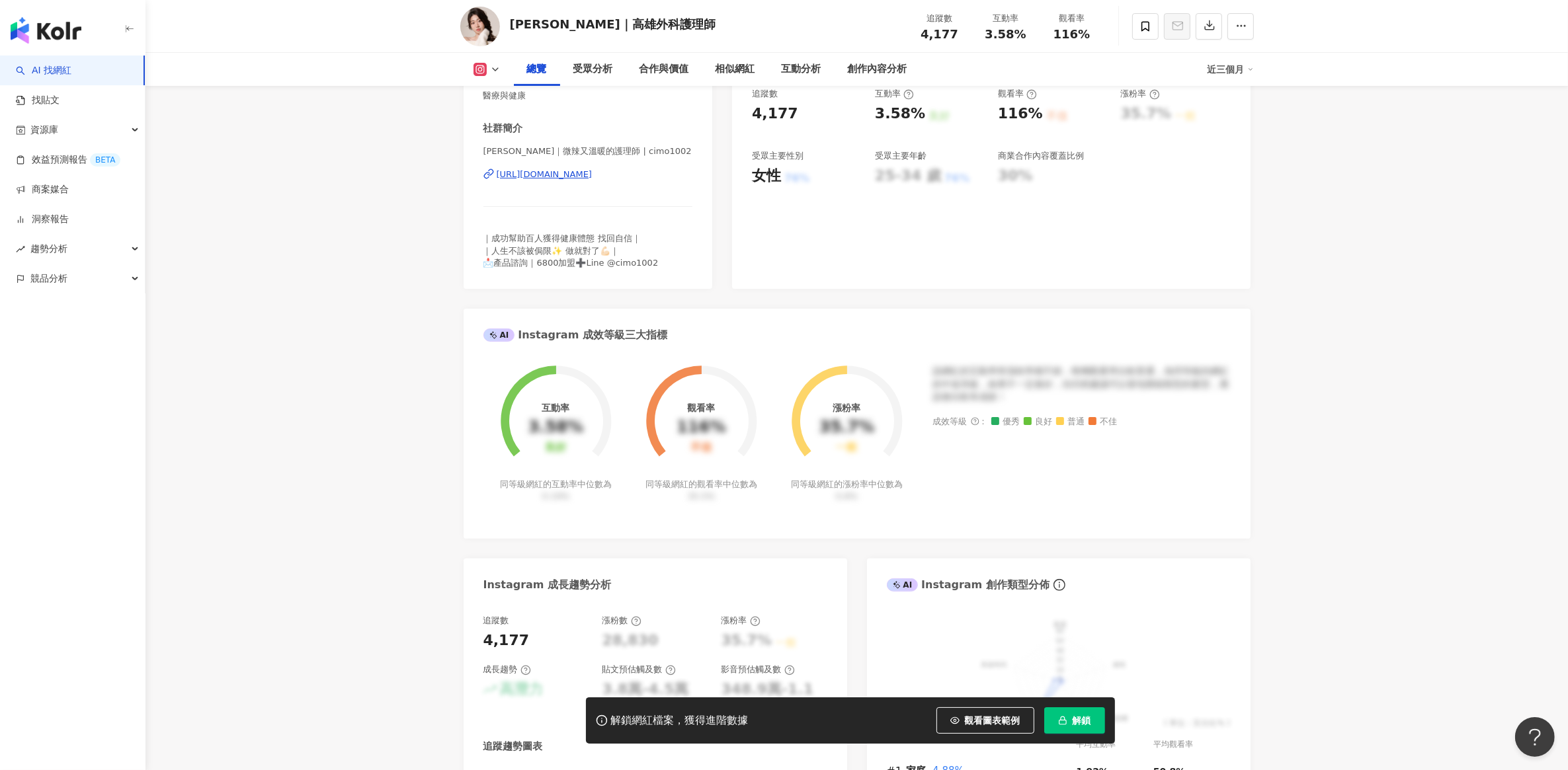
click at [557, 171] on div "https://www.instagram.com/cimo1002/" at bounding box center [545, 174] width 96 height 12
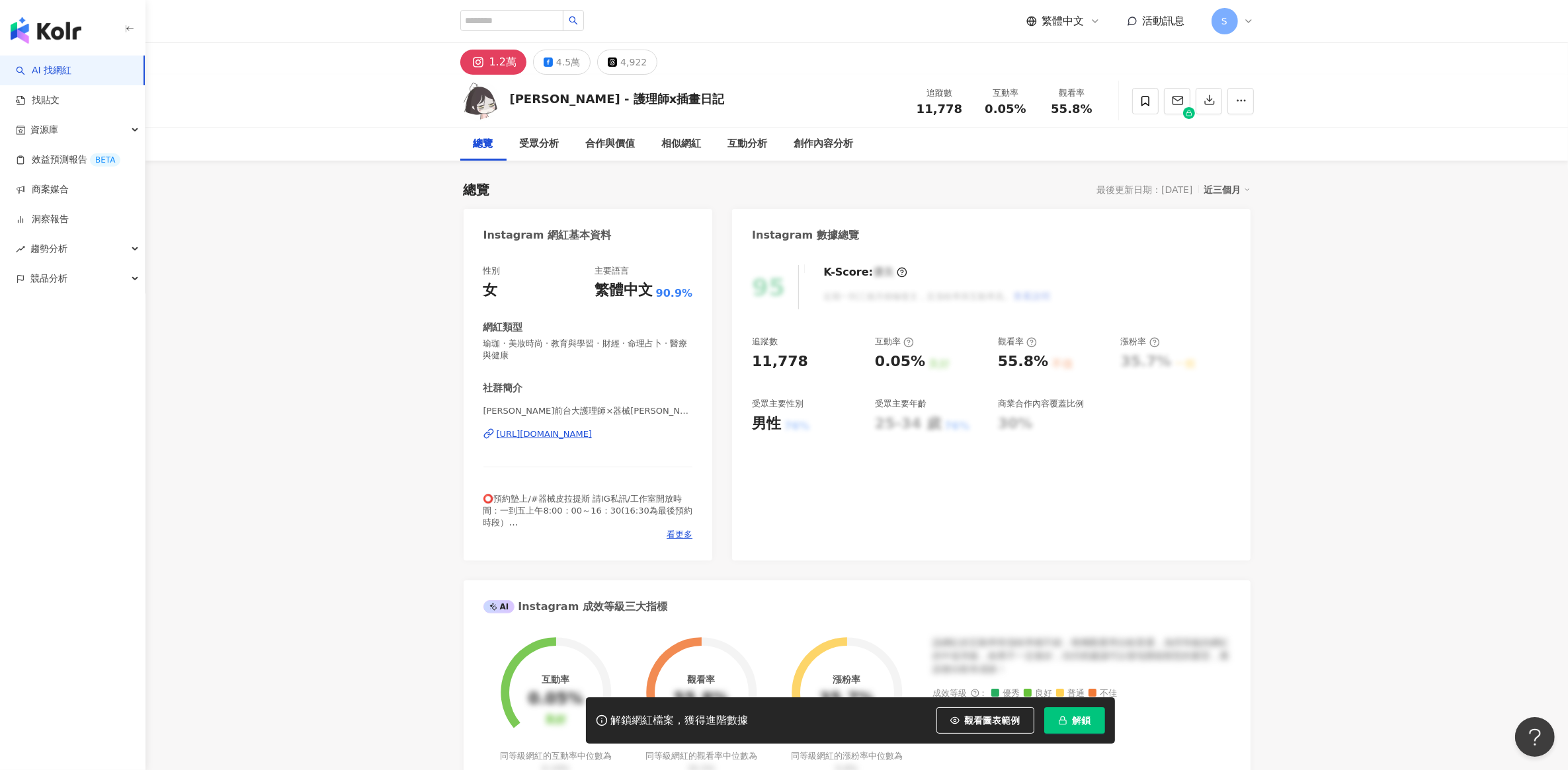
click at [564, 428] on div "https://www.instagram.com/chensqq/" at bounding box center [545, 434] width 96 height 12
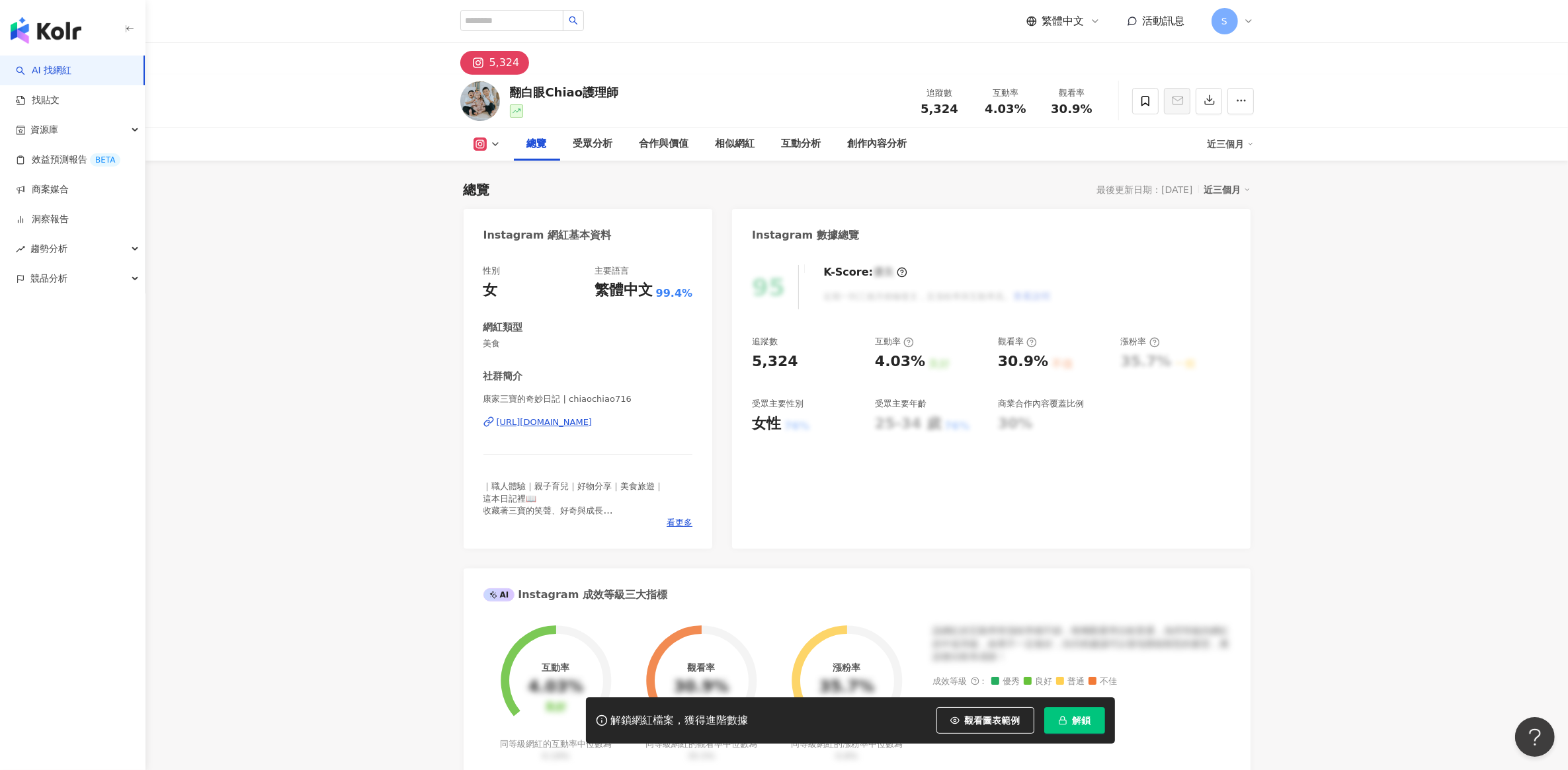
scroll to position [248, 0]
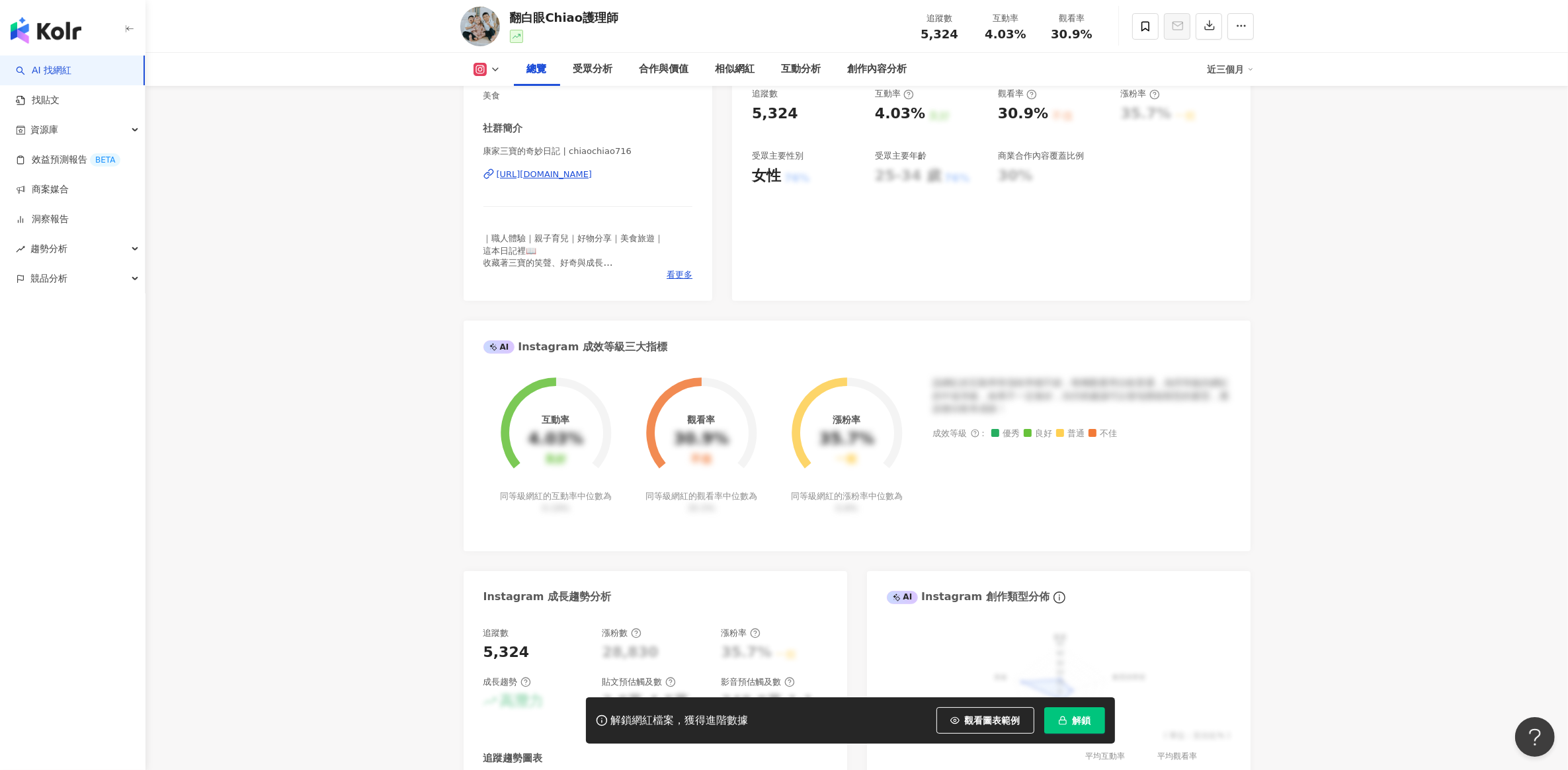
click at [593, 170] on div "https://www.instagram.com/chiaochiao716/" at bounding box center [545, 174] width 96 height 12
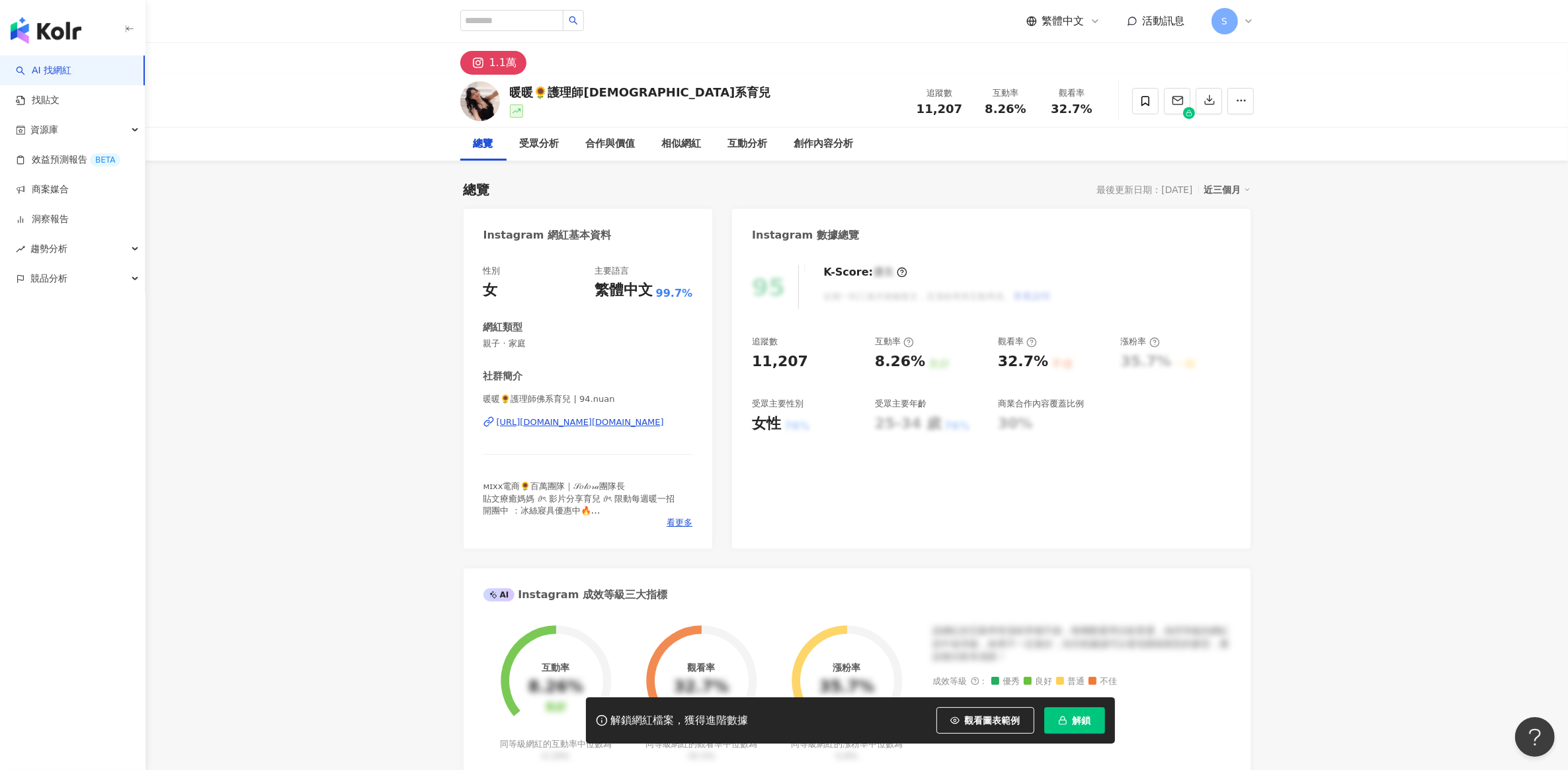
click at [580, 424] on div "https://www.instagram.com/94.nuan/" at bounding box center [580, 422] width 168 height 12
click at [569, 424] on div "https://www.instagram.com/katherine.la.vie/" at bounding box center [580, 422] width 168 height 12
click at [1076, 725] on span "解鎖" at bounding box center [1081, 720] width 19 height 11
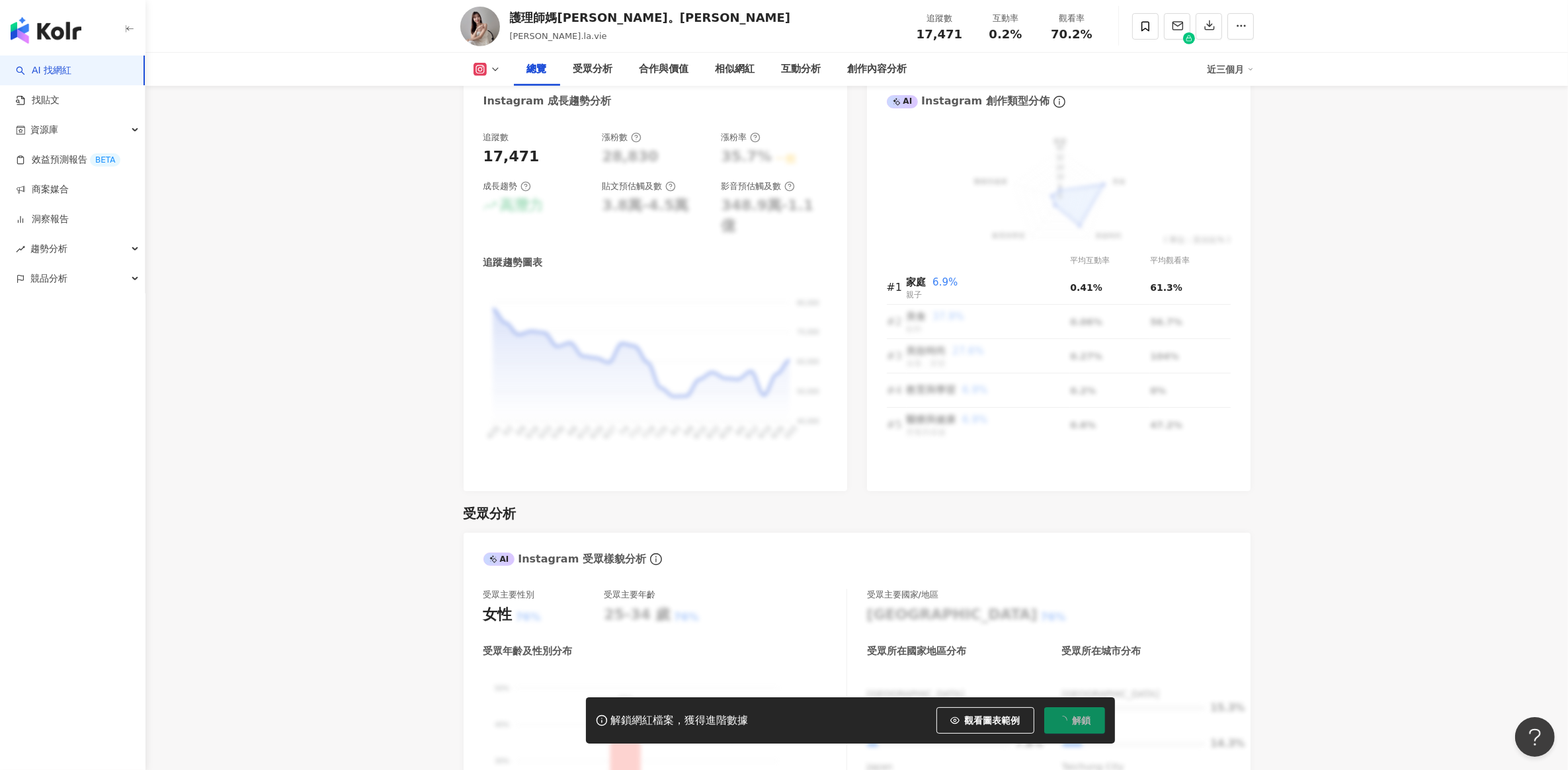
scroll to position [991, 0]
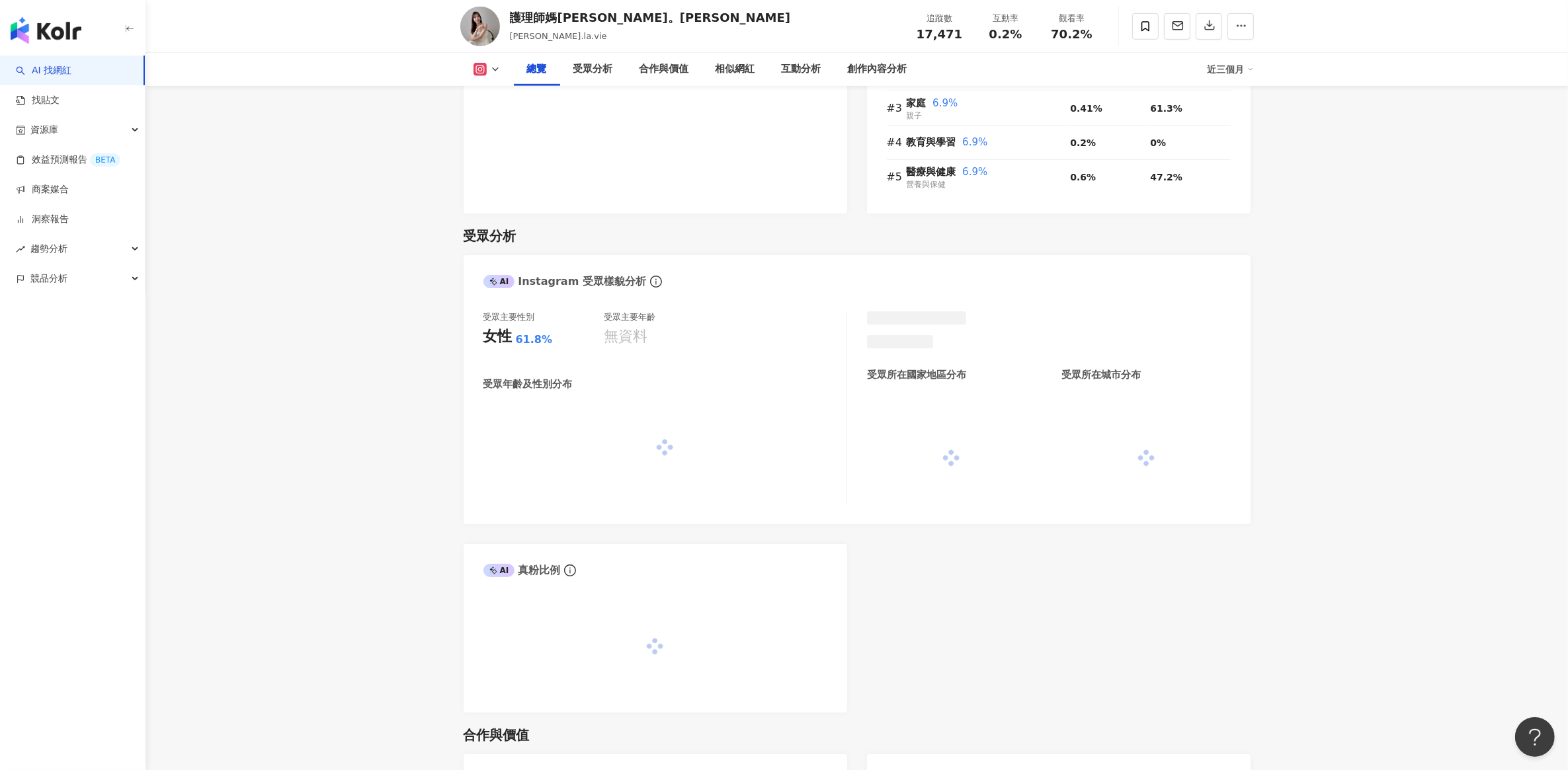
scroll to position [992, 0]
click at [644, 22] on div "護理師媽咪。凱薩琳 katherine.la.vie 追蹤數 17,471 互動率 0.2% 觀看率 70.2%" at bounding box center [858, 25] width 847 height 52
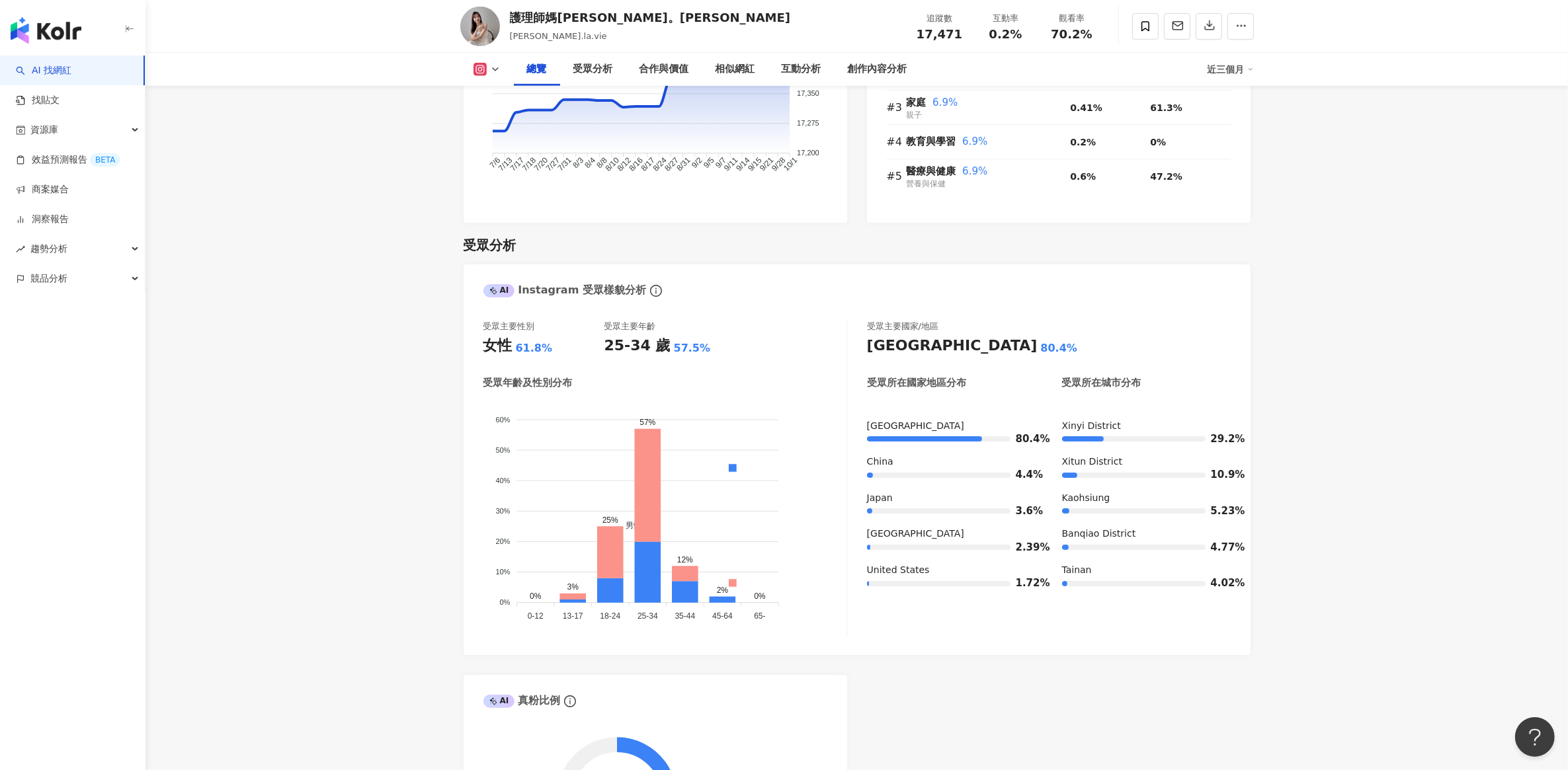
scroll to position [991, 0]
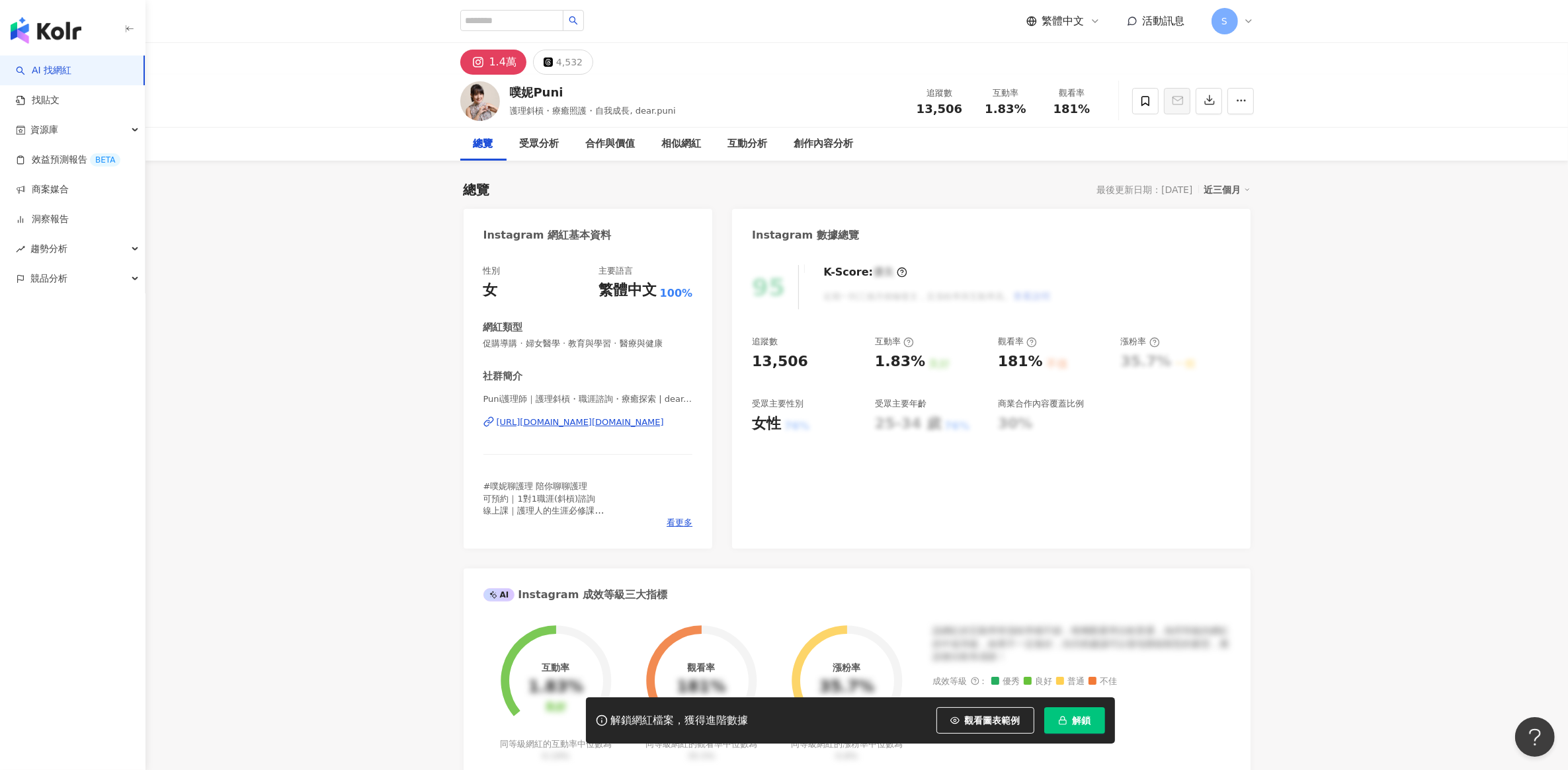
drag, startPoint x: 546, startPoint y: 424, endPoint x: 356, endPoint y: 17, distance: 449.2
click at [546, 424] on div "https://www.instagram.com/dear.puni/" at bounding box center [580, 422] width 168 height 12
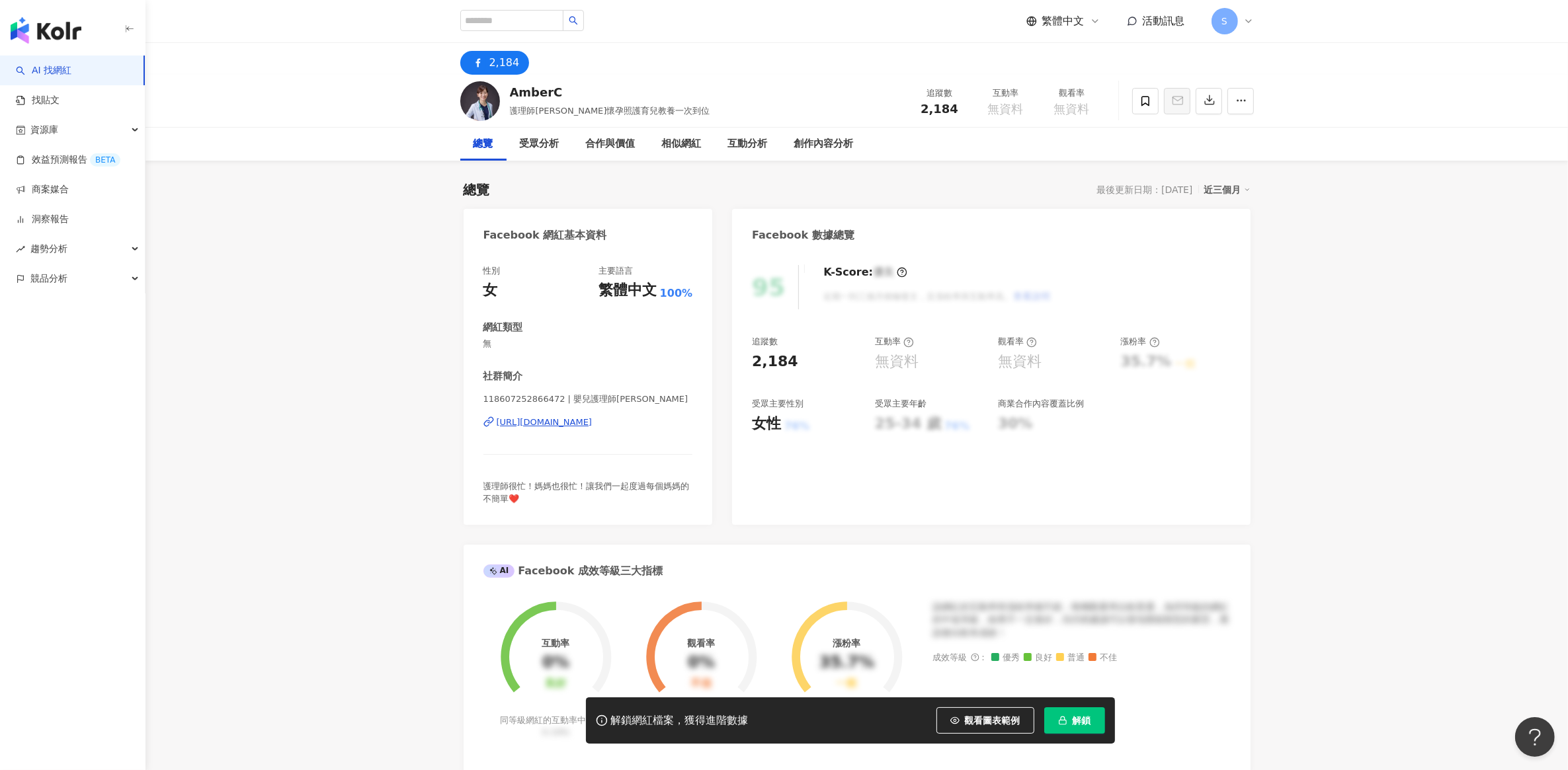
scroll to position [248, 0]
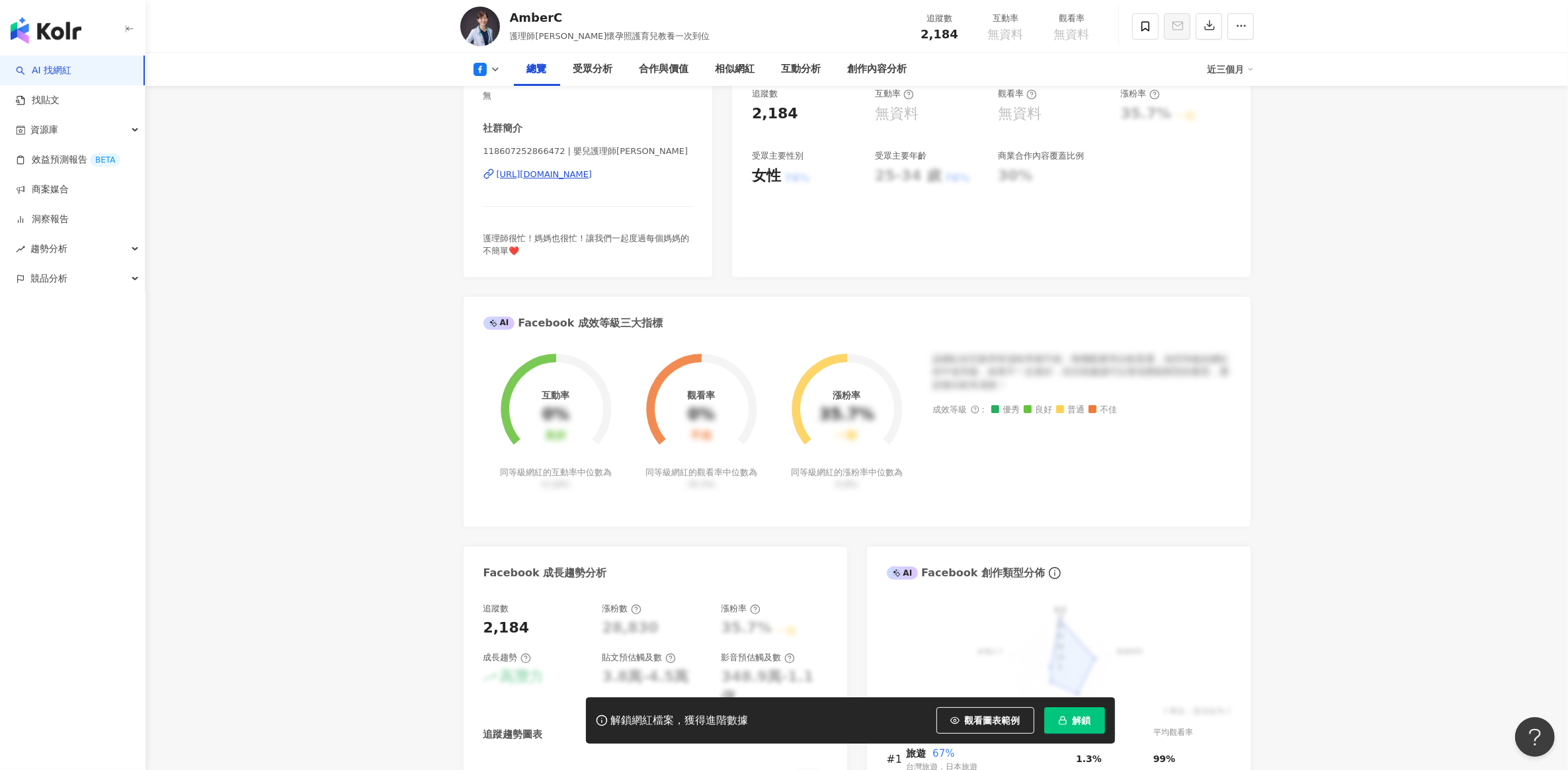
click at [556, 170] on div "[URL][DOMAIN_NAME]" at bounding box center [545, 174] width 96 height 12
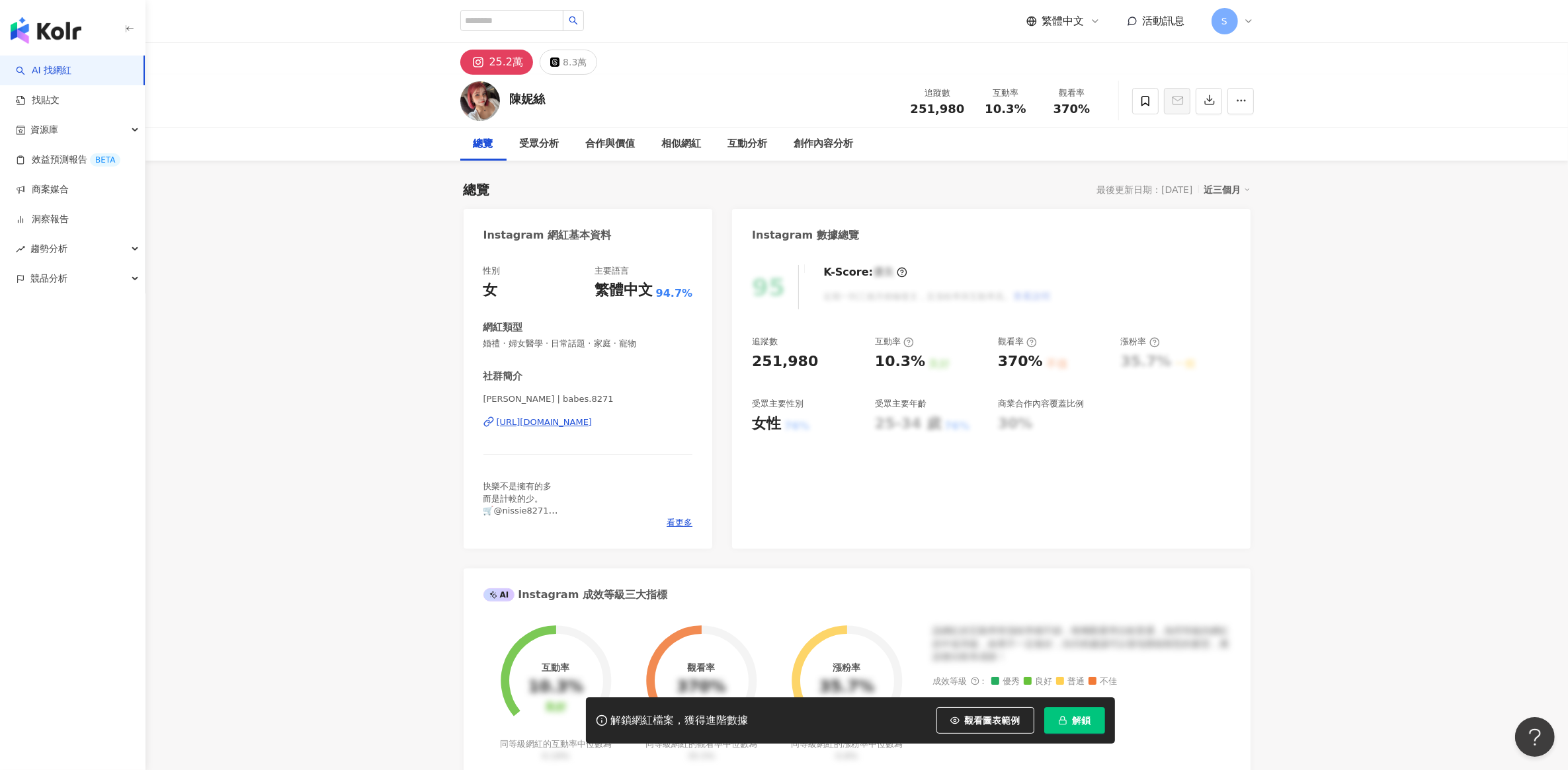
click at [559, 416] on div "https://www.instagram.com/babes.8271/" at bounding box center [545, 422] width 96 height 12
click at [564, 421] on div "https://www.instagram.com/babes.8271/" at bounding box center [545, 422] width 96 height 12
click at [552, 420] on div "https://www.instagram.com/yuyuu_0521/" at bounding box center [545, 422] width 96 height 12
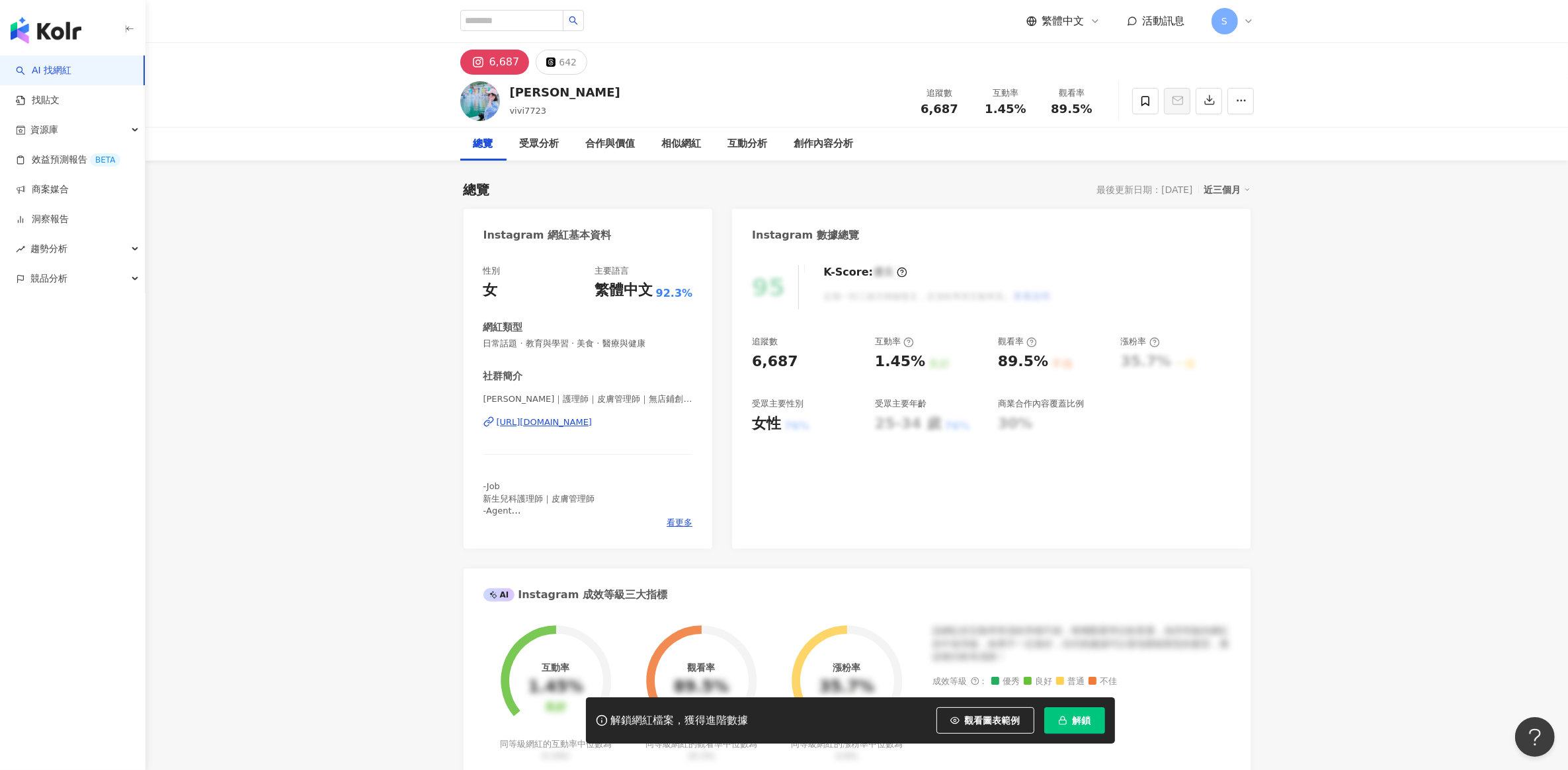
click at [564, 414] on div "Yuki｜護理師｜皮膚管理師｜無店鋪創業 | vivi772320 https://www.instagram.com/vivi772320/" at bounding box center [588, 431] width 210 height 77
click at [564, 421] on div "https://www.instagram.com/vivi772320/" at bounding box center [545, 422] width 96 height 12
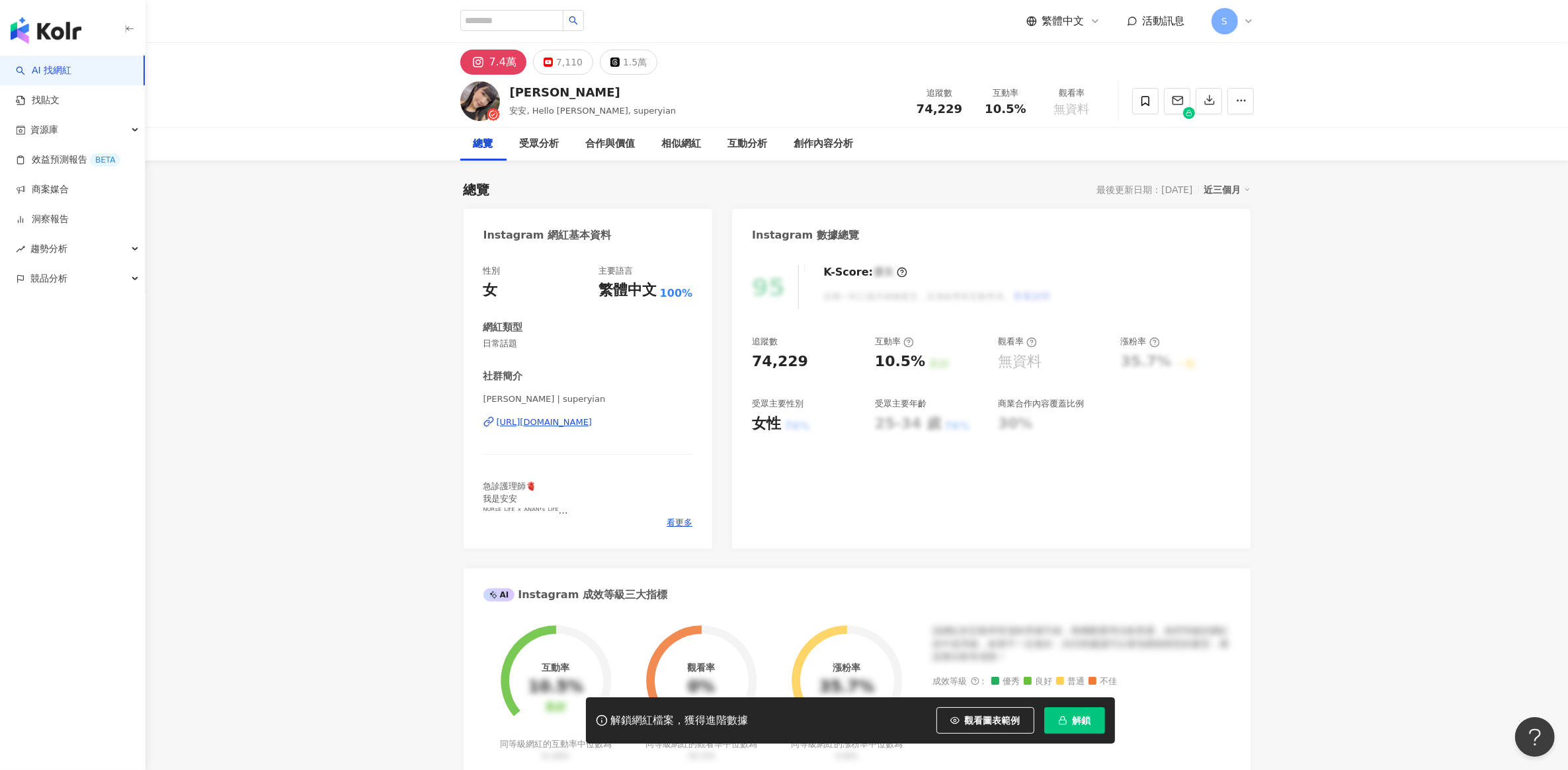
click at [585, 424] on div "https://www.instagram.com/superyian/" at bounding box center [545, 422] width 96 height 12
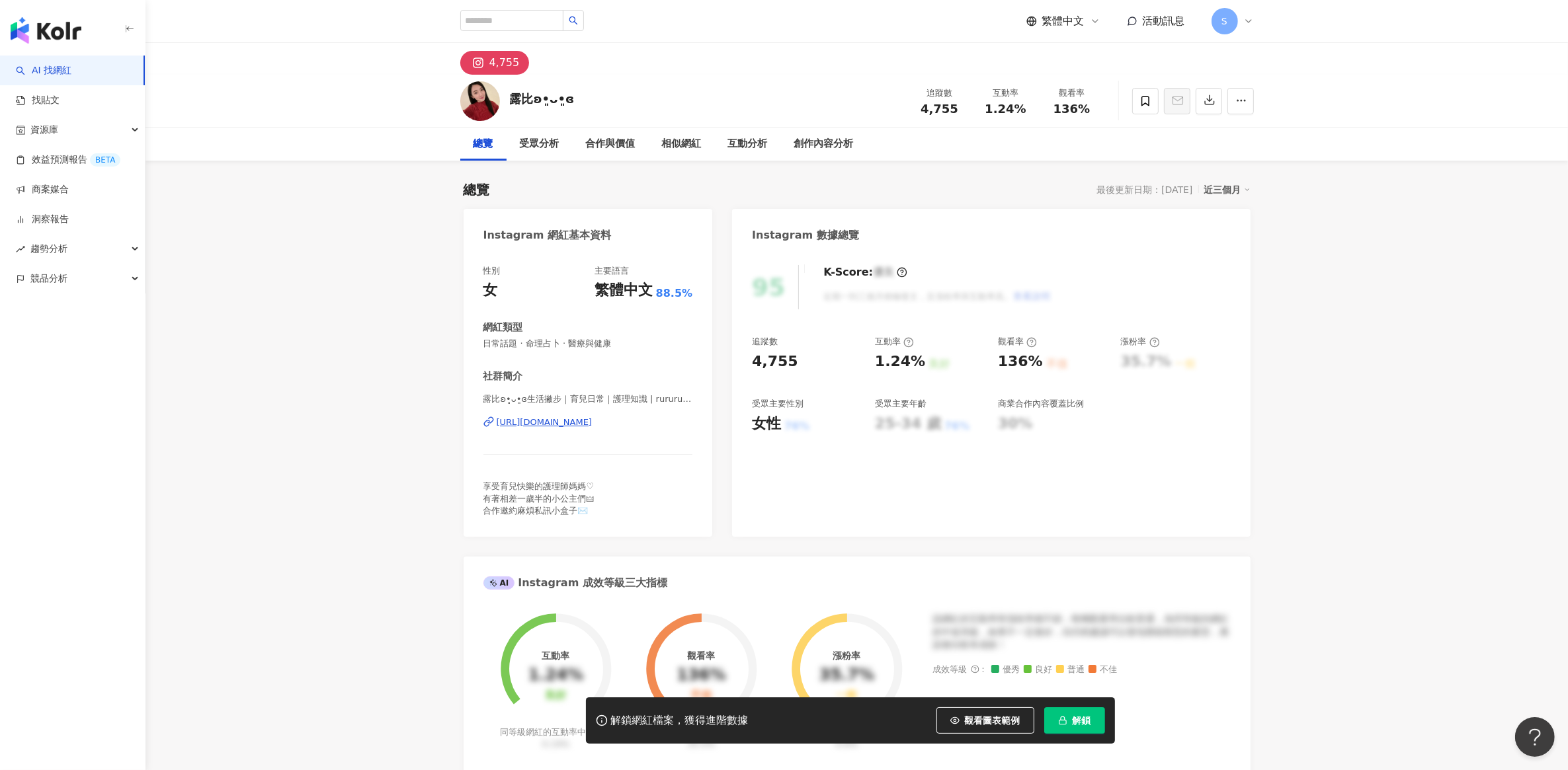
click at [593, 418] on div "https://www.instagram.com/rururuby25/" at bounding box center [545, 422] width 96 height 12
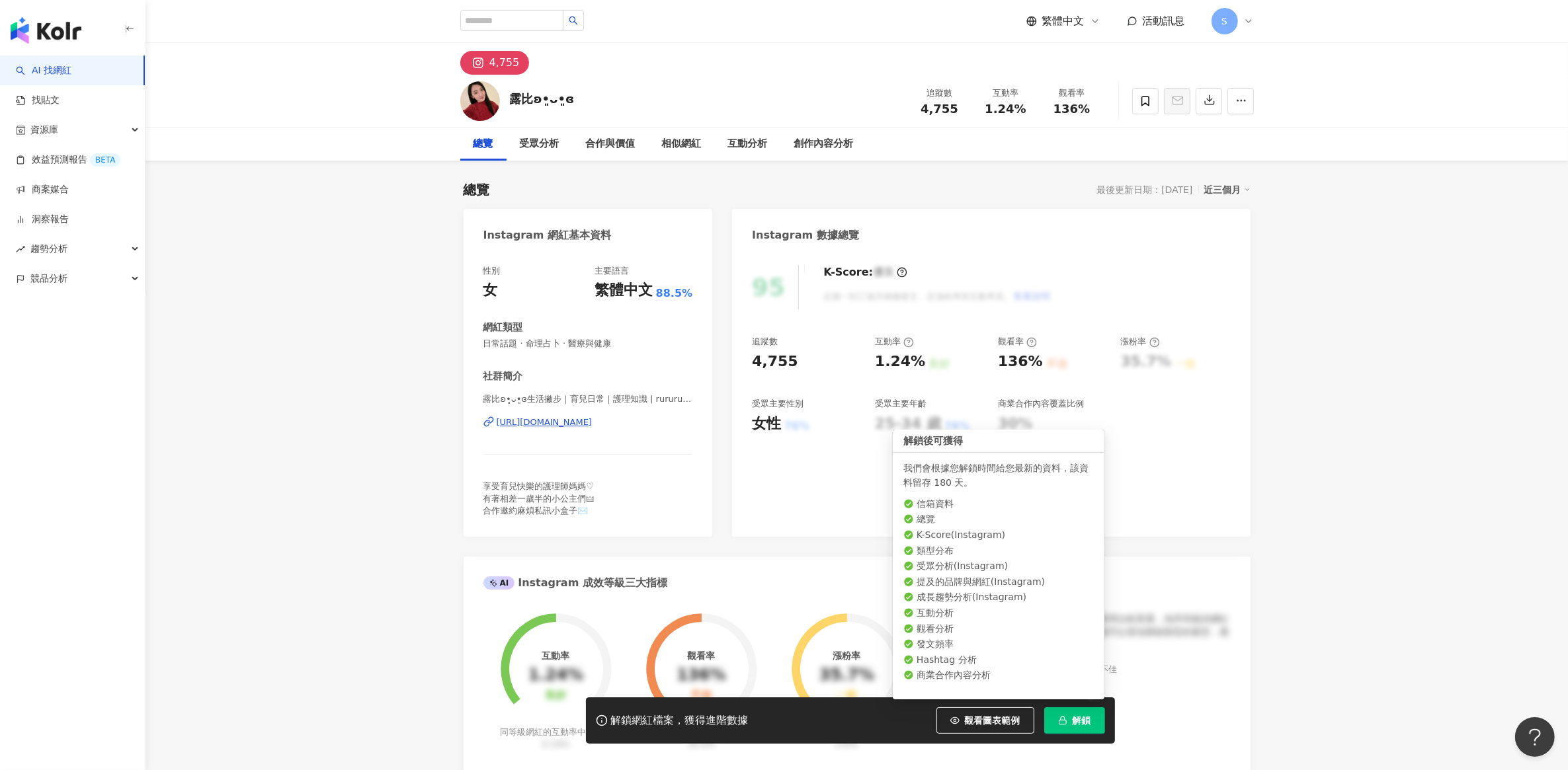
click at [1093, 722] on button "解鎖" at bounding box center [1074, 720] width 61 height 26
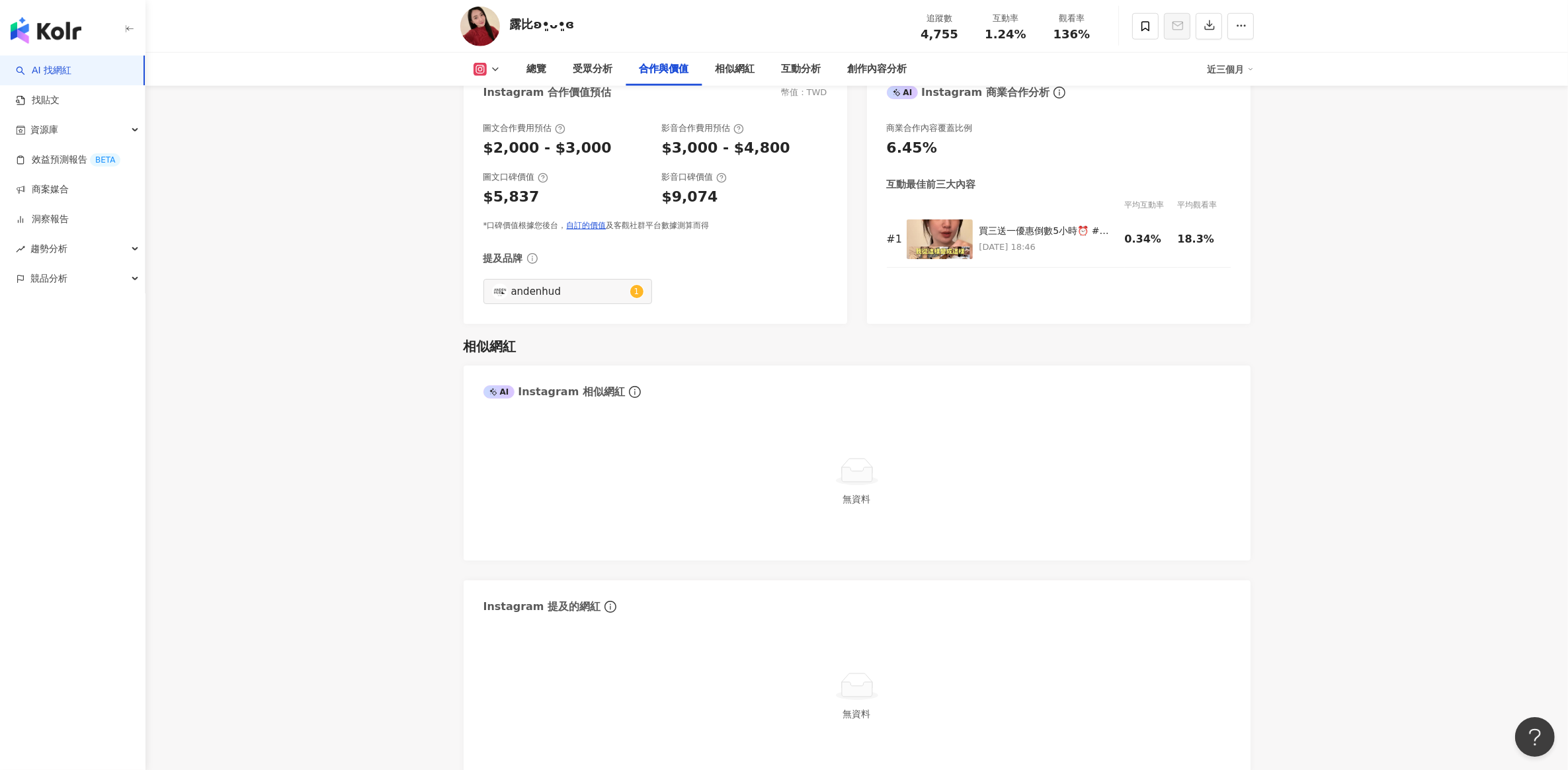
scroll to position [1983, 0]
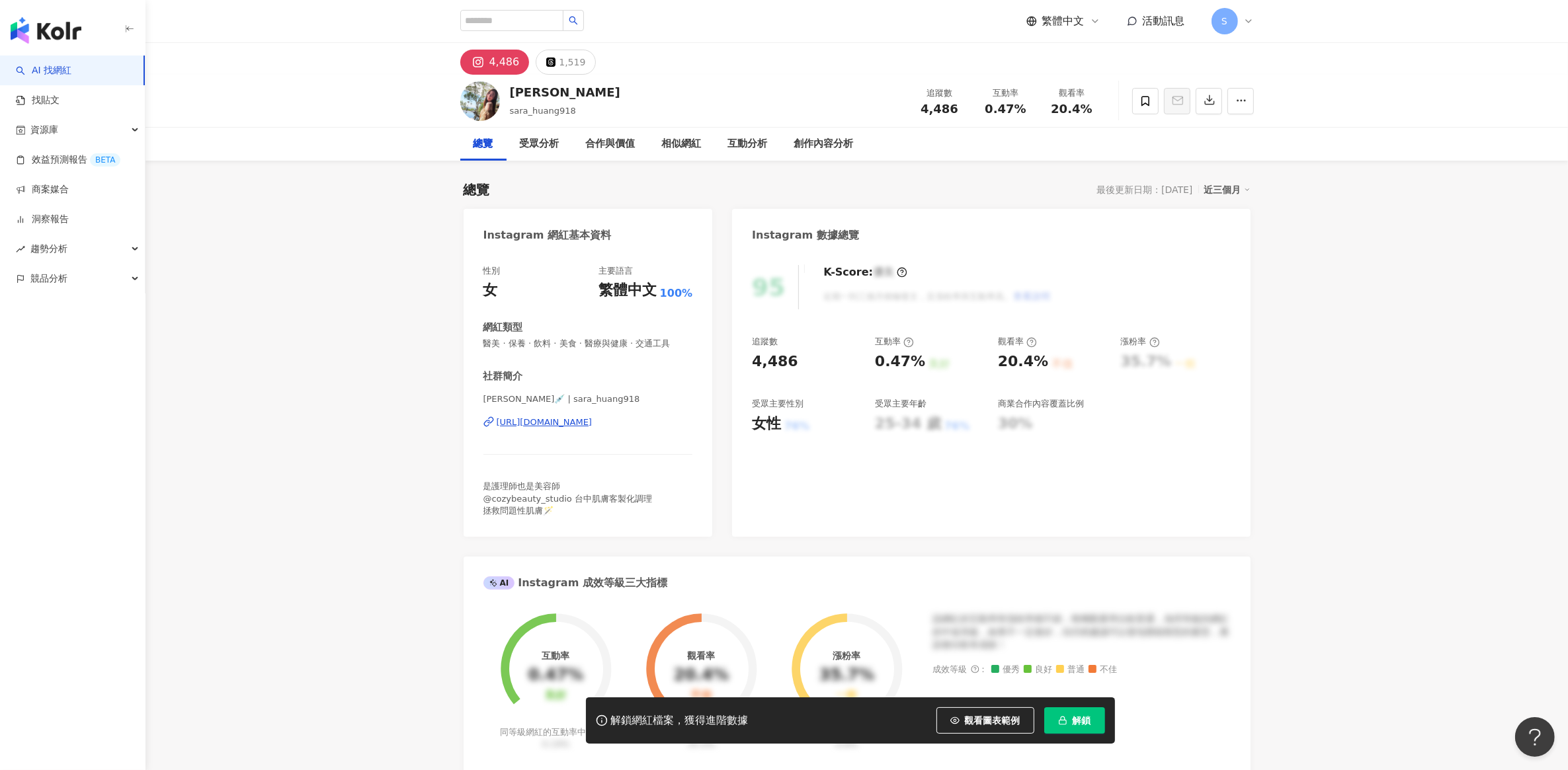
click at [582, 419] on div "[URL][DOMAIN_NAME]" at bounding box center [545, 422] width 96 height 12
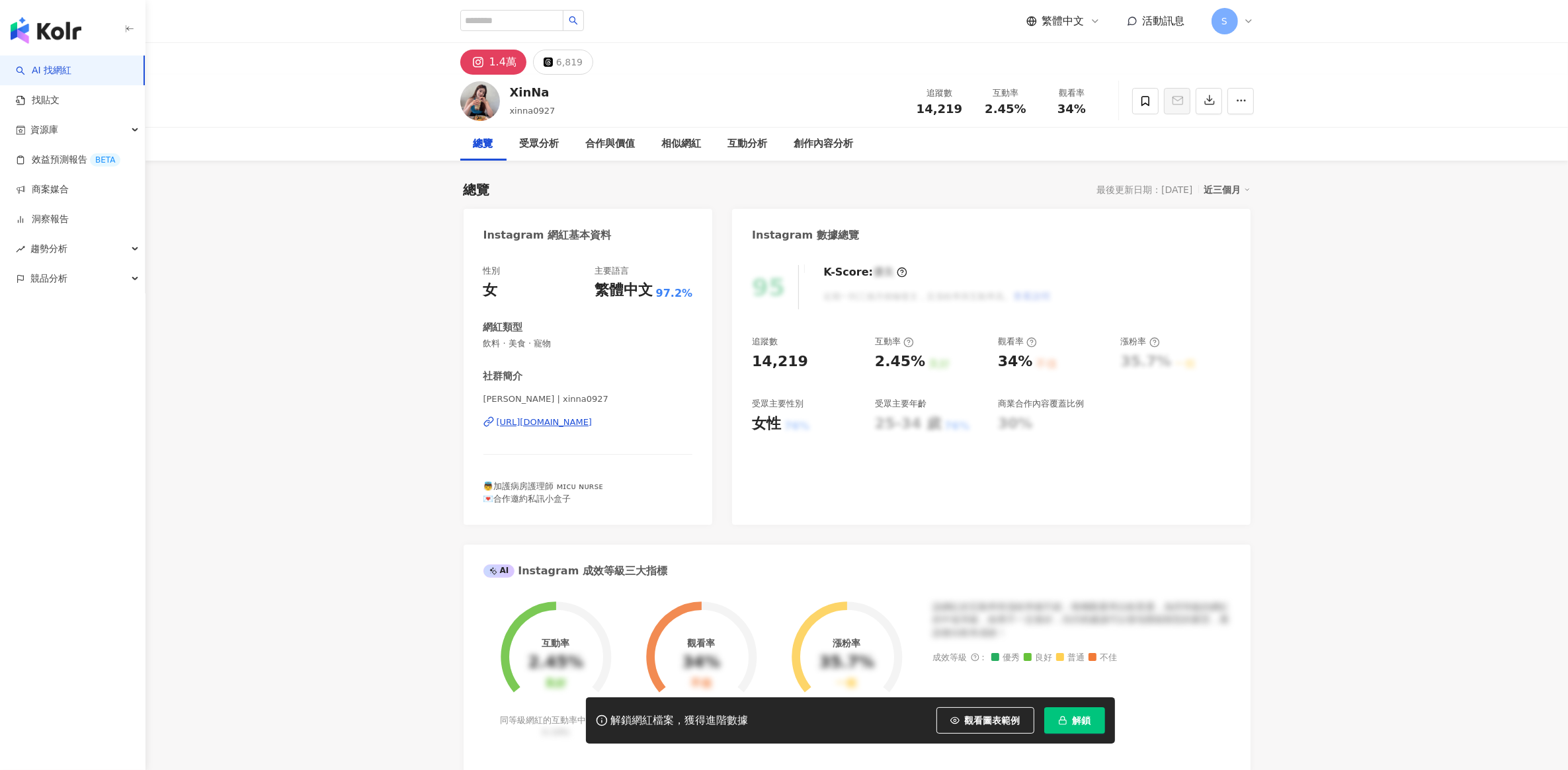
click at [572, 418] on div "https://www.instagram.com/xinna0927/" at bounding box center [545, 422] width 96 height 12
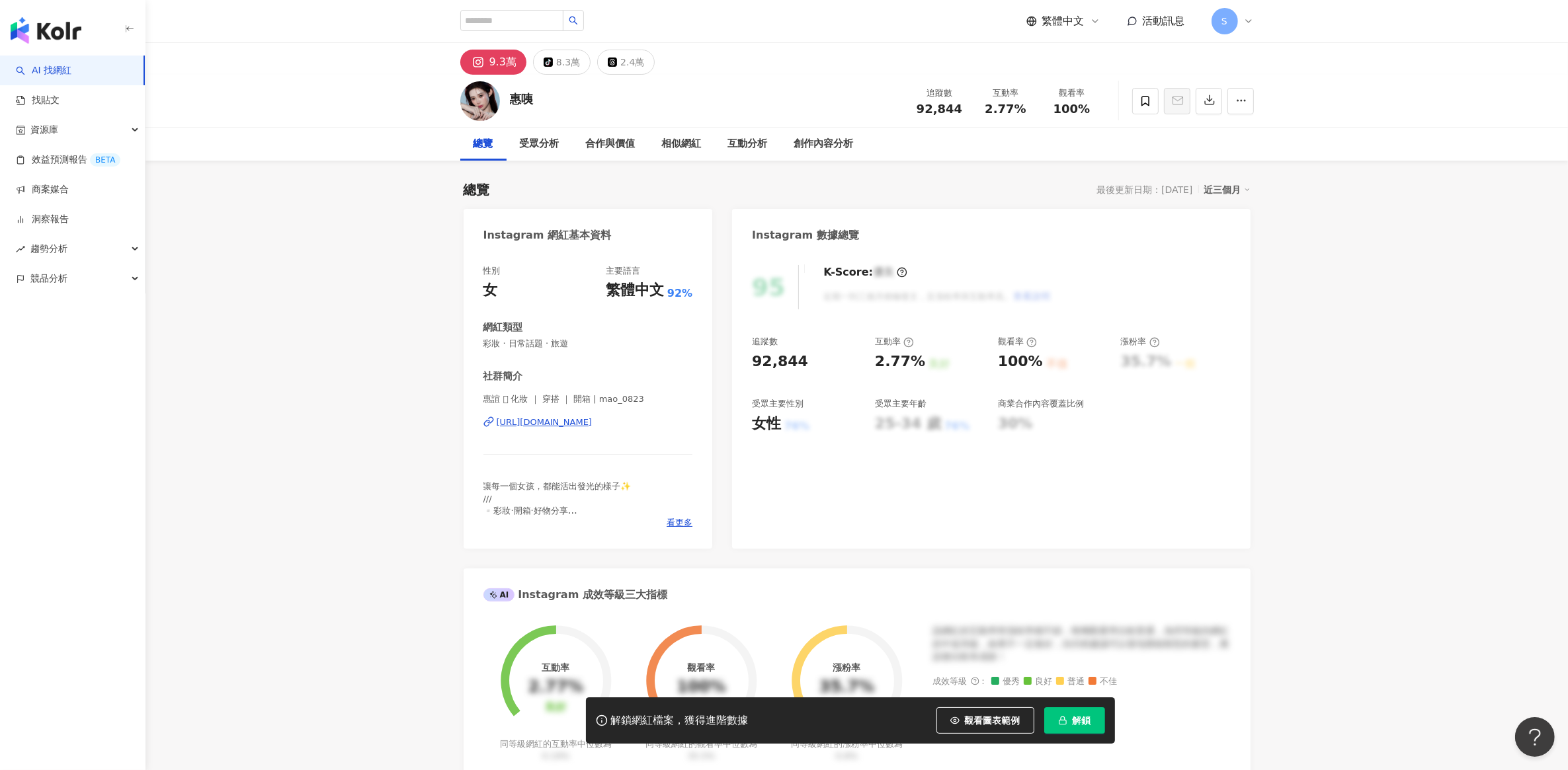
click at [552, 417] on div "[URL][DOMAIN_NAME]" at bounding box center [545, 422] width 96 height 12
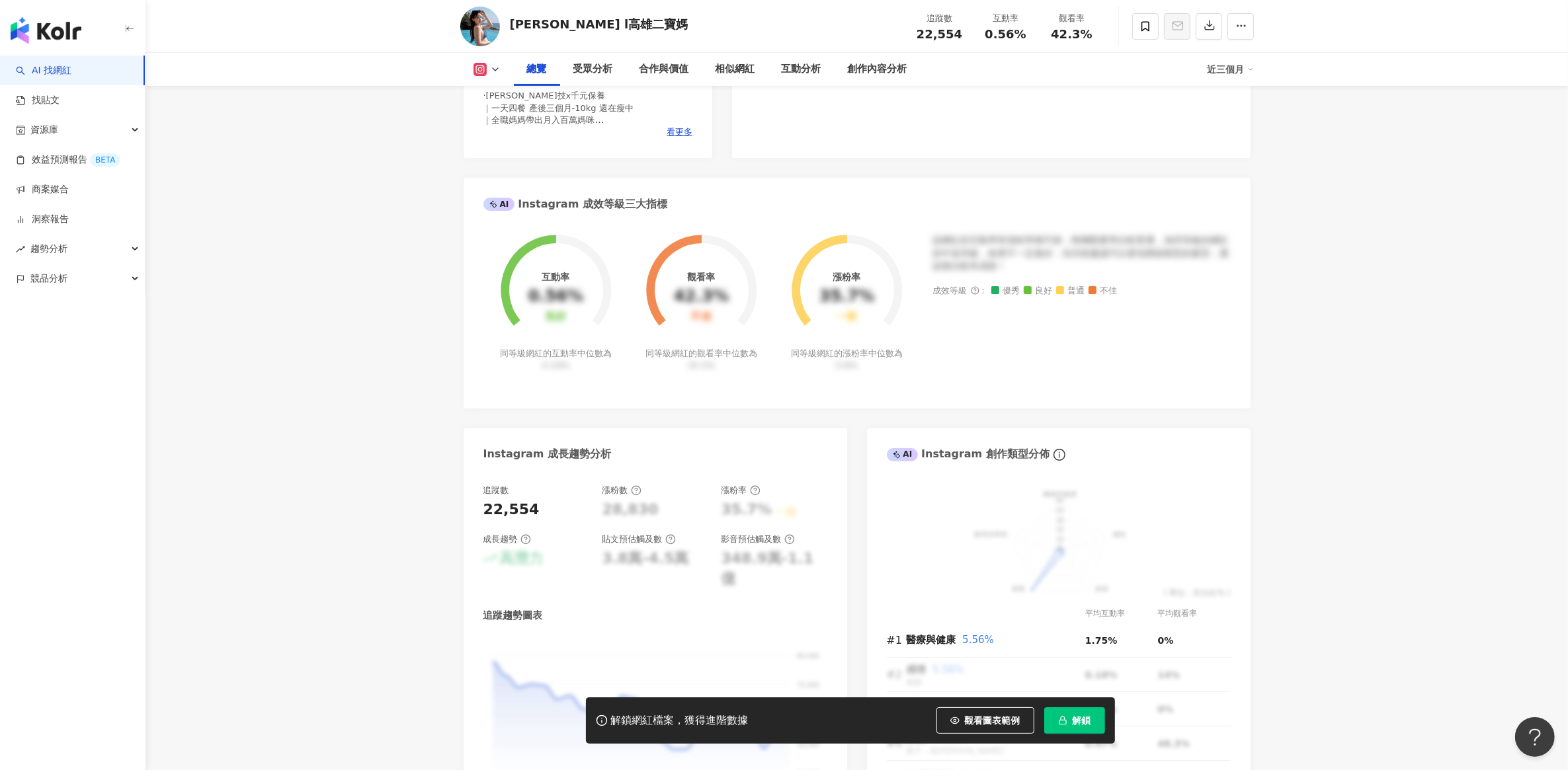
scroll to position [248, 0]
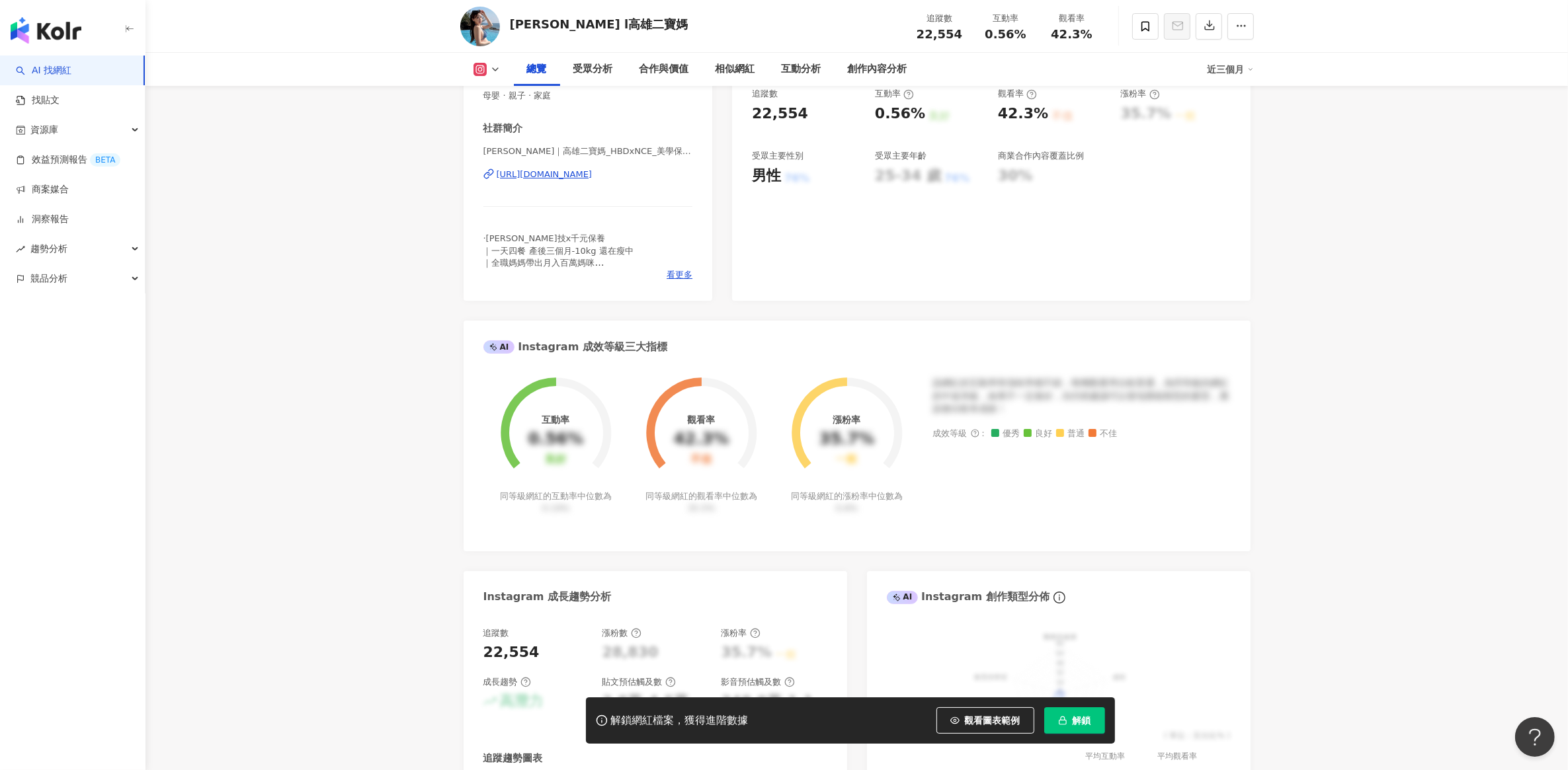
click at [577, 167] on div "黃怡珊Sammi｜高雄二寶媽_HBDxNCE_美學保養 | sammi_hbd https://www.instagram.com/sammi_hbd/" at bounding box center [588, 183] width 210 height 77
click at [575, 173] on div "https://www.instagram.com/sammi_hbd/" at bounding box center [545, 174] width 96 height 12
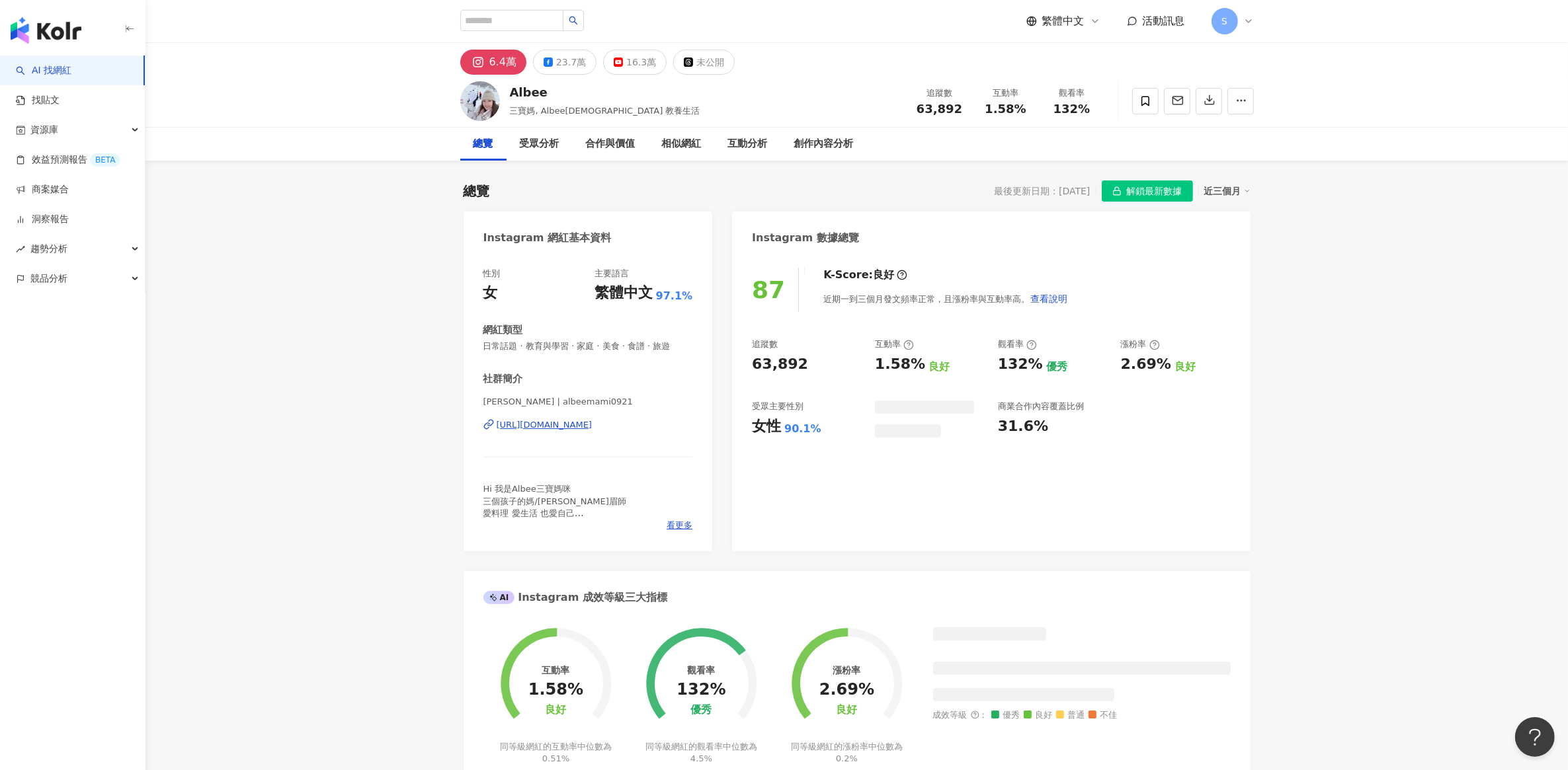
click at [593, 424] on div "[URL][DOMAIN_NAME]" at bounding box center [545, 425] width 96 height 12
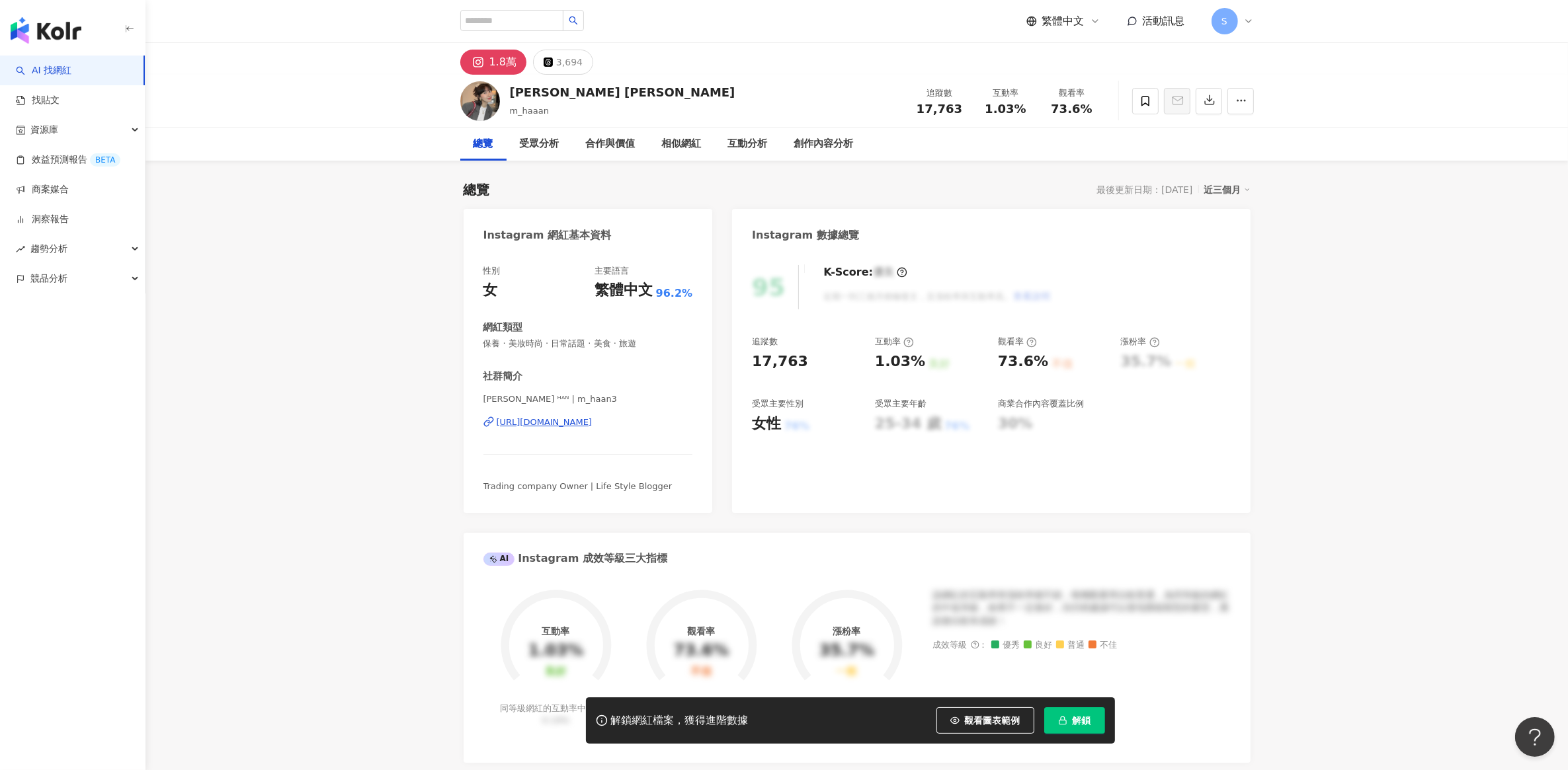
click at [564, 423] on div "https://www.instagram.com/m_haan3/" at bounding box center [545, 422] width 96 height 12
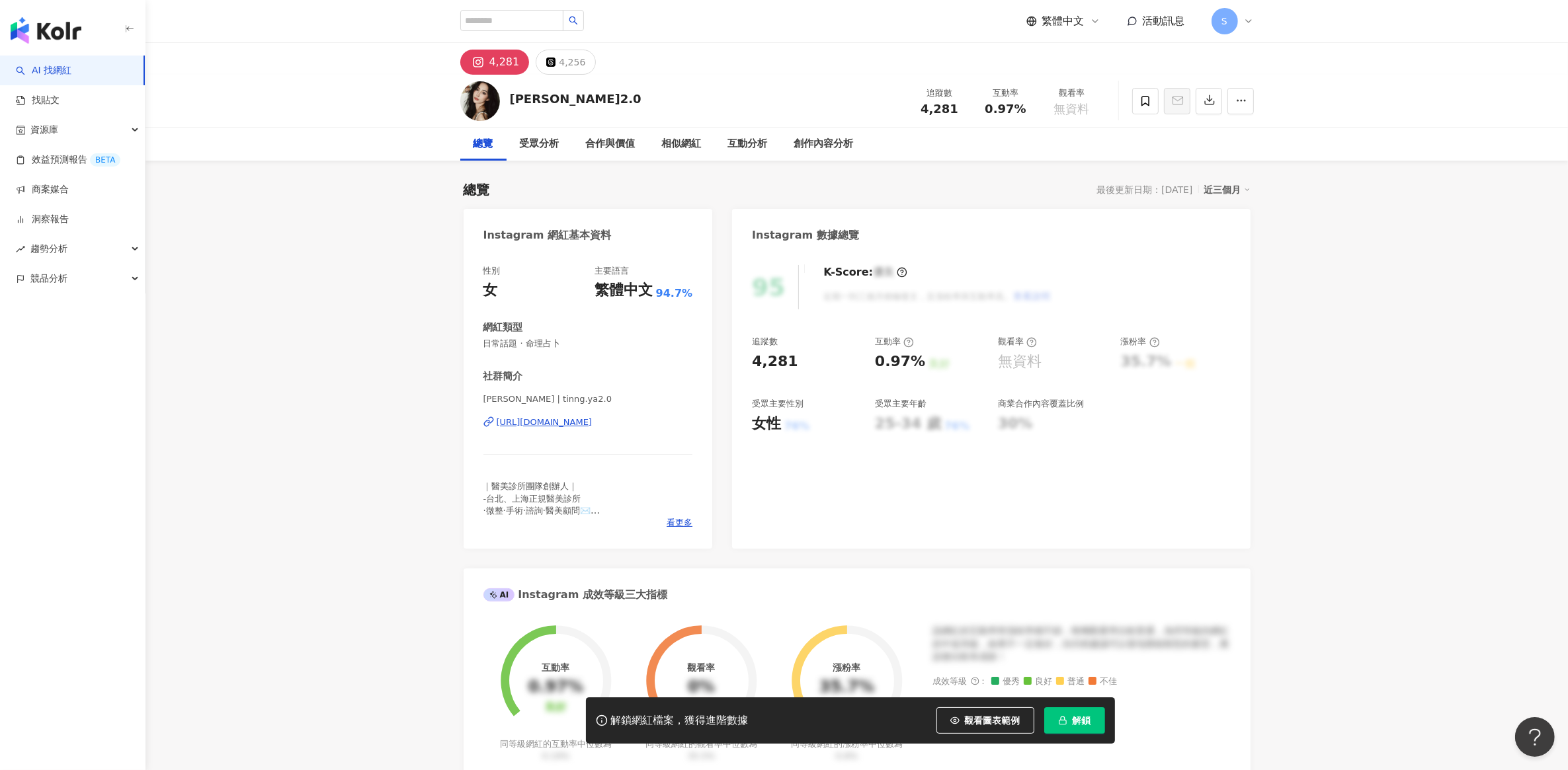
click at [580, 424] on div "https://www.instagram.com/tinng.ya2.0/" at bounding box center [545, 422] width 96 height 12
click at [551, 420] on div "[URL][DOMAIN_NAME]" at bounding box center [545, 422] width 96 height 12
